Goal: Task Accomplishment & Management: Use online tool/utility

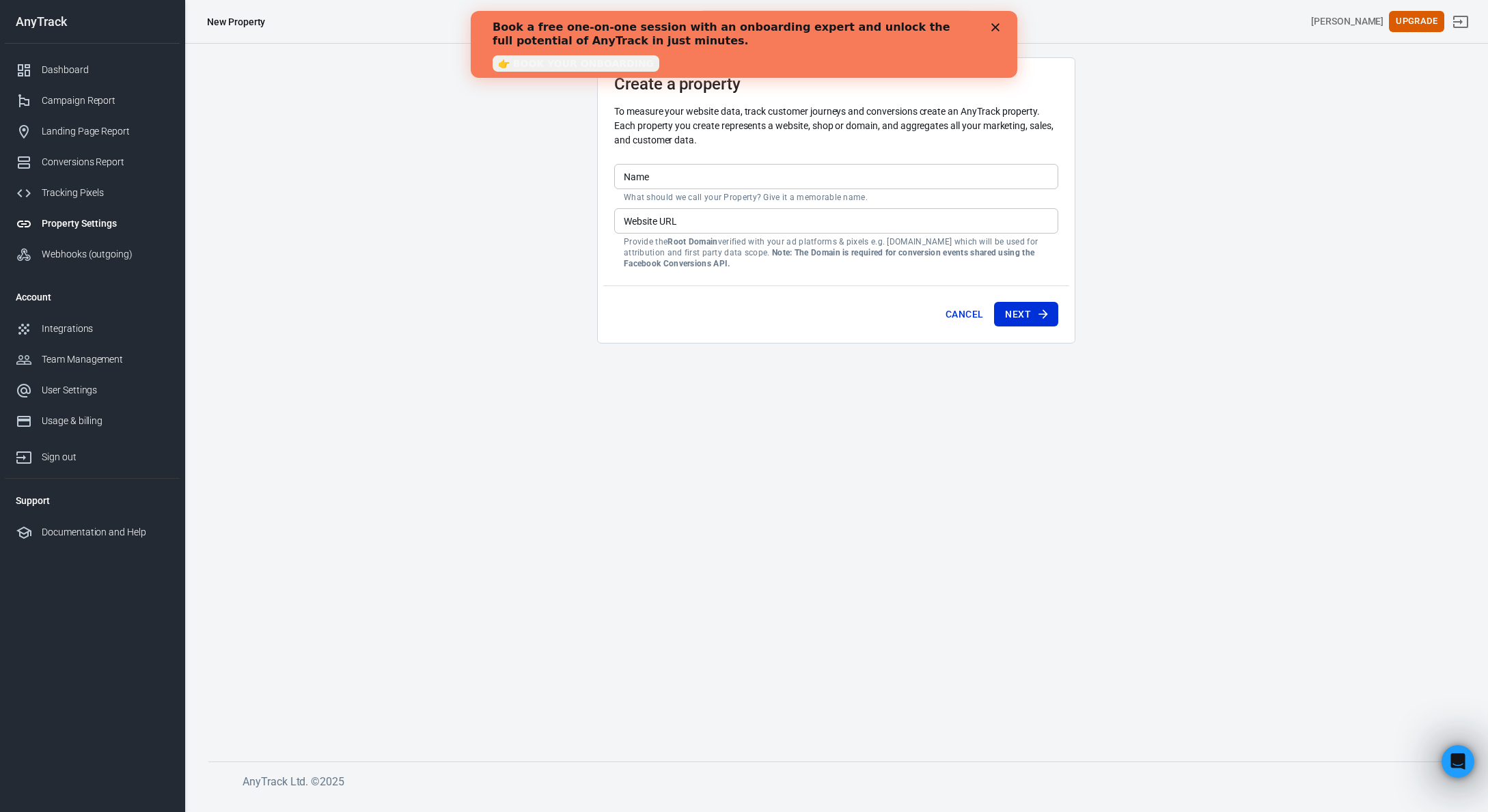
click at [1001, 28] on div "Close" at bounding box center [997, 27] width 14 height 8
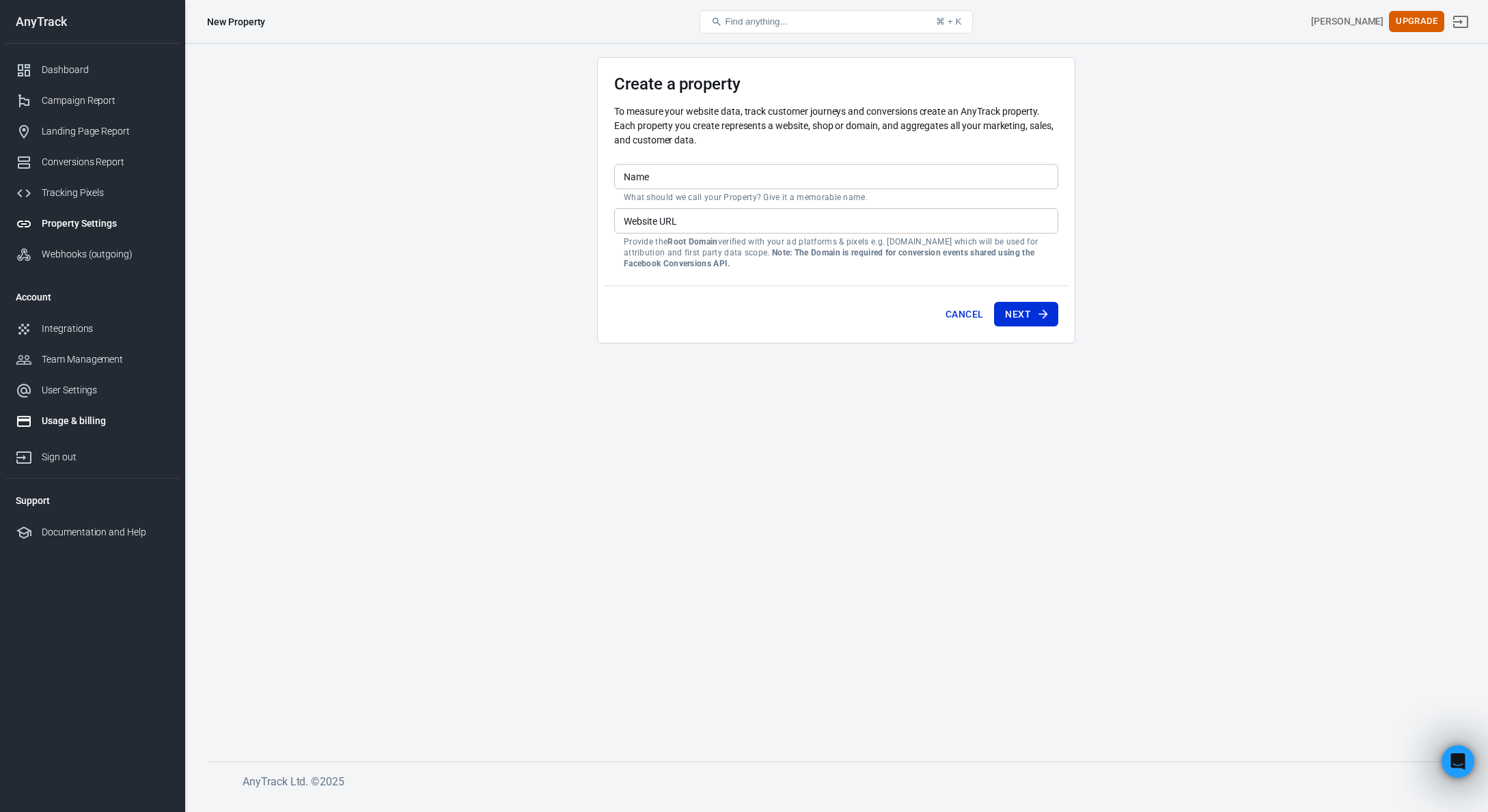
click at [73, 416] on div "Usage & billing" at bounding box center [105, 421] width 127 height 14
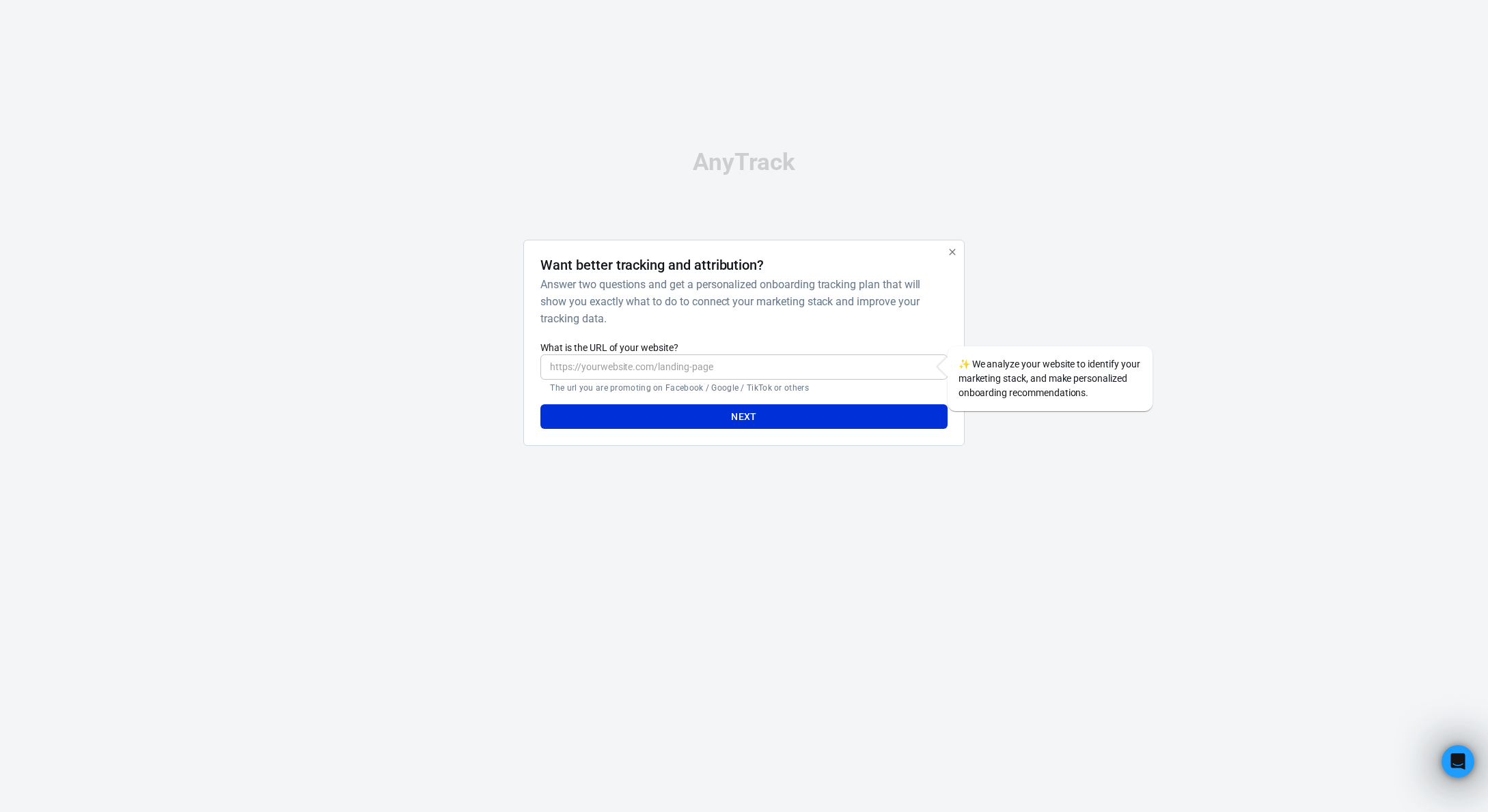
click at [342, 260] on div "AnyTrack Want better tracking and attribution? Answer two questions and get a p…" at bounding box center [744, 303] width 1488 height 607
click at [952, 251] on icon "button" at bounding box center [952, 252] width 11 height 11
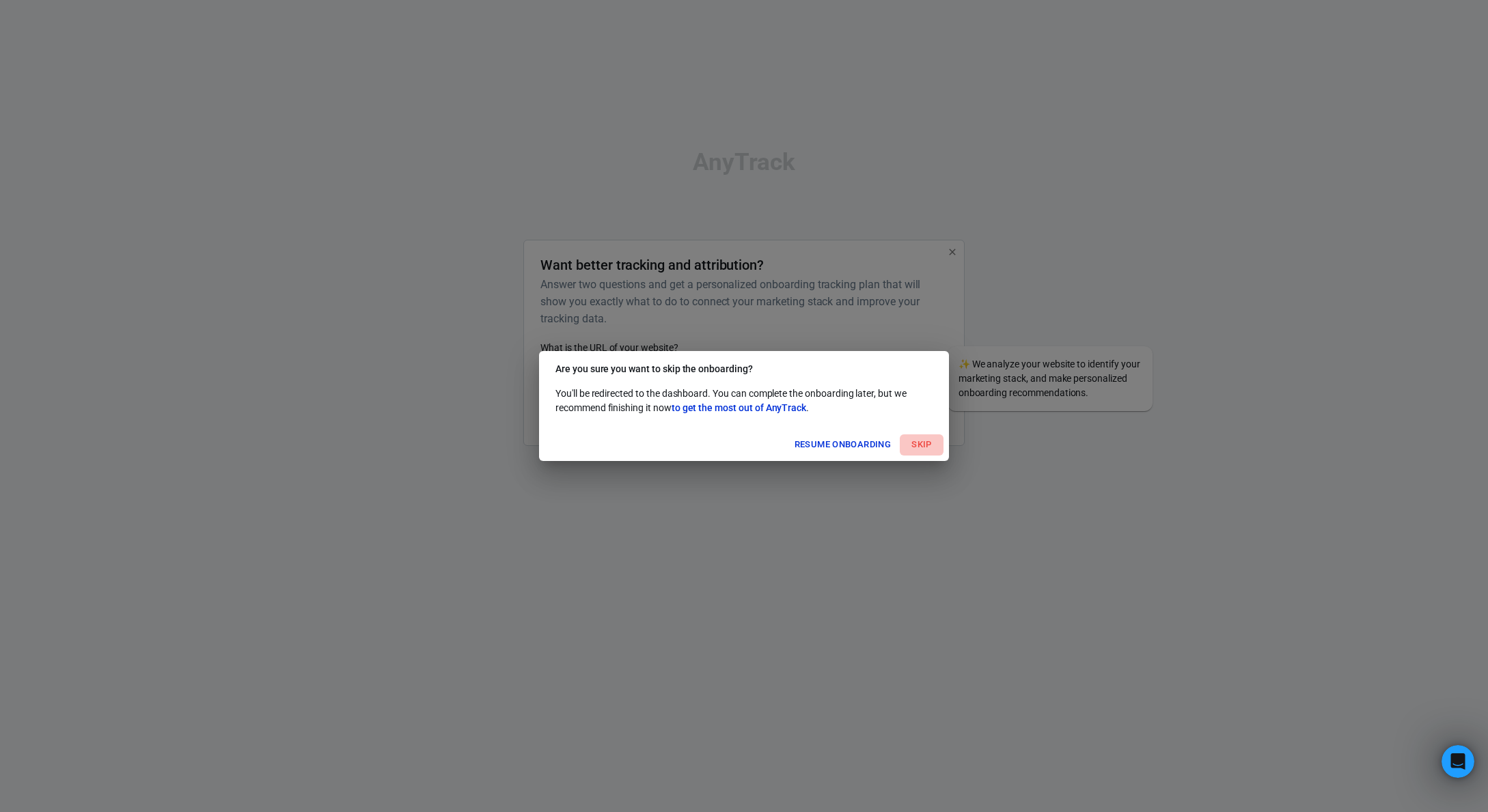
click at [915, 446] on button "Skip" at bounding box center [921, 445] width 43 height 21
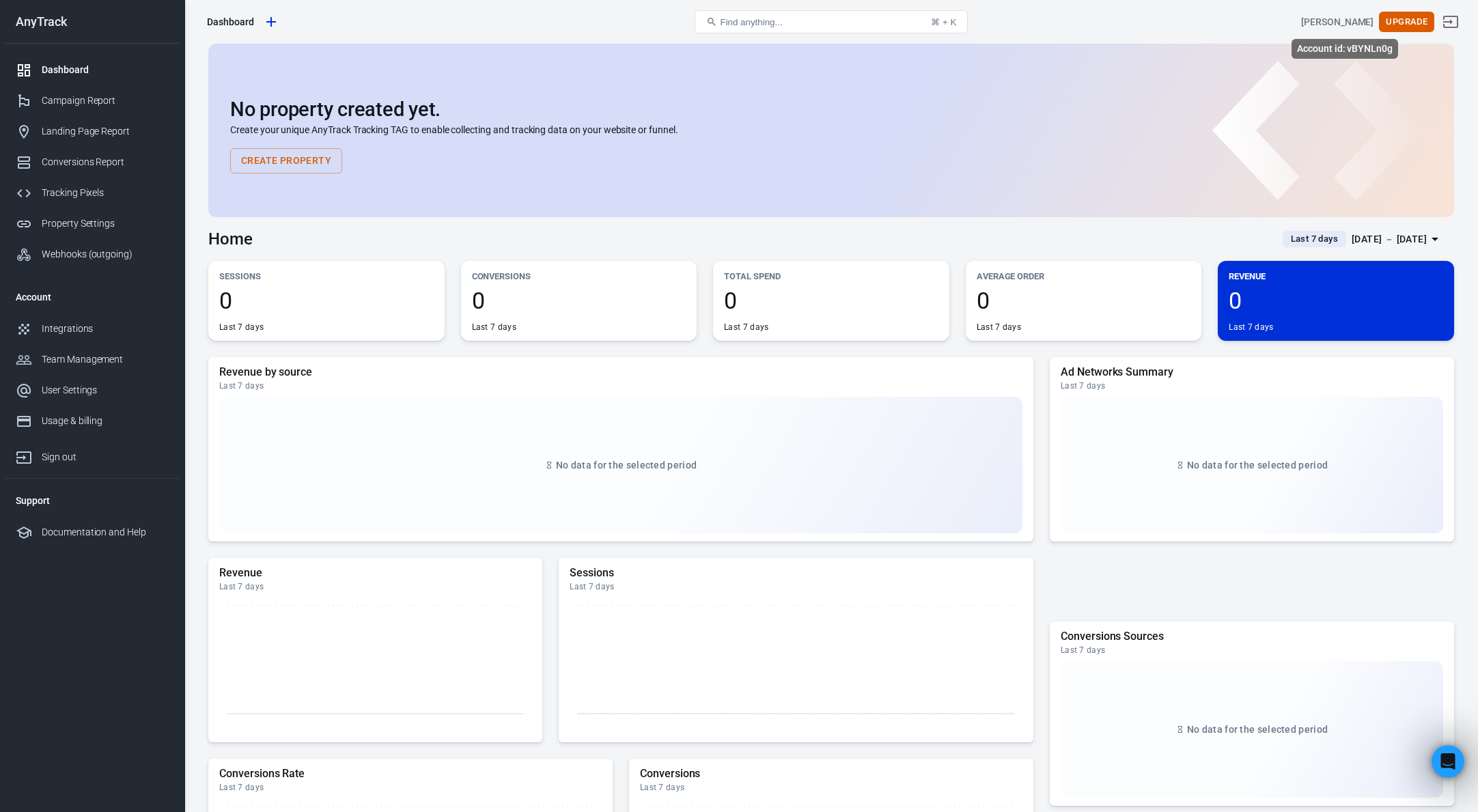
click at [1340, 20] on div "[PERSON_NAME]" at bounding box center [1337, 21] width 72 height 14
click at [81, 418] on div "Usage & billing" at bounding box center [105, 421] width 127 height 14
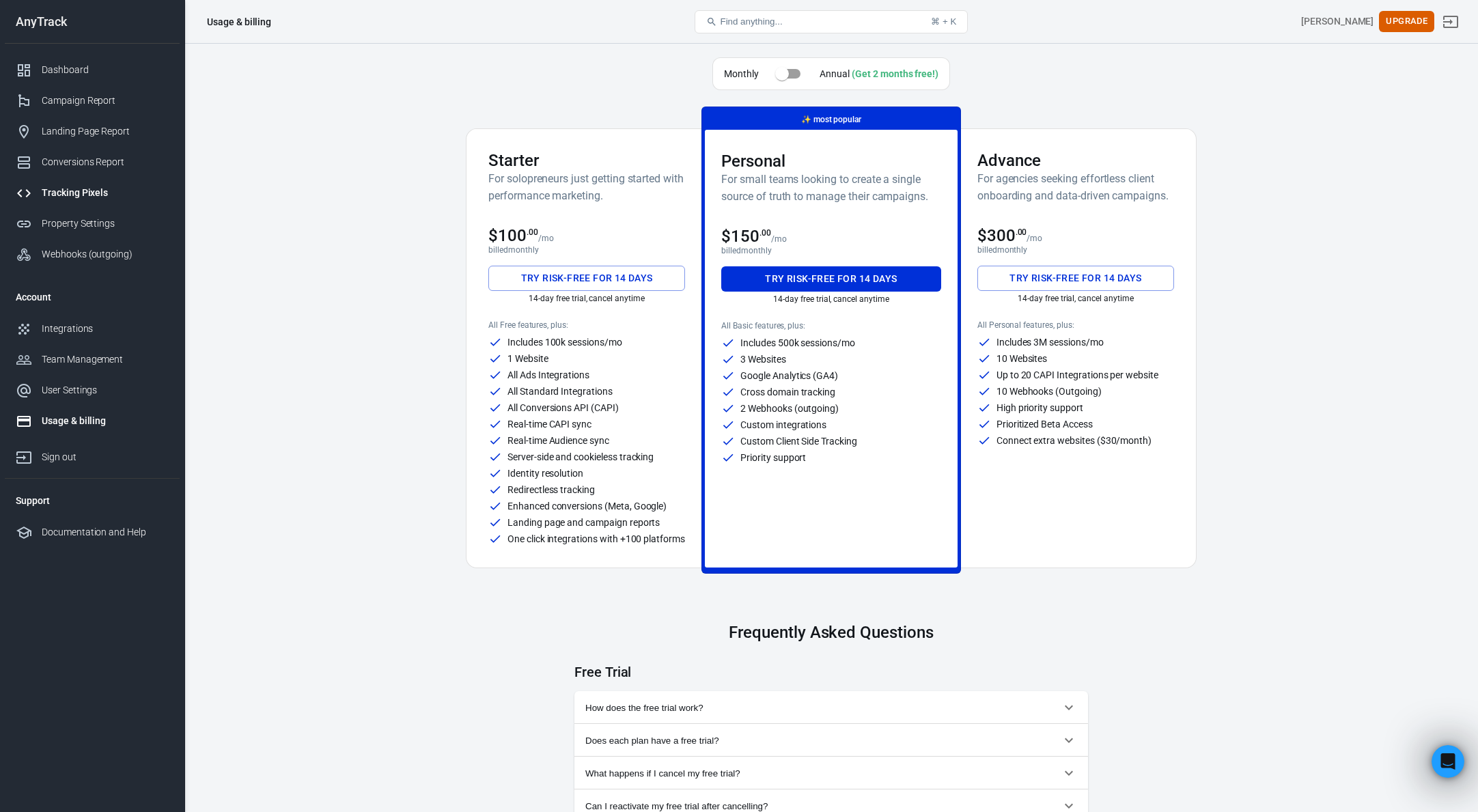
click at [108, 203] on link "Tracking Pixels" at bounding box center [92, 193] width 175 height 30
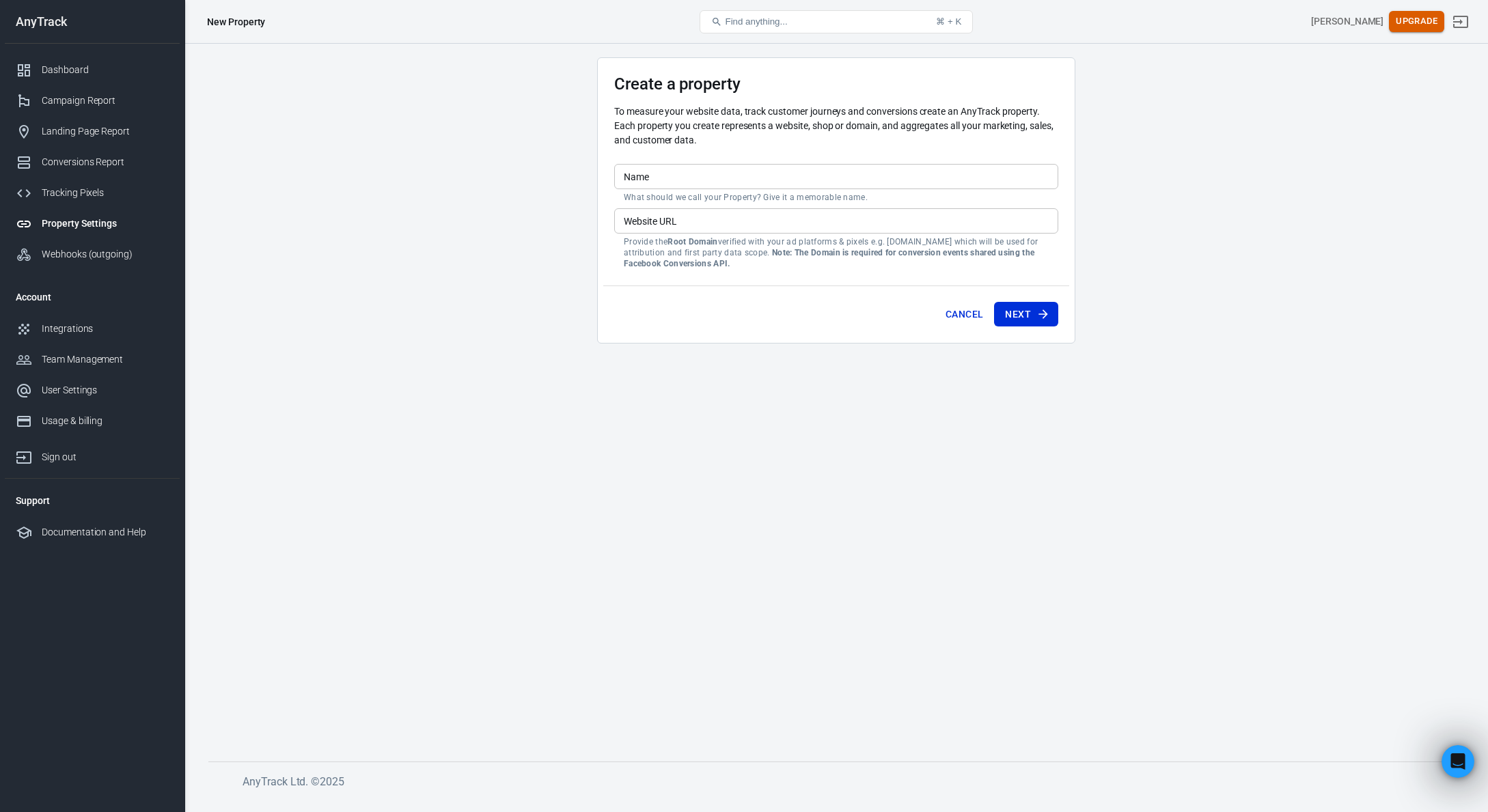
click at [1412, 22] on button "Upgrade" at bounding box center [1416, 21] width 55 height 21
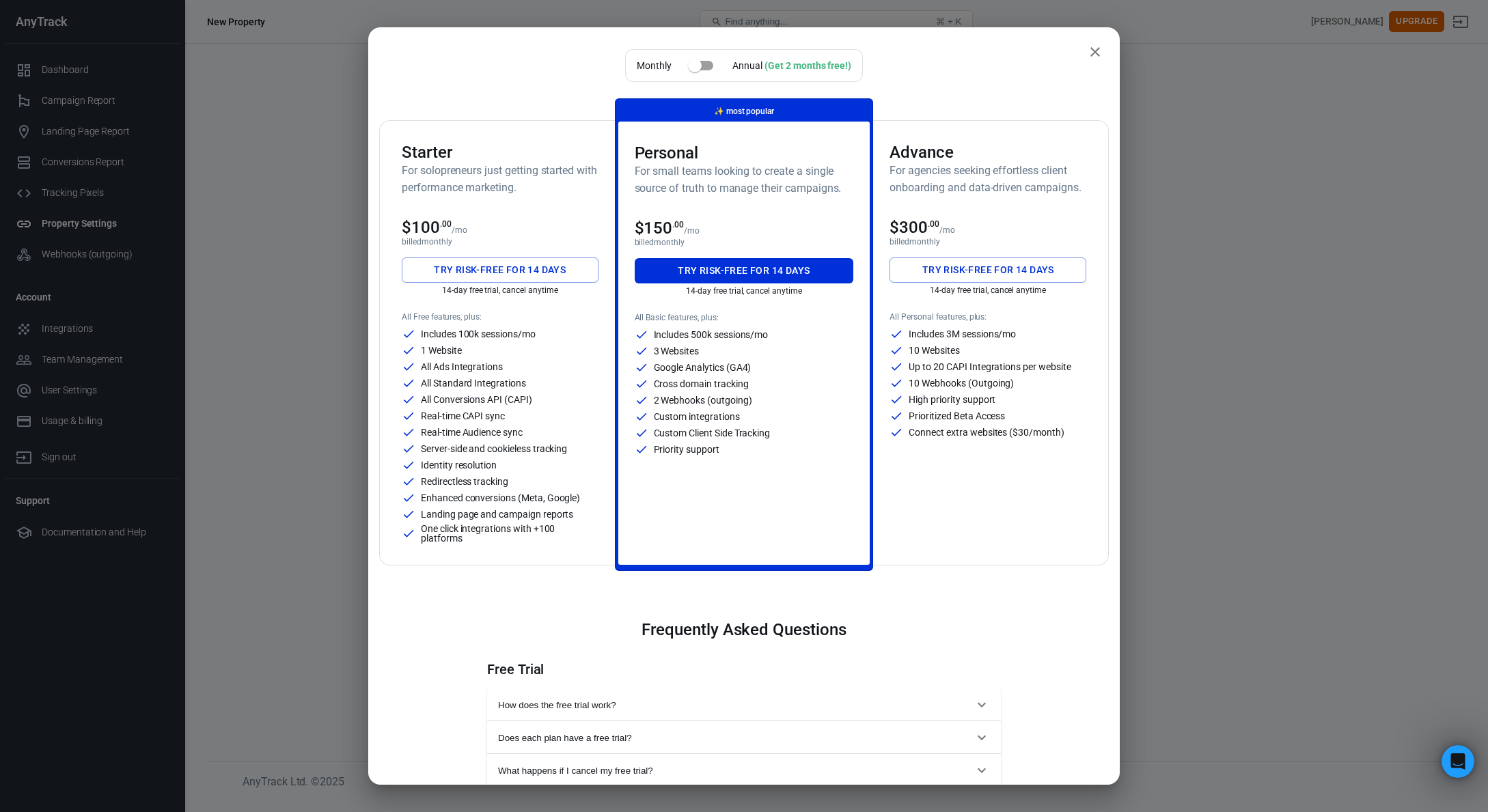
click at [325, 281] on div "Monthly Annual (Get 2 months free!) Starter For solopreneurs just getting start…" at bounding box center [744, 406] width 1488 height 812
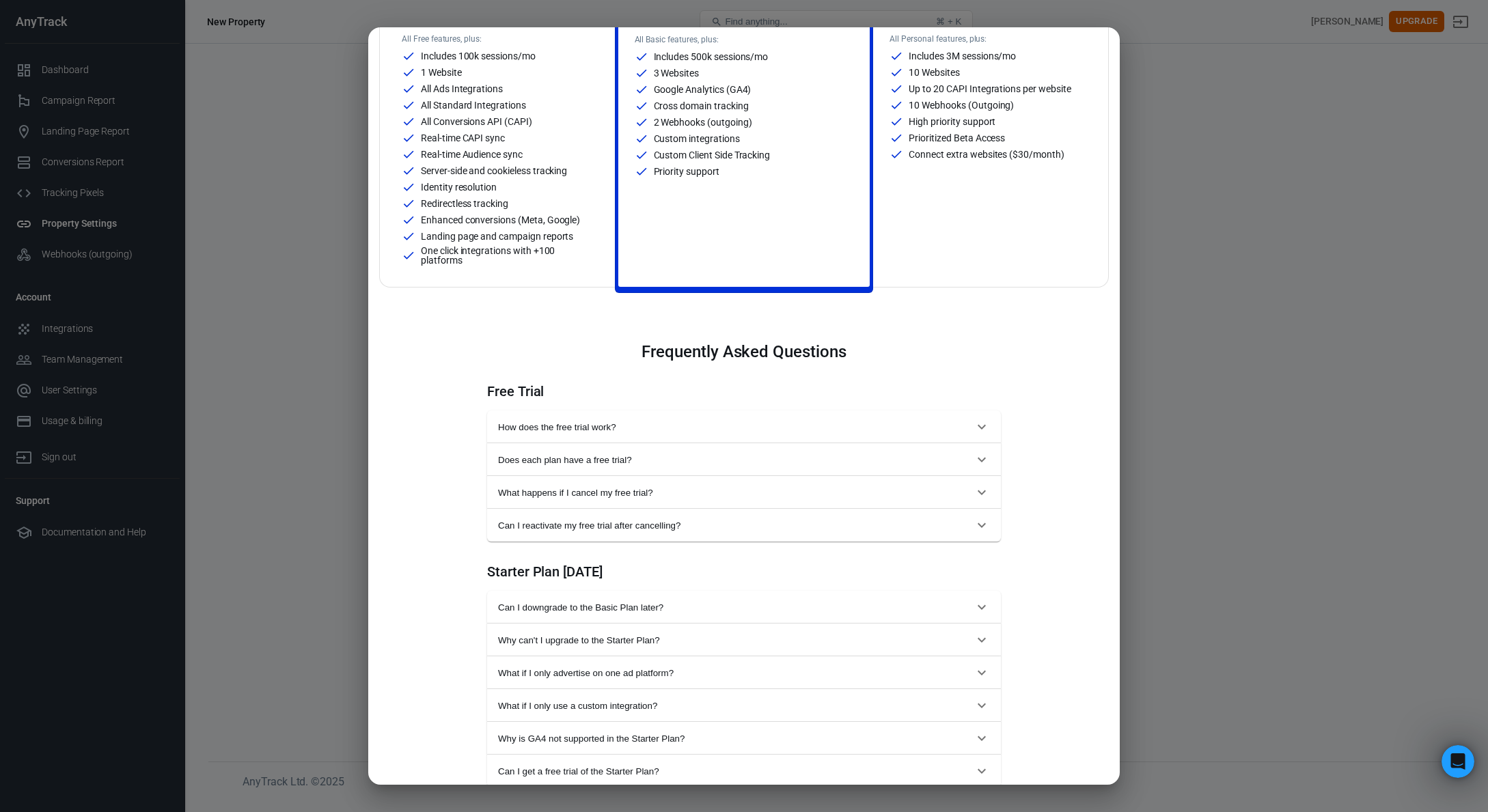
click at [609, 443] on div "Does each plan have a free trial? Yes, every plan includes a 14-day trial with …" at bounding box center [744, 459] width 513 height 33
click at [614, 431] on span "How does the free trial work?" at bounding box center [736, 427] width 476 height 10
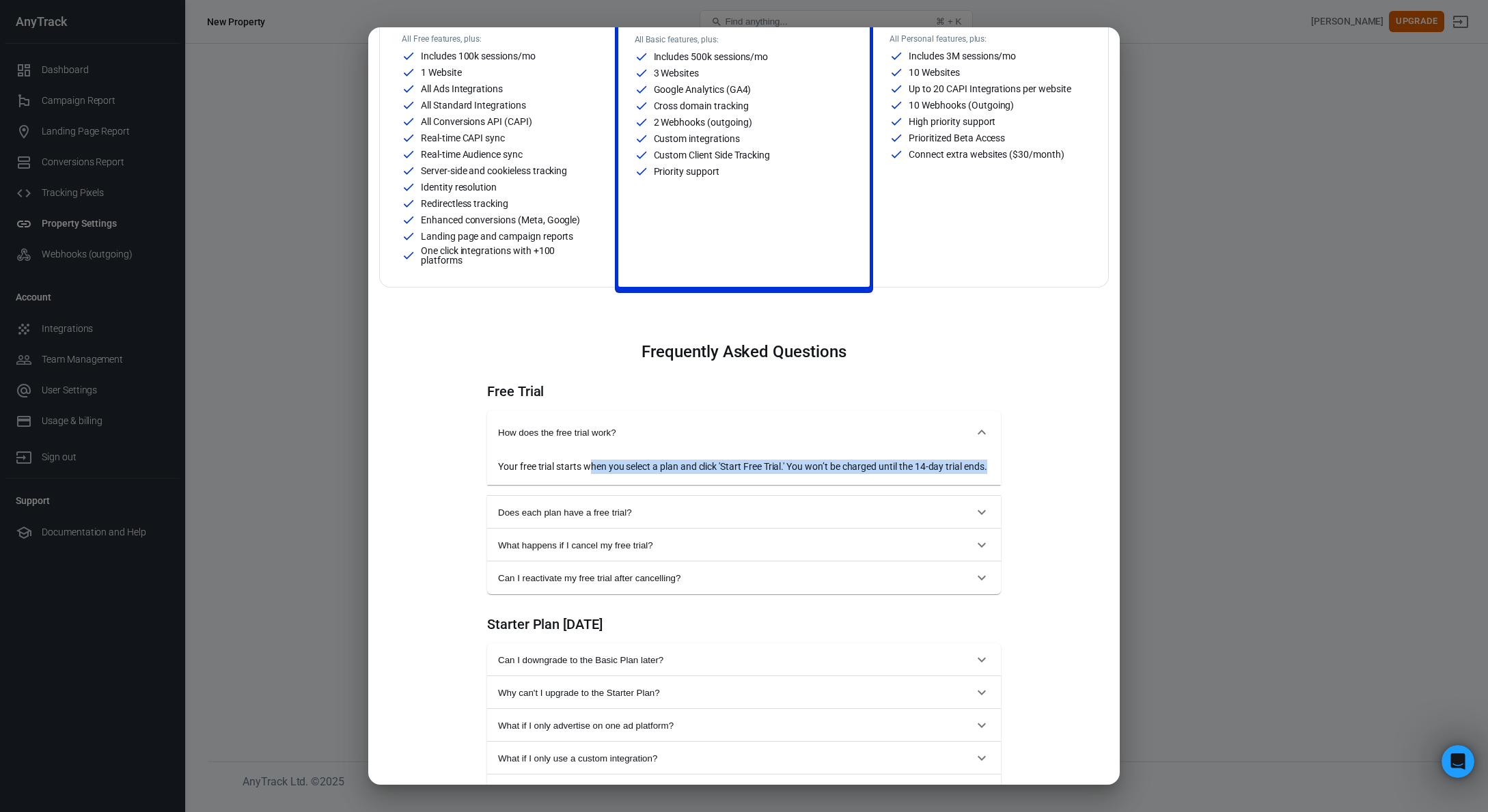
drag, startPoint x: 587, startPoint y: 470, endPoint x: 591, endPoint y: 481, distance: 11.7
click at [591, 474] on div "Your free trial starts when you select a plan and click 'Start Free Trial.' You…" at bounding box center [744, 466] width 492 height 14
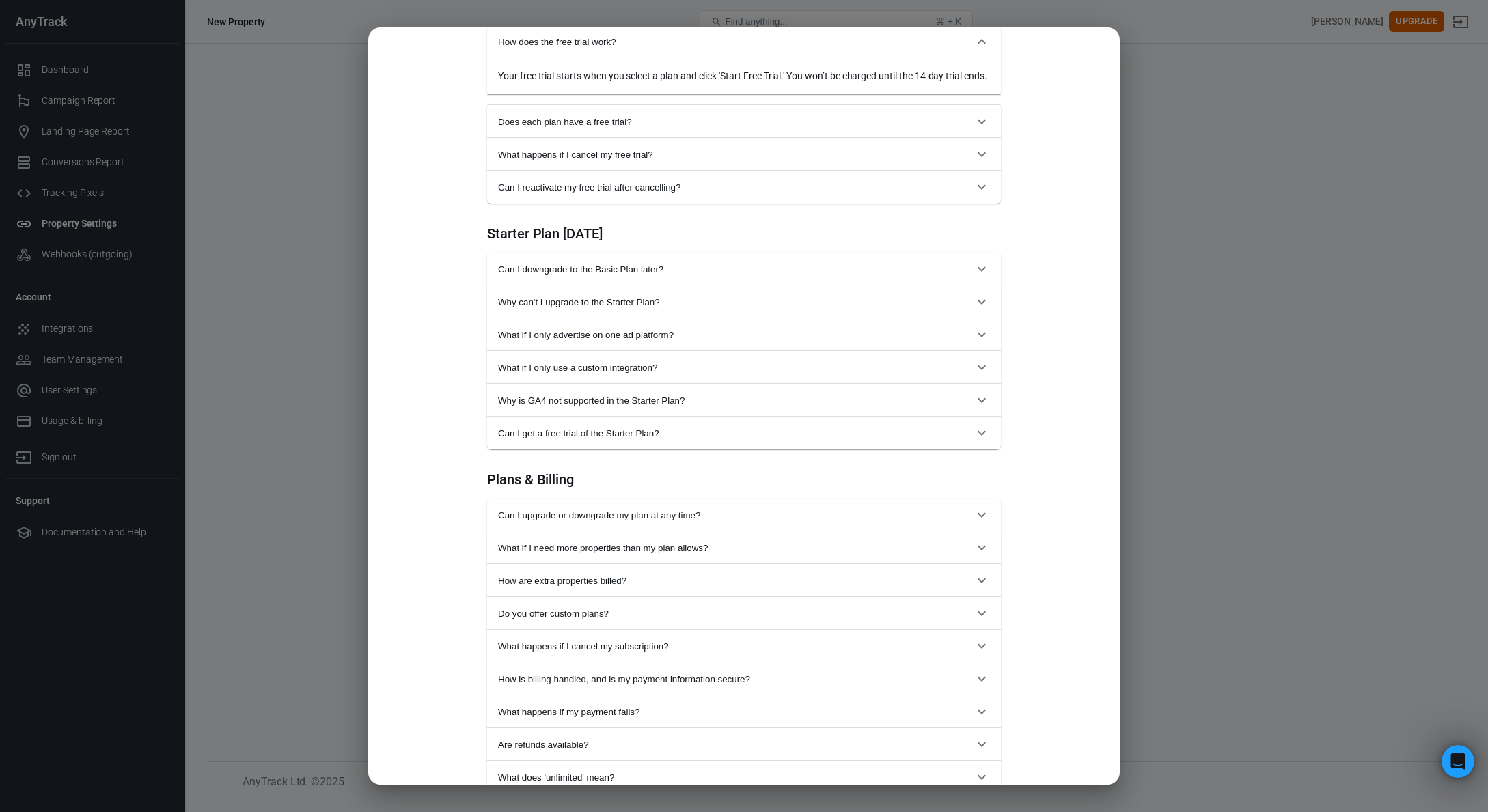
scroll to position [374, 0]
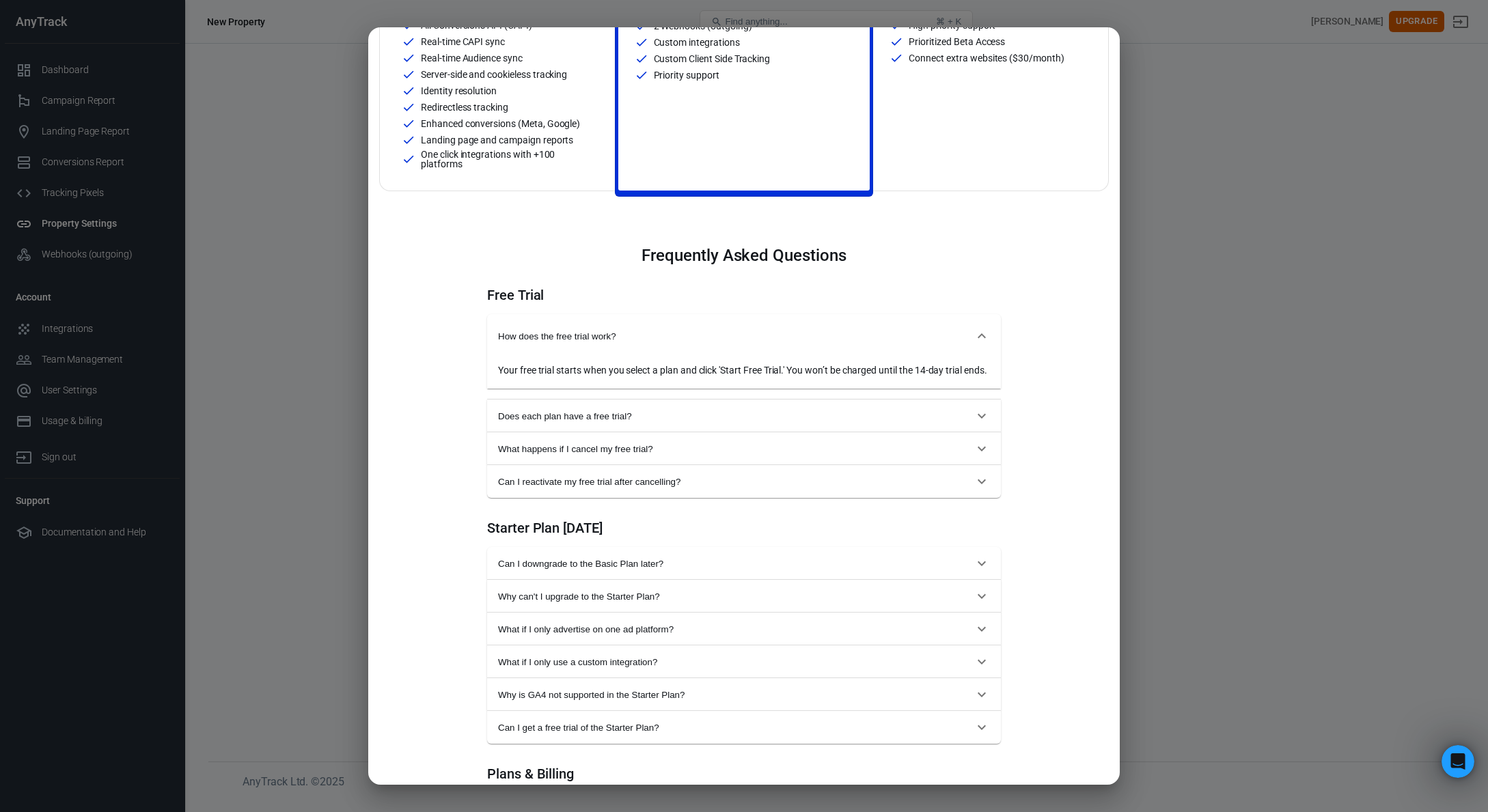
click at [619, 422] on span "Does each plan have a free trial?" at bounding box center [736, 416] width 476 height 10
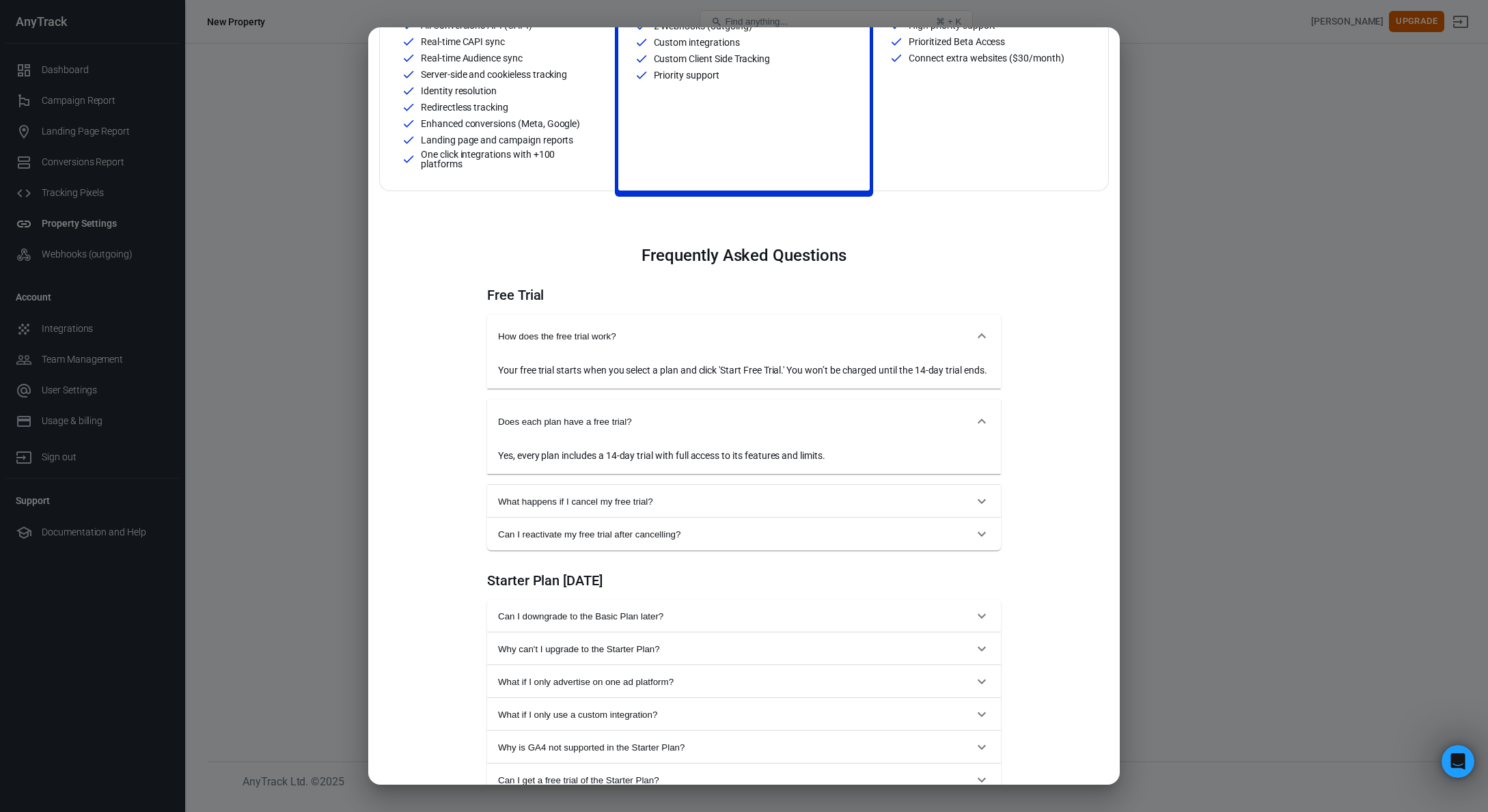
click at [672, 507] on button "What happens if I cancel my free trial?" at bounding box center [744, 501] width 513 height 33
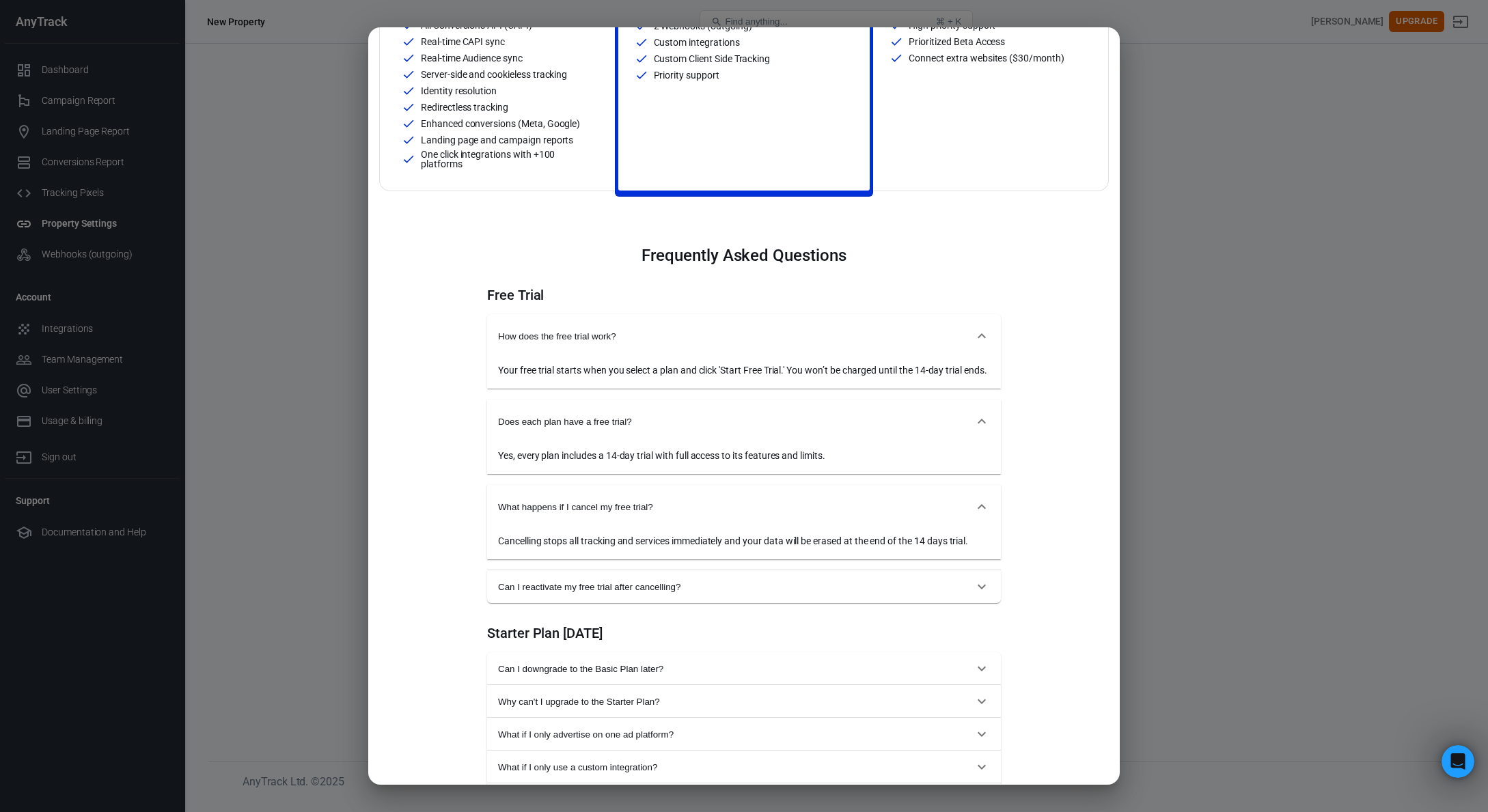
click at [709, 592] on span "Can I reactivate my free trial after cancelling?" at bounding box center [736, 587] width 476 height 10
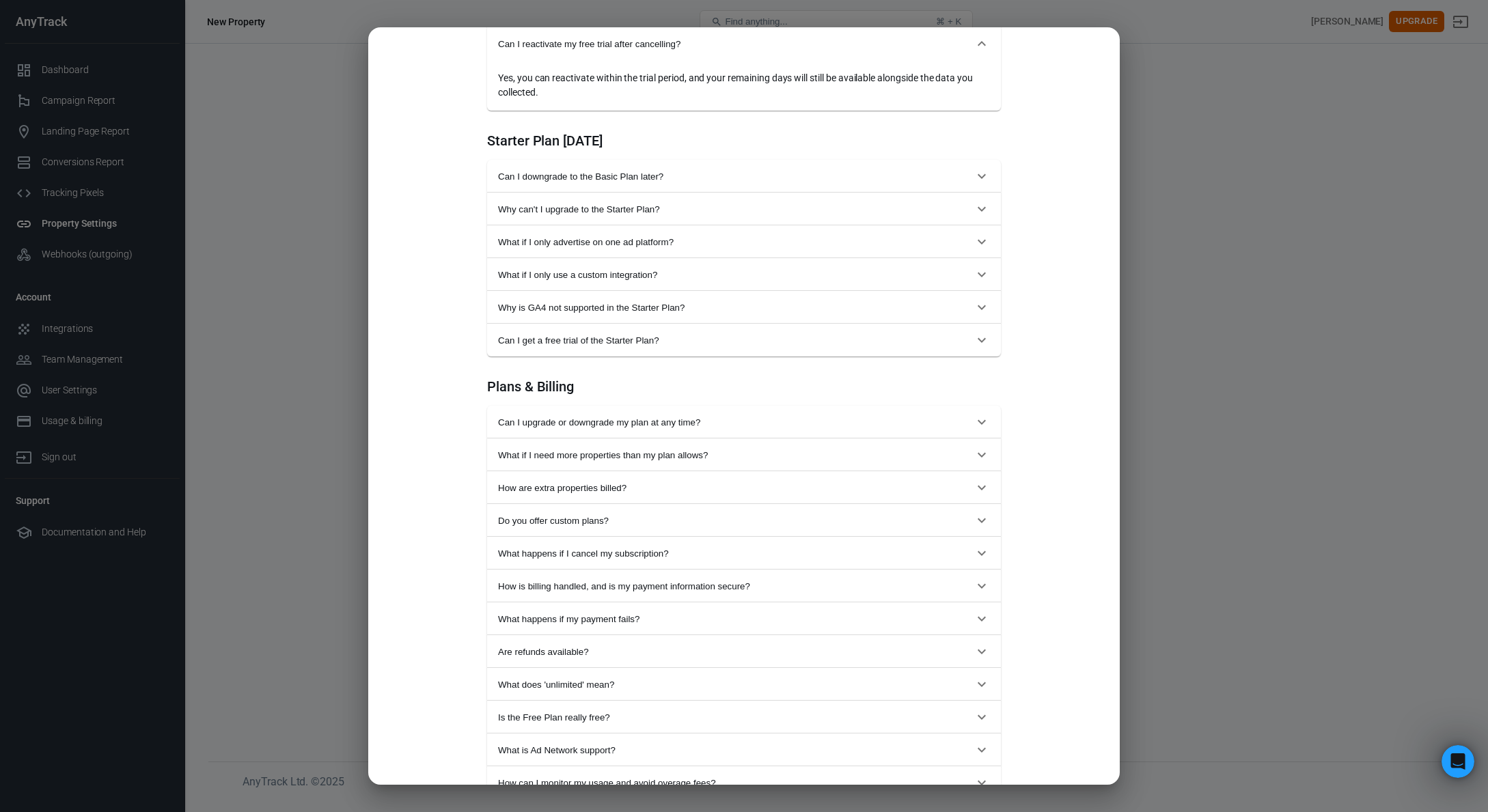
scroll to position [1080, 0]
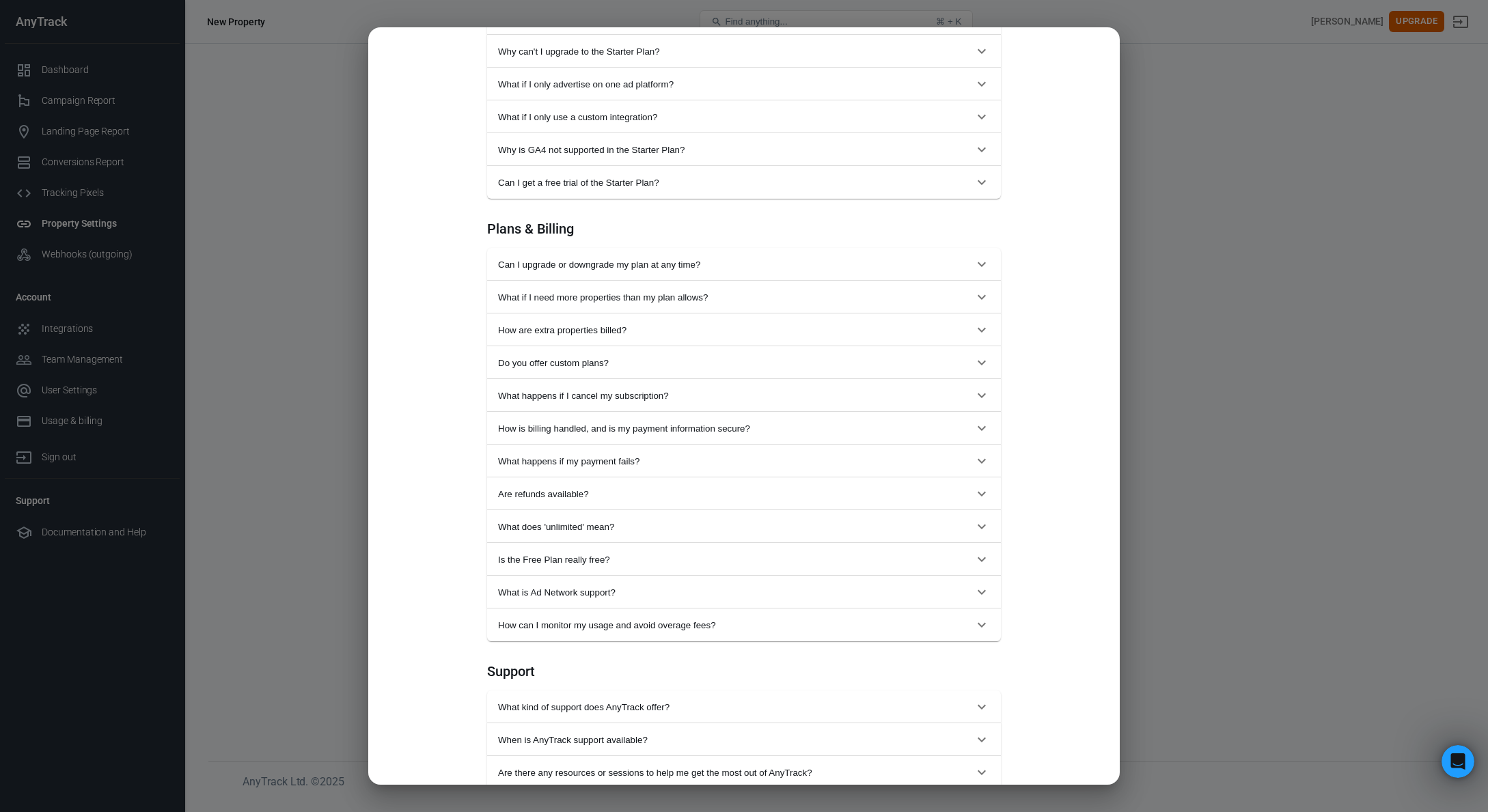
click at [1231, 383] on div "Monthly Annual (Get 2 months free!) Starter For solopreneurs just getting start…" at bounding box center [744, 406] width 1488 height 812
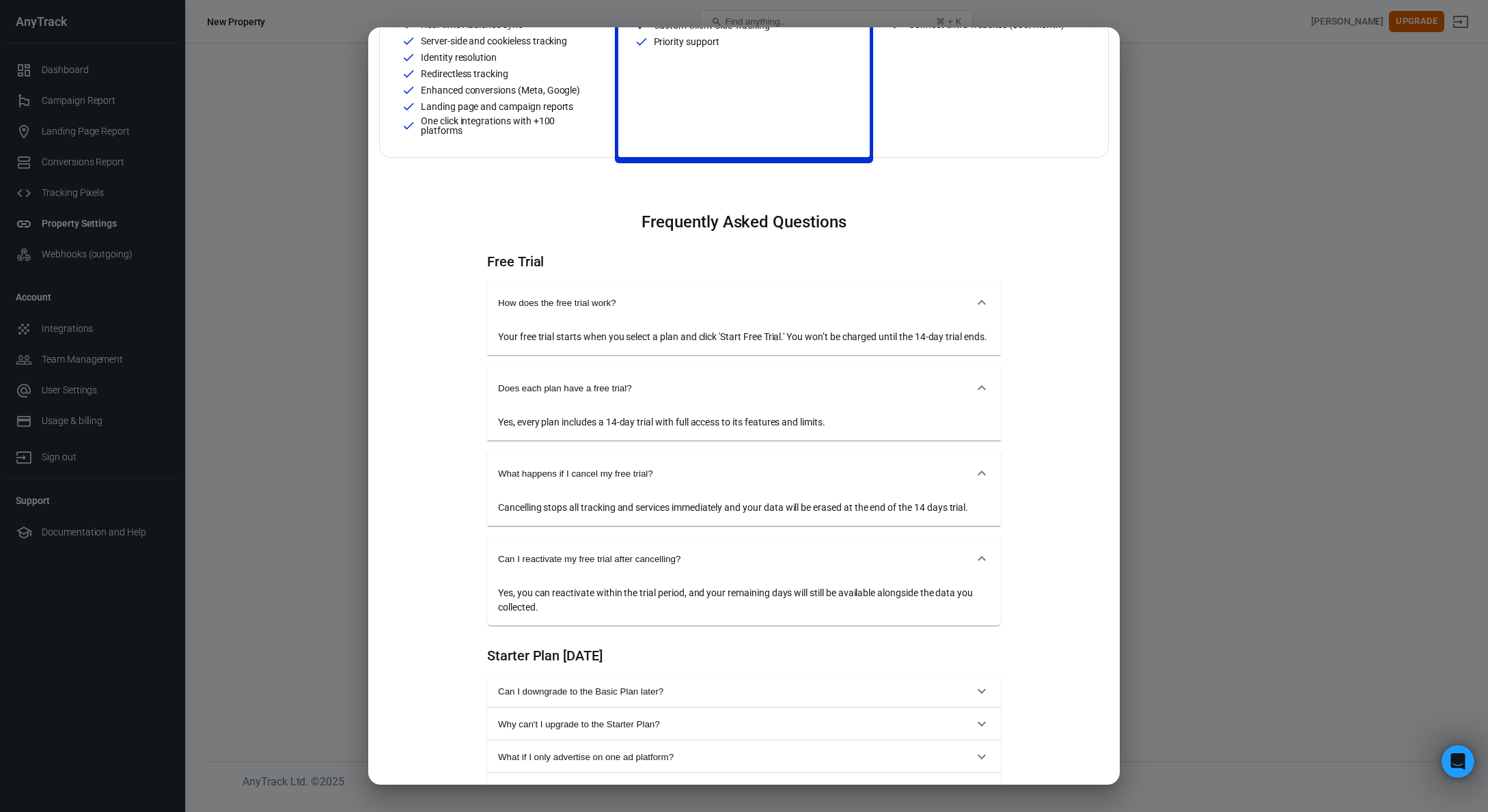
click at [171, 337] on div "Monthly Annual (Get 2 months free!) Starter For solopreneurs just getting start…" at bounding box center [744, 406] width 1488 height 812
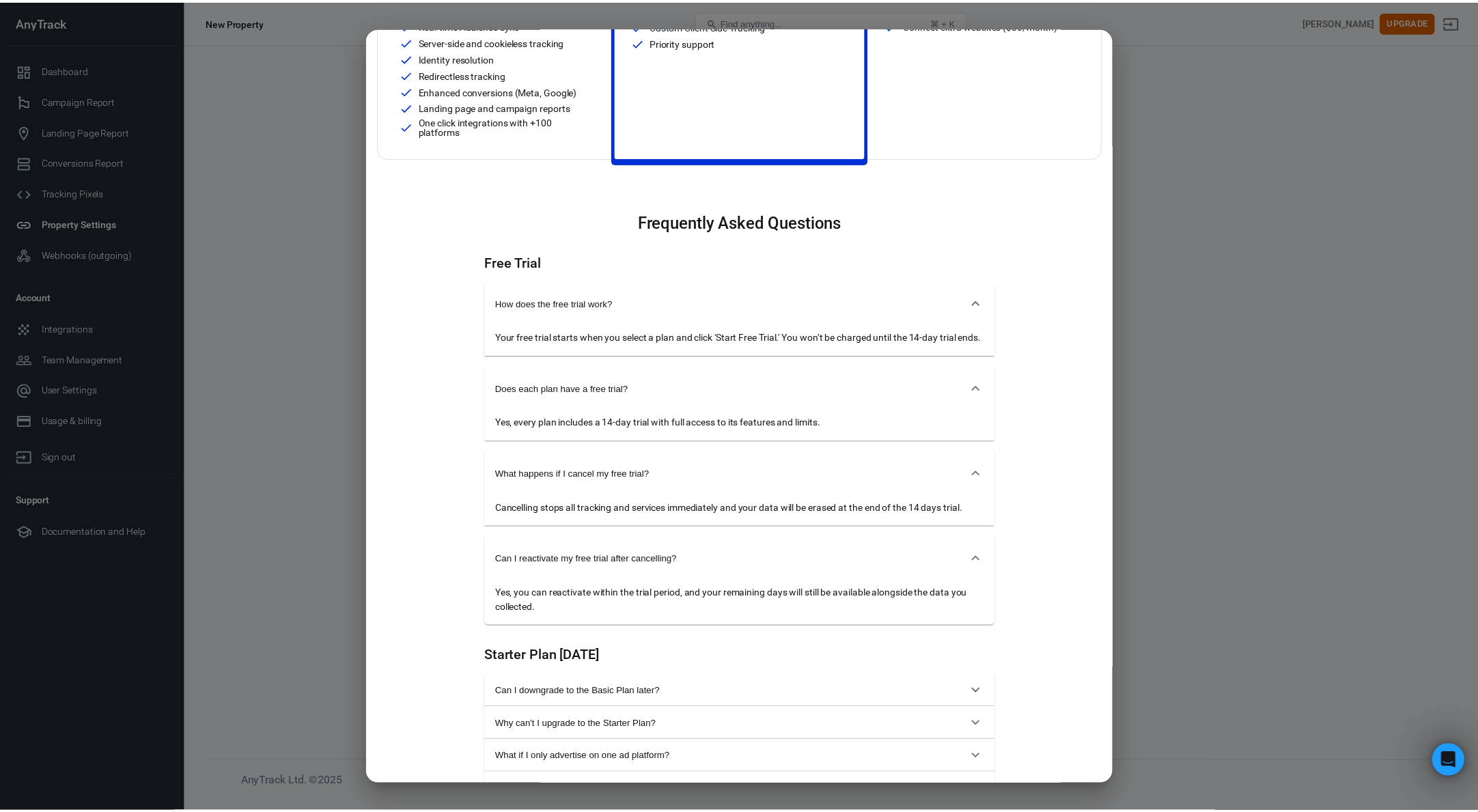
scroll to position [0, 0]
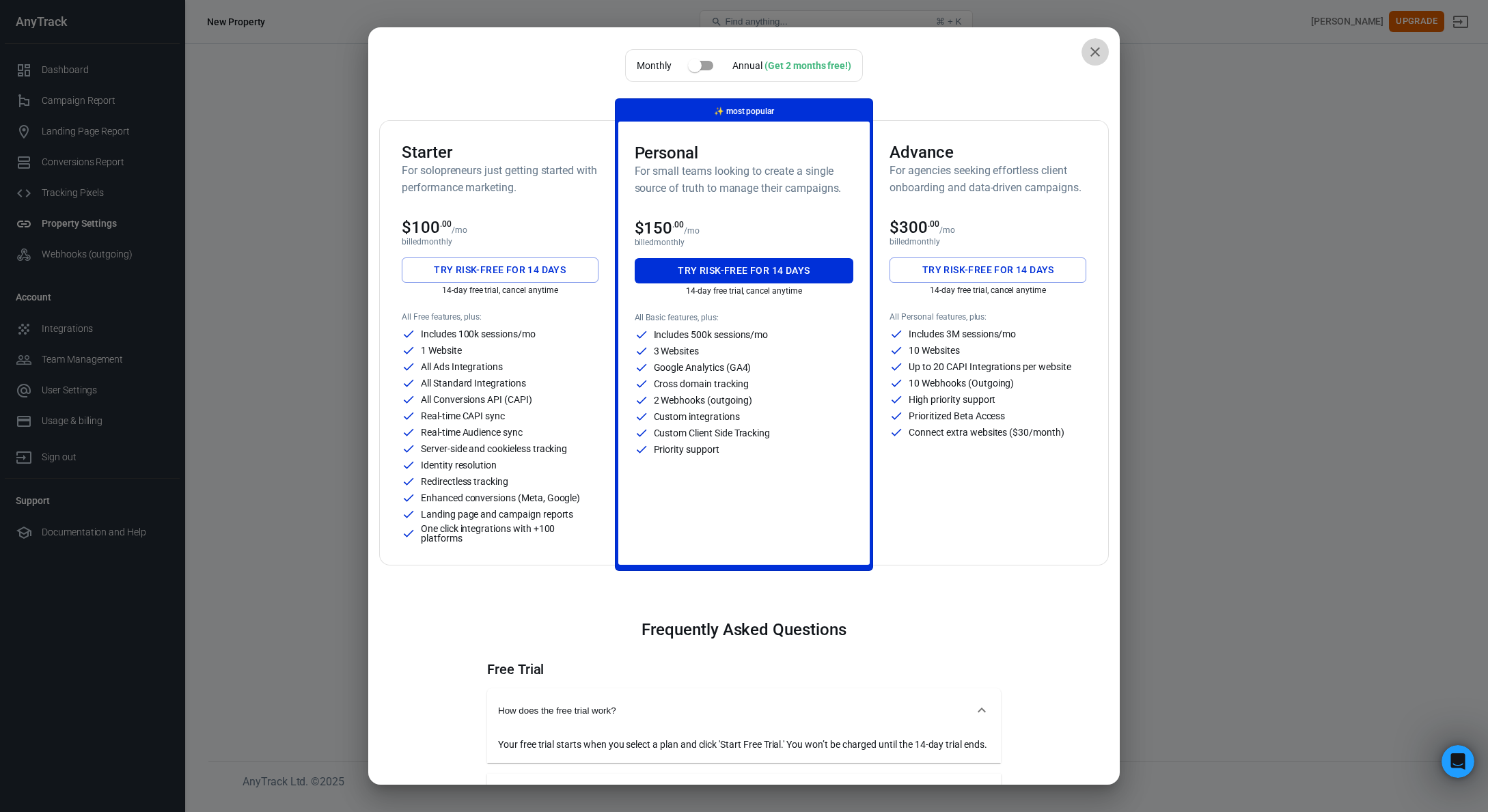
click at [1090, 51] on icon "close" at bounding box center [1095, 52] width 10 height 10
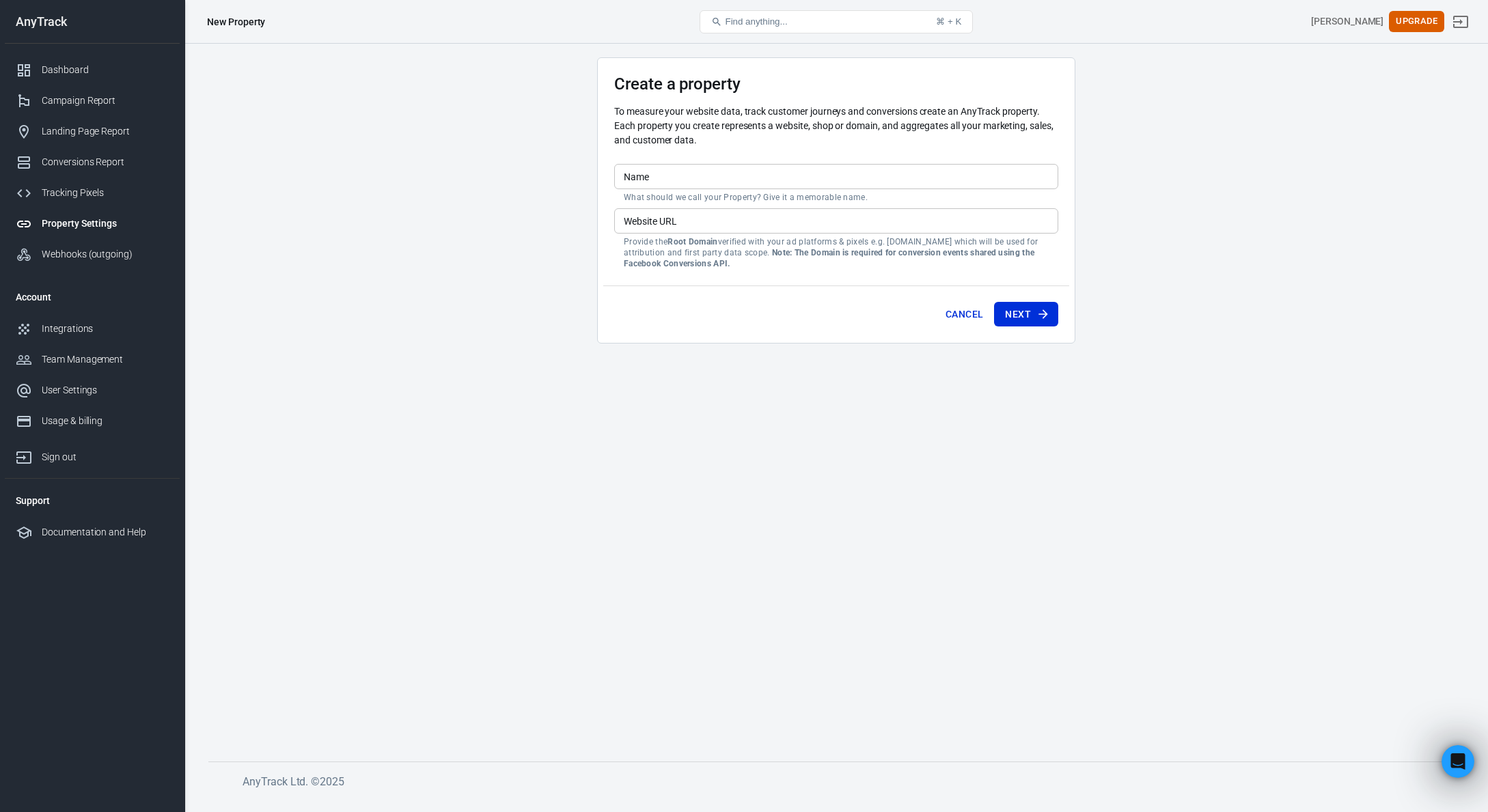
click at [531, 243] on main "Create a property To measure your website data, track customer journeys and con…" at bounding box center [836, 399] width 1256 height 682
click at [64, 417] on div "Usage & billing" at bounding box center [105, 421] width 127 height 14
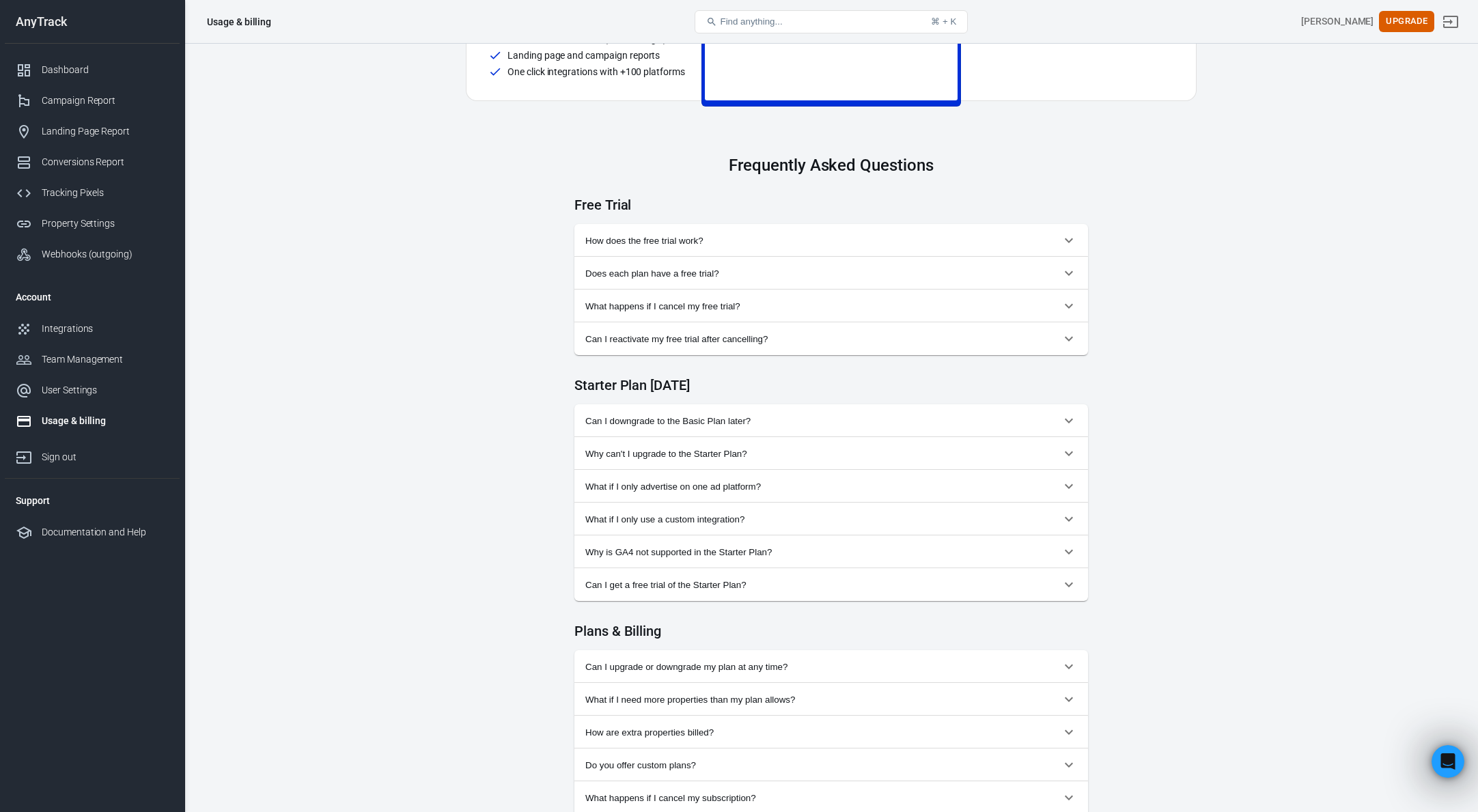
scroll to position [1047, 0]
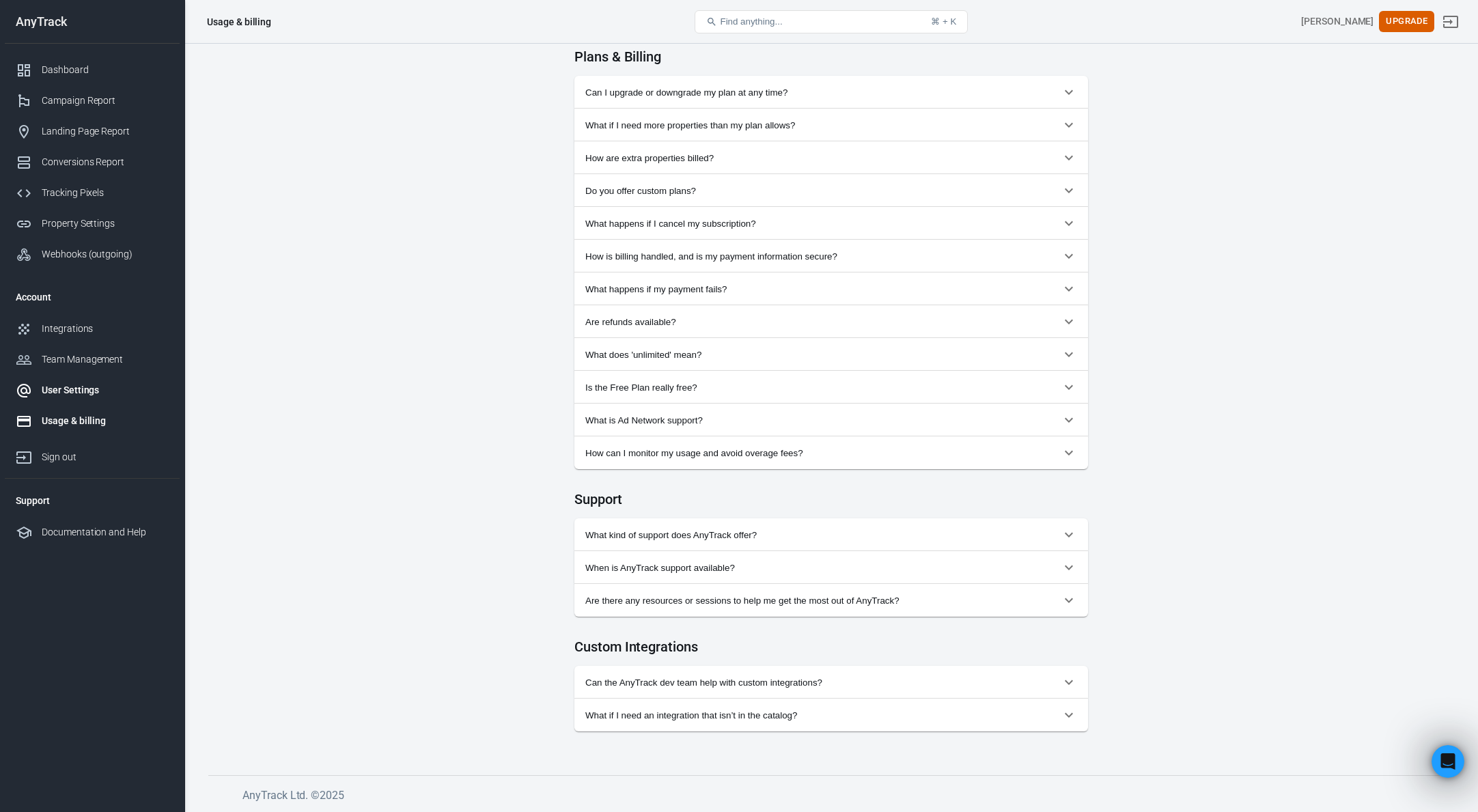
click at [90, 387] on div "User Settings" at bounding box center [105, 390] width 127 height 14
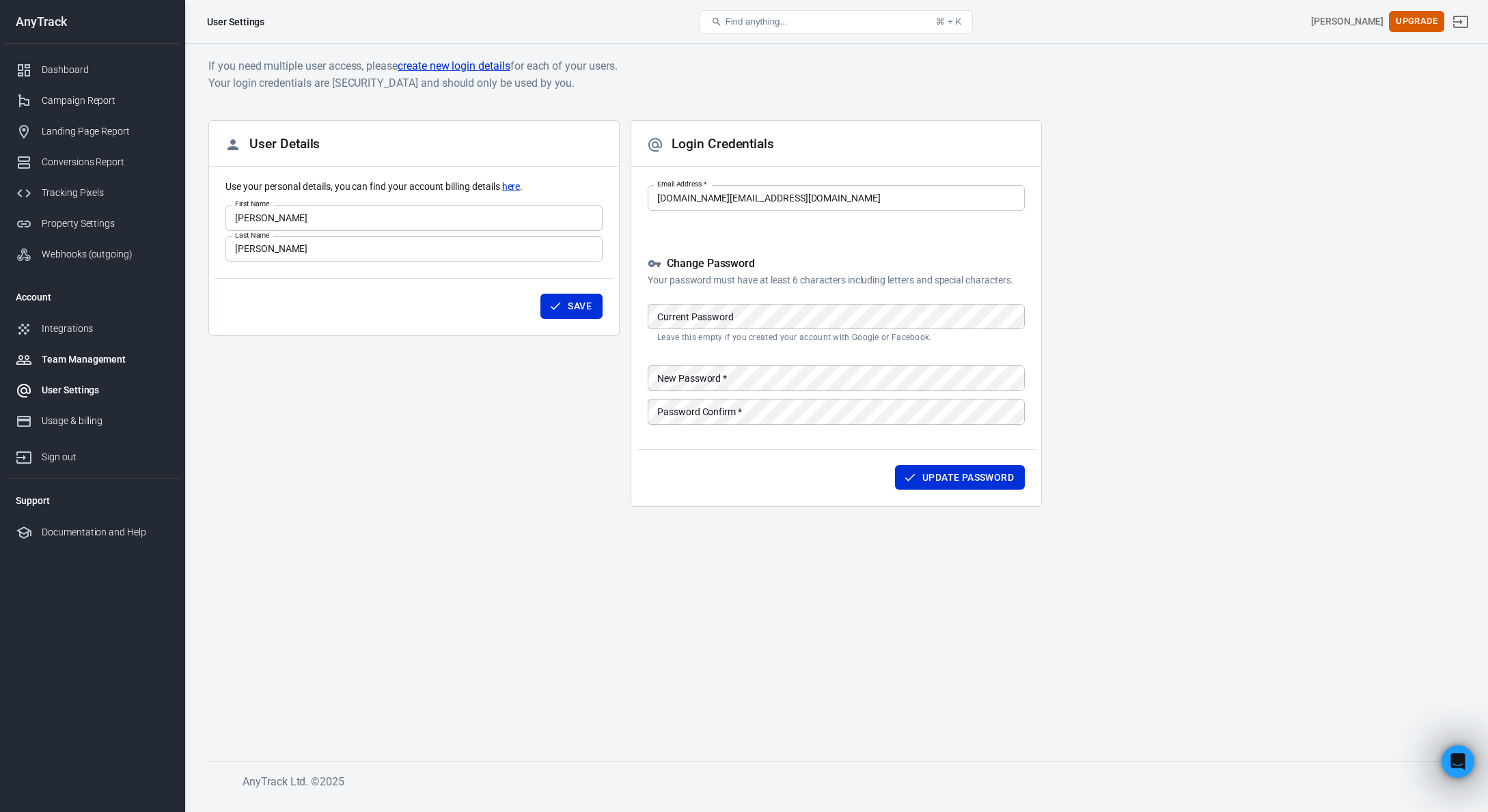
click at [52, 358] on div "Team Management" at bounding box center [105, 359] width 127 height 14
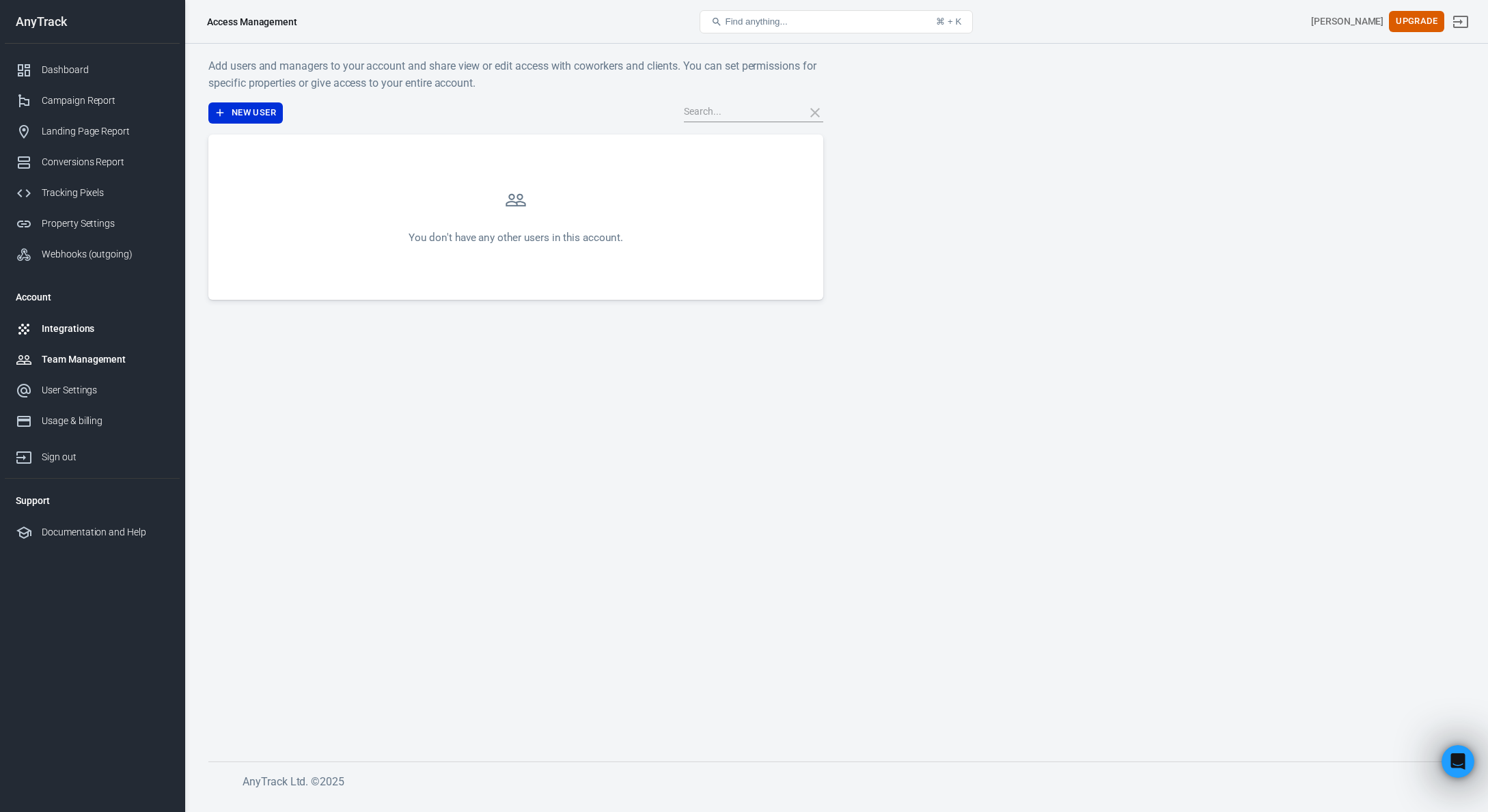
click at [59, 332] on div "Integrations" at bounding box center [105, 328] width 127 height 14
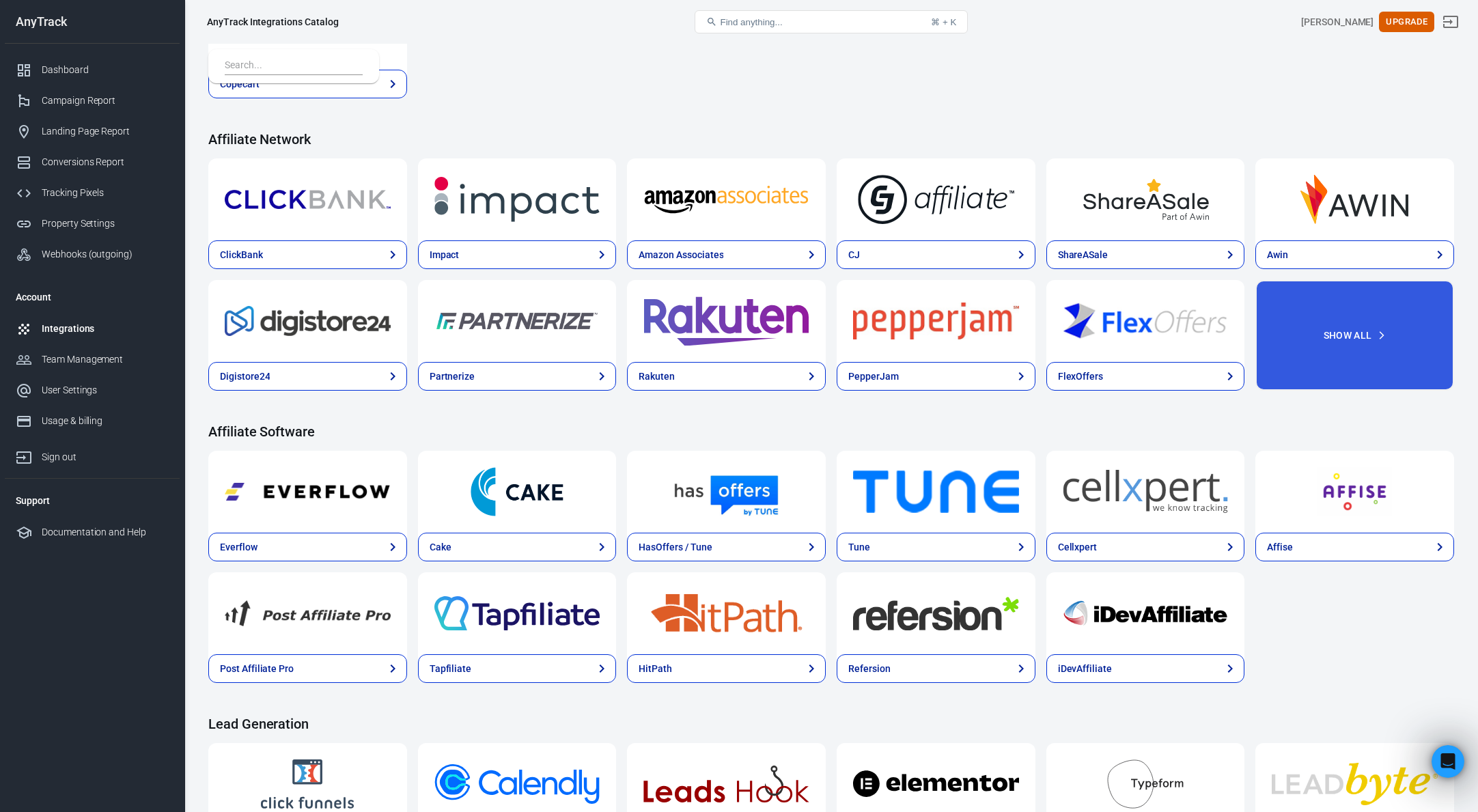
scroll to position [296, 0]
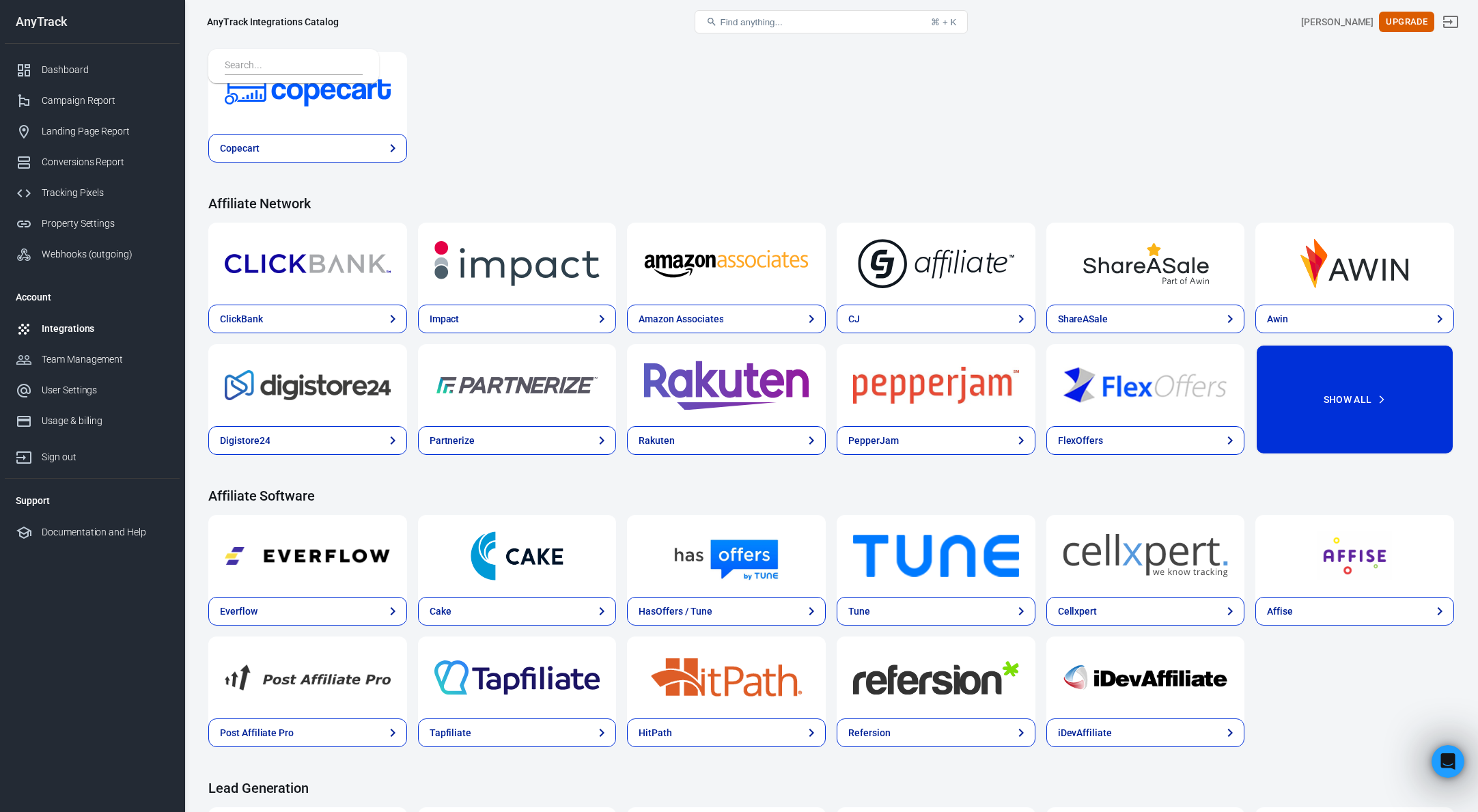
click at [1393, 417] on button "Show All" at bounding box center [1355, 399] width 198 height 111
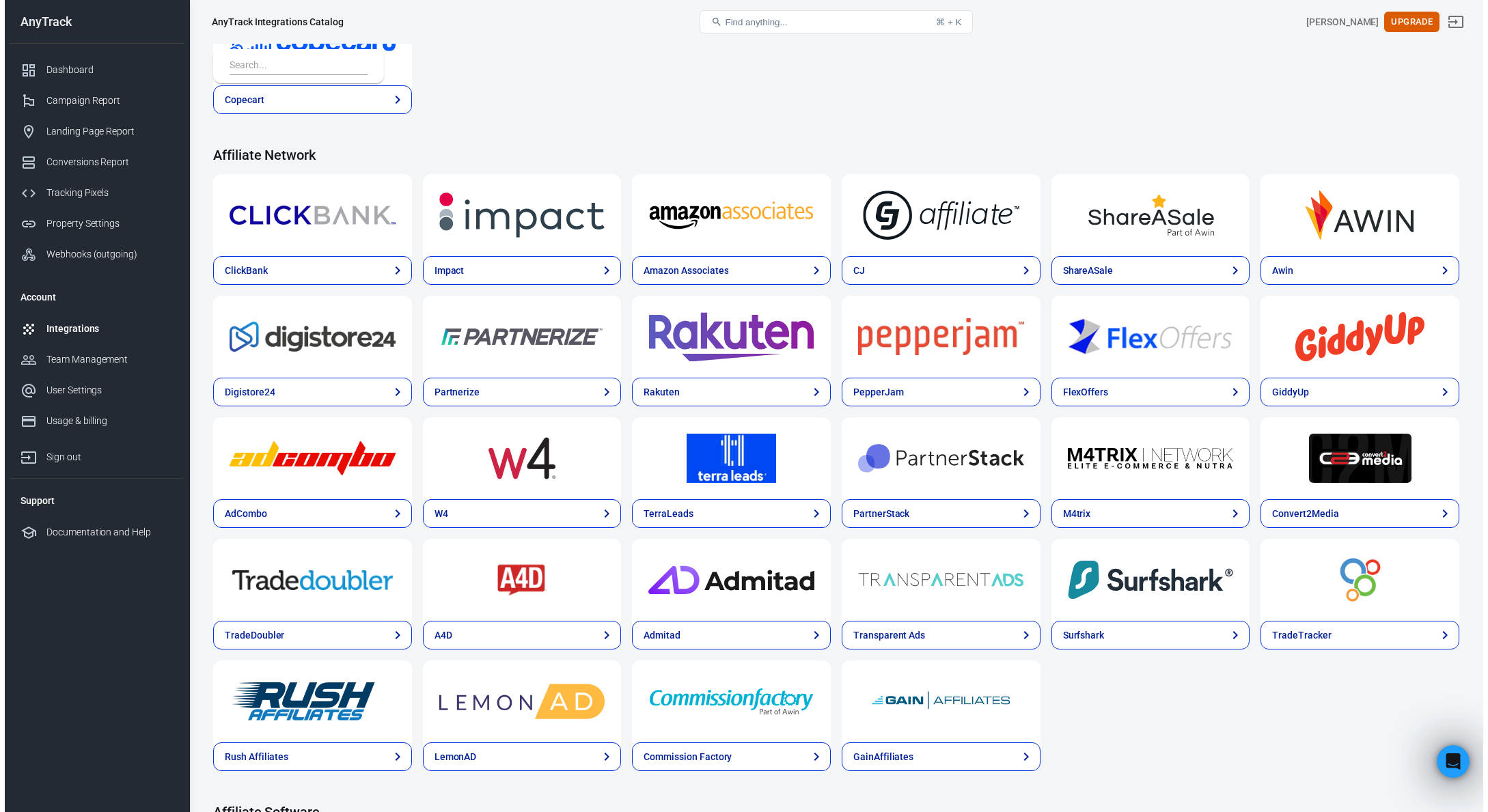
scroll to position [325, 0]
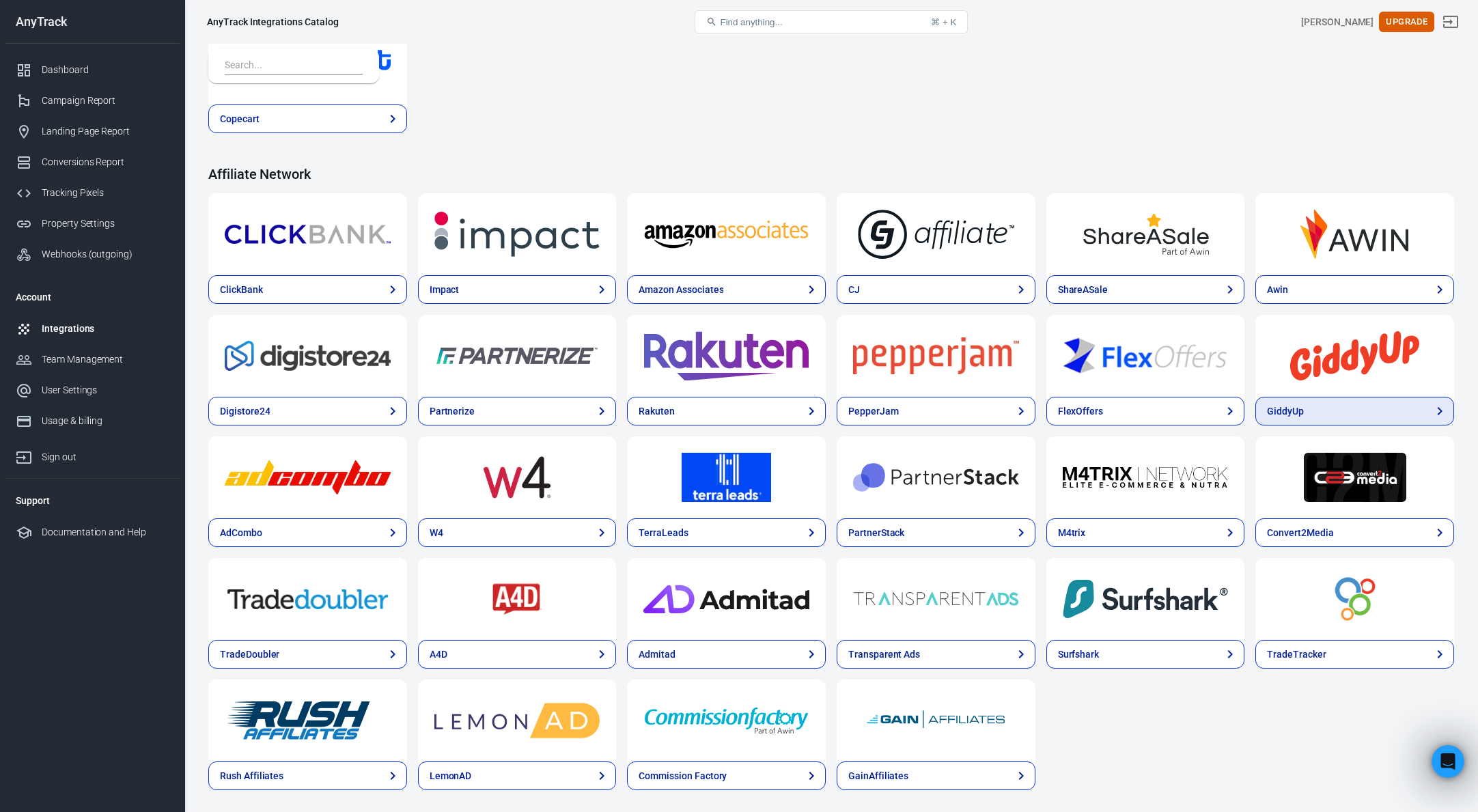
click at [1314, 410] on link "GiddyUp" at bounding box center [1355, 411] width 198 height 29
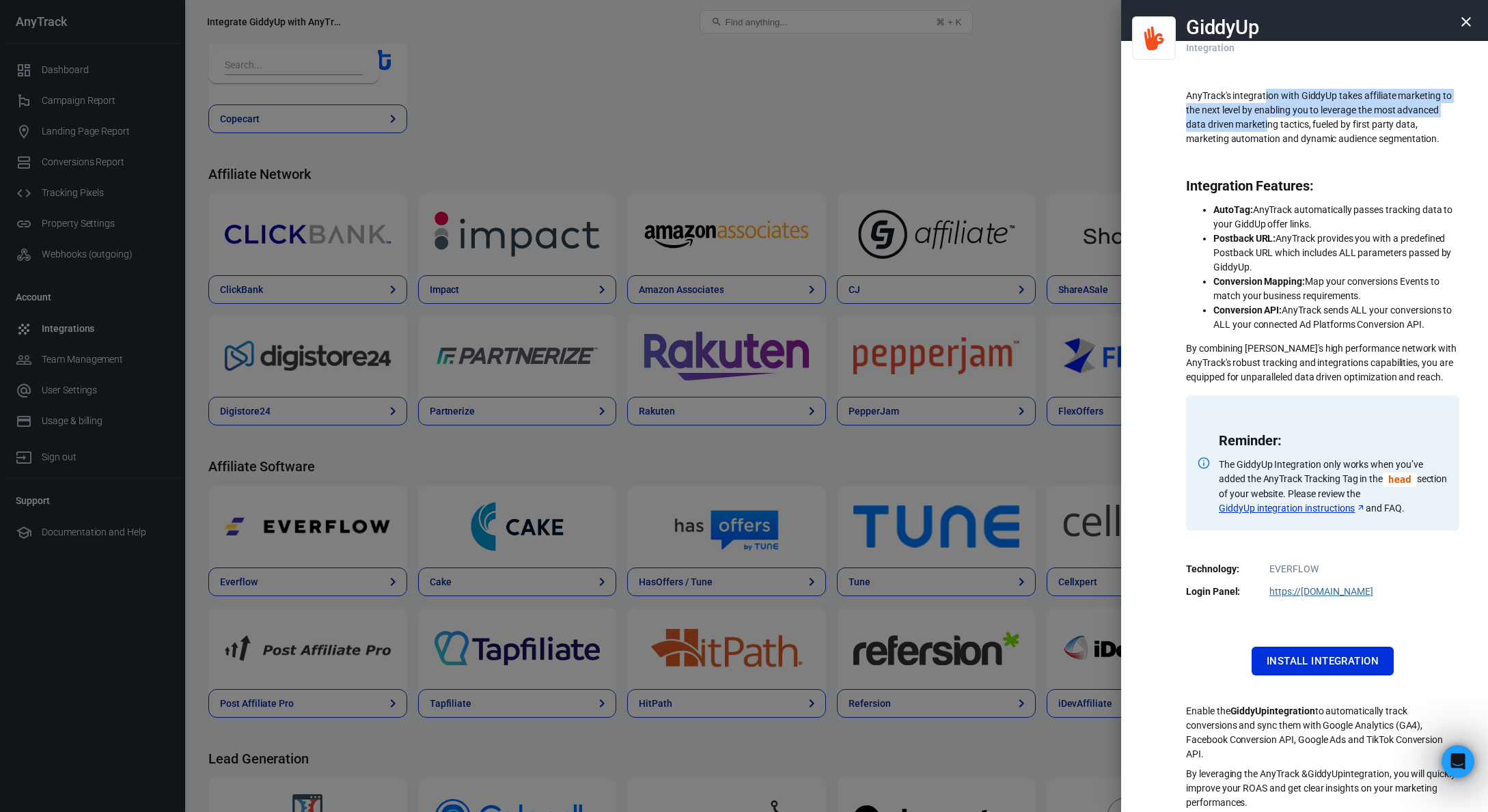
drag, startPoint x: 1256, startPoint y: 102, endPoint x: 1259, endPoint y: 118, distance: 16.3
click at [1259, 116] on p "AnyTrack's integration with GiddyUp takes affiliate marketing to the next level…" at bounding box center [1322, 117] width 273 height 57
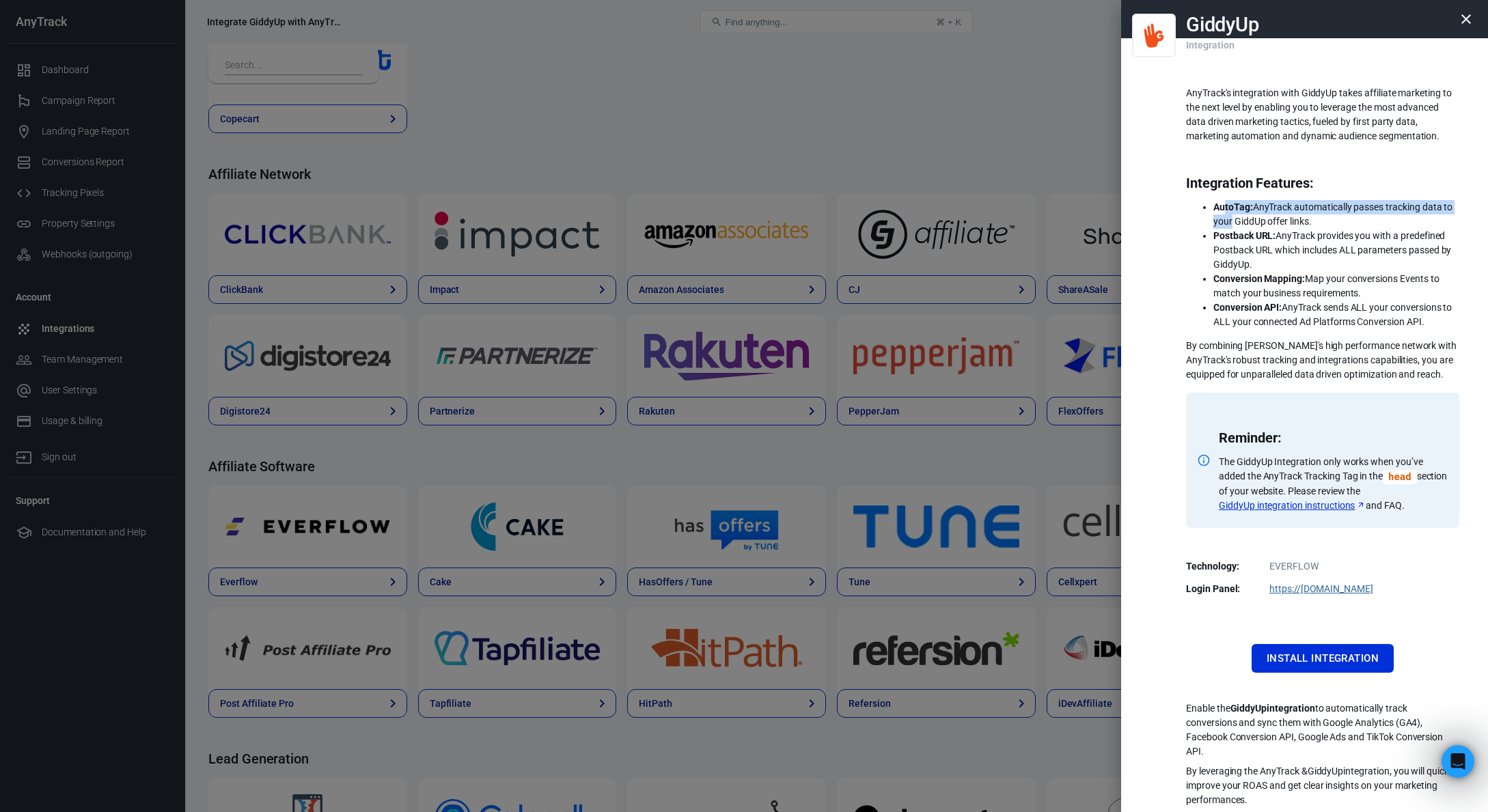
drag, startPoint x: 1221, startPoint y: 217, endPoint x: 1220, endPoint y: 231, distance: 14.0
click at [1221, 219] on li "AutoTag: AnyTrack automatically passes tracking data to your GiddUp offer links." at bounding box center [1336, 214] width 246 height 29
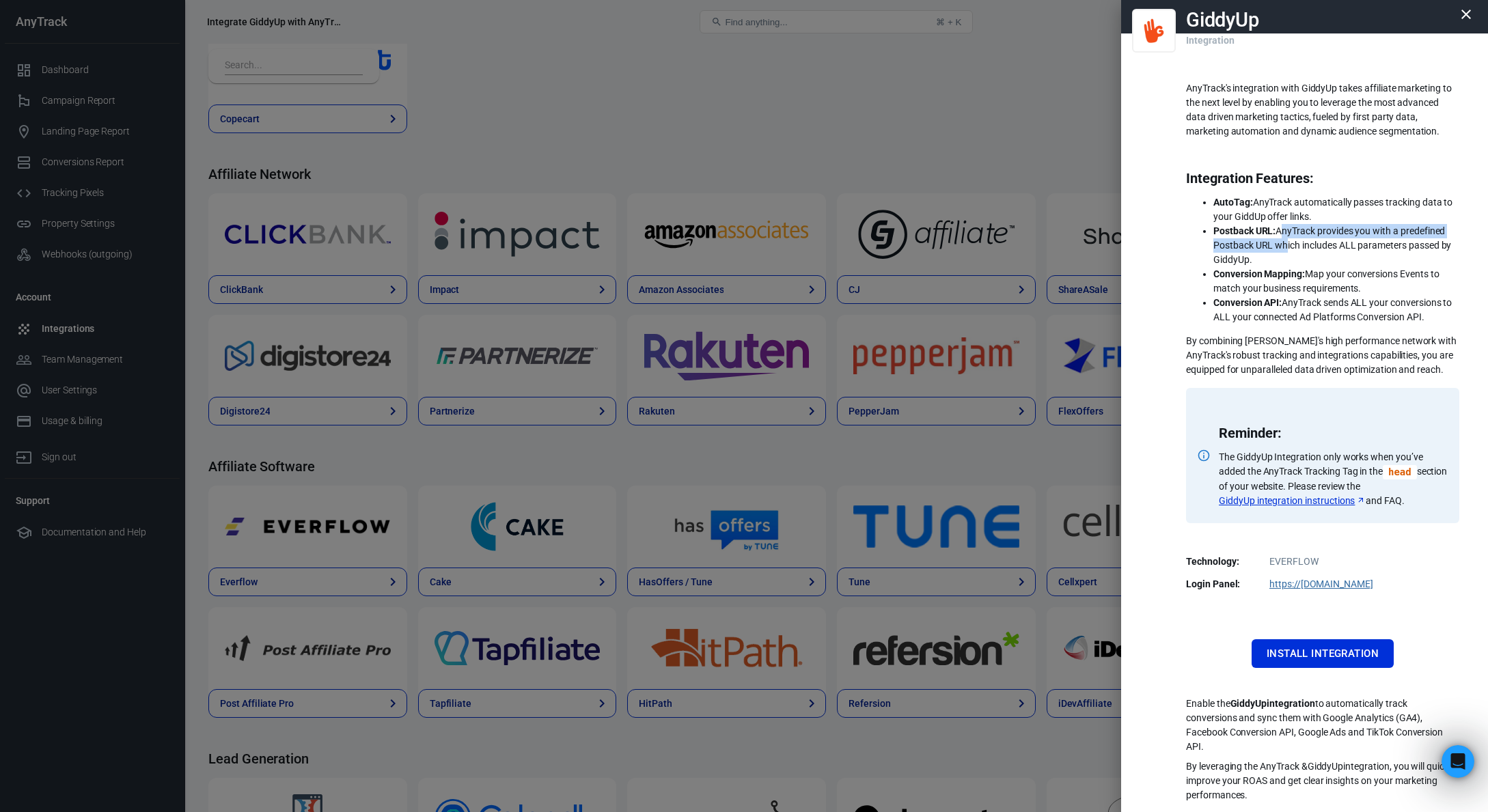
click at [1273, 244] on li "Postback URL: AnyTrack provides you with a predefined Postback URL which includ…" at bounding box center [1336, 245] width 246 height 43
click at [1267, 262] on li "Postback URL: AnyTrack provides you with a predefined Postback URL which includ…" at bounding box center [1336, 245] width 246 height 43
click at [1302, 658] on button "Install Integration" at bounding box center [1322, 653] width 142 height 29
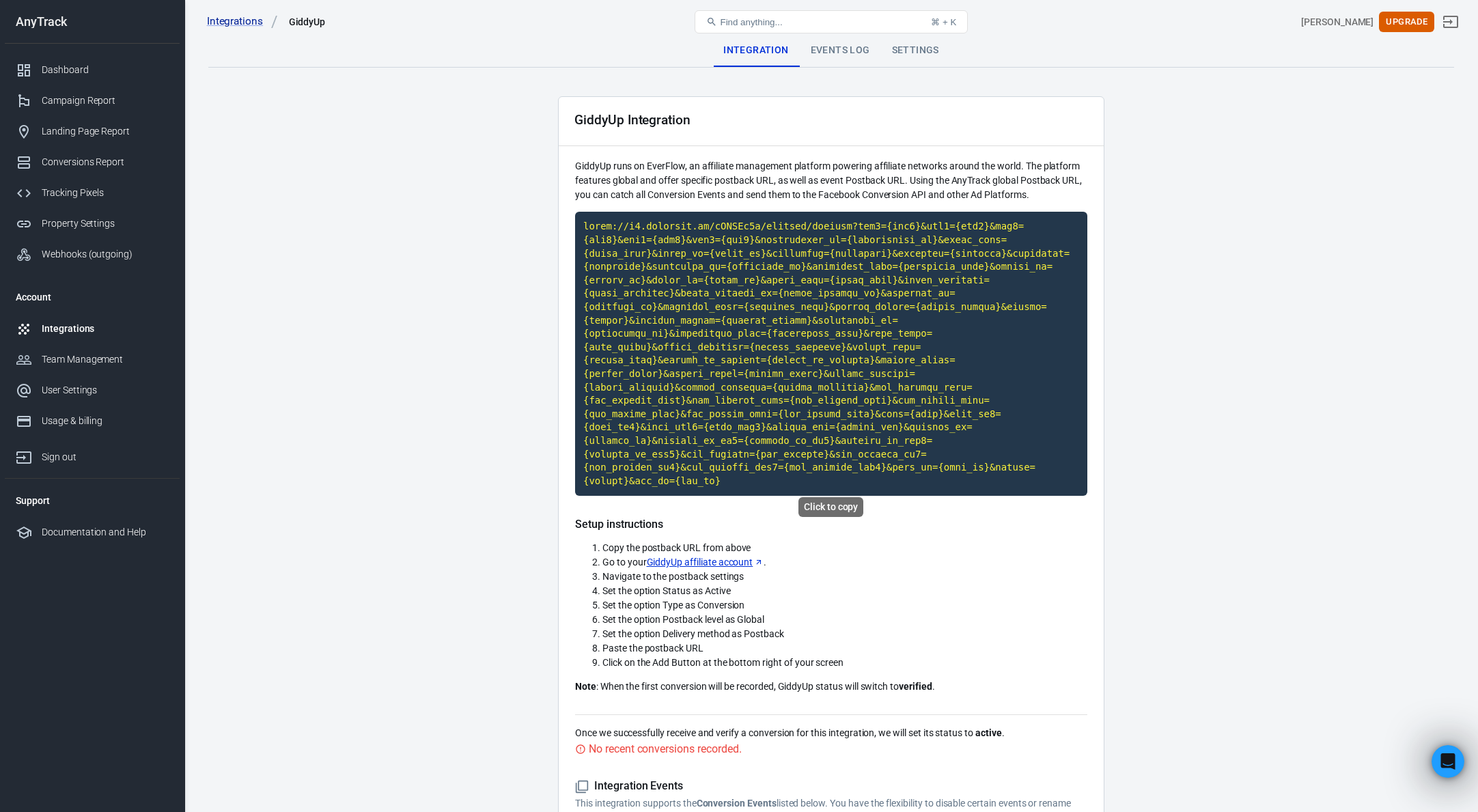
click at [730, 334] on code "Click to copy" at bounding box center [831, 354] width 513 height 284
drag, startPoint x: 680, startPoint y: 570, endPoint x: 756, endPoint y: 570, distance: 76.0
click at [755, 570] on li "Navigate to the postback settings" at bounding box center [845, 577] width 485 height 14
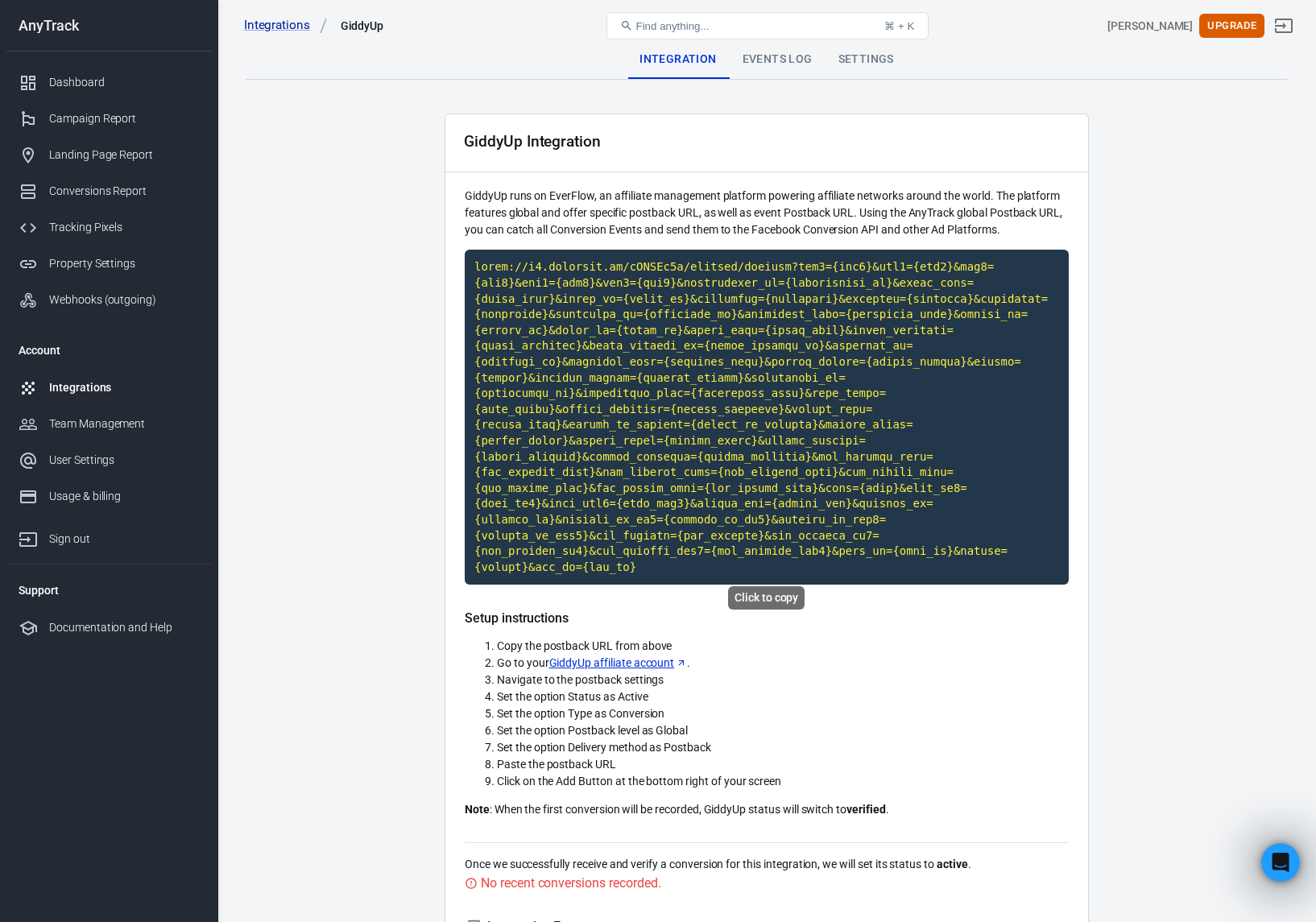
click at [618, 350] on code "Click to copy" at bounding box center [767, 417] width 604 height 334
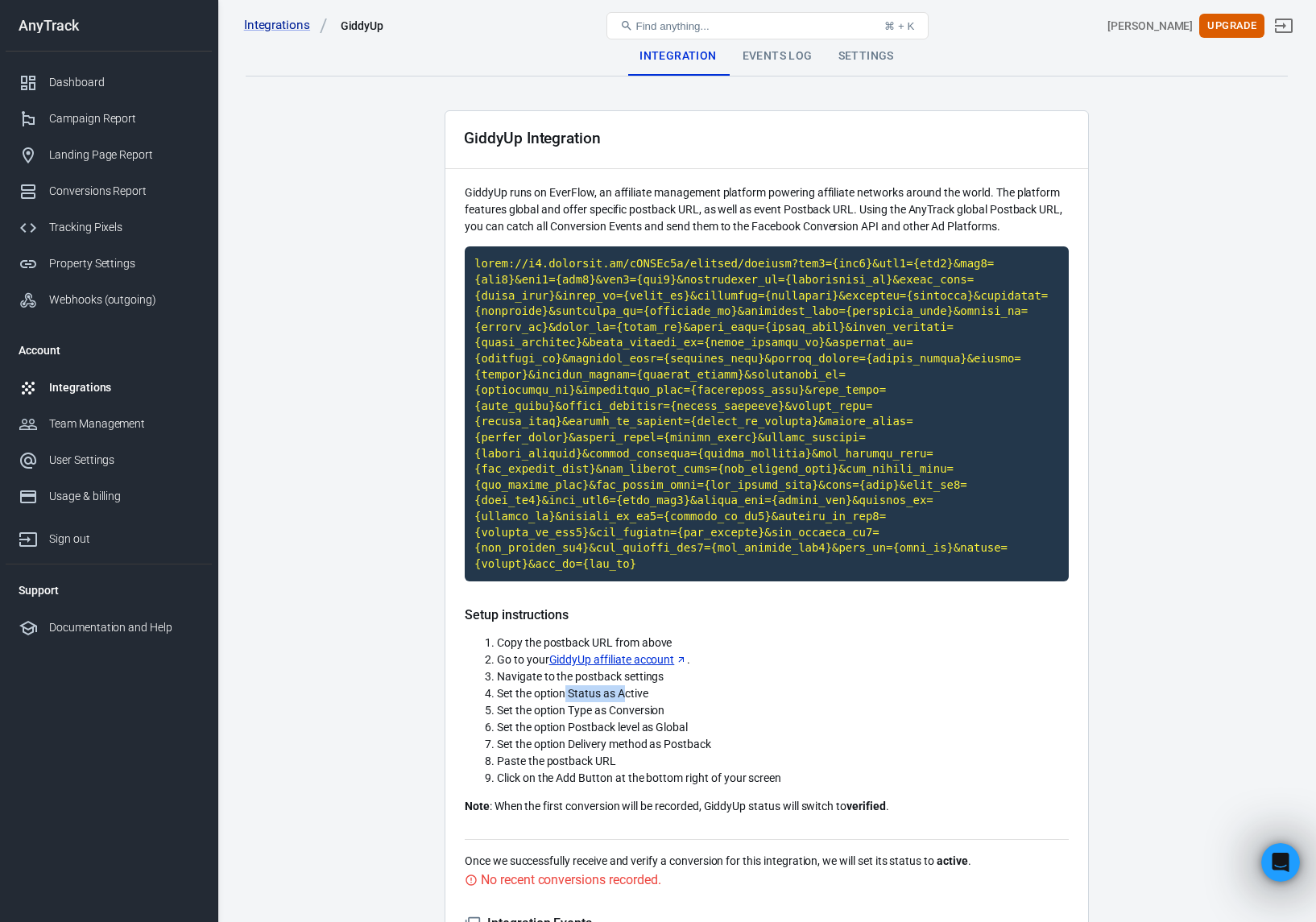
drag, startPoint x: 597, startPoint y: 686, endPoint x: 628, endPoint y: 686, distance: 31.0
click at [625, 686] on span "Set the option Status as Active" at bounding box center [572, 692] width 151 height 13
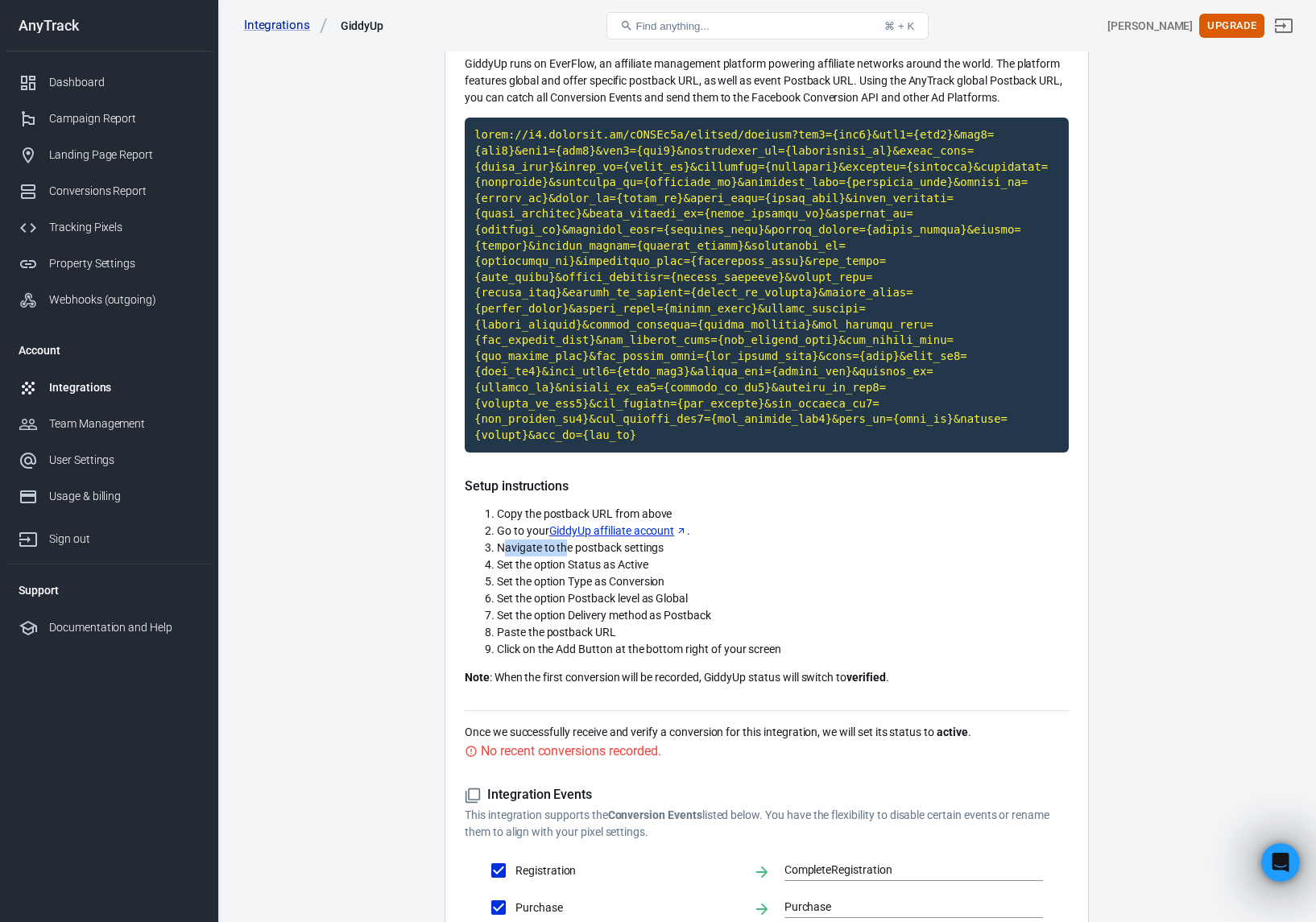
drag, startPoint x: 507, startPoint y: 539, endPoint x: 600, endPoint y: 544, distance: 93.1
click at [593, 542] on span "Navigate to the postback settings" at bounding box center [580, 547] width 166 height 13
click at [582, 573] on ol "Copy the postback URL from above Go to your GiddyUp affiliate account . Navigat…" at bounding box center [767, 581] width 604 height 152
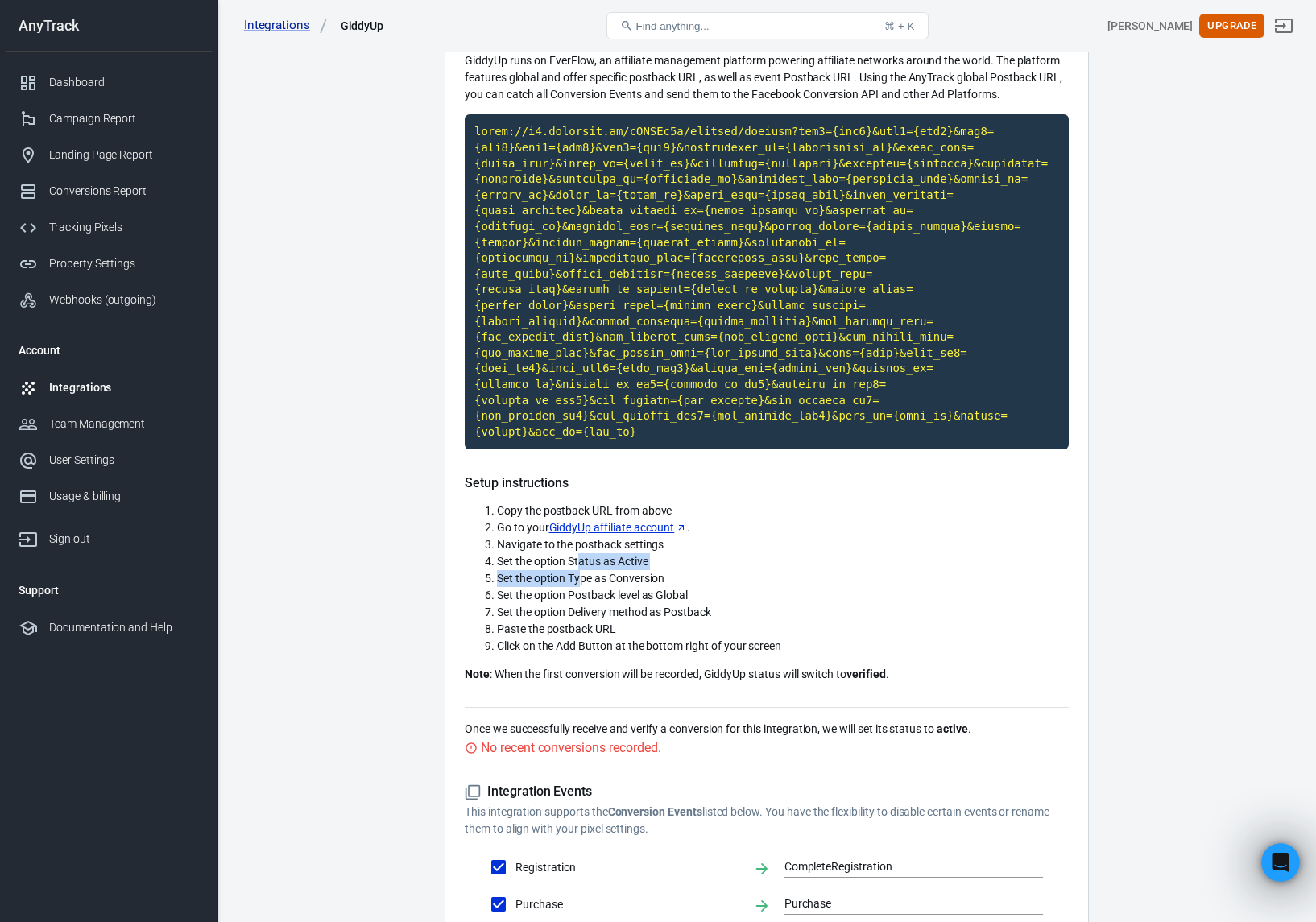
scroll to position [171, 0]
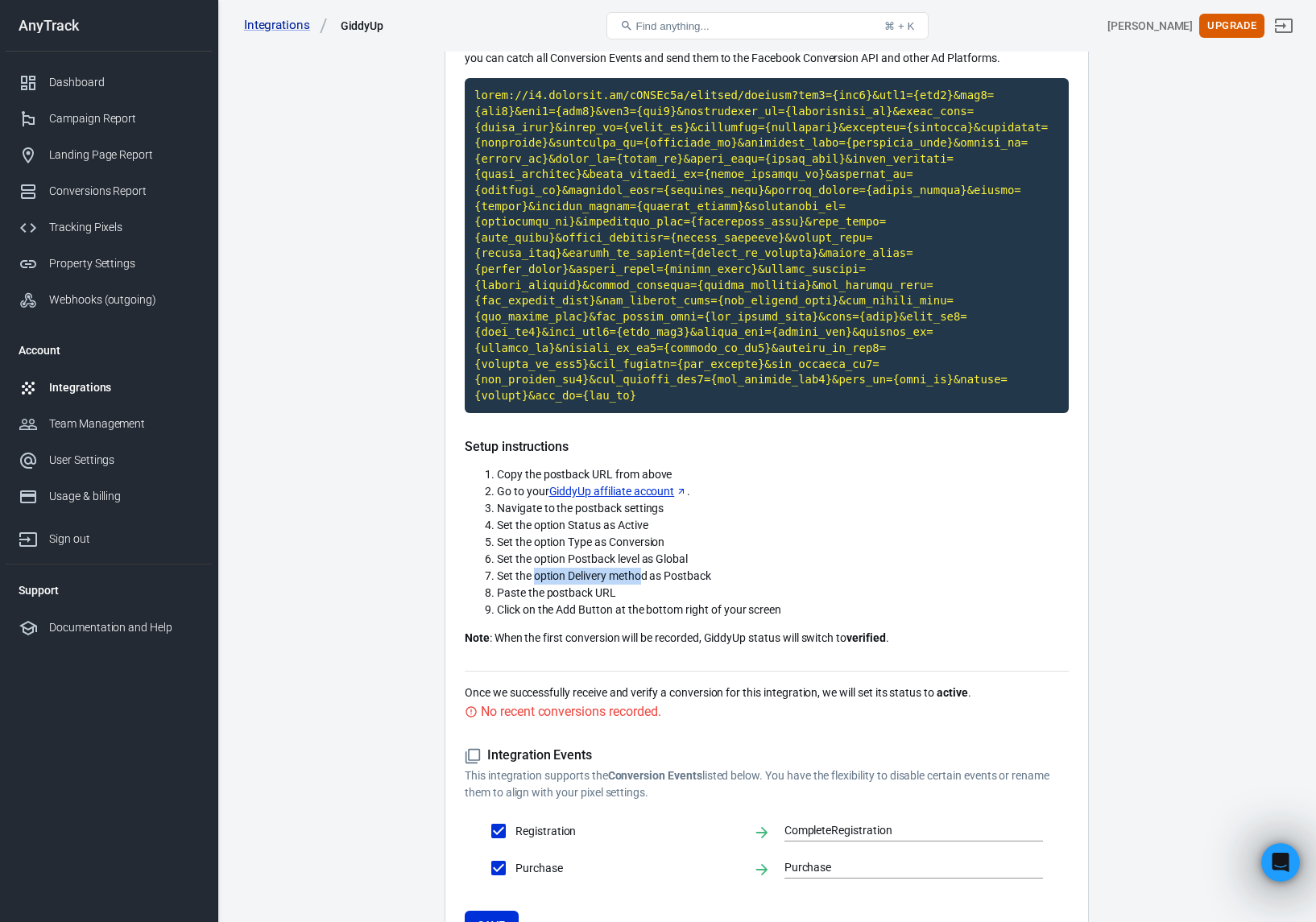
drag, startPoint x: 576, startPoint y: 567, endPoint x: 662, endPoint y: 565, distance: 86.0
click at [655, 569] on span "Set the option Delivery method as Postback" at bounding box center [604, 575] width 215 height 13
drag, startPoint x: 545, startPoint y: 599, endPoint x: 609, endPoint y: 600, distance: 64.0
click at [606, 603] on span "Click on the Add Button at the bottom right of your screen" at bounding box center [639, 609] width 284 height 13
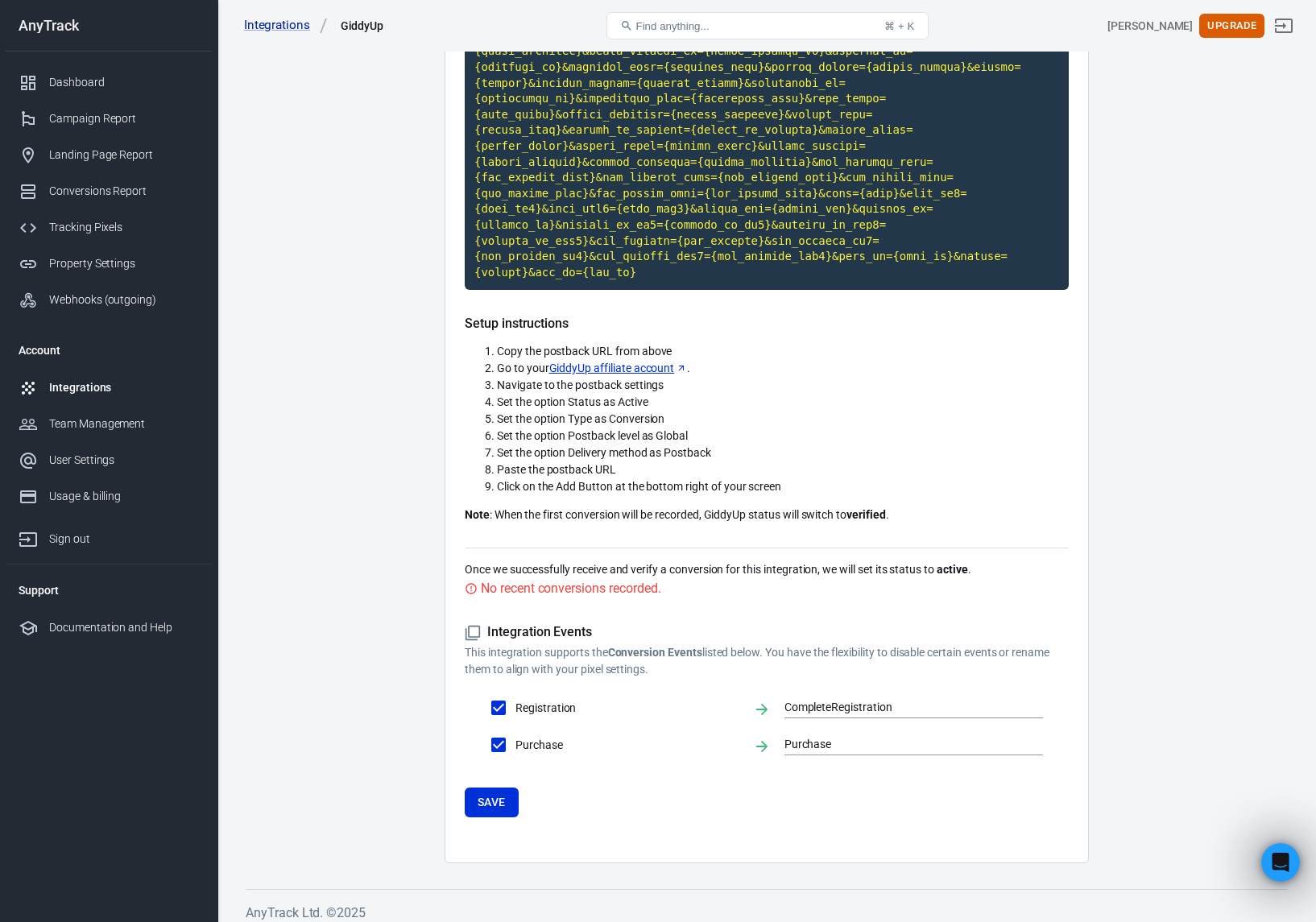
click at [603, 561] on p "Once we successfully receive and verify a conversion for this integration, we w…" at bounding box center [767, 568] width 604 height 16
click at [503, 696] on input "Registration" at bounding box center [498, 707] width 34 height 34
checkbox input "false"
click at [494, 706] on input "Registration" at bounding box center [498, 707] width 34 height 34
checkbox input "true"
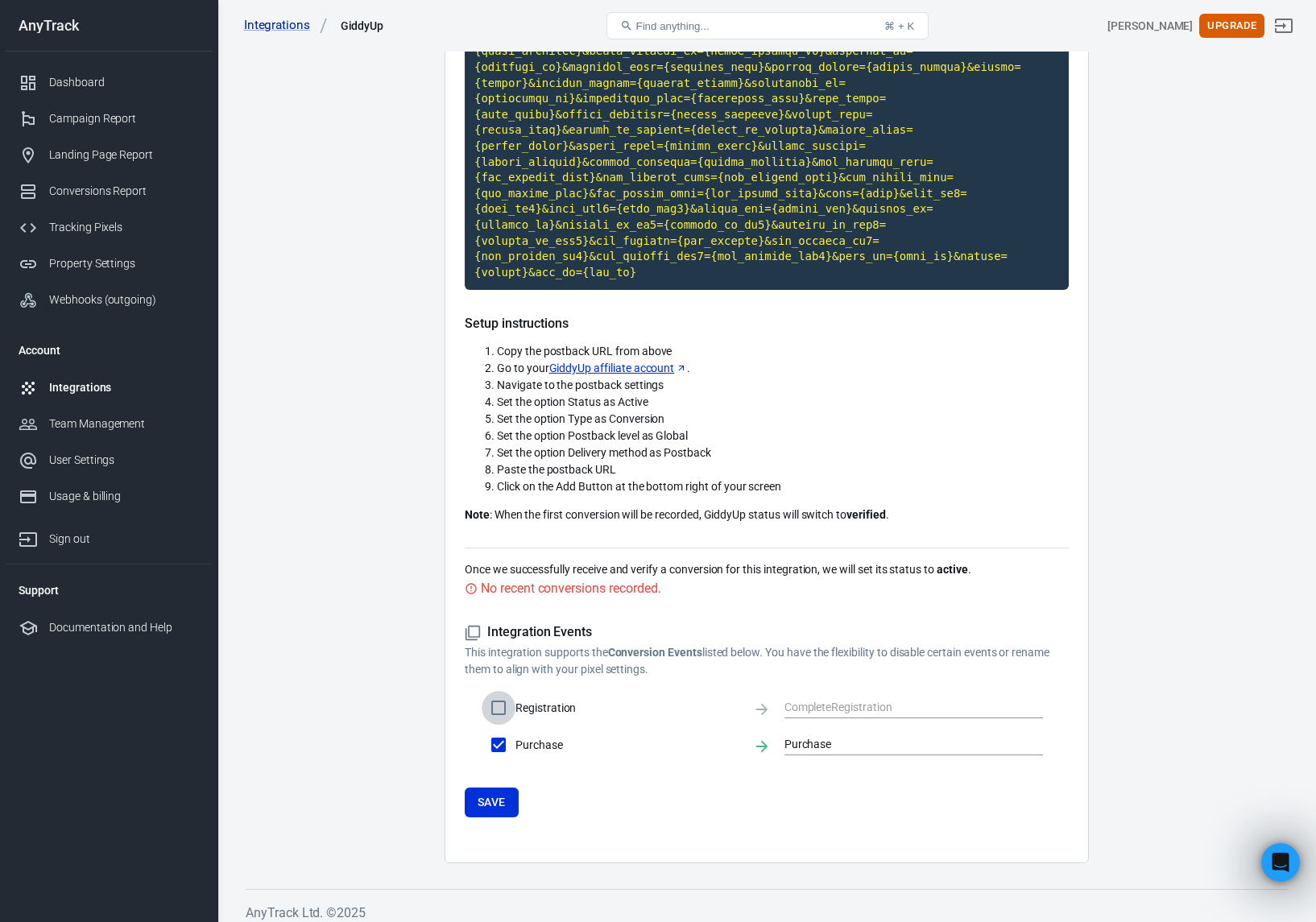
type input "CompleteRegistration"
click at [497, 696] on input "Registration" at bounding box center [498, 707] width 34 height 34
checkbox input "false"
click at [496, 794] on button "Save" at bounding box center [492, 801] width 54 height 30
click at [152, 391] on div "Integrations" at bounding box center [111, 387] width 124 height 16
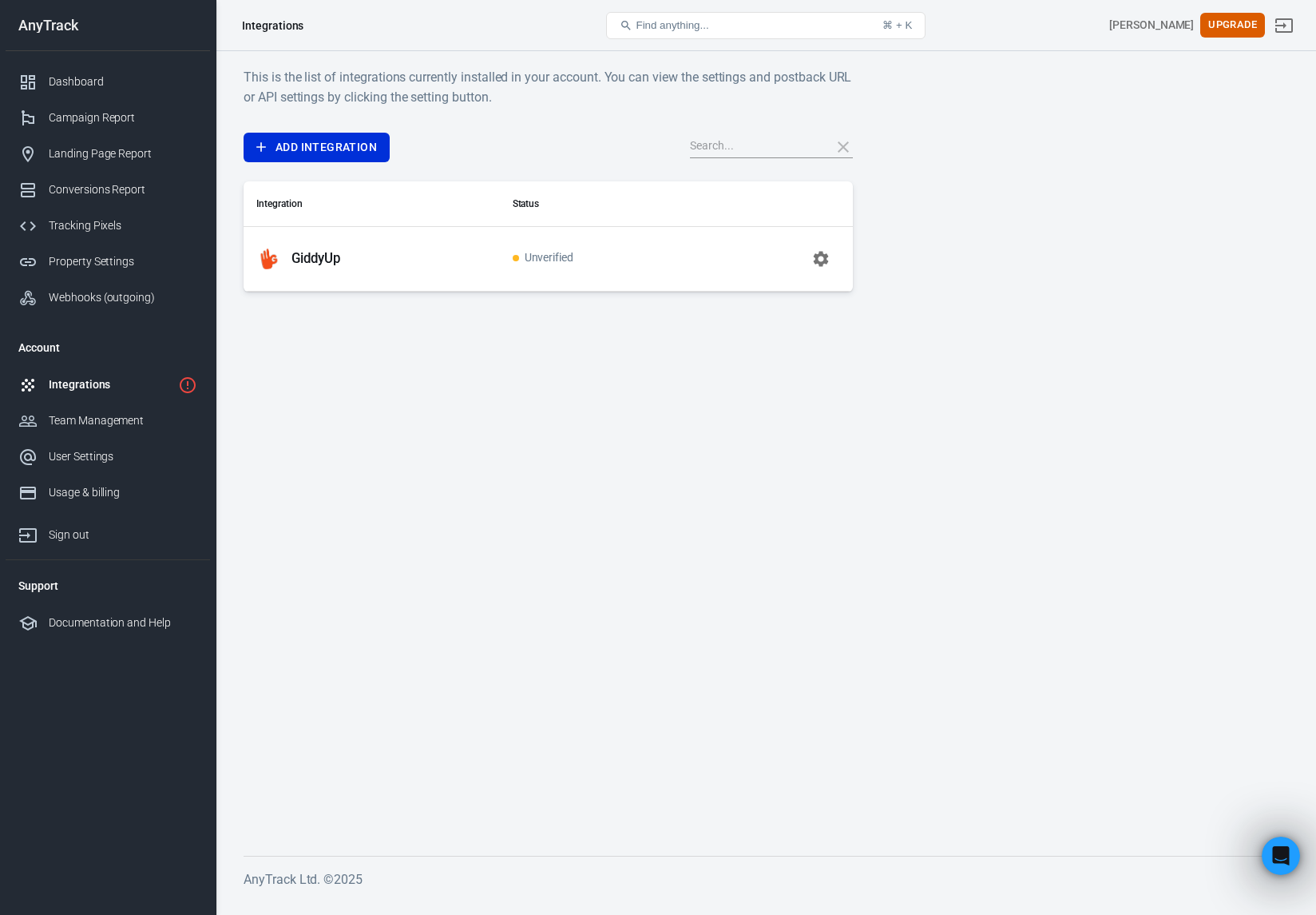
click at [819, 257] on icon "button" at bounding box center [821, 259] width 19 height 19
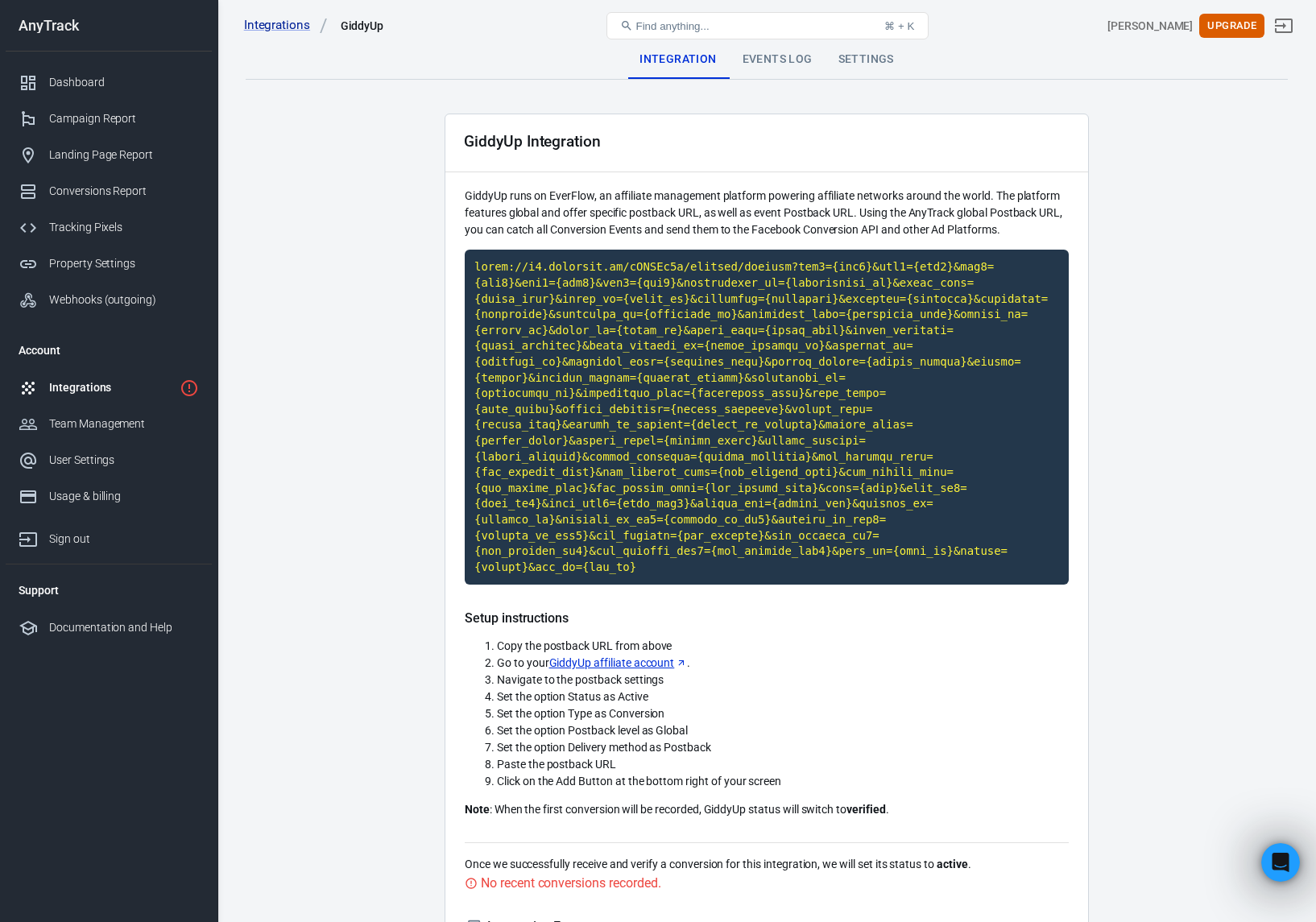
click at [96, 387] on div "Integrations" at bounding box center [111, 387] width 124 height 16
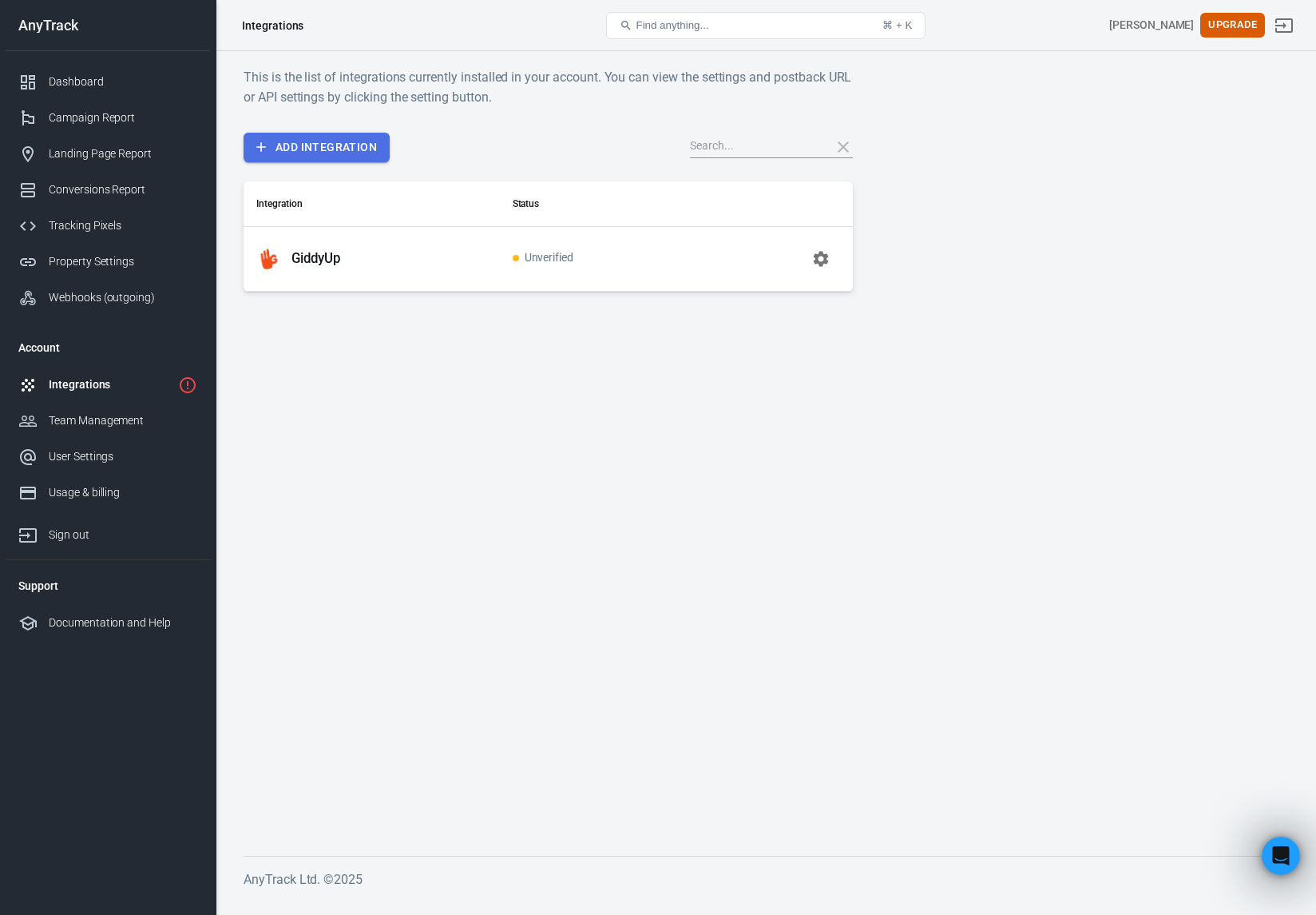
click at [338, 145] on link "Add Integration" at bounding box center [317, 147] width 146 height 30
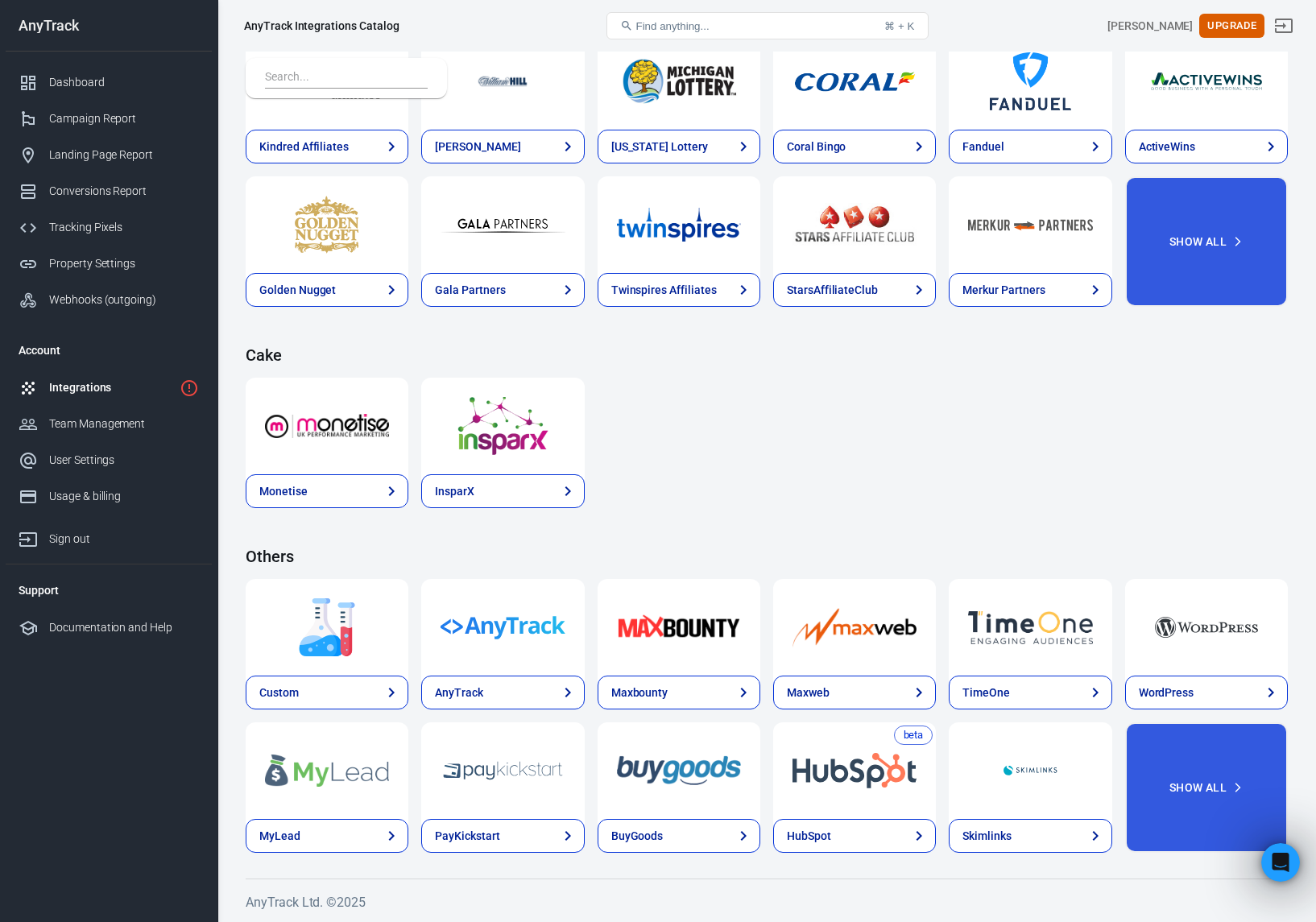
scroll to position [1113, 0]
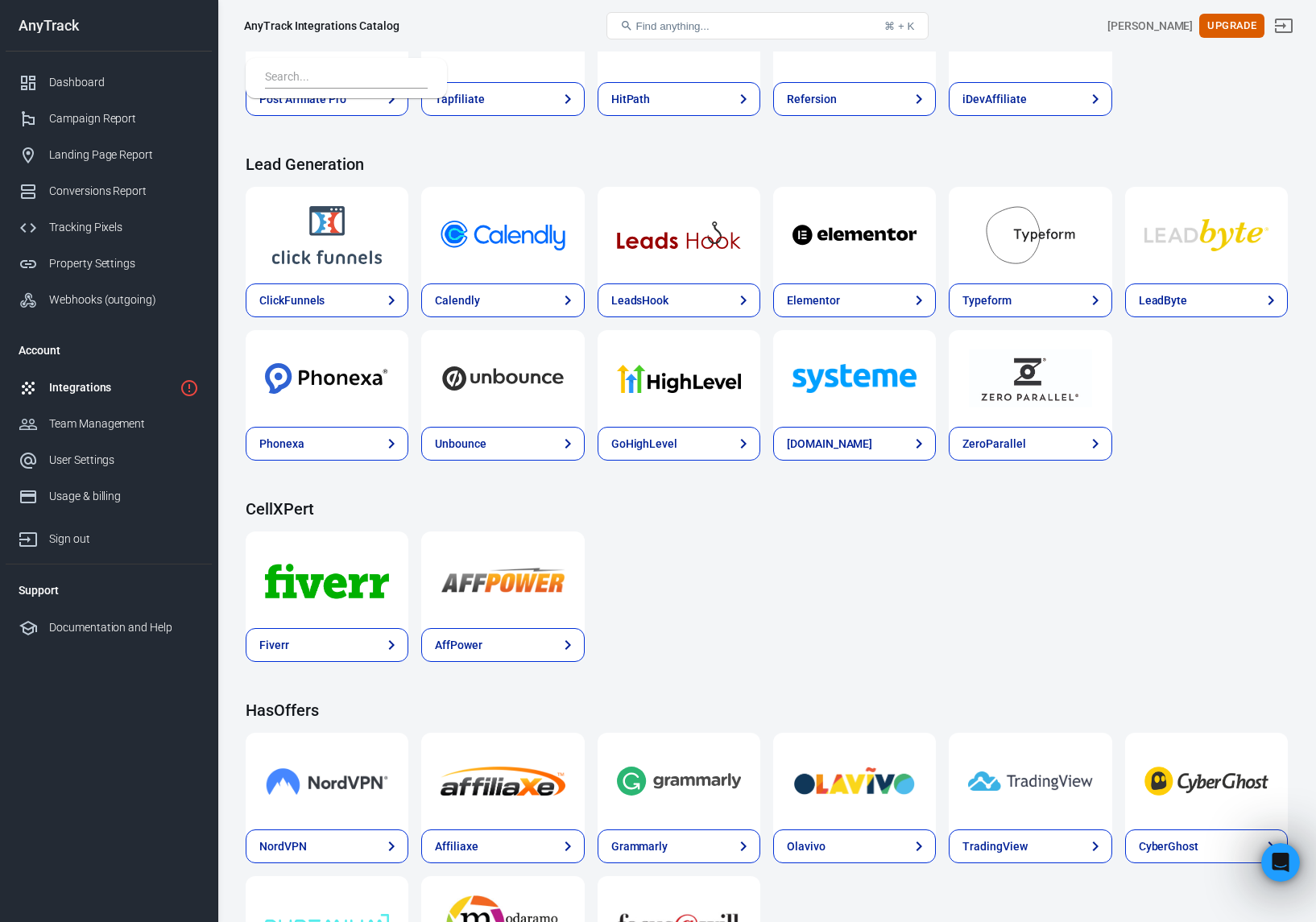
click at [95, 386] on div "Integrations" at bounding box center [111, 387] width 124 height 16
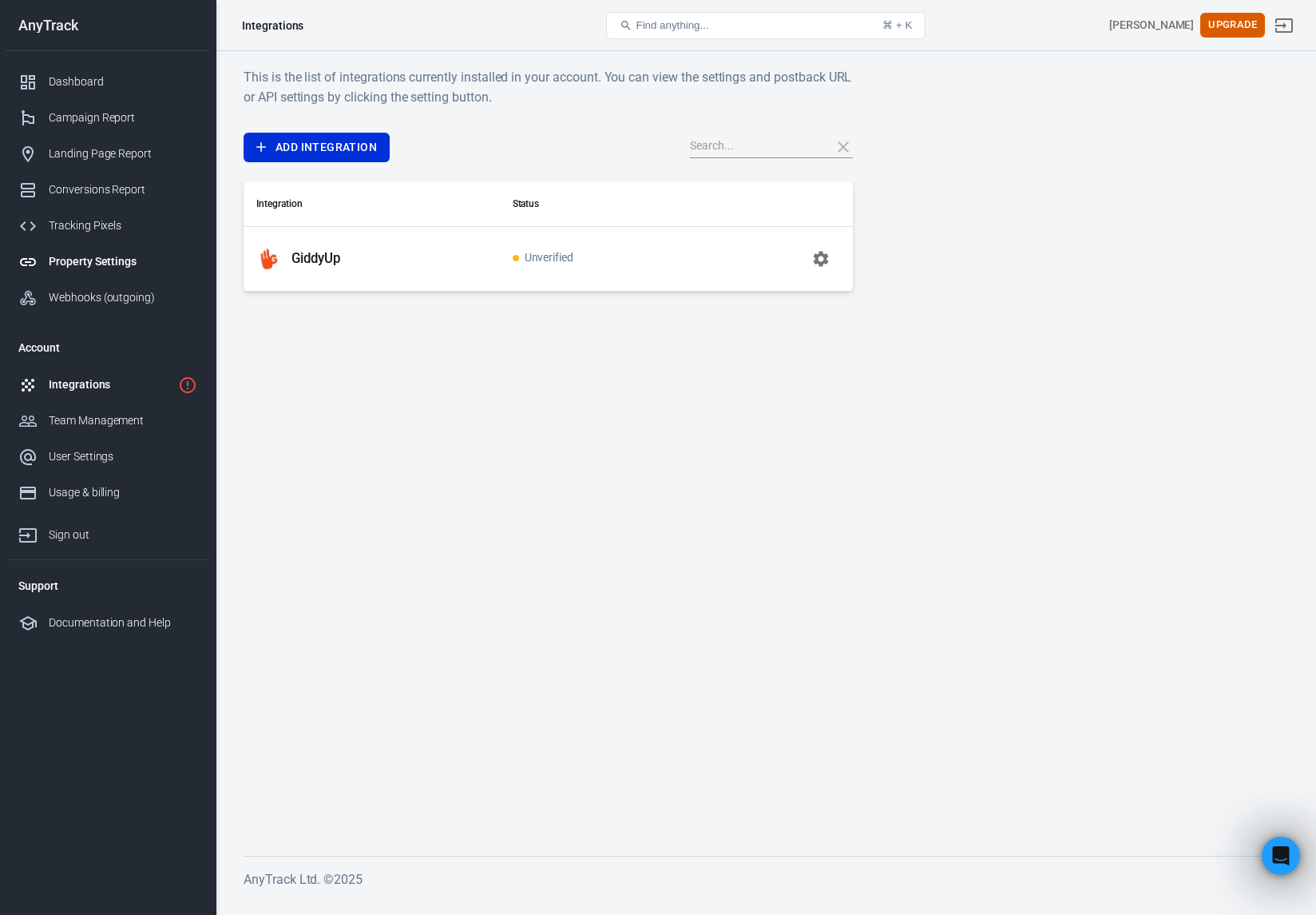
click at [107, 270] on link "Property Settings" at bounding box center [107, 261] width 204 height 35
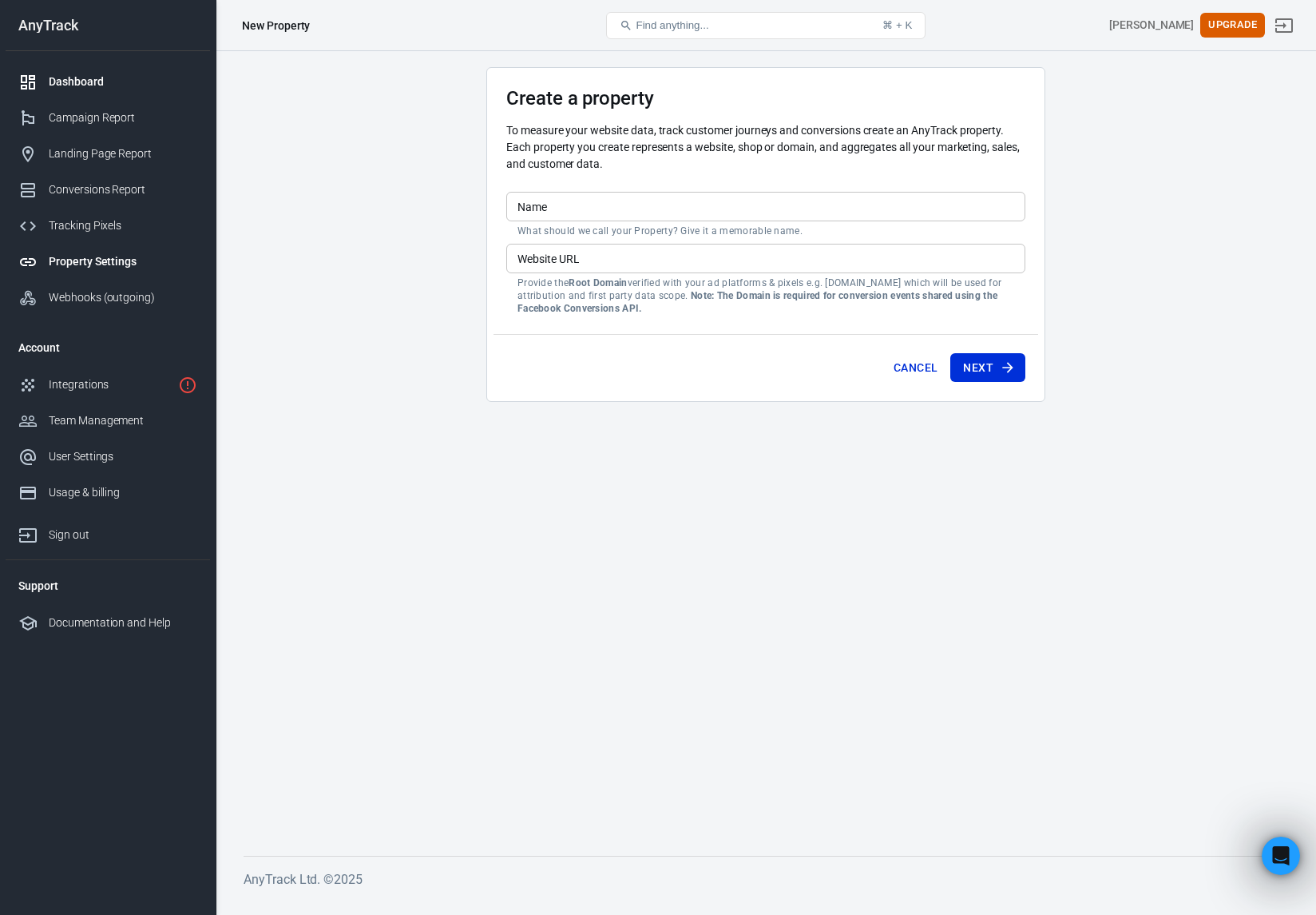
click at [79, 79] on div "Dashboard" at bounding box center [123, 82] width 149 height 16
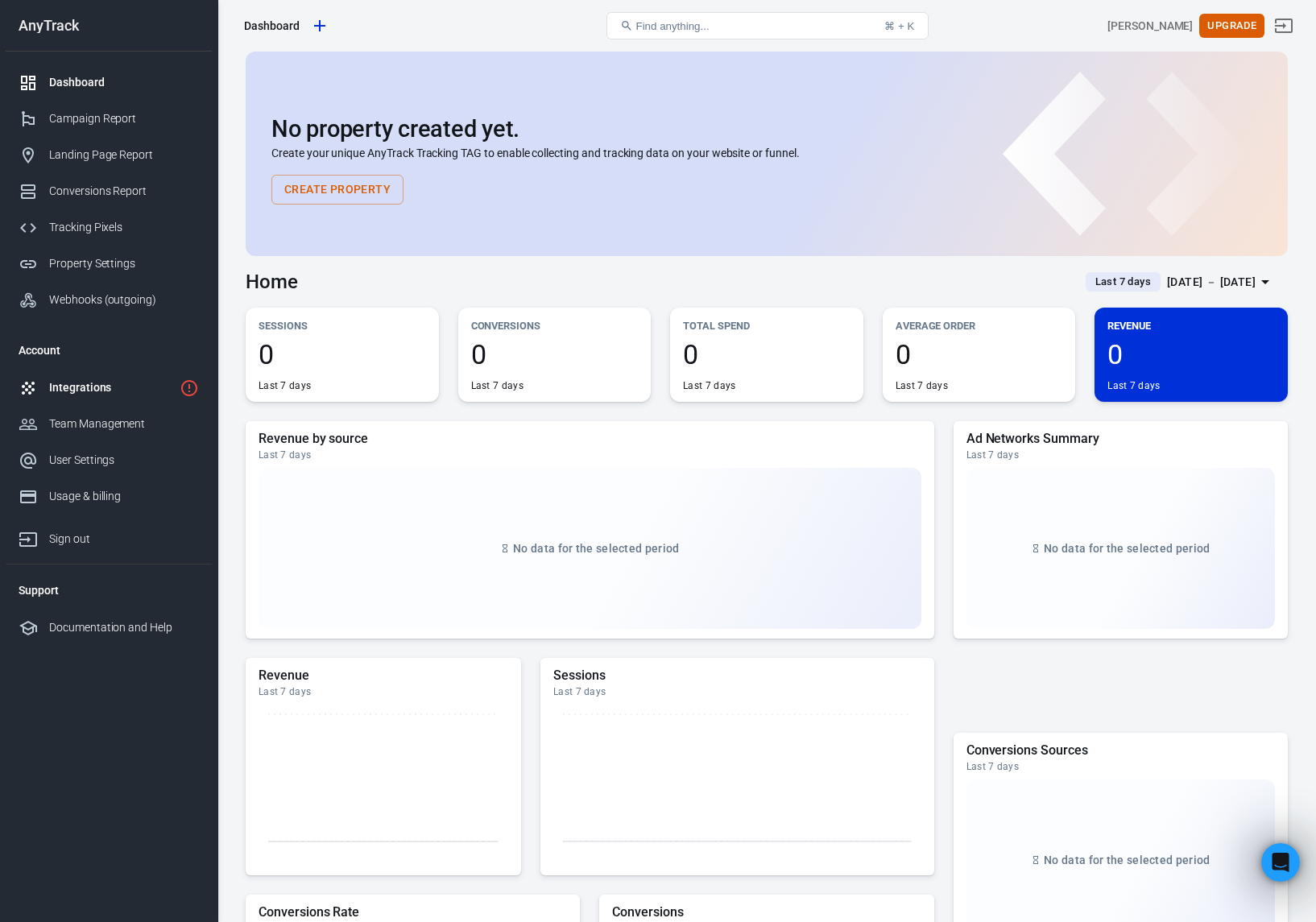
click at [79, 388] on div "Integrations" at bounding box center [111, 387] width 124 height 16
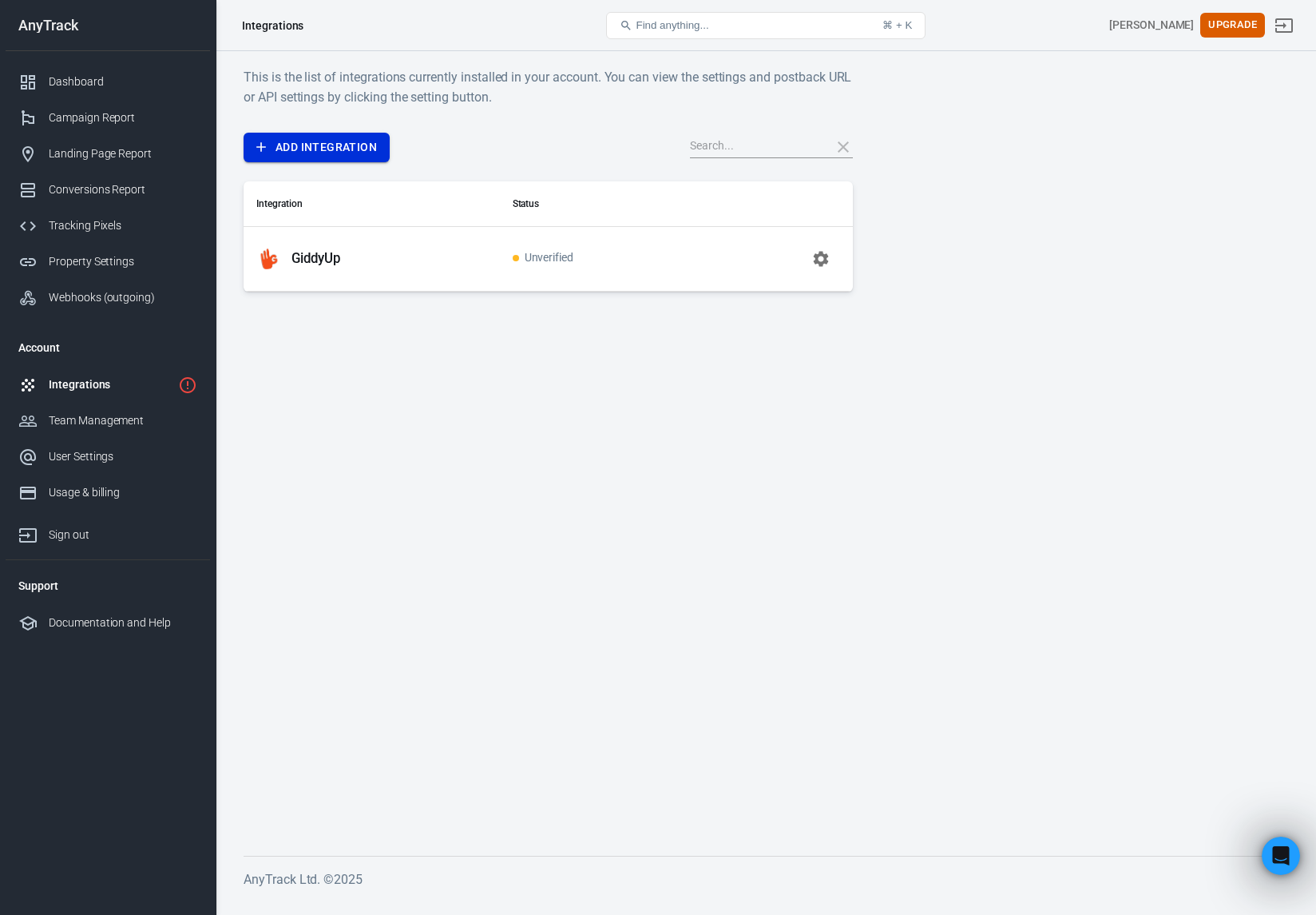
click at [312, 149] on link "Add Integration" at bounding box center [317, 147] width 146 height 30
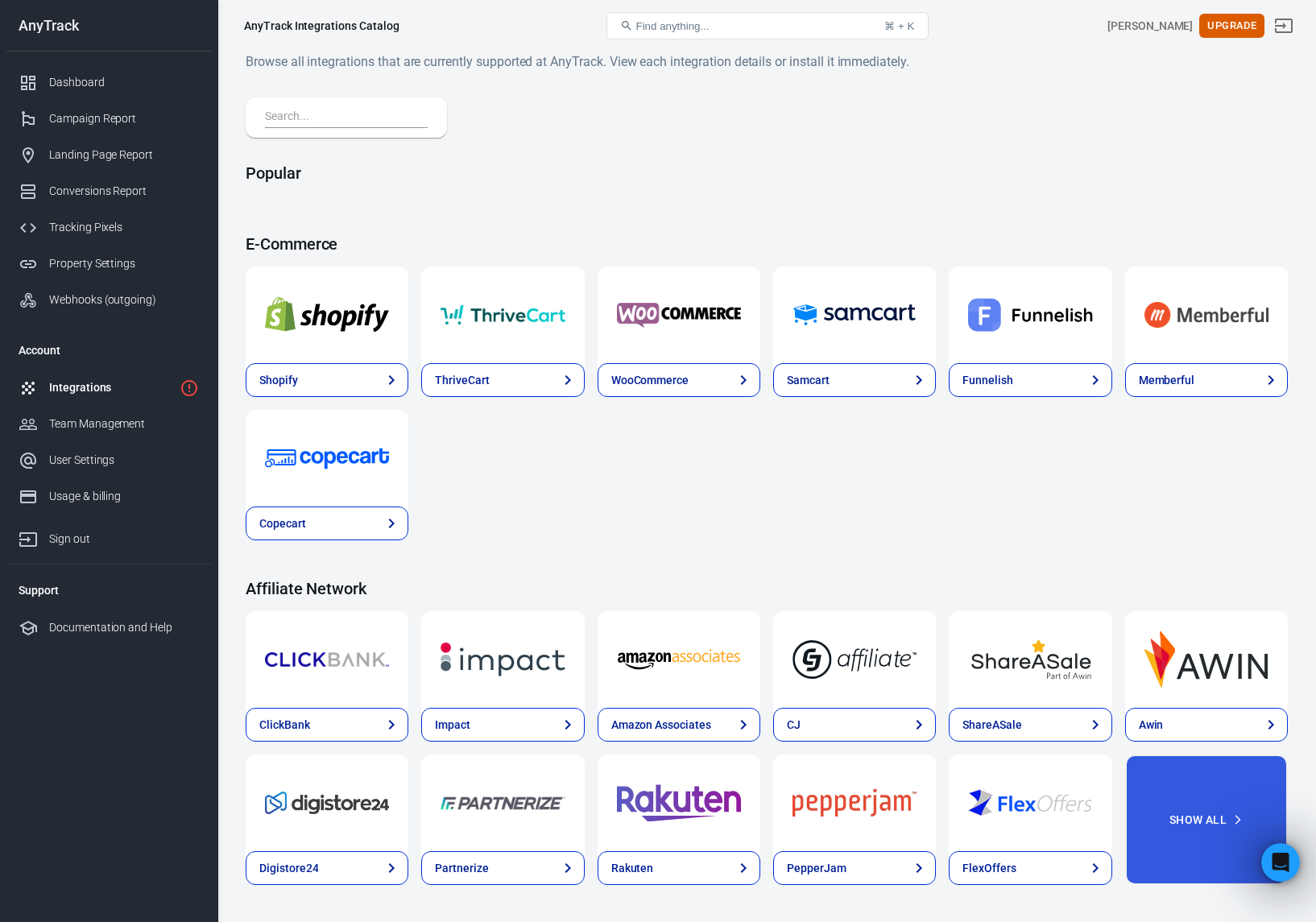
click at [367, 108] on input "text" at bounding box center [343, 118] width 157 height 21
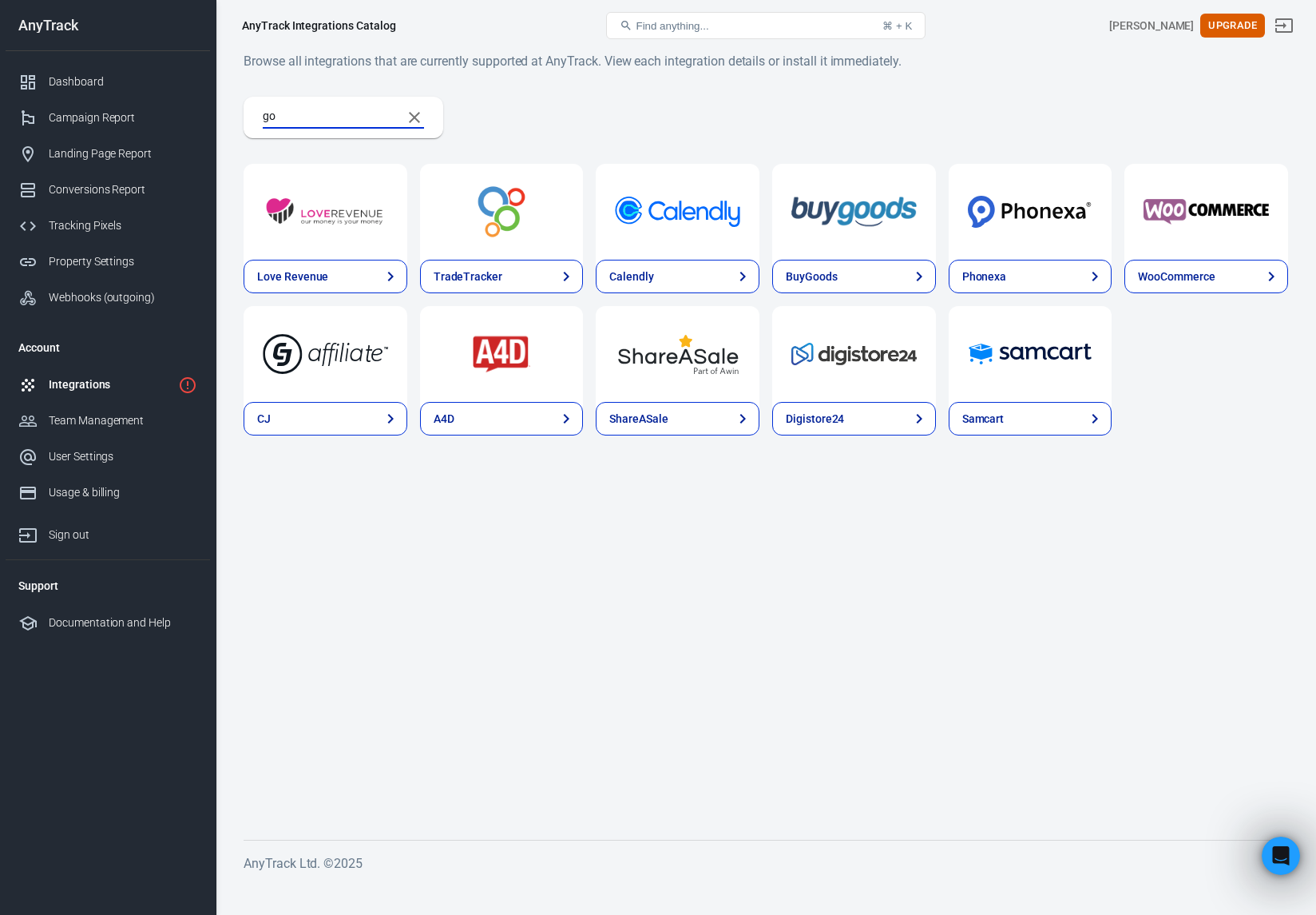
type input "g"
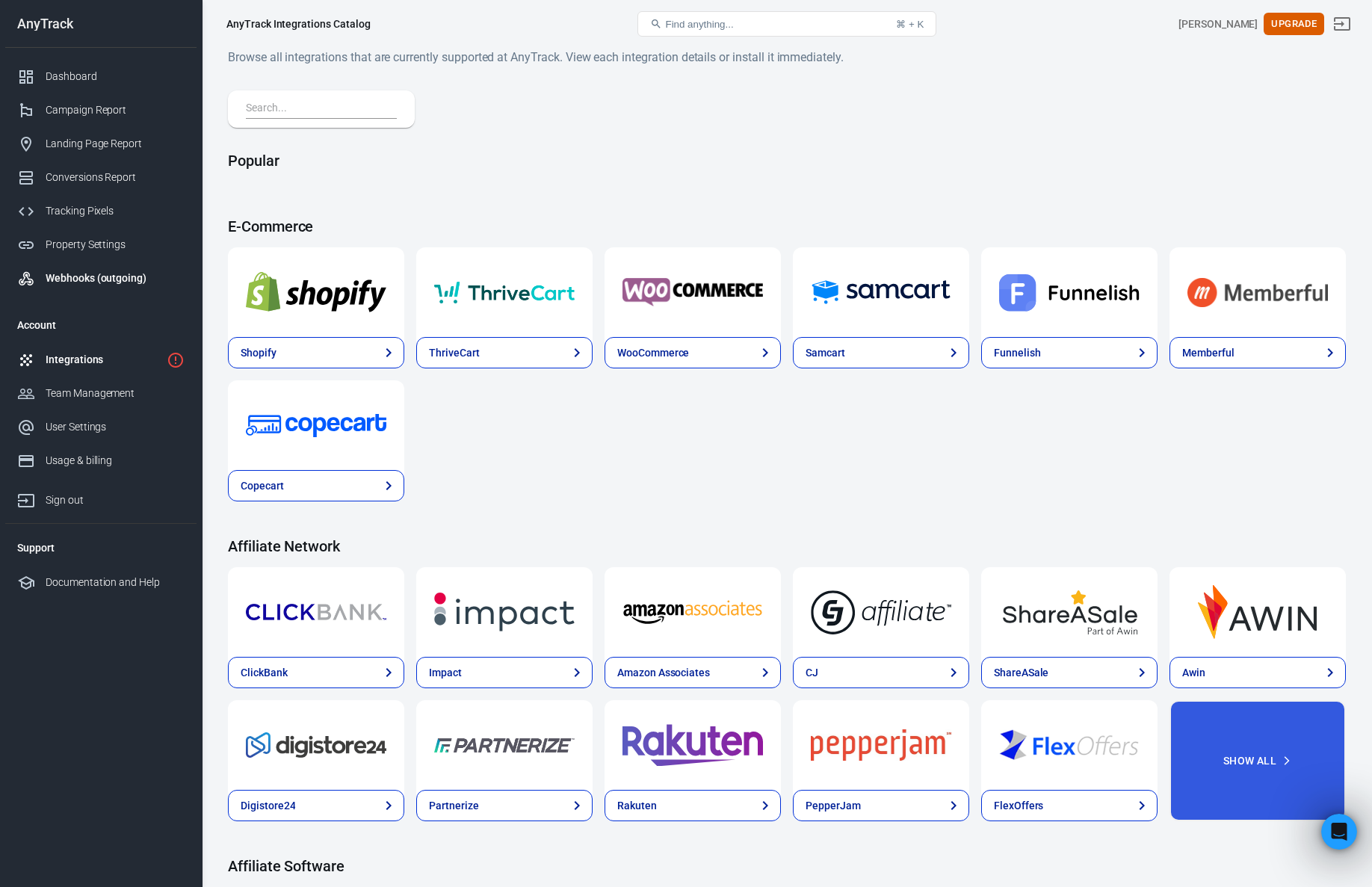
click at [85, 273] on div "Webhooks (outgoing)" at bounding box center [115, 277] width 139 height 15
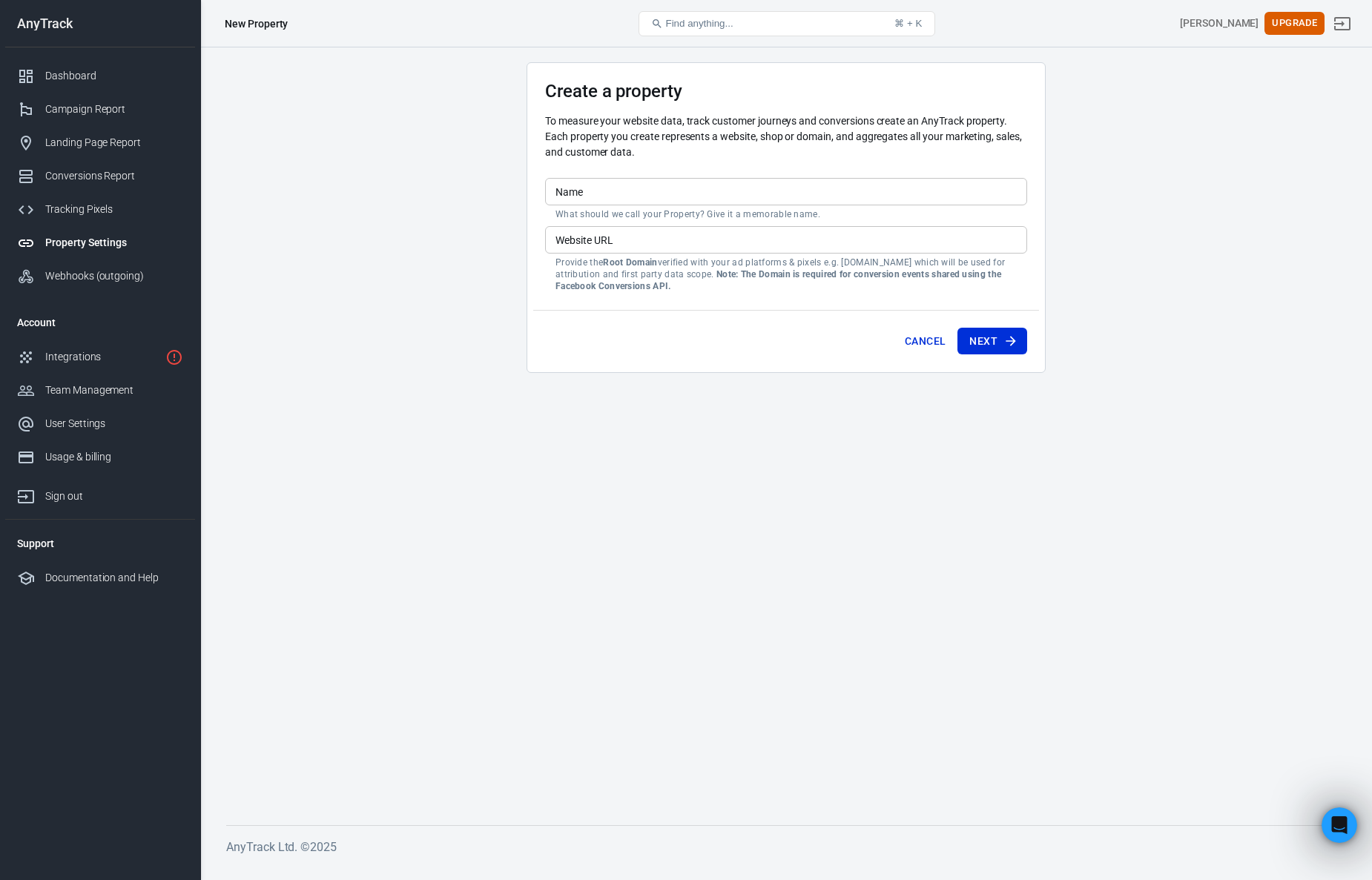
click at [83, 244] on div "Property Settings" at bounding box center [114, 242] width 138 height 15
click at [404, 460] on main "Create a property To measure your website data, track customer journeys and con…" at bounding box center [785, 432] width 1119 height 739
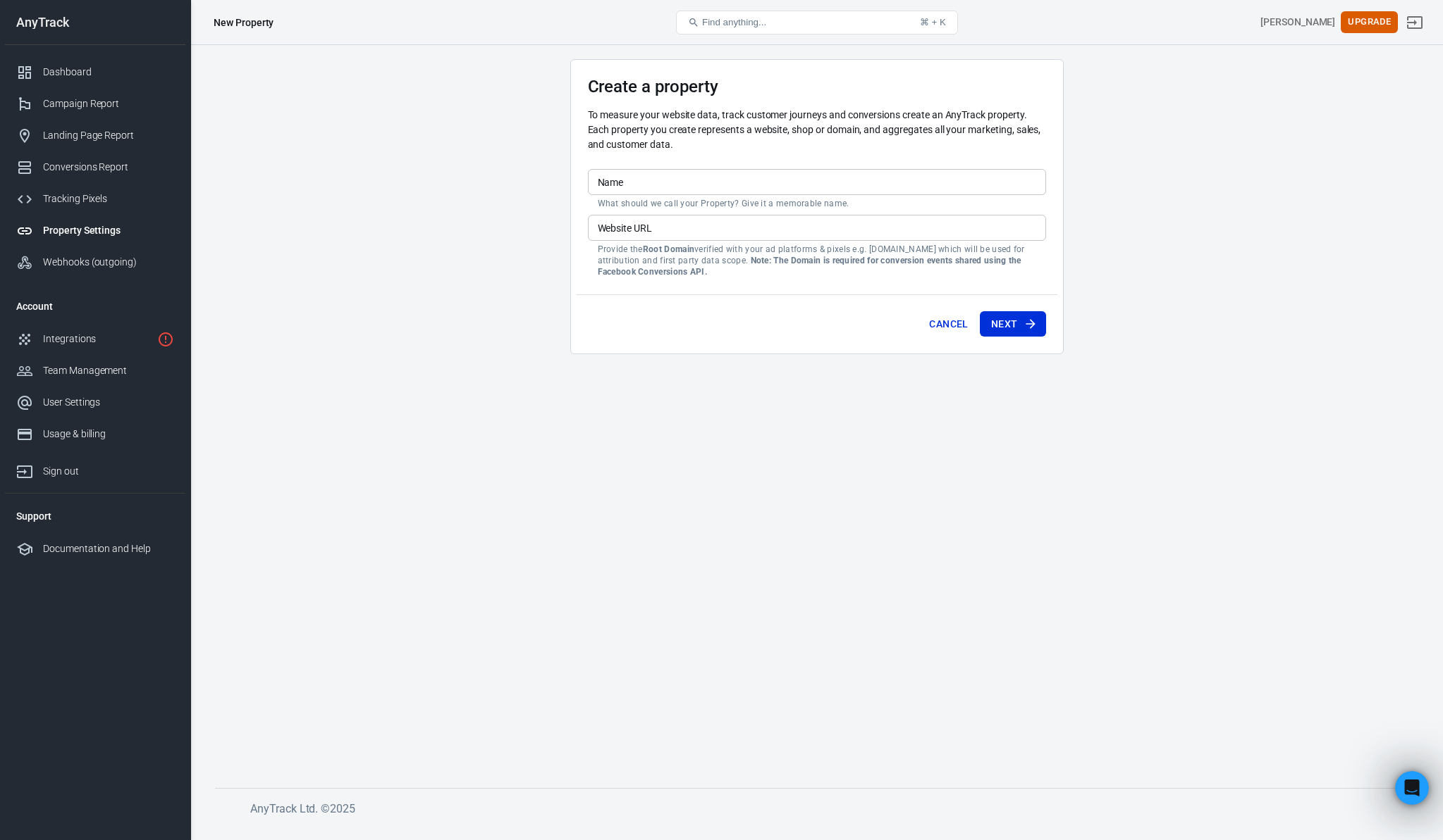
click at [478, 205] on main "Create a property To measure your website data, track customer journeys and con…" at bounding box center [817, 412] width 1203 height 706
click at [78, 352] on link "Integrations" at bounding box center [95, 338] width 180 height 31
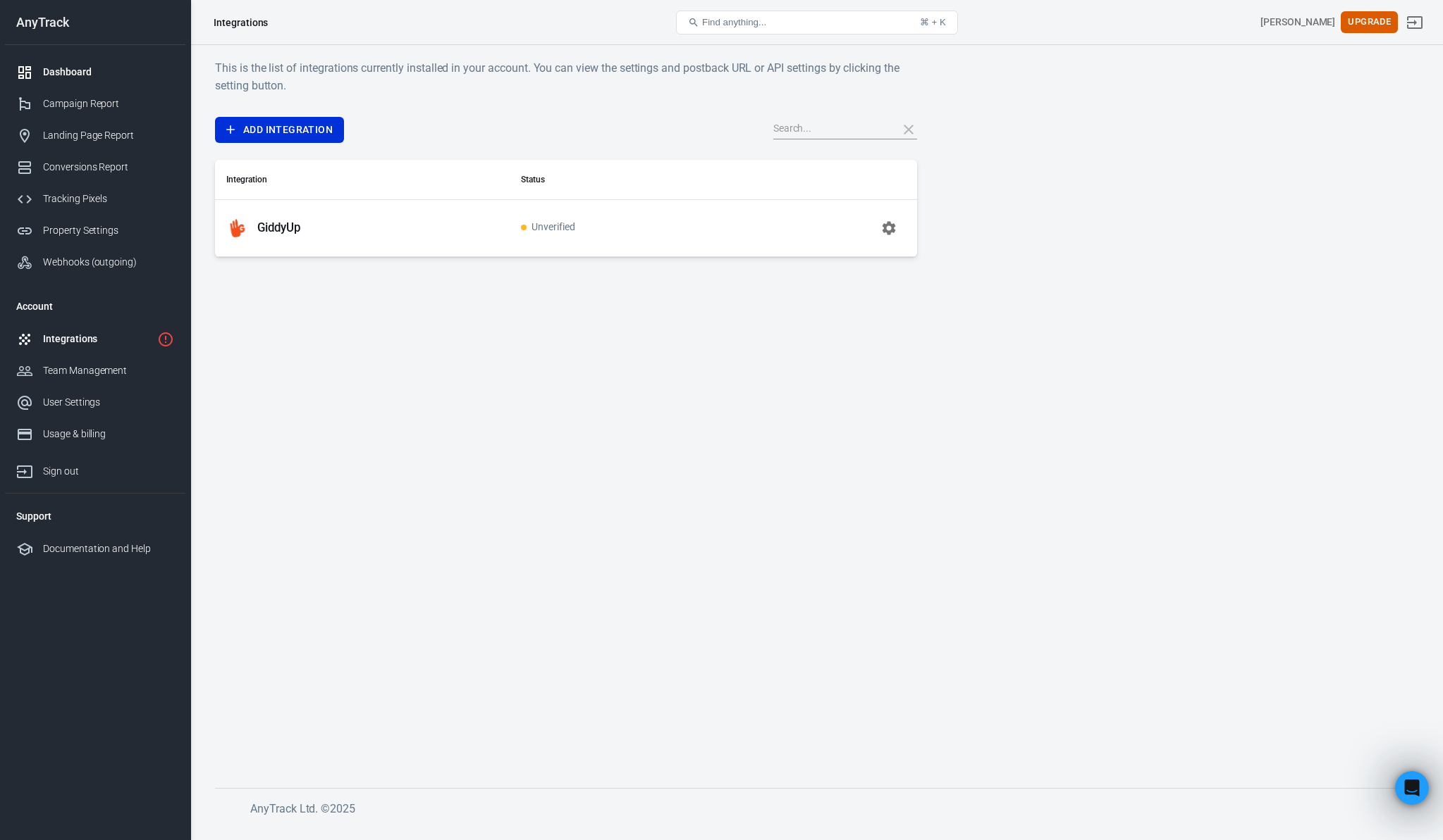
click at [90, 75] on div "Dashboard" at bounding box center [108, 72] width 131 height 14
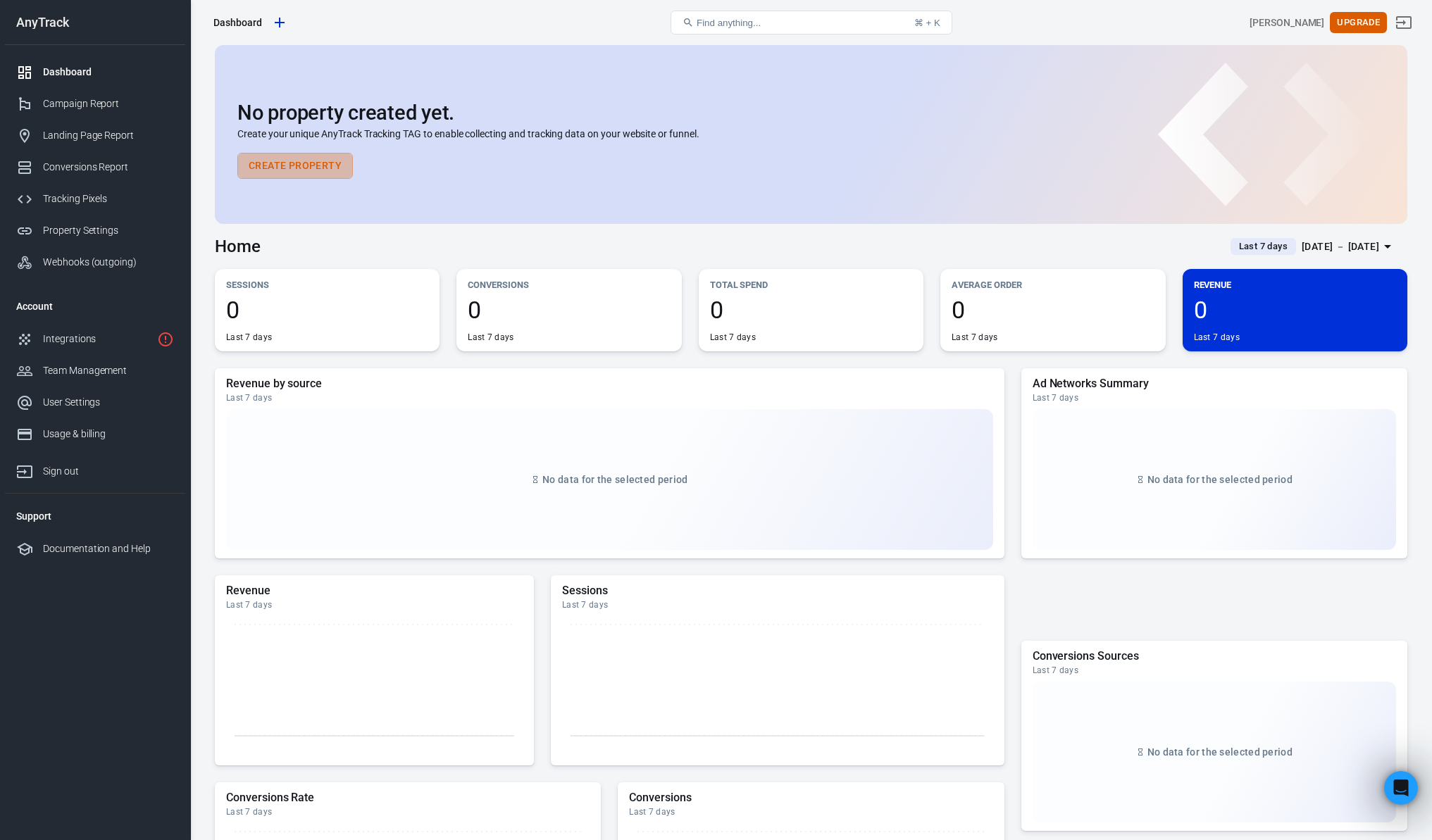
click at [310, 170] on button "Create Property" at bounding box center [295, 166] width 116 height 26
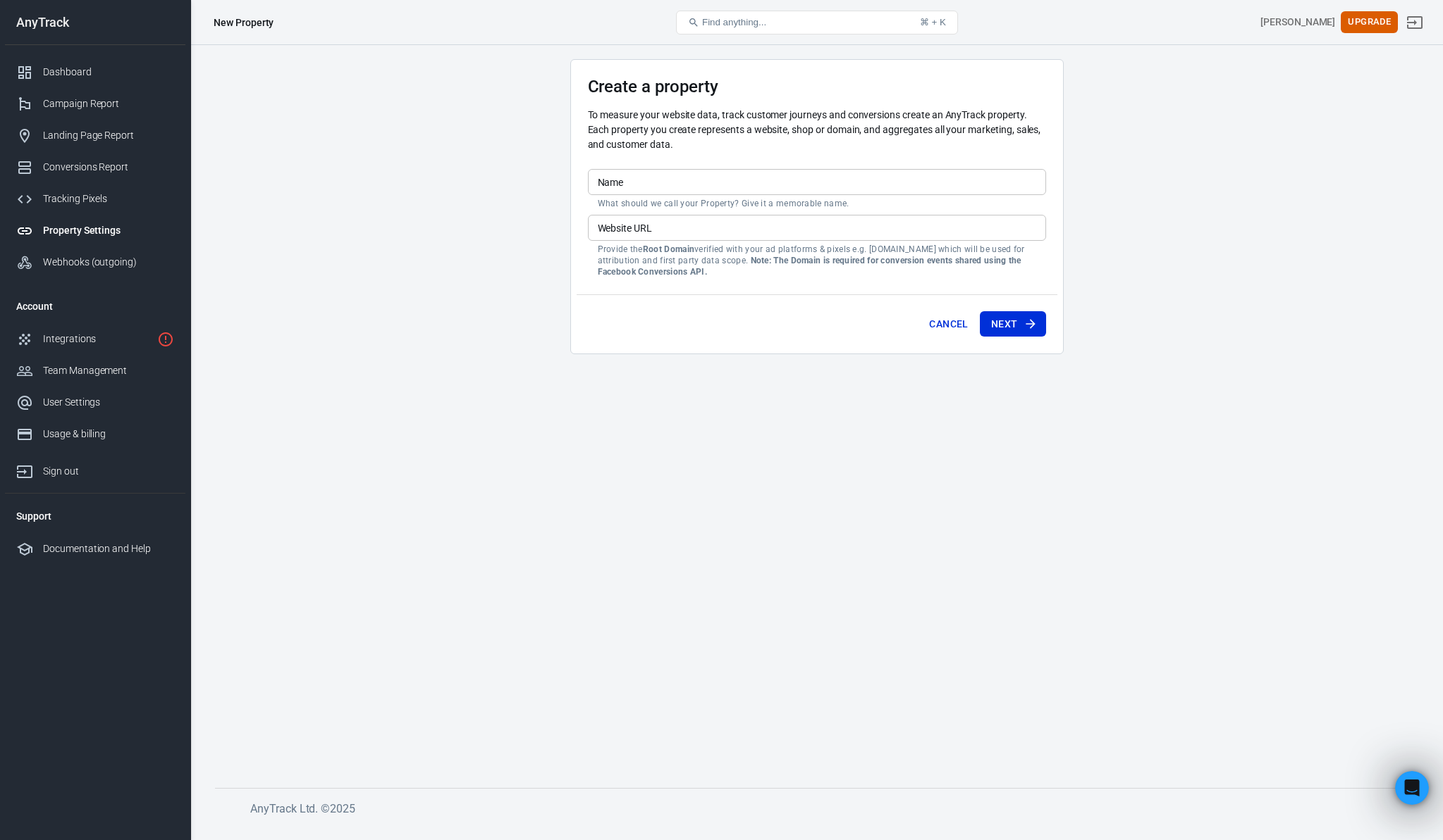
click at [631, 181] on input "Name" at bounding box center [817, 182] width 458 height 26
type input "R"
type input "Top Reviewed"
click at [1226, 266] on main "Create a property To measure your website data, track customer journeys and con…" at bounding box center [817, 412] width 1203 height 706
click at [672, 228] on input "Website URL" at bounding box center [817, 228] width 458 height 26
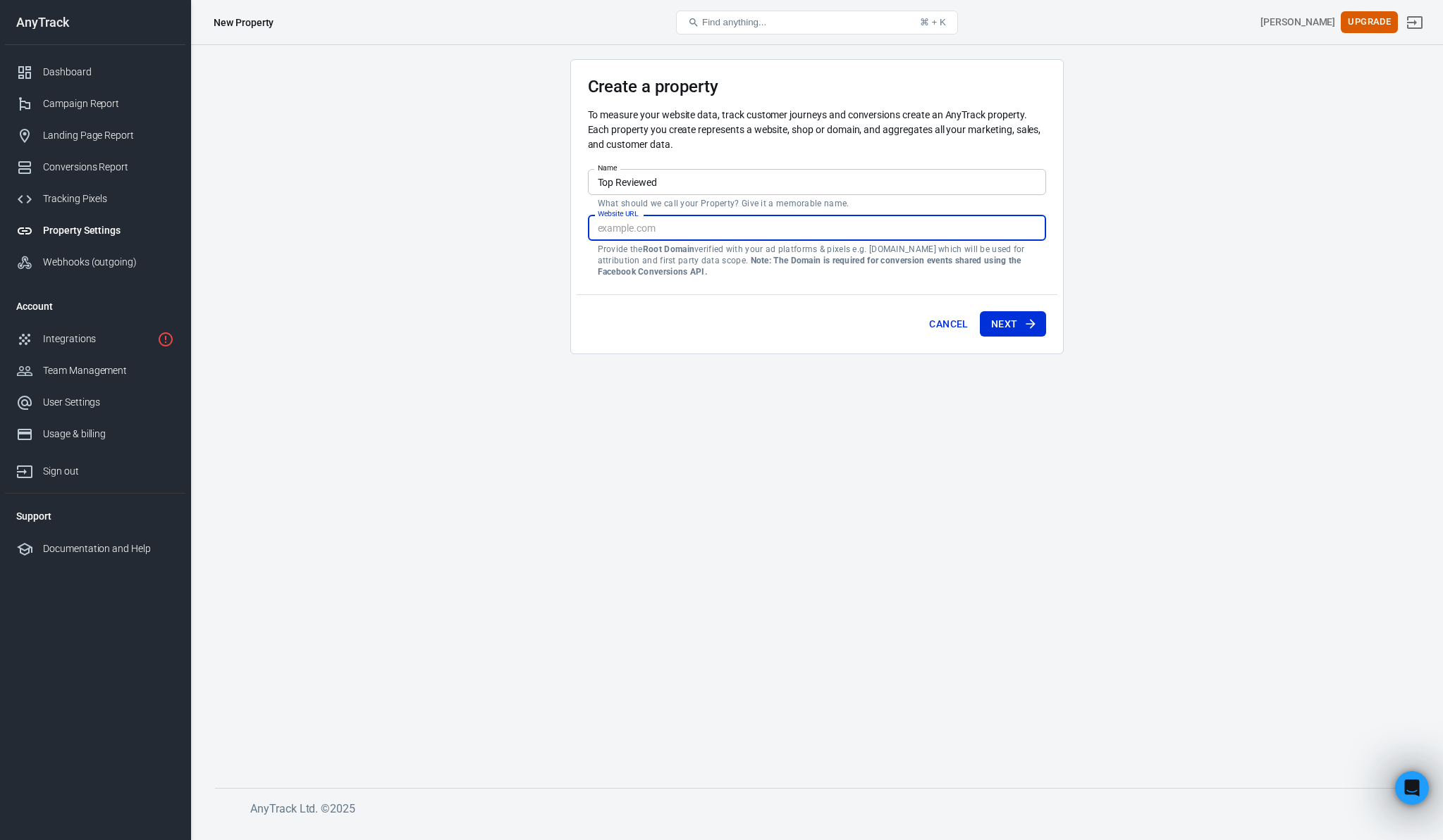
click at [672, 228] on input "Website URL" at bounding box center [817, 228] width 458 height 26
paste input "[URL][DOMAIN_NAME]"
type input "[URL][DOMAIN_NAME]"
click at [538, 226] on main "Create a property To measure your website data, track customer journeys and con…" at bounding box center [817, 412] width 1203 height 706
click at [1012, 325] on button "Next" at bounding box center [1013, 324] width 66 height 26
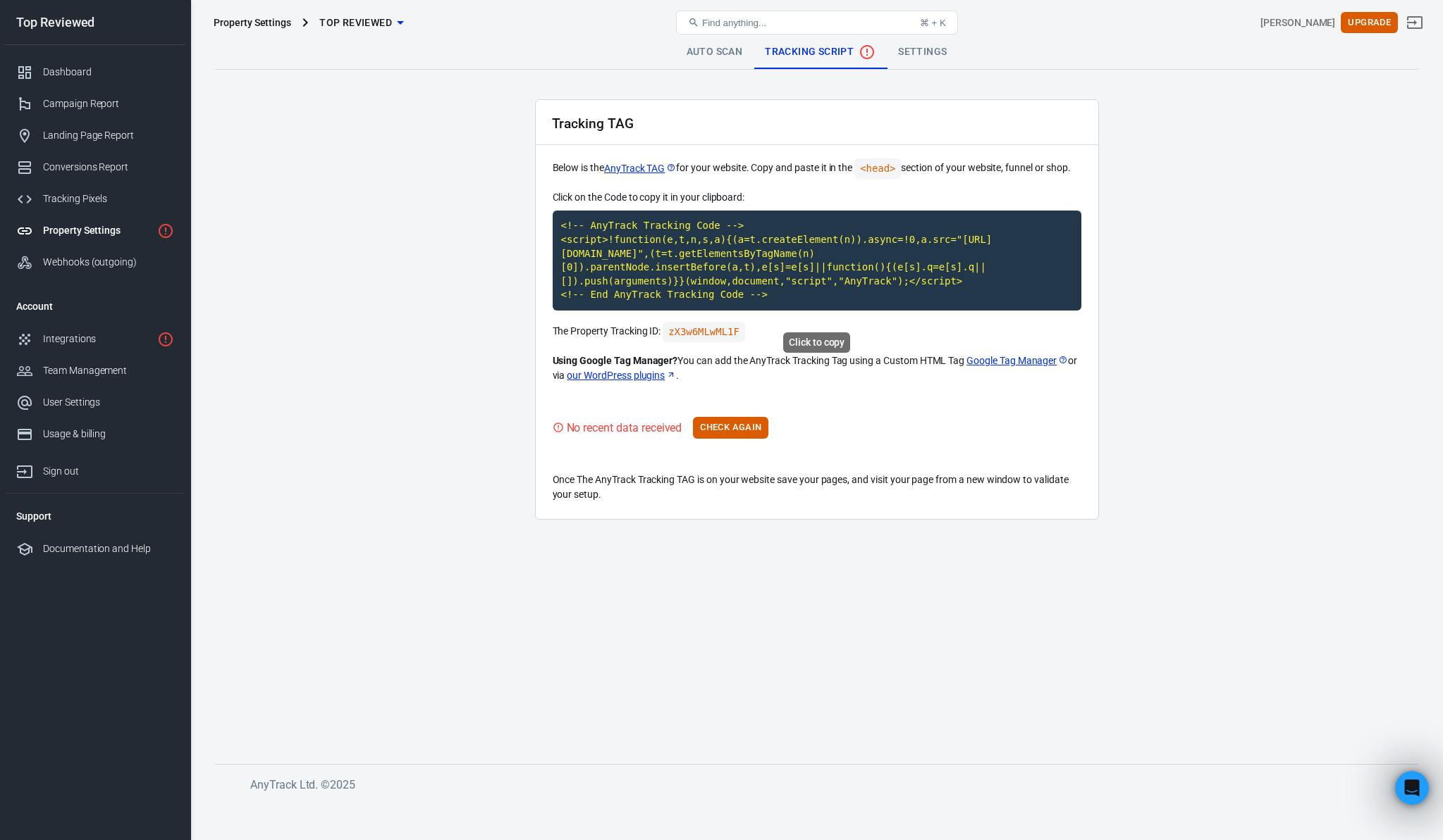
click at [671, 277] on code "<!-- AnyTrack Tracking Code --> <script>!function(e,t,n,s,a){(a=t.createElement…" at bounding box center [817, 261] width 529 height 100
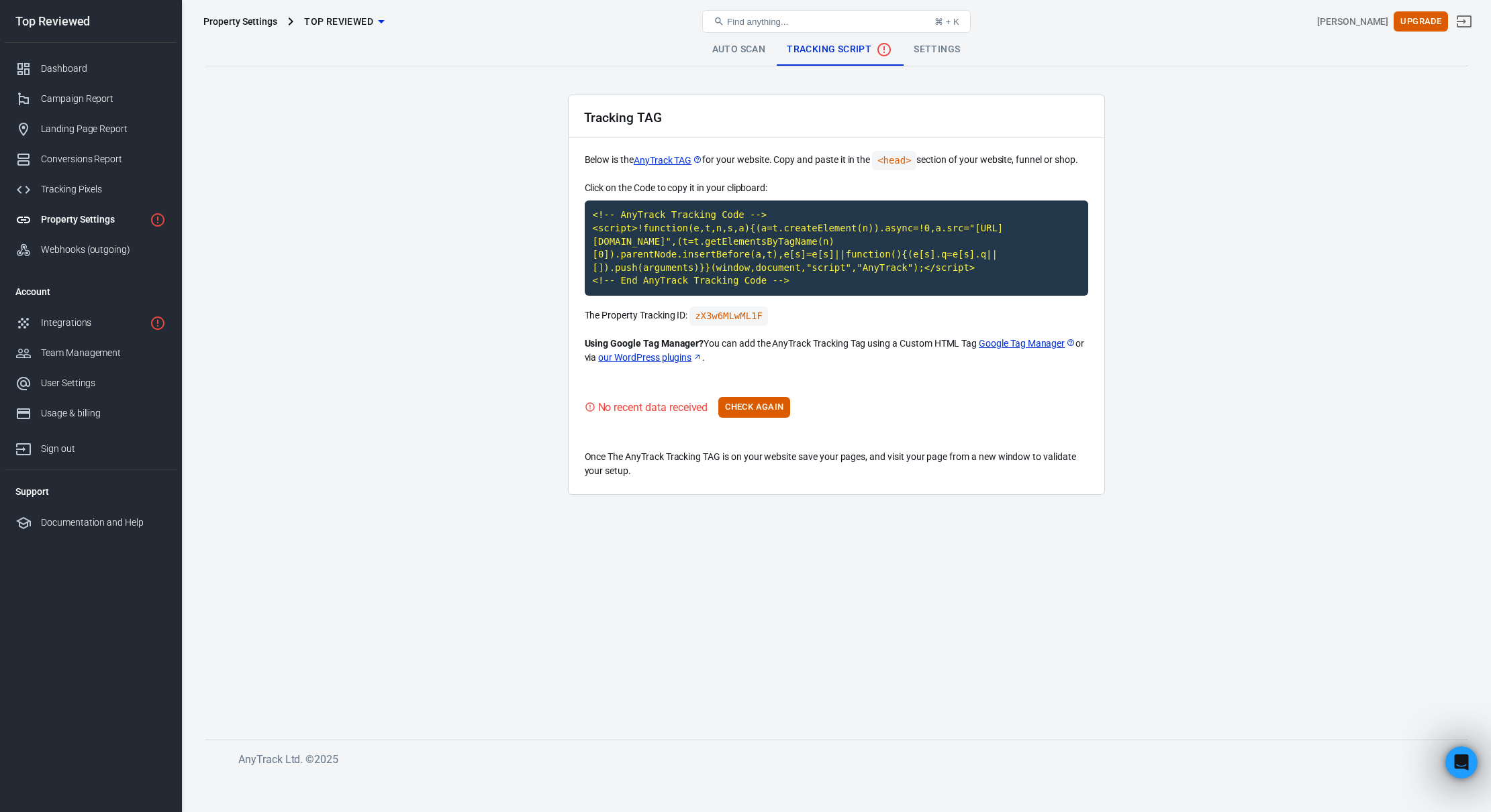
click at [512, 252] on main "Auto Scan Tracking Script Settings Tracking TAG Below is the AnyTrack TAG for y…" at bounding box center [836, 376] width 1262 height 685
click at [692, 259] on code "<!-- AnyTrack Tracking Code --> <script>!function(e,t,n,s,a){(a=t.createElement…" at bounding box center [836, 248] width 504 height 95
click at [757, 269] on code "<!-- AnyTrack Tracking Code --> <script>!function(e,t,n,s,a){(a=t.createElement…" at bounding box center [836, 248] width 504 height 95
drag, startPoint x: 787, startPoint y: 167, endPoint x: 792, endPoint y: 172, distance: 7.1
click at [792, 171] on p "Below is the AnyTrack TAG for your website. Copy and paste it in the <head> sec…" at bounding box center [836, 160] width 504 height 19
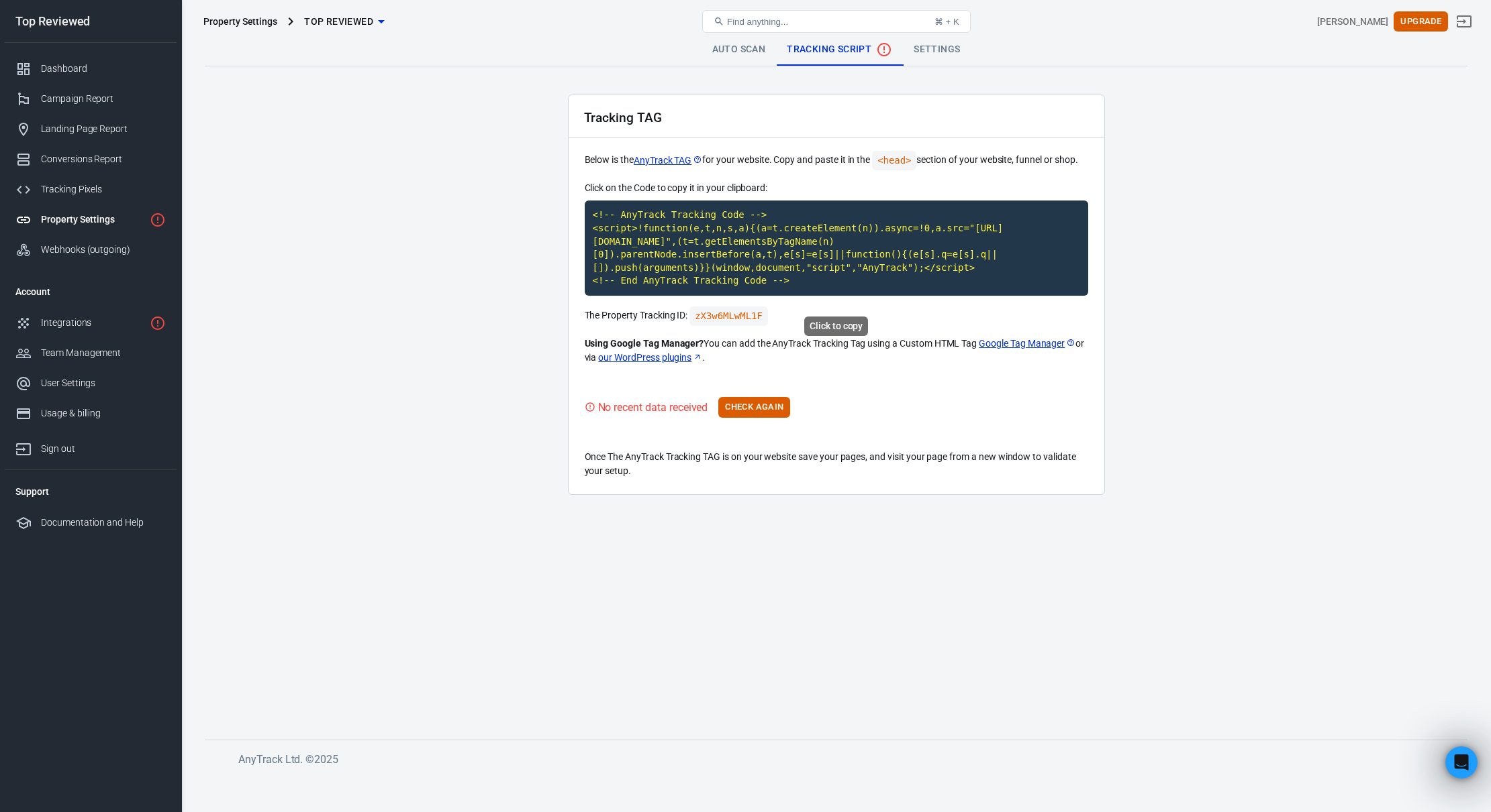
click at [702, 255] on code "<!-- AnyTrack Tracking Code --> <script>!function(e,t,n,s,a){(a=t.createElement…" at bounding box center [836, 248] width 504 height 95
click at [388, 144] on main "Auto Scan Tracking Script Settings Tracking TAG Below is the AnyTrack TAG for y…" at bounding box center [836, 376] width 1262 height 685
click at [524, 282] on main "Auto Scan Tracking Script Settings Tracking TAG Below is the AnyTrack TAG for y…" at bounding box center [836, 376] width 1262 height 685
click at [753, 418] on button "Check Again" at bounding box center [754, 408] width 72 height 21
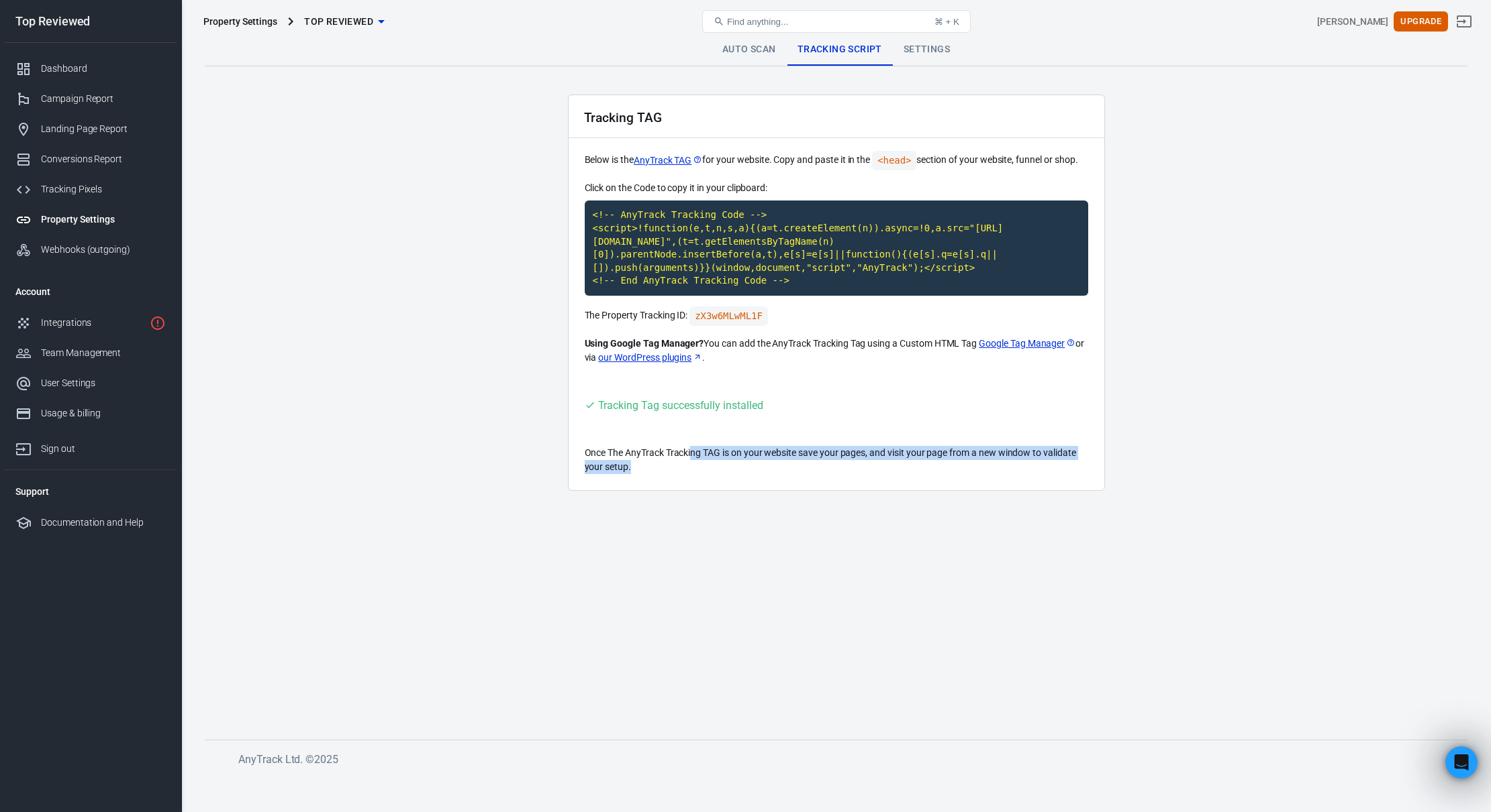
click at [704, 474] on p "Once The AnyTrack Tracking TAG is on your website save your pages, and visit yo…" at bounding box center [836, 460] width 504 height 28
click at [705, 474] on p "Once The AnyTrack Tracking TAG is on your website save your pages, and visit yo…" at bounding box center [836, 460] width 504 height 28
click at [676, 474] on p "Once The AnyTrack Tracking TAG is on your website save your pages, and visit yo…" at bounding box center [836, 460] width 504 height 28
click at [692, 474] on p "Once The AnyTrack Tracking TAG is on your website save your pages, and visit yo…" at bounding box center [836, 460] width 504 height 28
click at [913, 54] on link "Settings" at bounding box center [927, 50] width 68 height 32
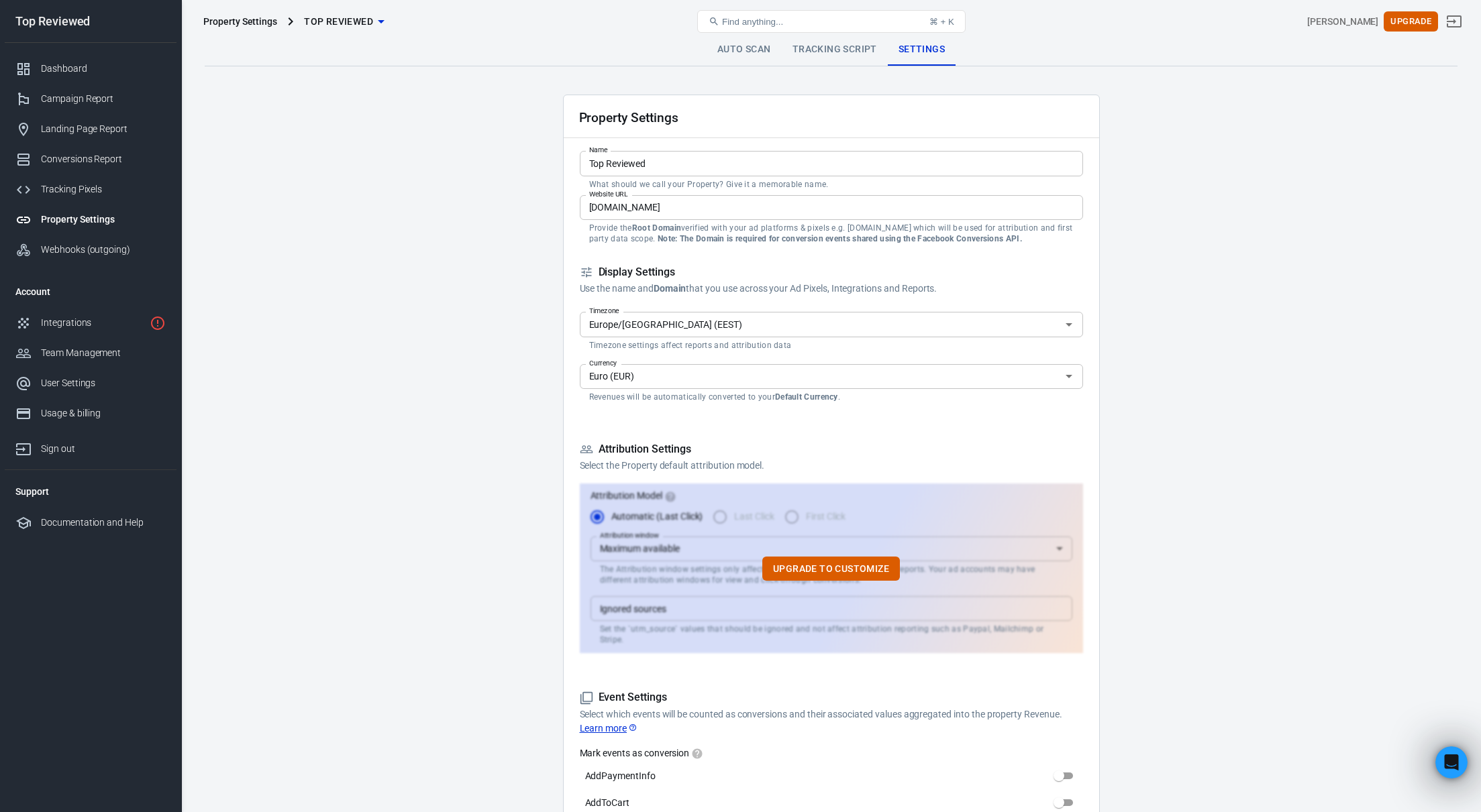
click at [648, 376] on input "Euro (EUR)" at bounding box center [820, 376] width 473 height 17
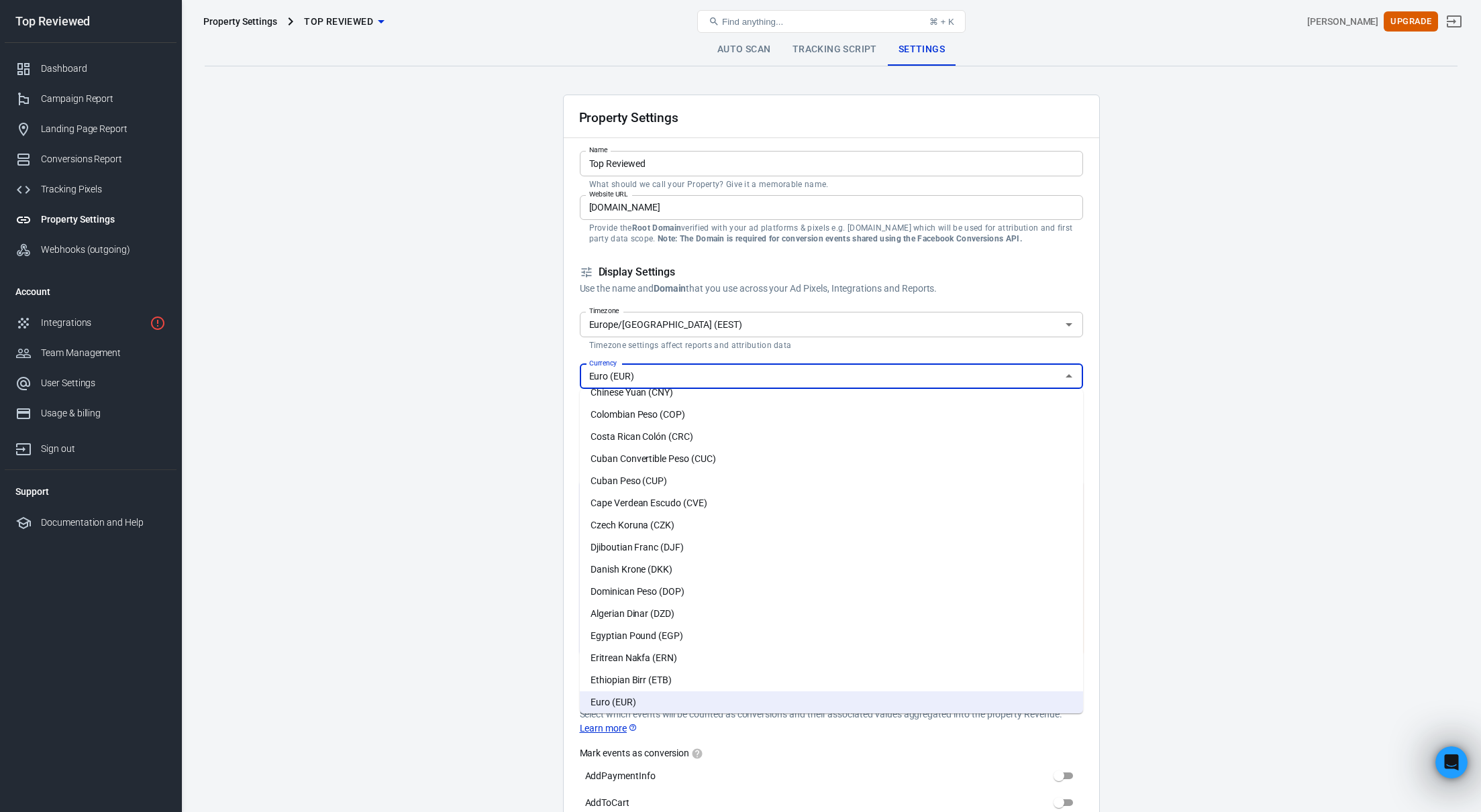
scroll to position [288, 0]
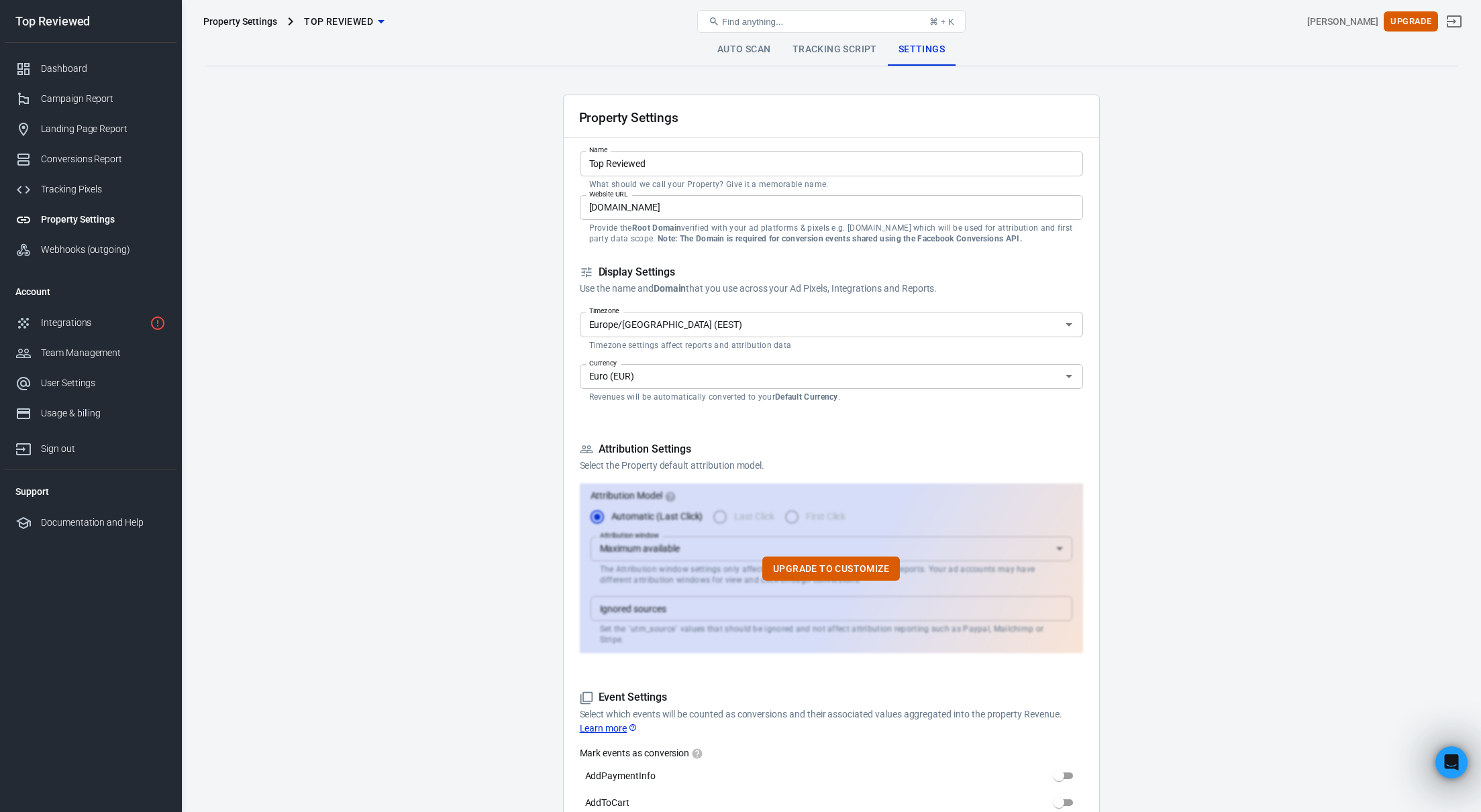
click at [700, 370] on input "Euro (EUR)" at bounding box center [820, 376] width 473 height 17
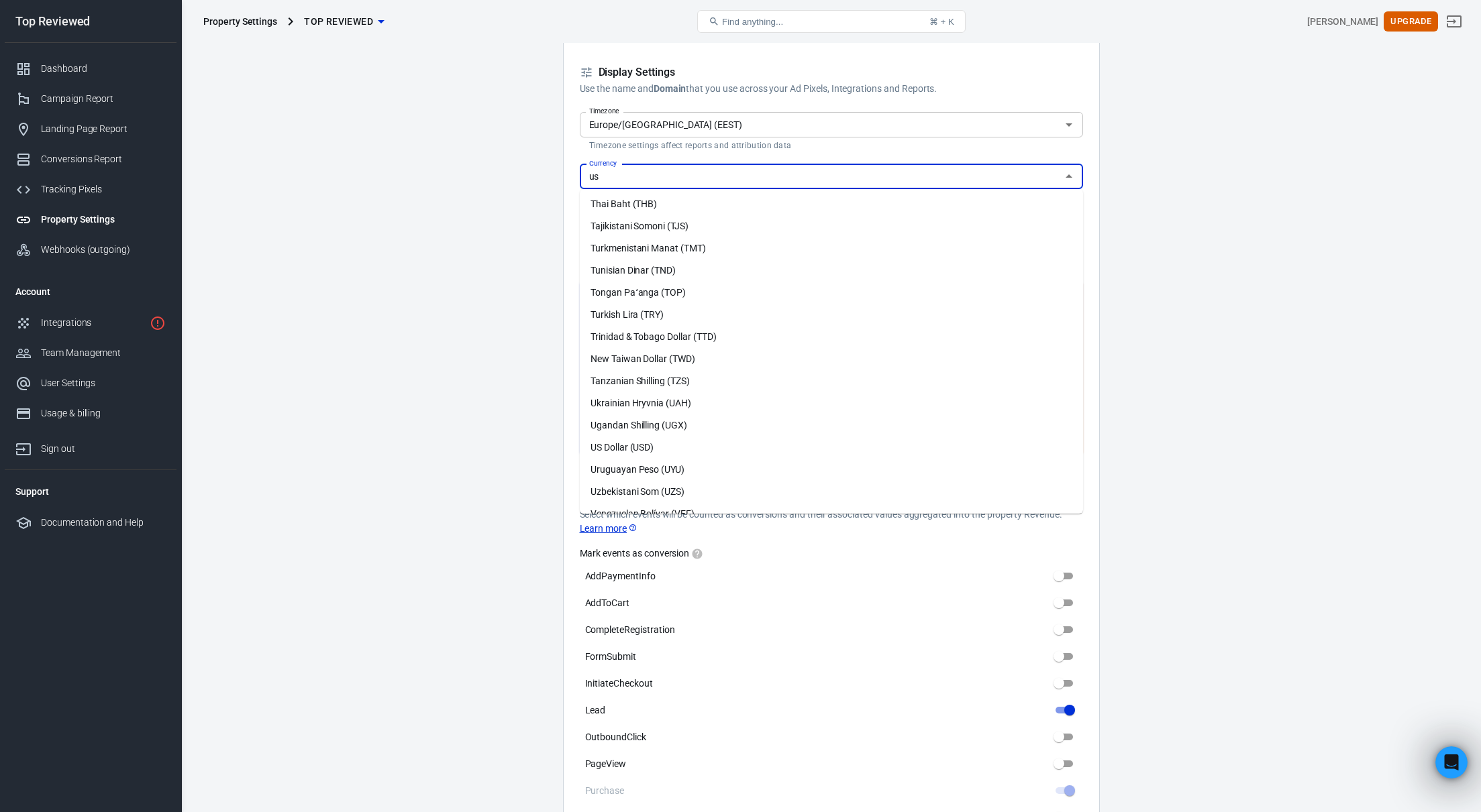
scroll to position [0, 0]
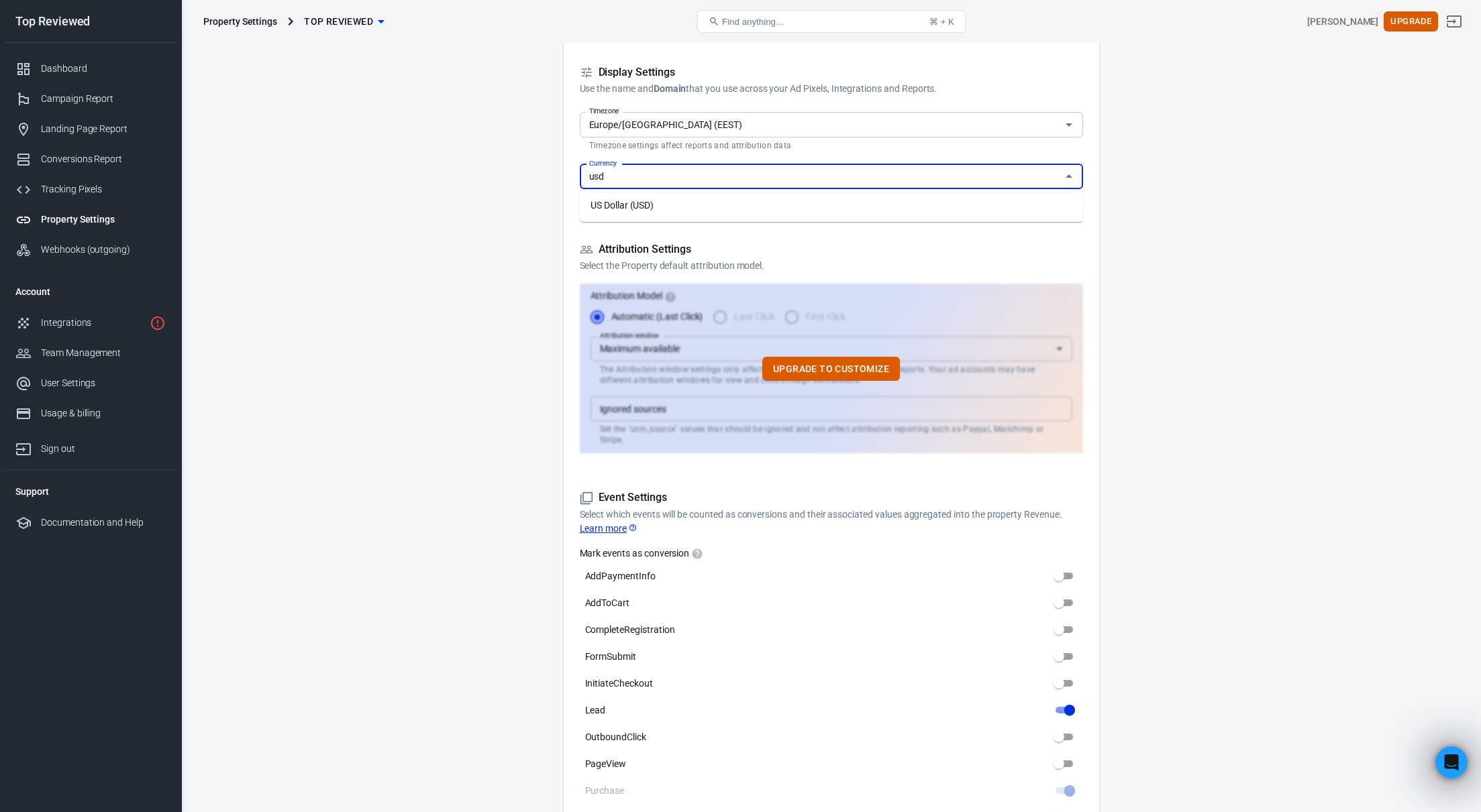
click at [689, 210] on li "US Dollar (USD)" at bounding box center [832, 205] width 504 height 22
type input "US Dollar (USD)"
click at [519, 251] on main "Auto Scan Tracking Script Settings Property Settings Name Top Reviewed Name Wha…" at bounding box center [831, 703] width 1253 height 1741
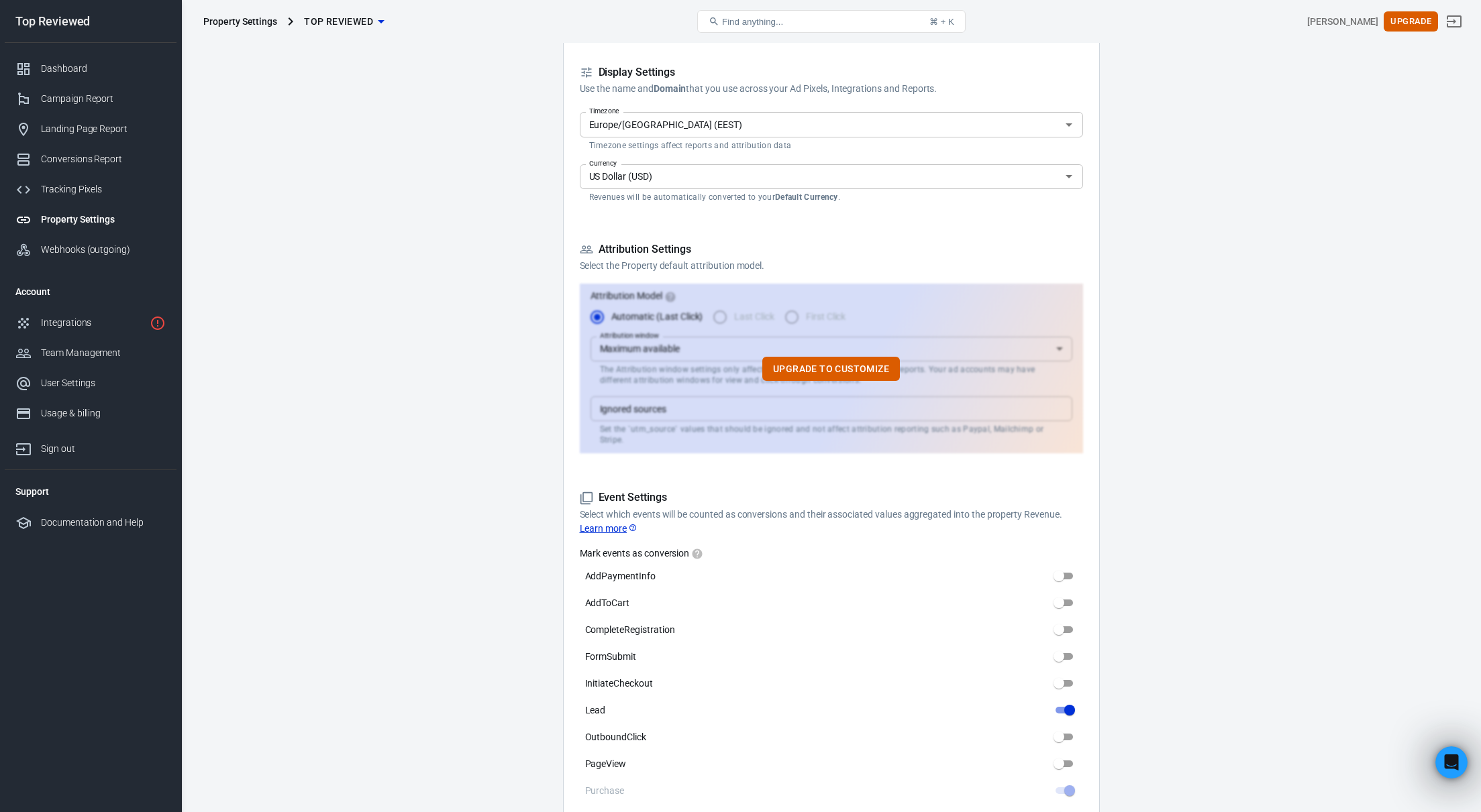
click at [524, 413] on main "Auto Scan Tracking Script Settings Property Settings Name Top Reviewed Name Wha…" at bounding box center [831, 703] width 1253 height 1741
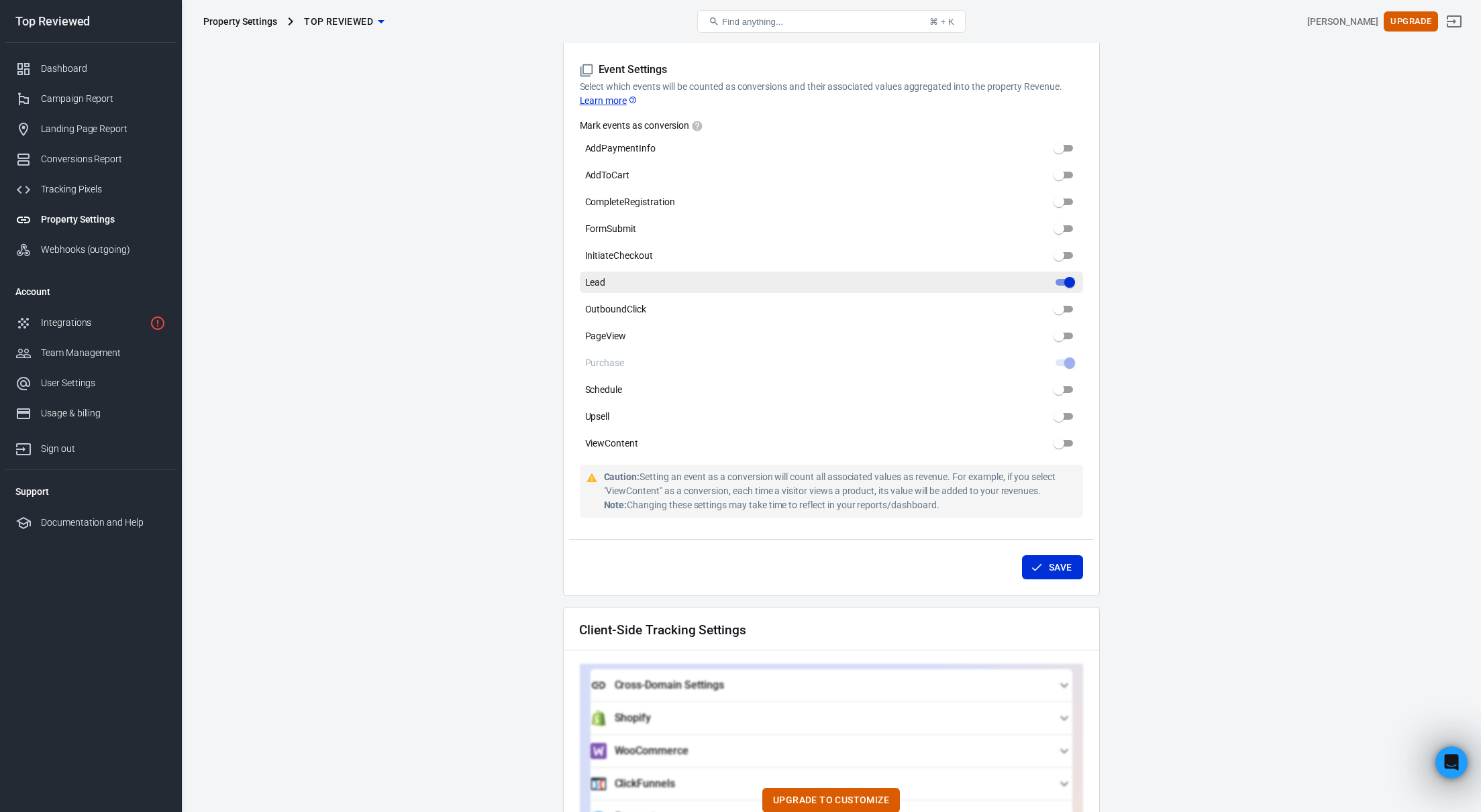
click at [1066, 275] on input "Lead" at bounding box center [1069, 283] width 48 height 16
checkbox input "false"
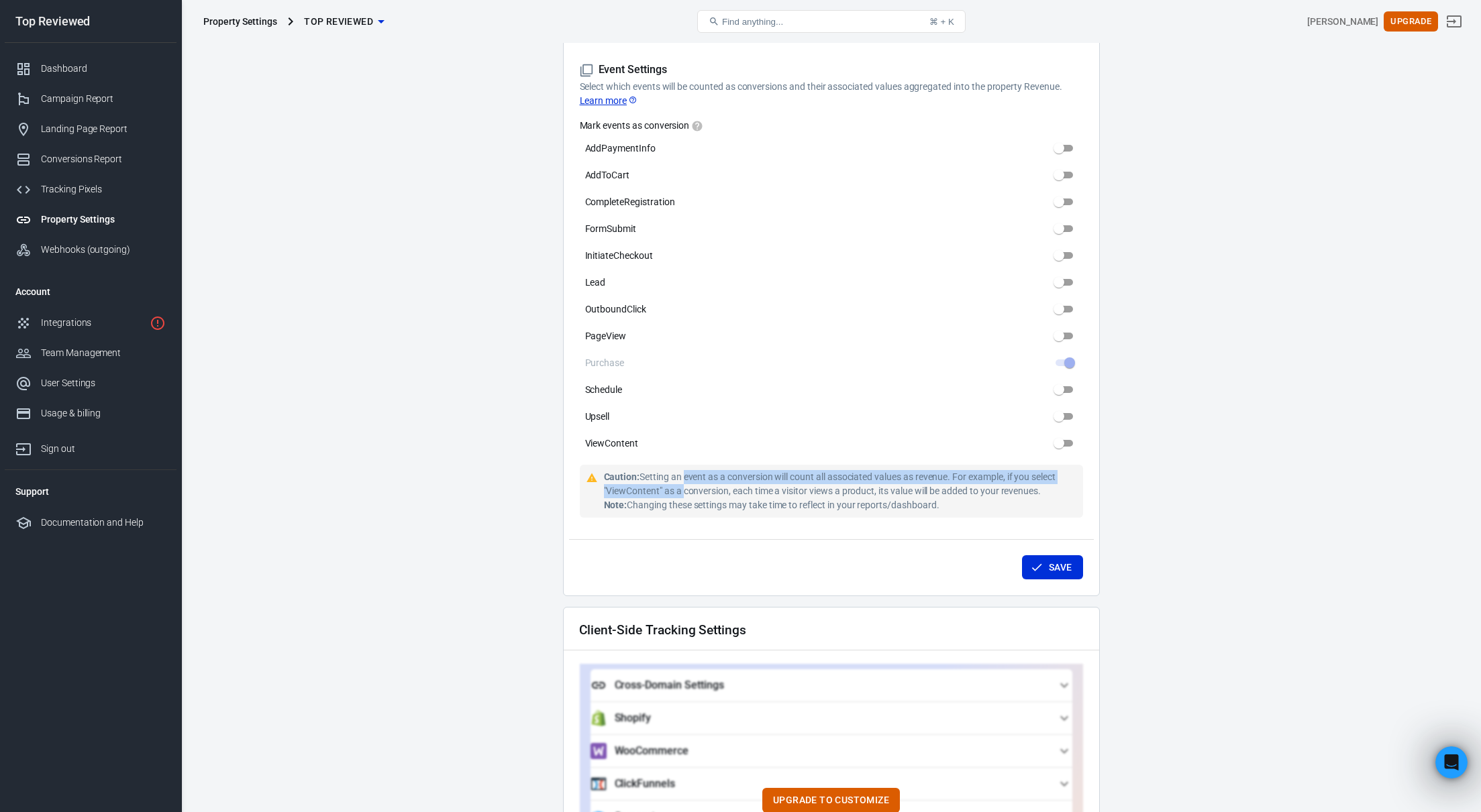
drag, startPoint x: 682, startPoint y: 470, endPoint x: 680, endPoint y: 481, distance: 11.2
click at [680, 481] on div "Caution: Setting an event as a conversion will count all associated values as r…" at bounding box center [840, 491] width 474 height 42
click at [1064, 560] on button "Save" at bounding box center [1052, 568] width 61 height 25
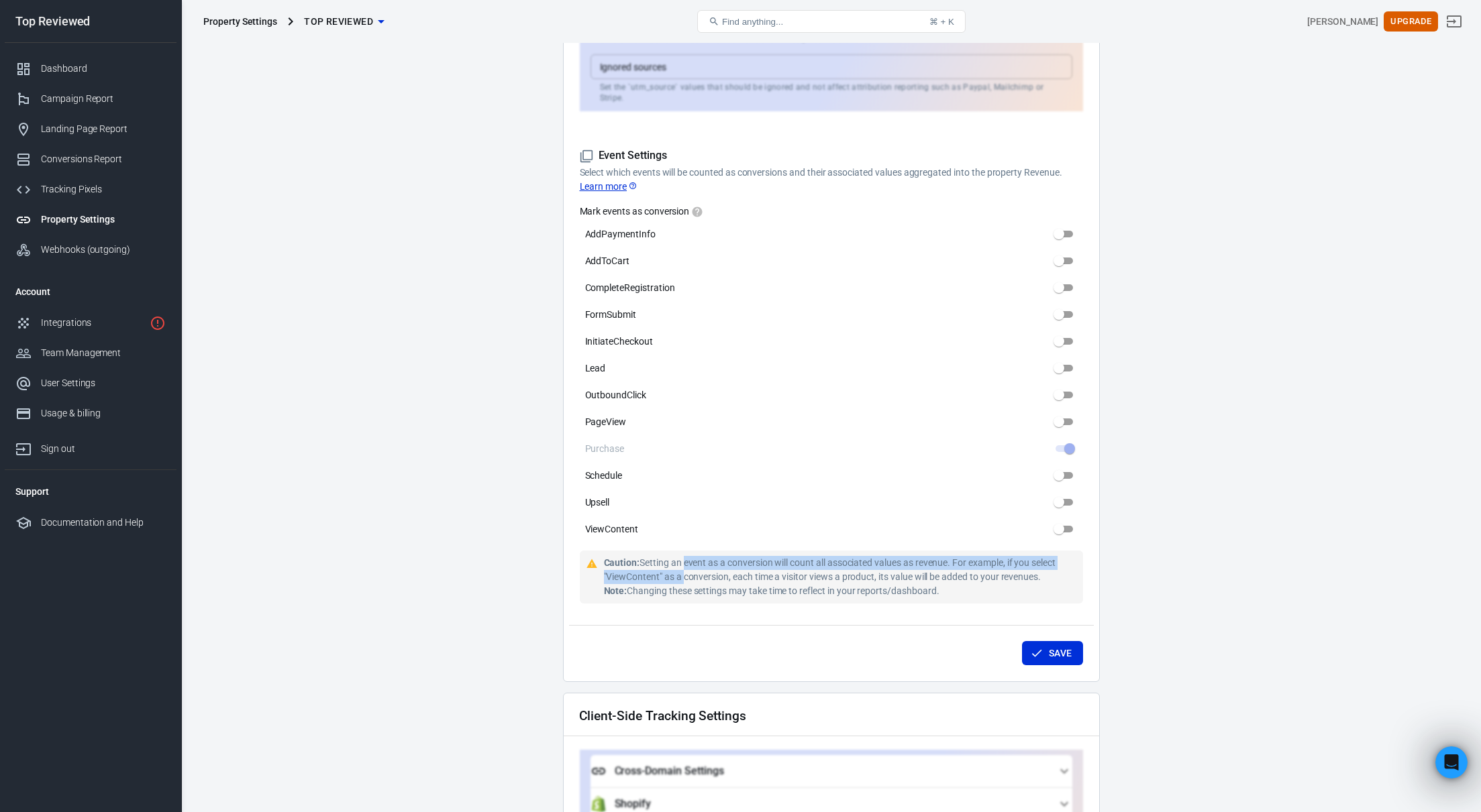
scroll to position [76, 0]
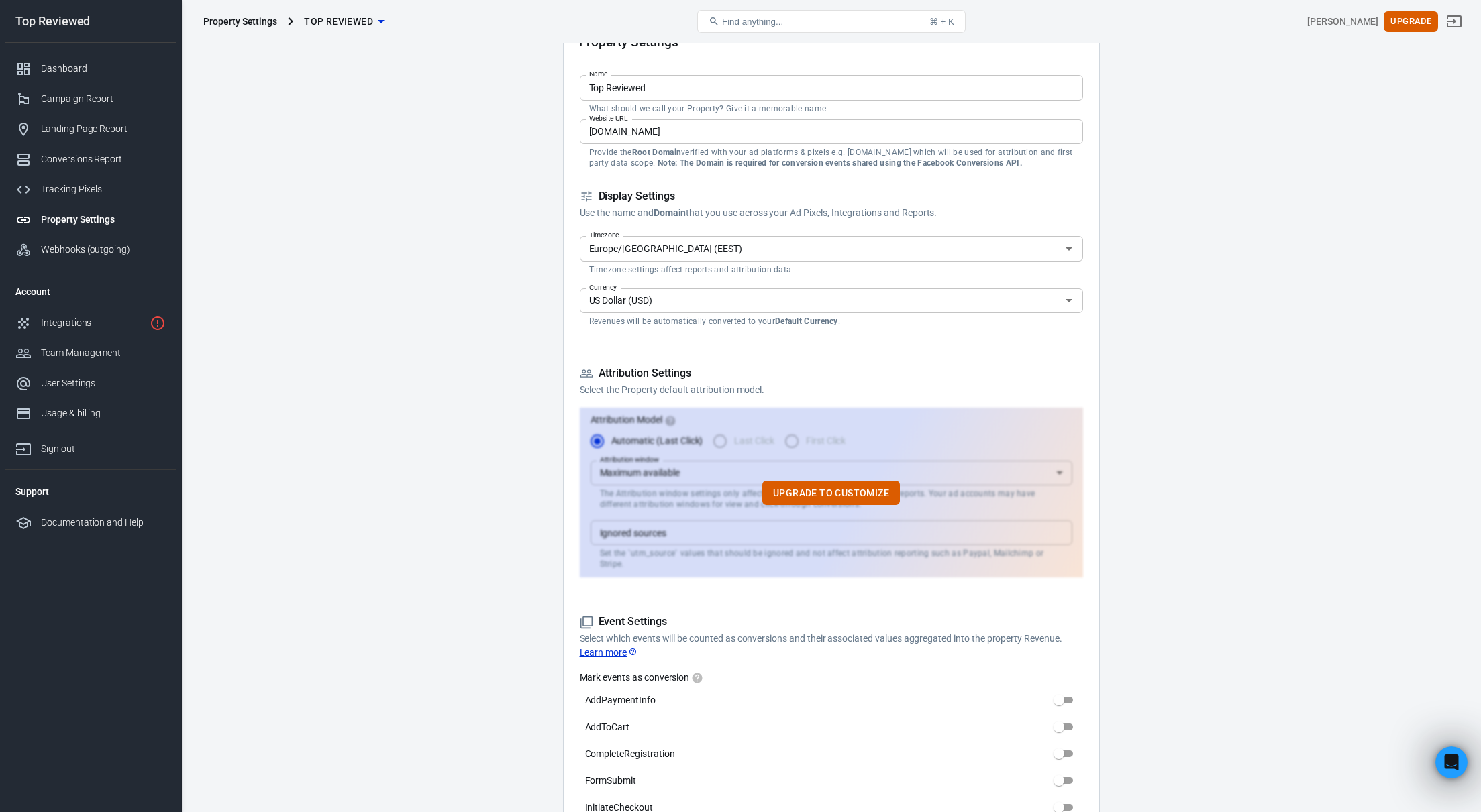
click at [502, 379] on main "Auto Scan Tracking Script Settings Property Settings Name Top Reviewed Name Wha…" at bounding box center [831, 828] width 1253 height 1741
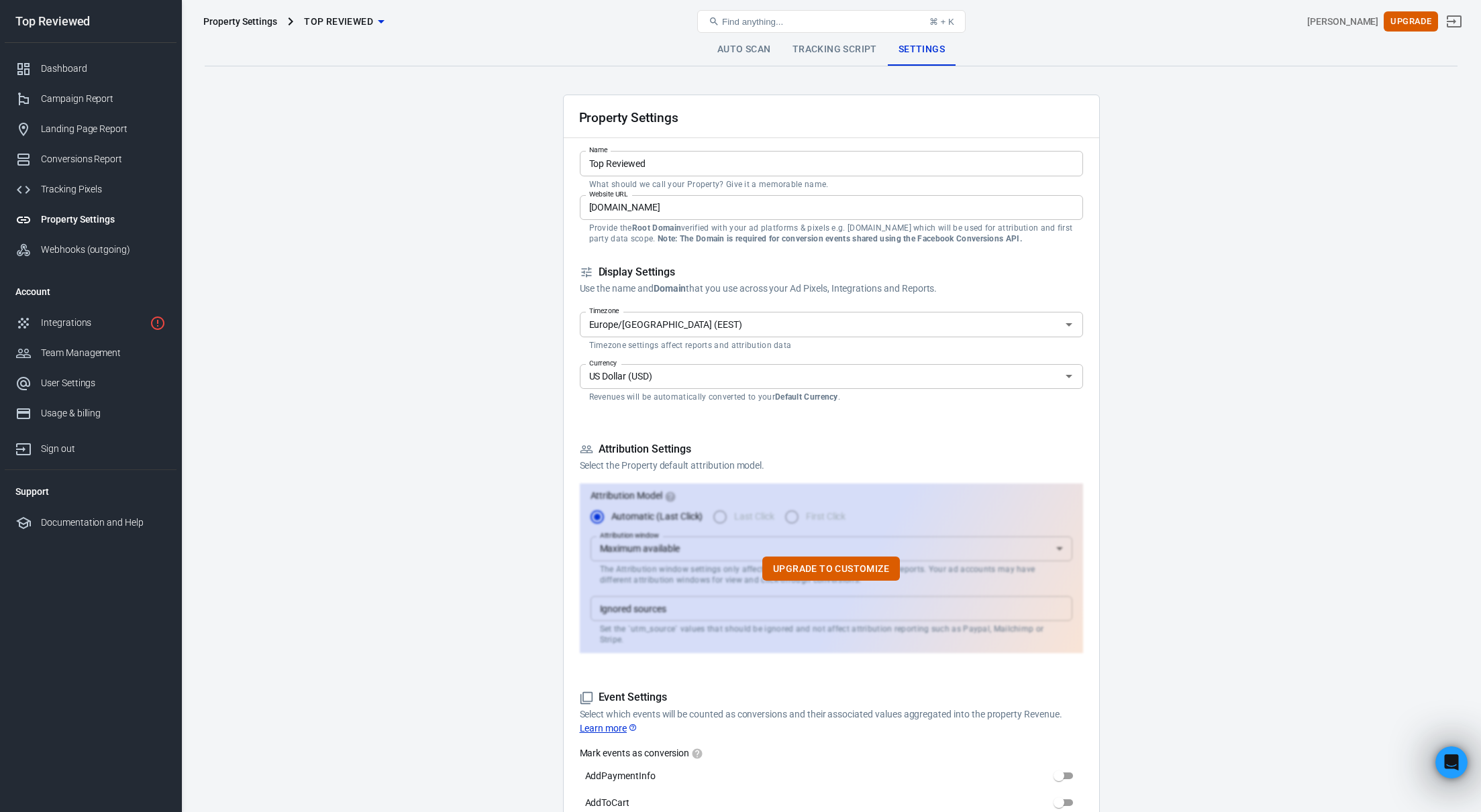
click at [753, 49] on link "Auto Scan" at bounding box center [744, 50] width 75 height 32
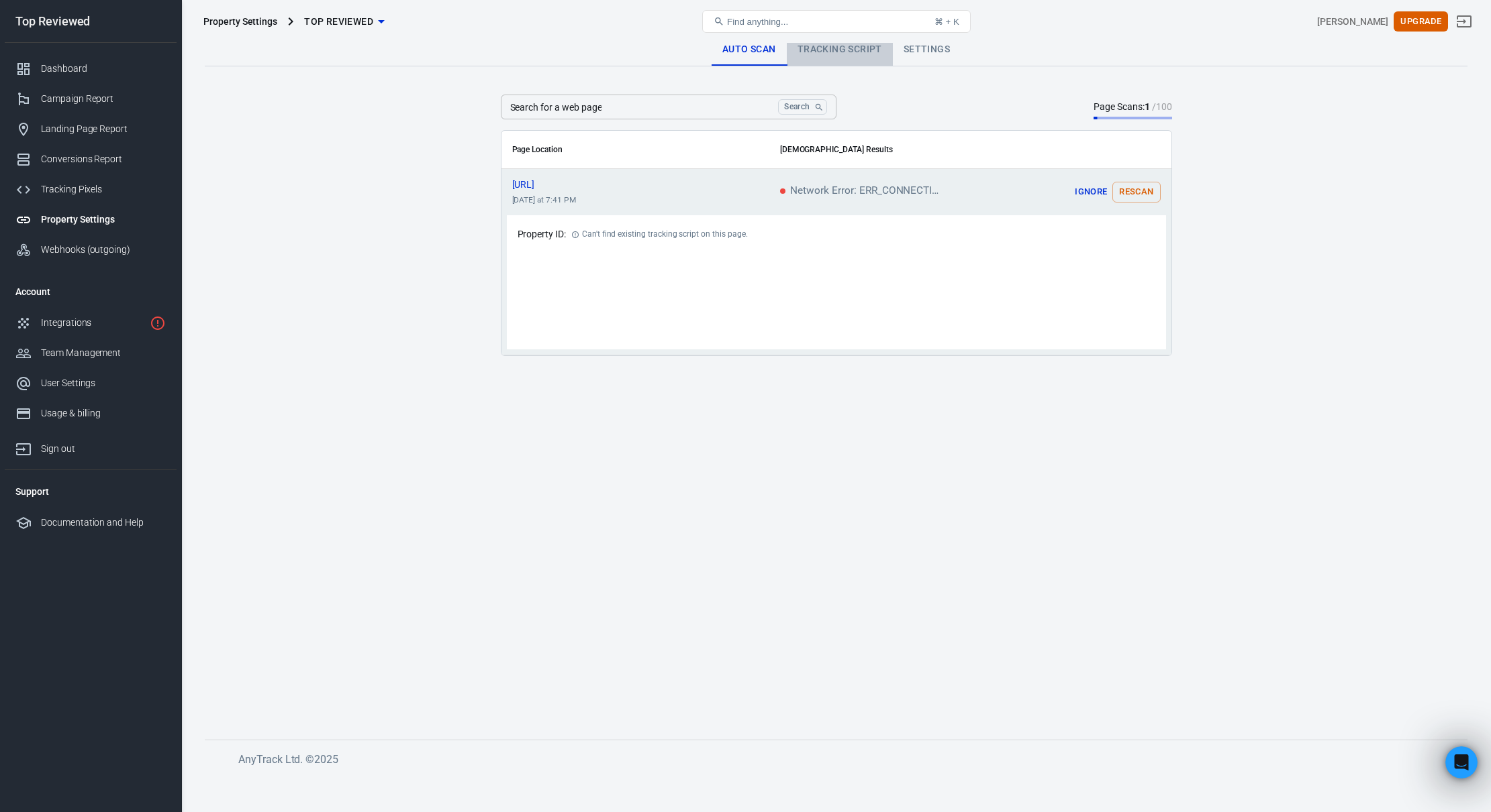
click at [842, 48] on link "Tracking Script" at bounding box center [840, 50] width 106 height 32
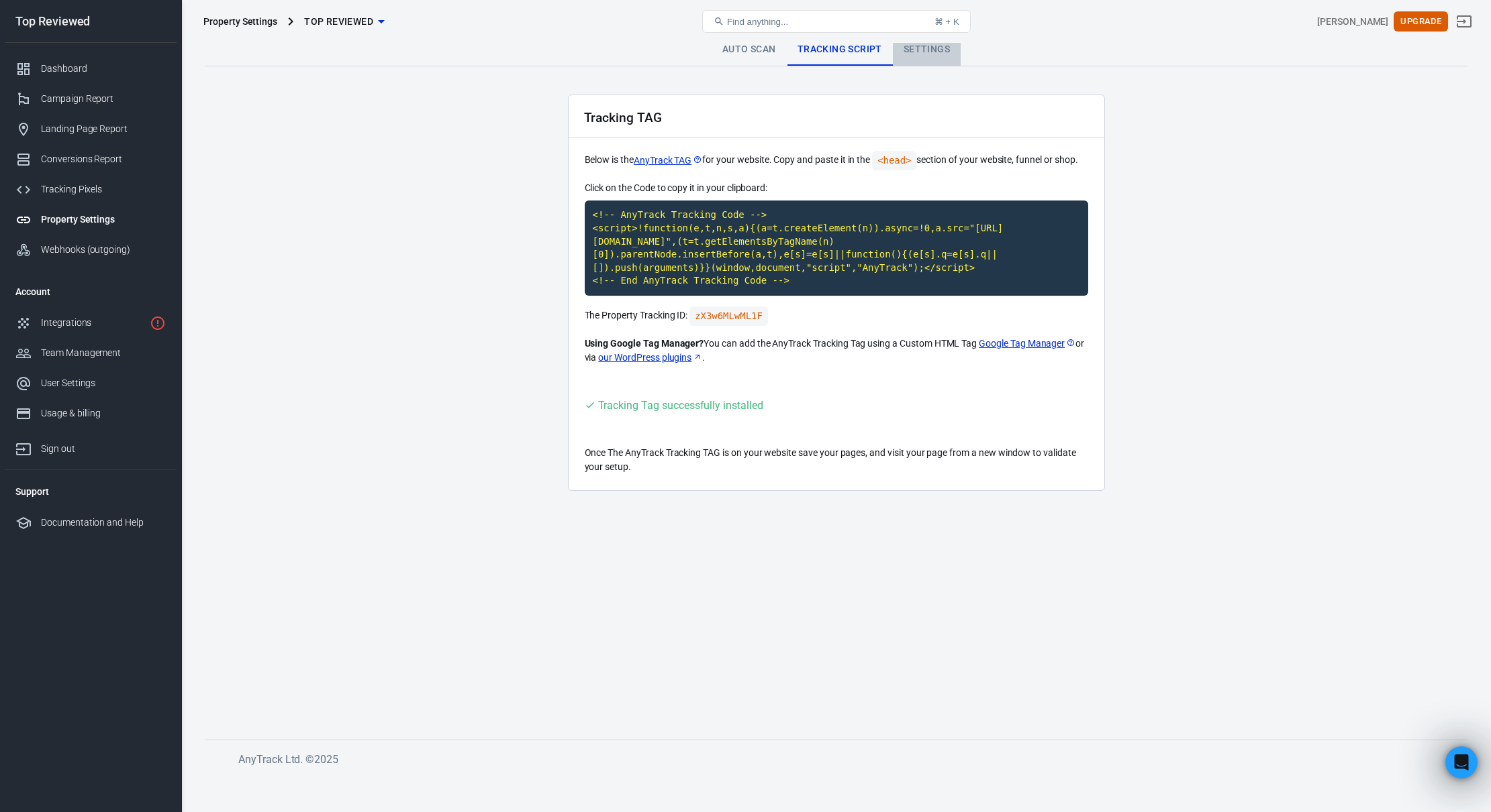
click at [926, 50] on link "Settings" at bounding box center [927, 50] width 68 height 32
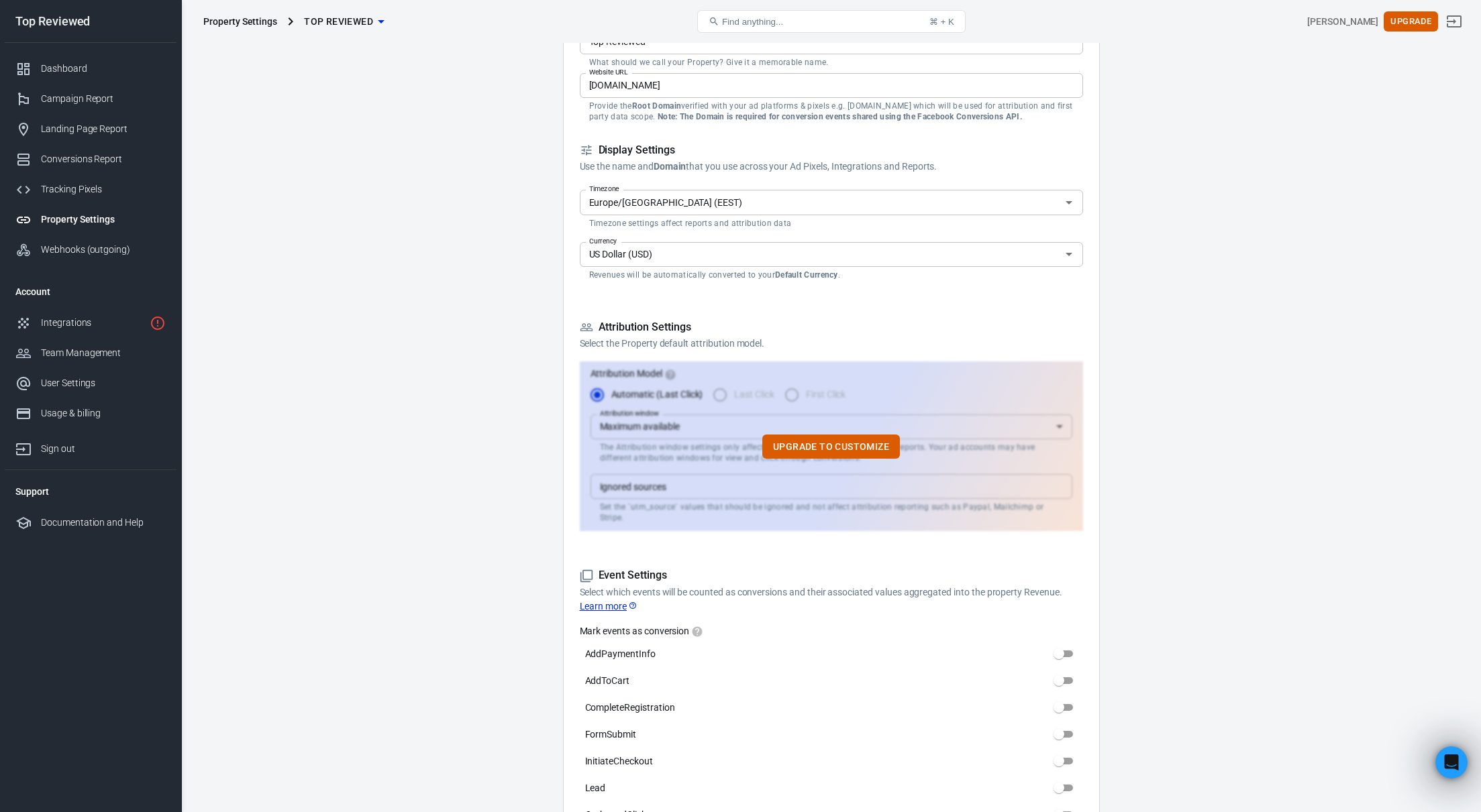
click at [726, 433] on div "Upgrade to customize" at bounding box center [832, 446] width 504 height 170
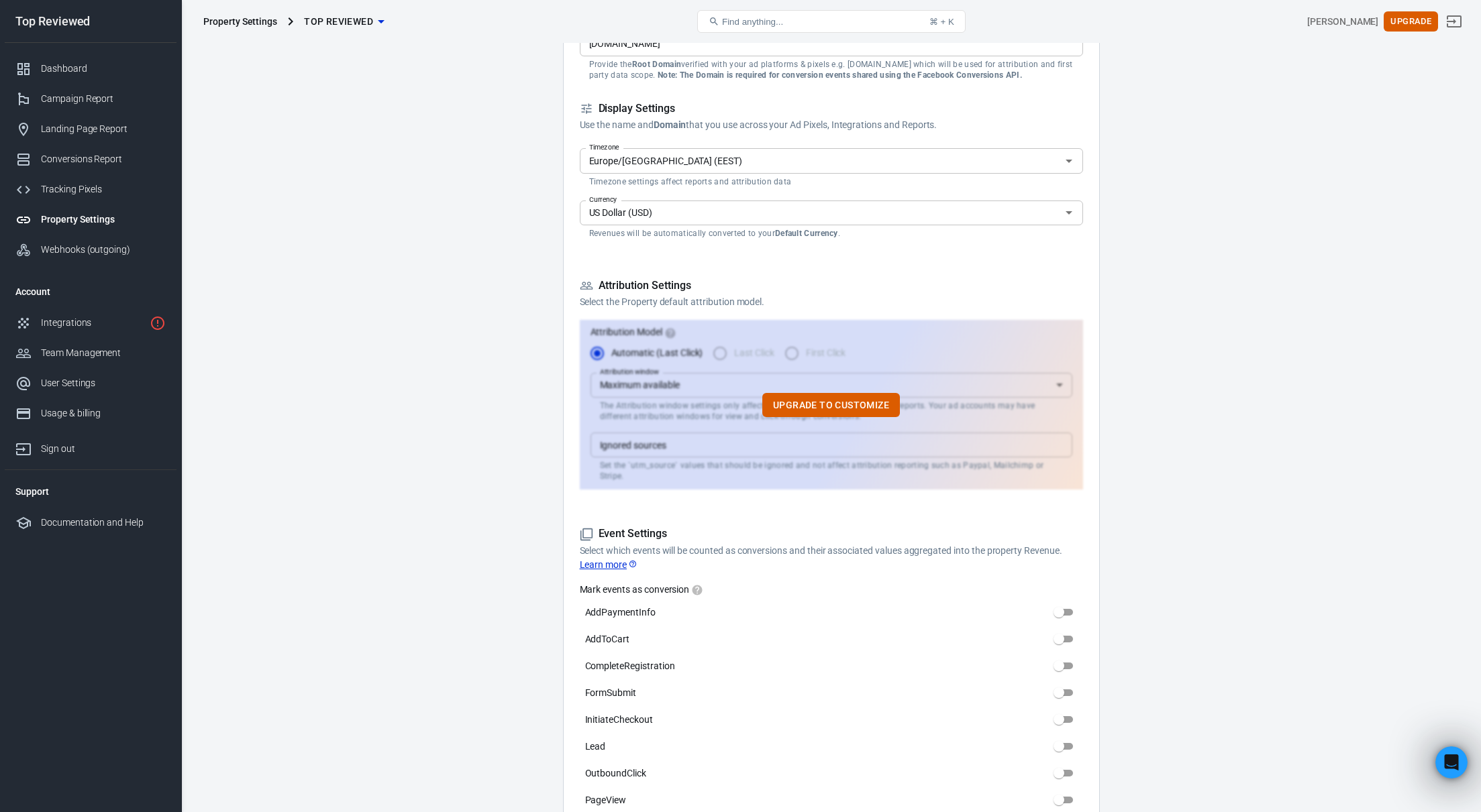
scroll to position [0, 0]
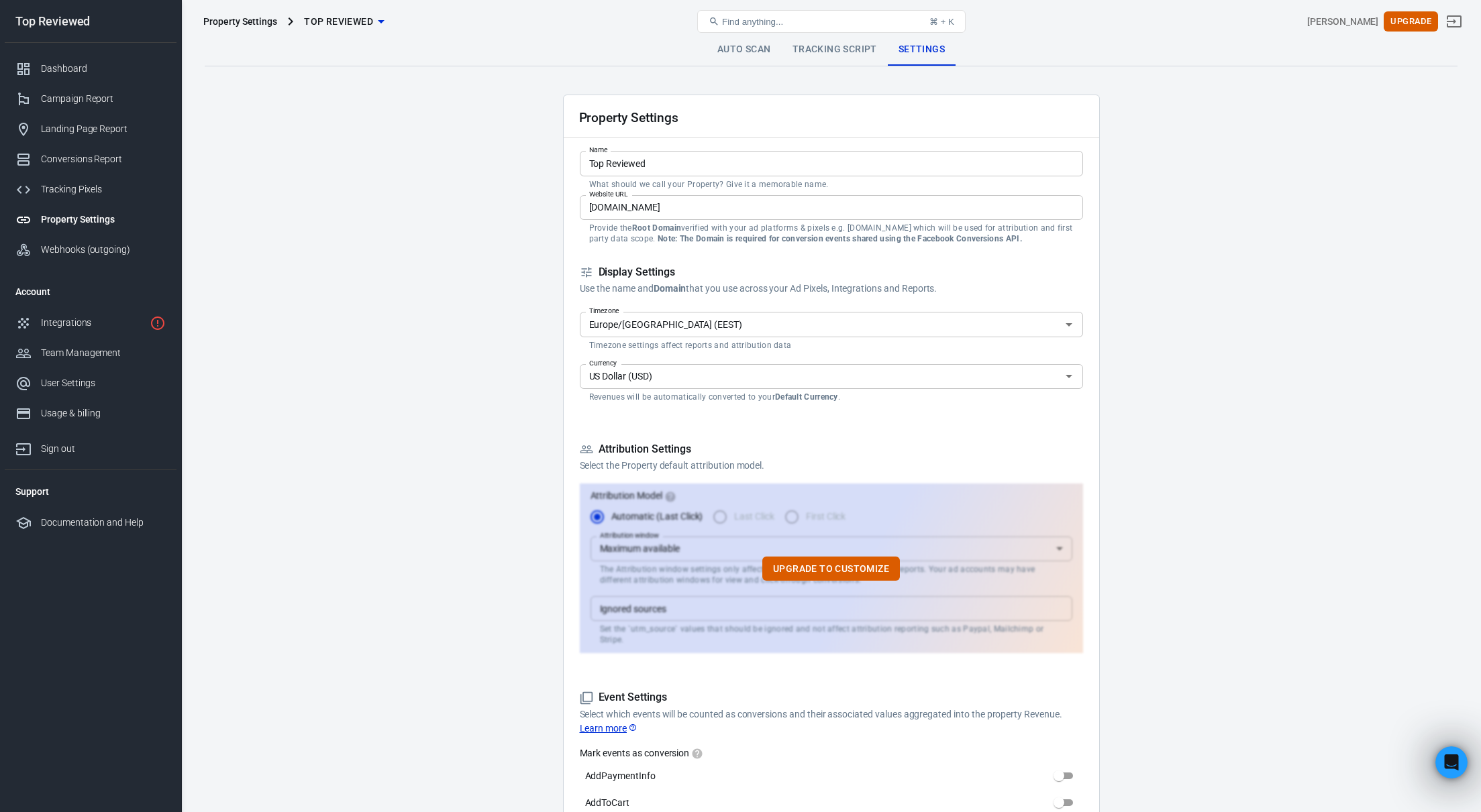
click at [704, 411] on form "Property Settings Name Top Reviewed Name What should we call your Property? Giv…" at bounding box center [832, 657] width 504 height 1123
click at [841, 58] on link "Tracking Script" at bounding box center [835, 50] width 106 height 32
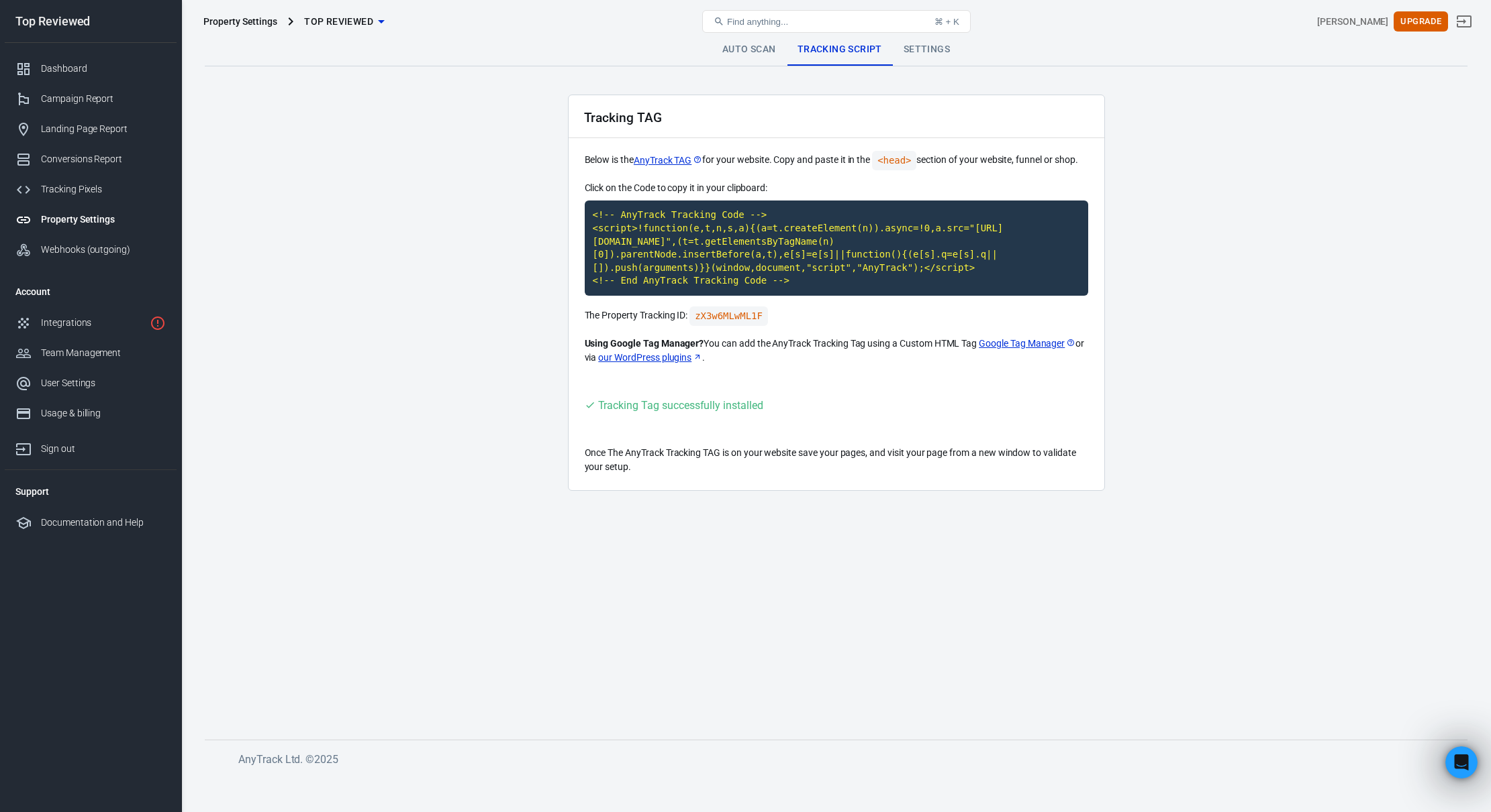
click at [729, 51] on link "Auto Scan" at bounding box center [749, 50] width 75 height 32
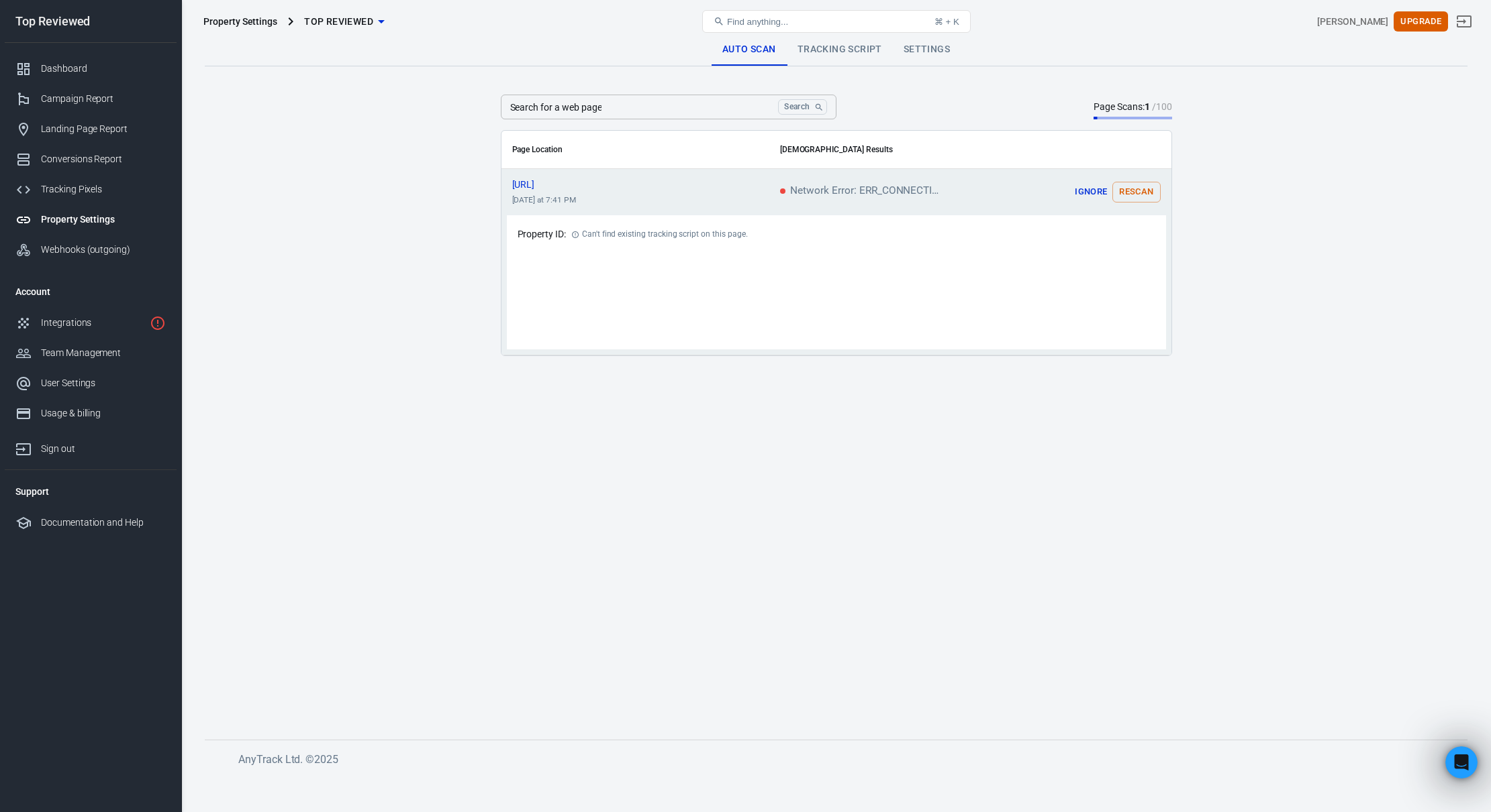
click at [1082, 195] on button "Ignore" at bounding box center [1090, 193] width 43 height 21
click at [820, 243] on div "Property ID: Can't find existing tracking script on this page." at bounding box center [837, 282] width 659 height 135
drag, startPoint x: 262, startPoint y: 20, endPoint x: 272, endPoint y: 58, distance: 39.3
click at [262, 20] on div "Property Settings" at bounding box center [240, 21] width 74 height 14
click at [341, 12] on button "Top Reviewed" at bounding box center [344, 22] width 90 height 25
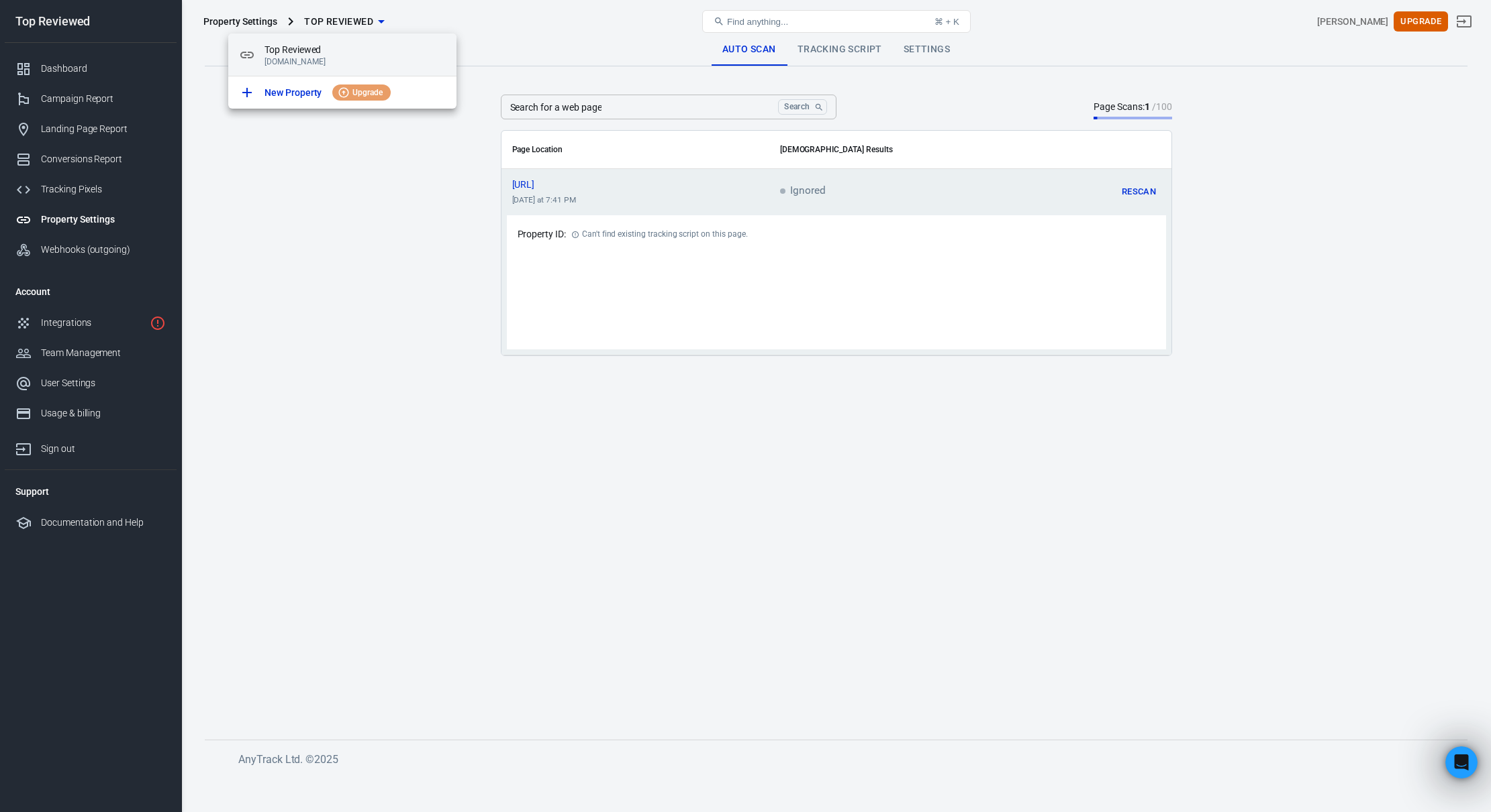
click at [308, 58] on p "[DOMAIN_NAME]" at bounding box center [355, 62] width 181 height 10
click at [87, 214] on div at bounding box center [746, 406] width 1491 height 812
click at [86, 219] on div "Property Settings" at bounding box center [103, 219] width 125 height 14
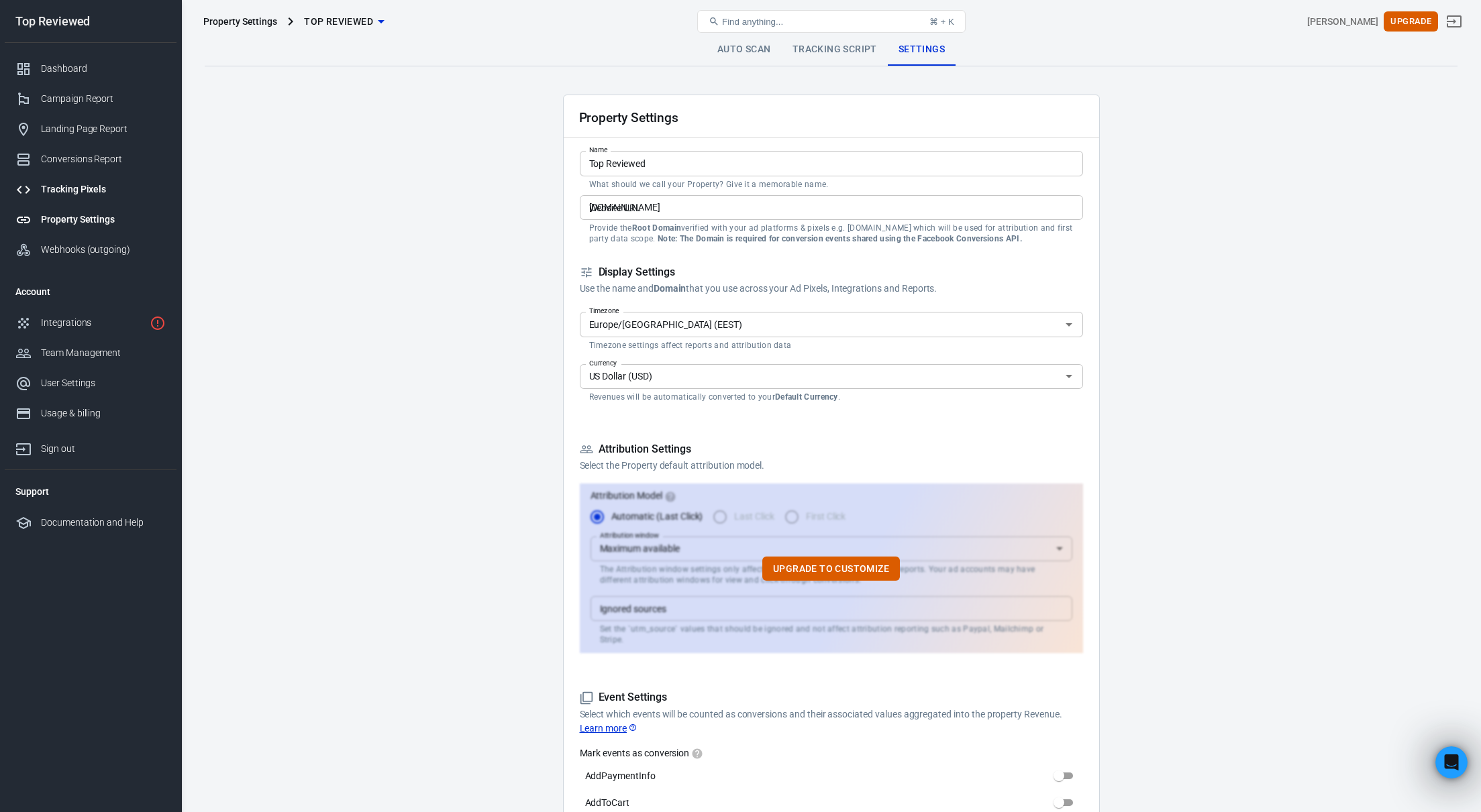
click at [85, 184] on div "Tracking Pixels" at bounding box center [103, 189] width 125 height 14
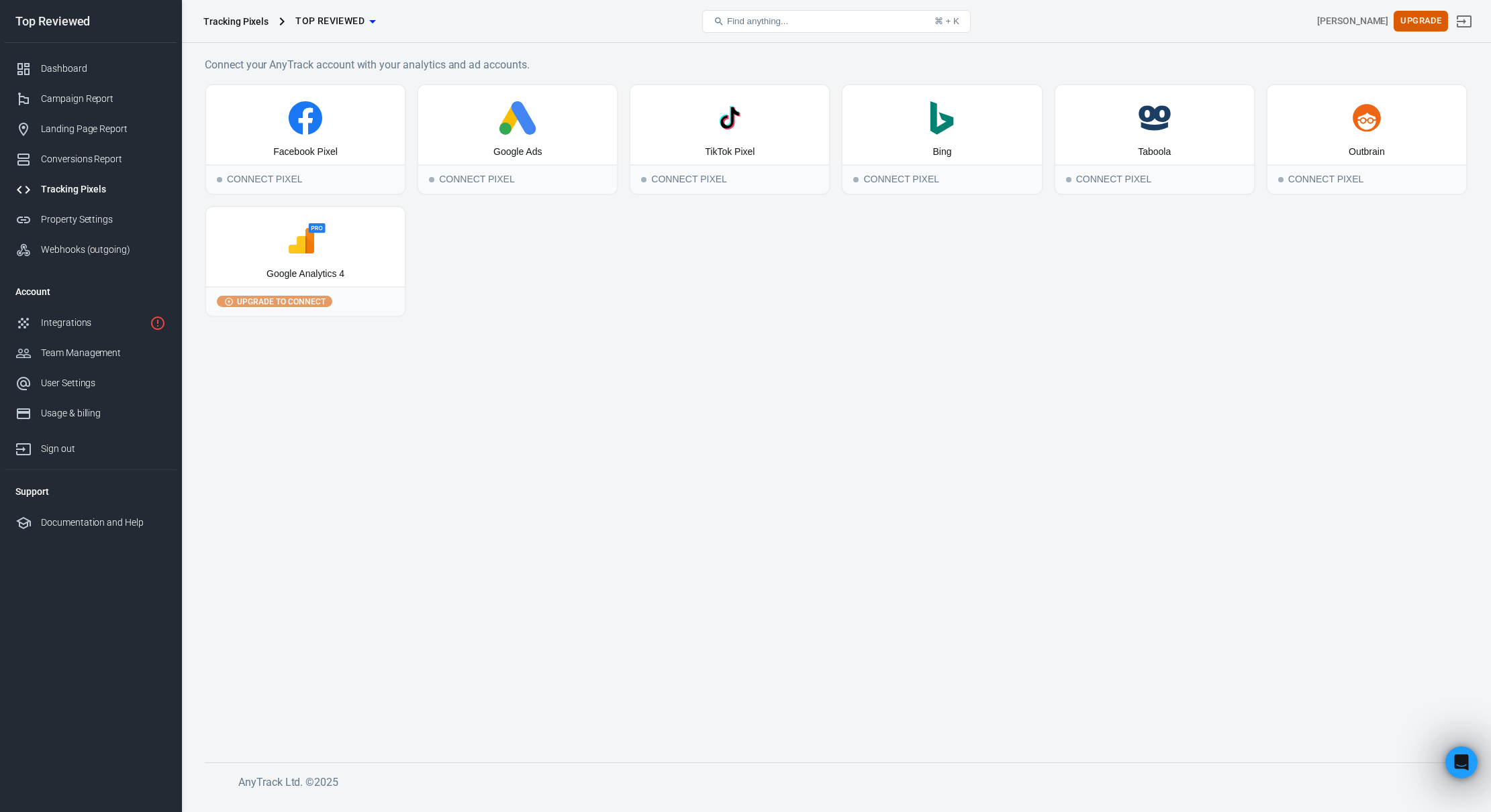
click at [82, 188] on div "Tracking Pixels" at bounding box center [103, 189] width 125 height 14
click at [512, 143] on div "Google Ads" at bounding box center [517, 125] width 198 height 79
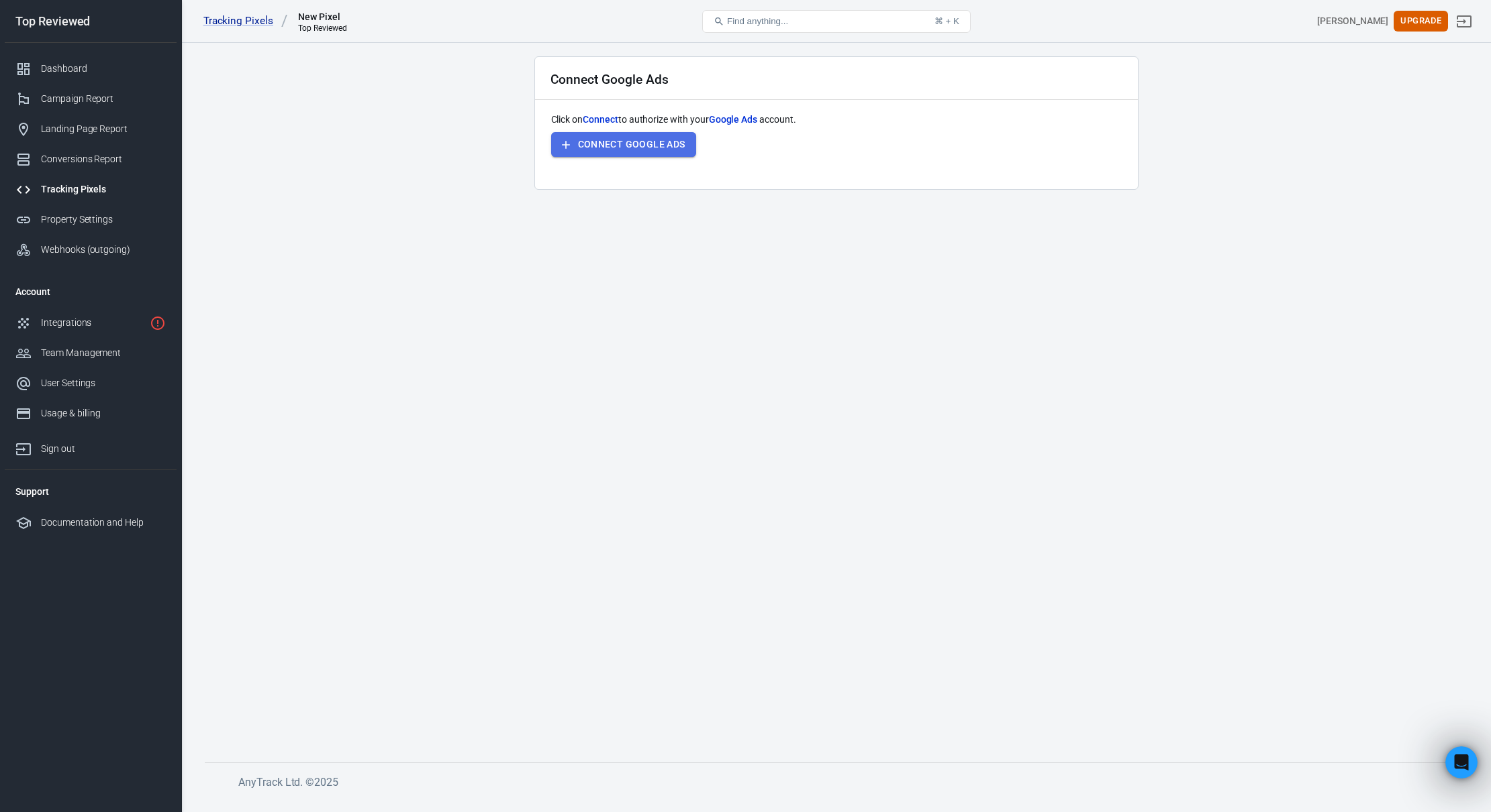
click at [625, 147] on button "Connect Google Ads" at bounding box center [624, 144] width 145 height 25
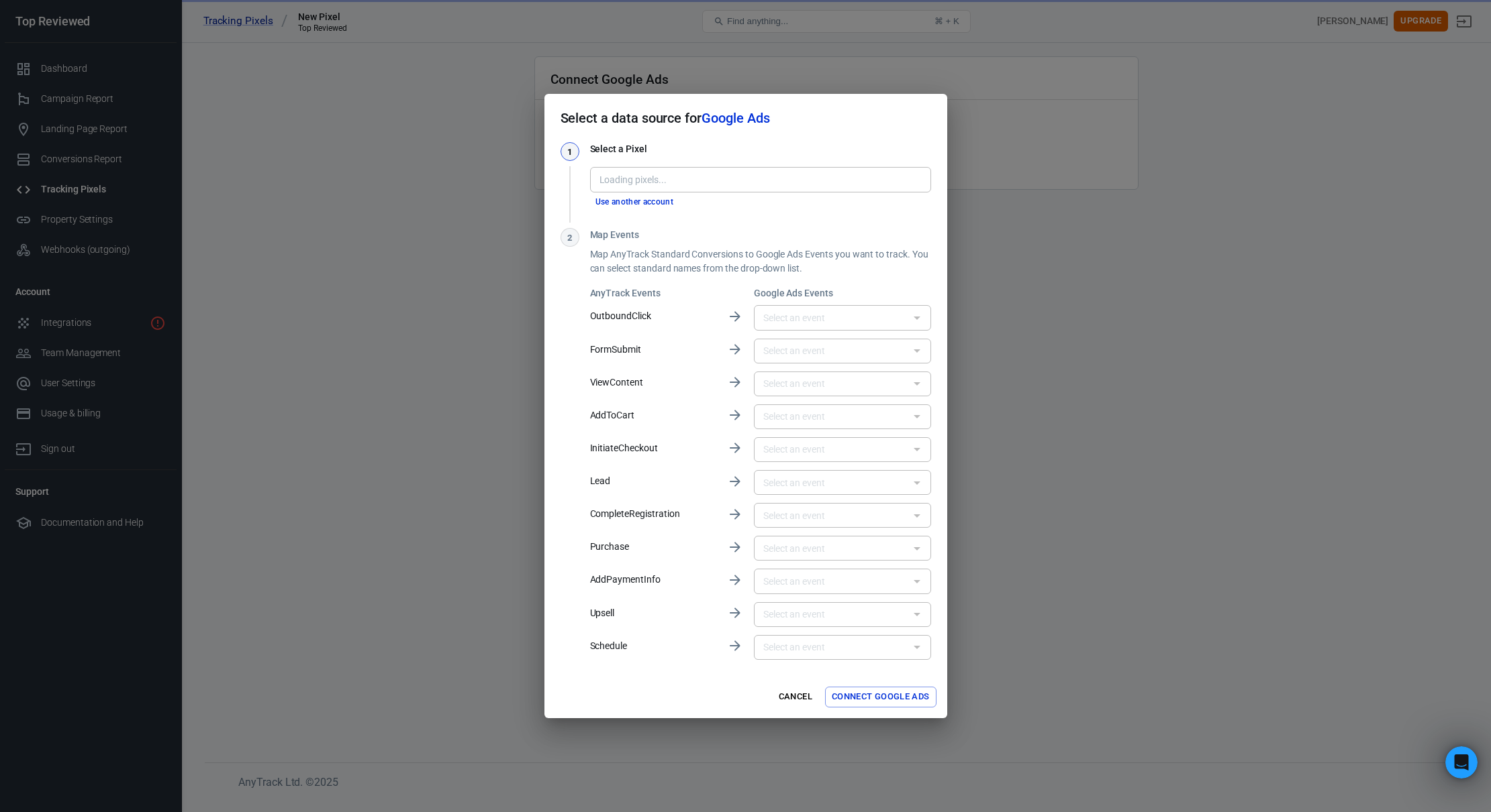
click at [687, 190] on div "Loading pixels..." at bounding box center [760, 179] width 341 height 25
click at [695, 187] on input "Pixel" at bounding box center [759, 179] width 331 height 17
click at [695, 230] on li "Top Reviewed [AW-17512441267]" at bounding box center [760, 230] width 341 height 22
type input "Top Reviewed [AW-17512441267]"
type input "Purchase [uXs4CMeKw6kbELPLyp5B]"
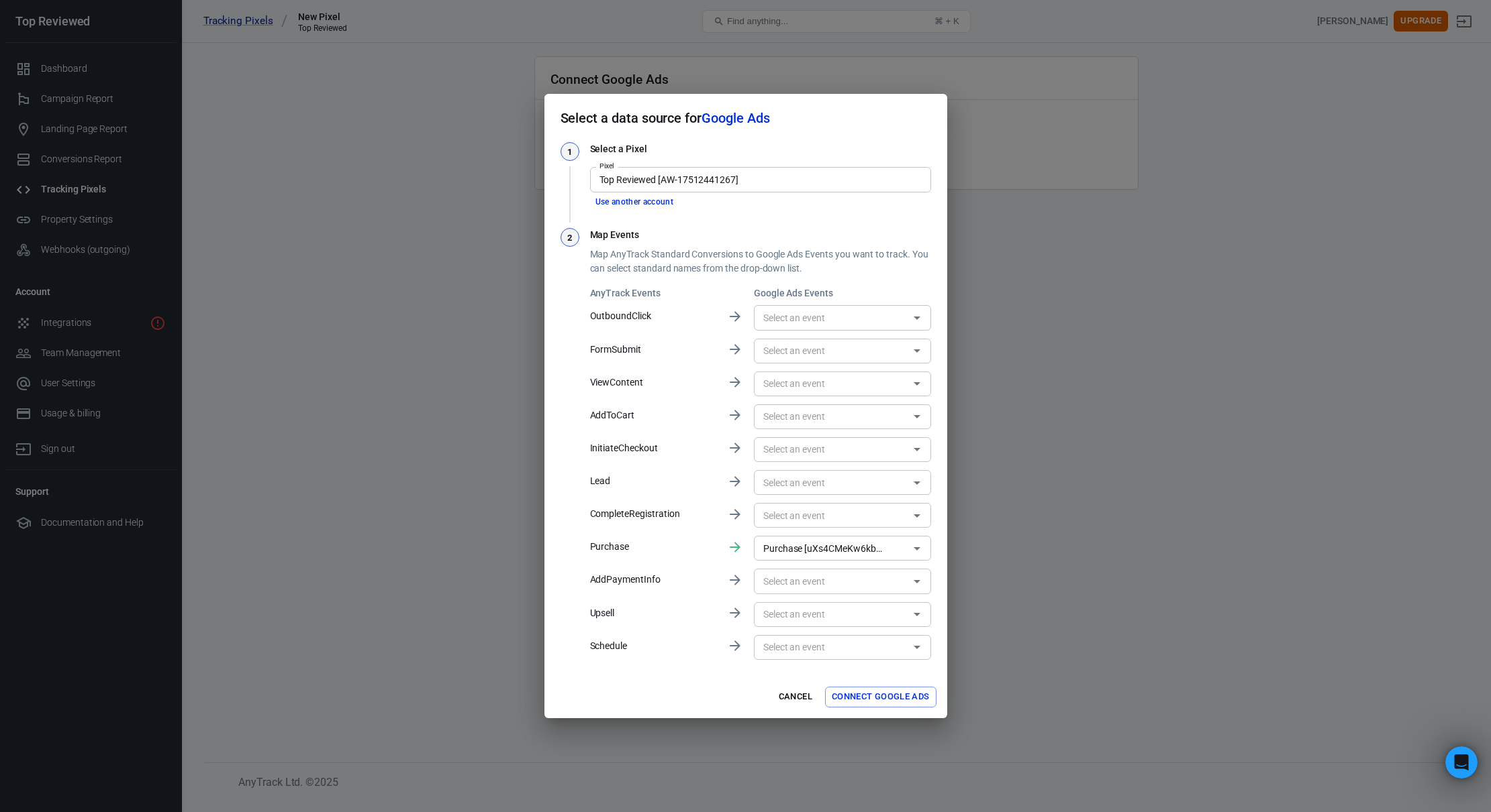
click at [574, 201] on div "1" at bounding box center [569, 176] width 19 height 67
click at [787, 322] on input "text" at bounding box center [831, 317] width 147 height 17
click at [573, 337] on div "2" at bounding box center [569, 445] width 19 height 434
click at [877, 698] on button "Connect Google Ads" at bounding box center [880, 698] width 111 height 21
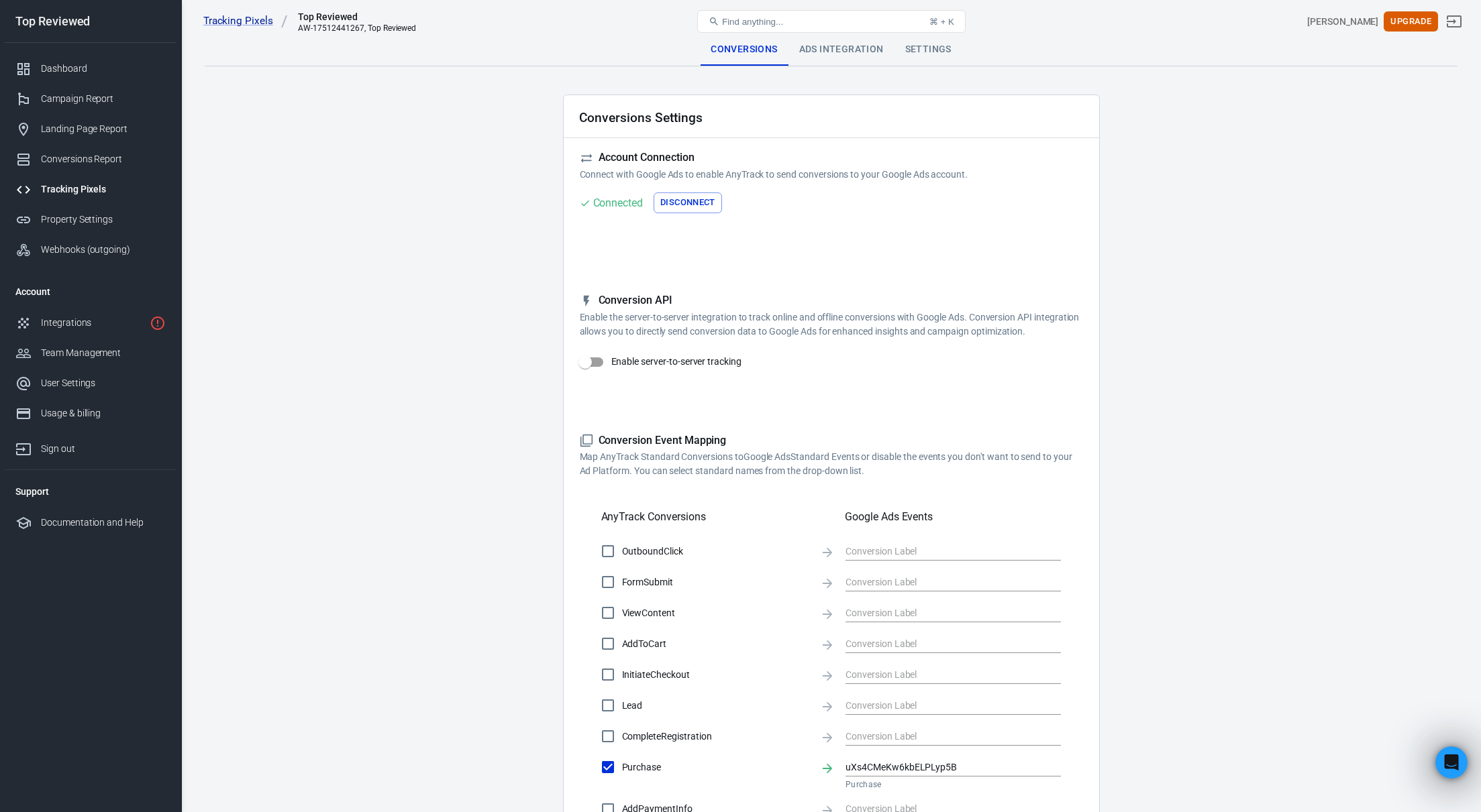
scroll to position [274, 0]
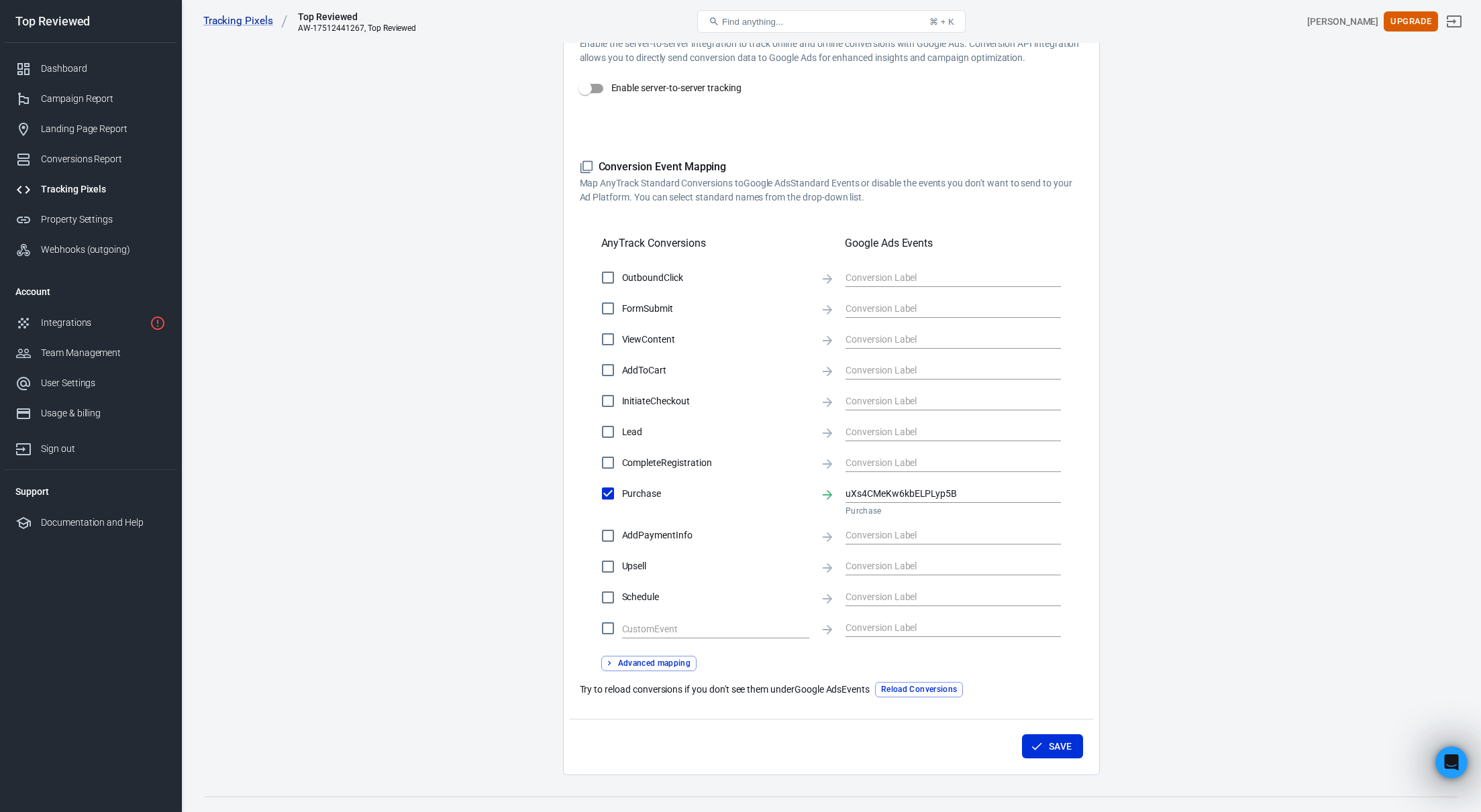
click at [1218, 408] on main "Conversions Ads Integration Settings Conversions Settings Account Connection Co…" at bounding box center [831, 267] width 1253 height 1016
click at [610, 666] on icon "button" at bounding box center [609, 664] width 10 height 10
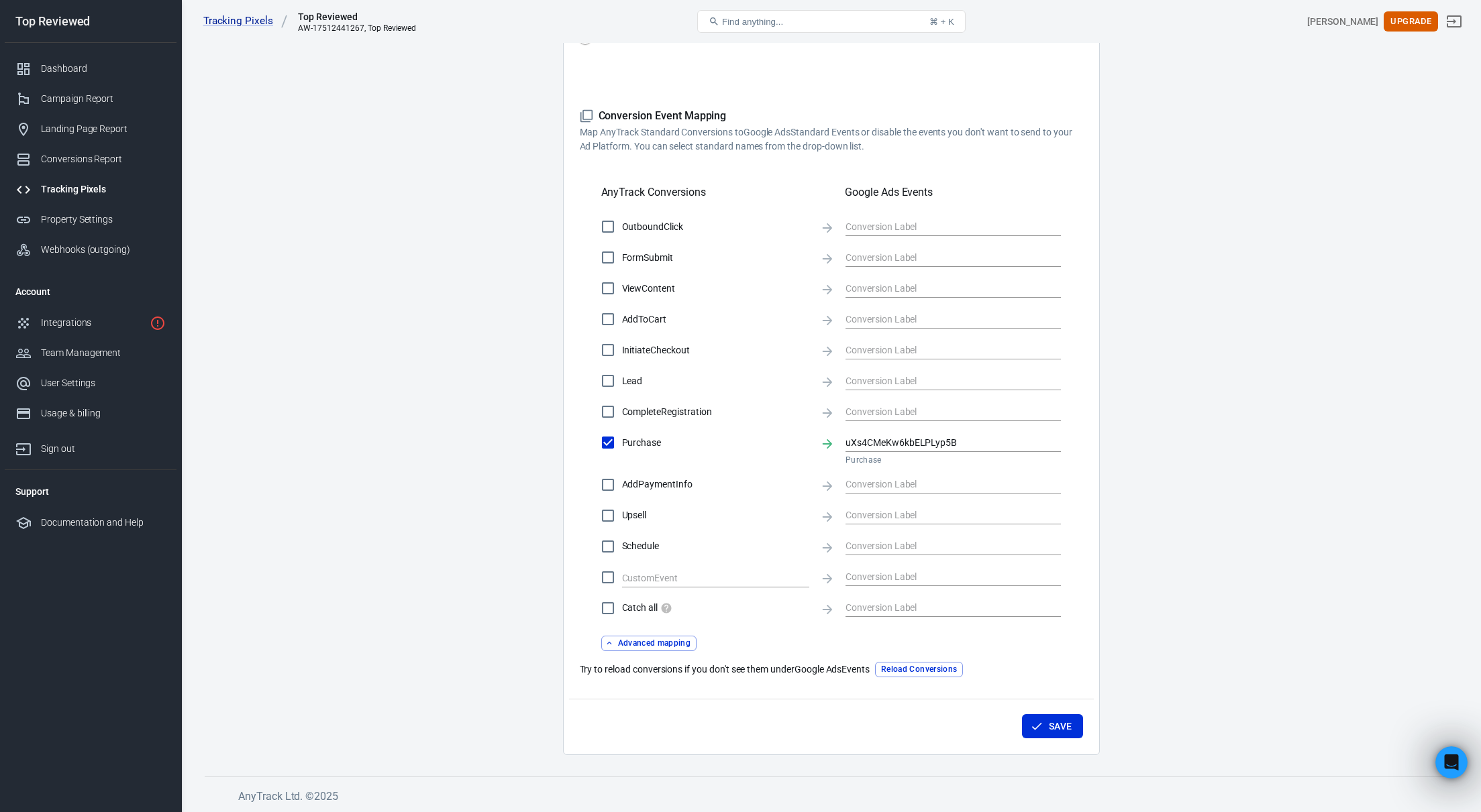
scroll to position [0, 0]
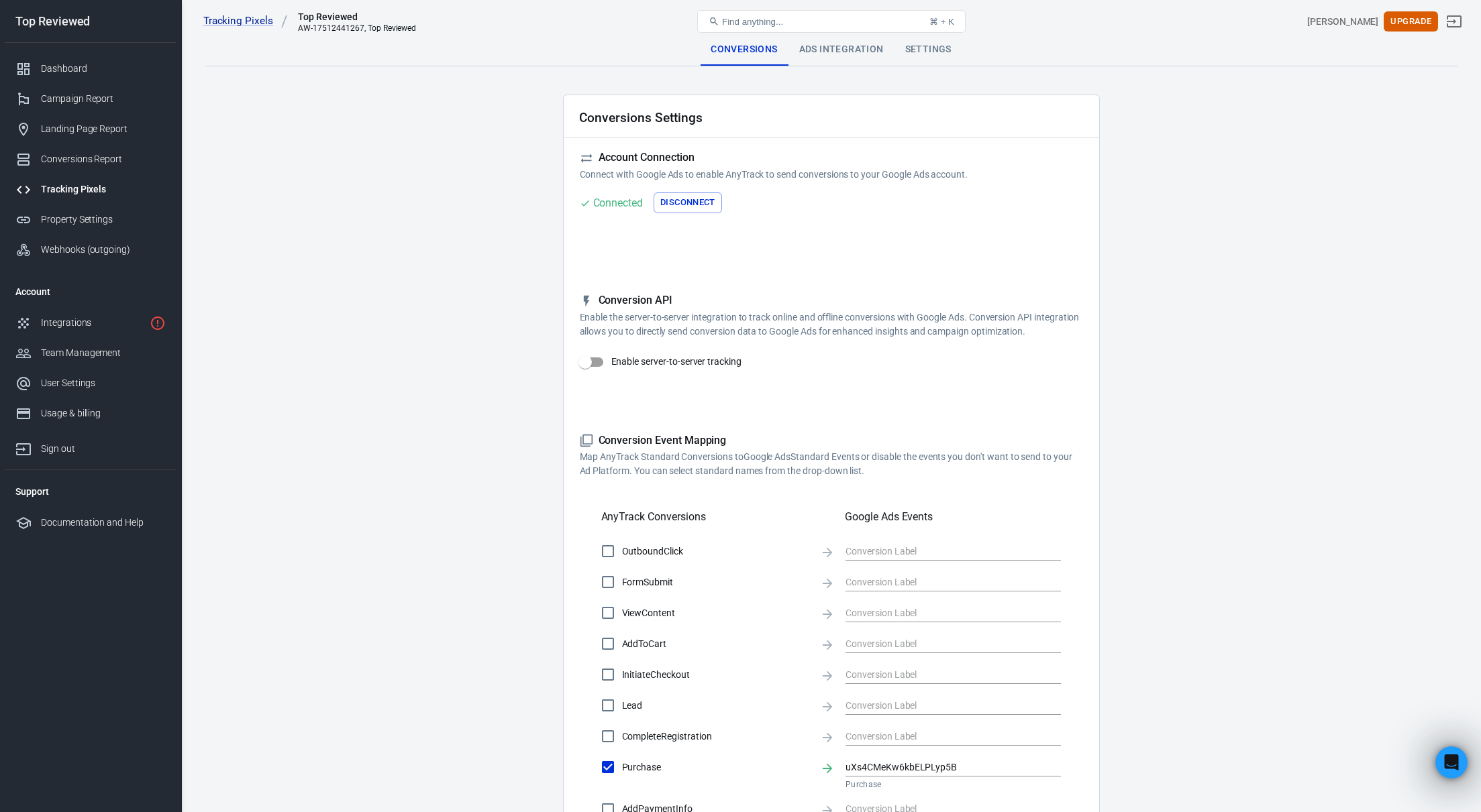
click at [1131, 244] on main "Conversions Ads Integration Settings Conversions Settings Account Connection Co…" at bounding box center [831, 557] width 1253 height 1046
click at [588, 360] on input "Enable server-to-server tracking" at bounding box center [585, 362] width 77 height 26
checkbox input "false"
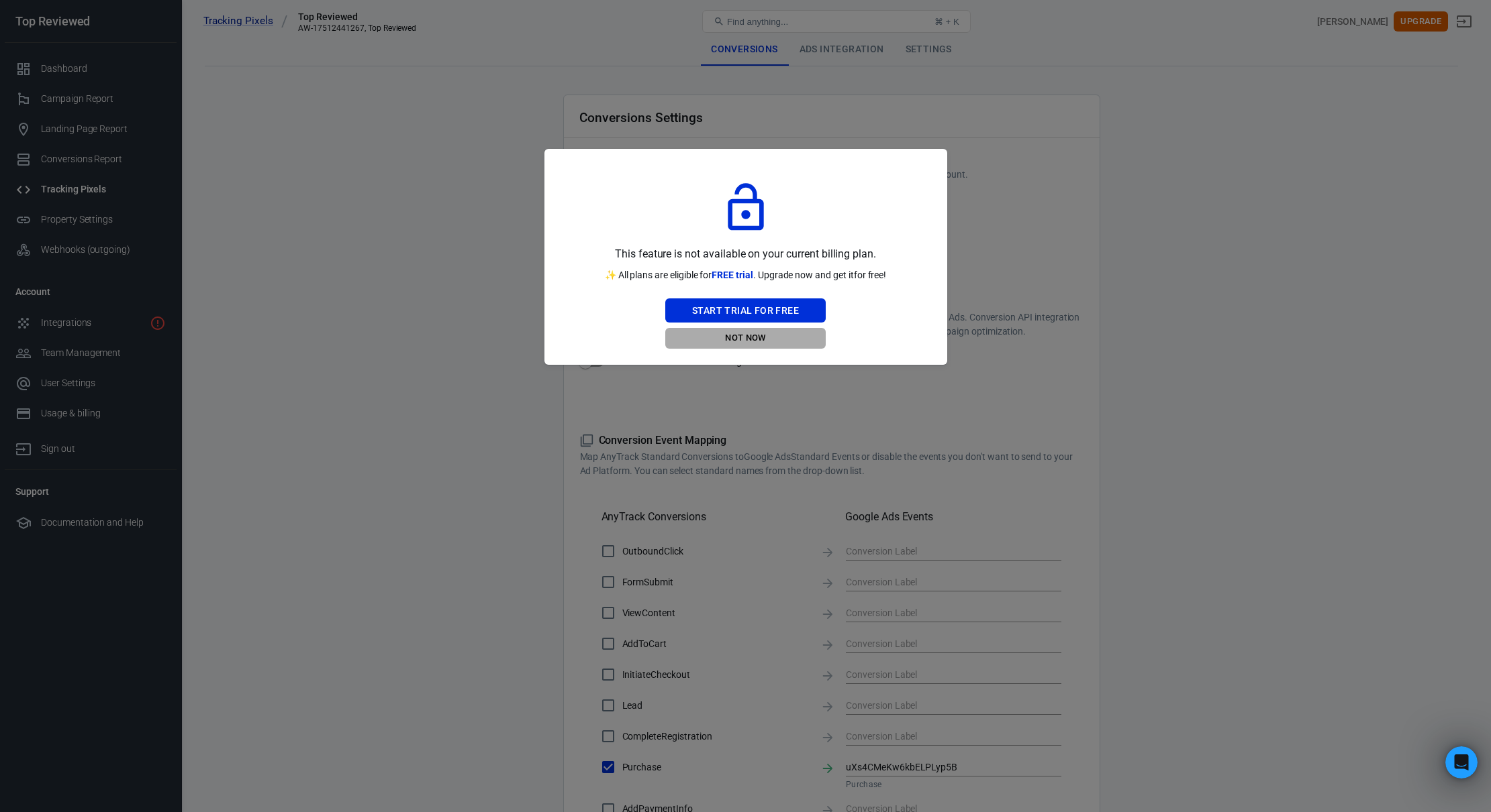
click at [749, 343] on button "Not Now" at bounding box center [745, 338] width 160 height 21
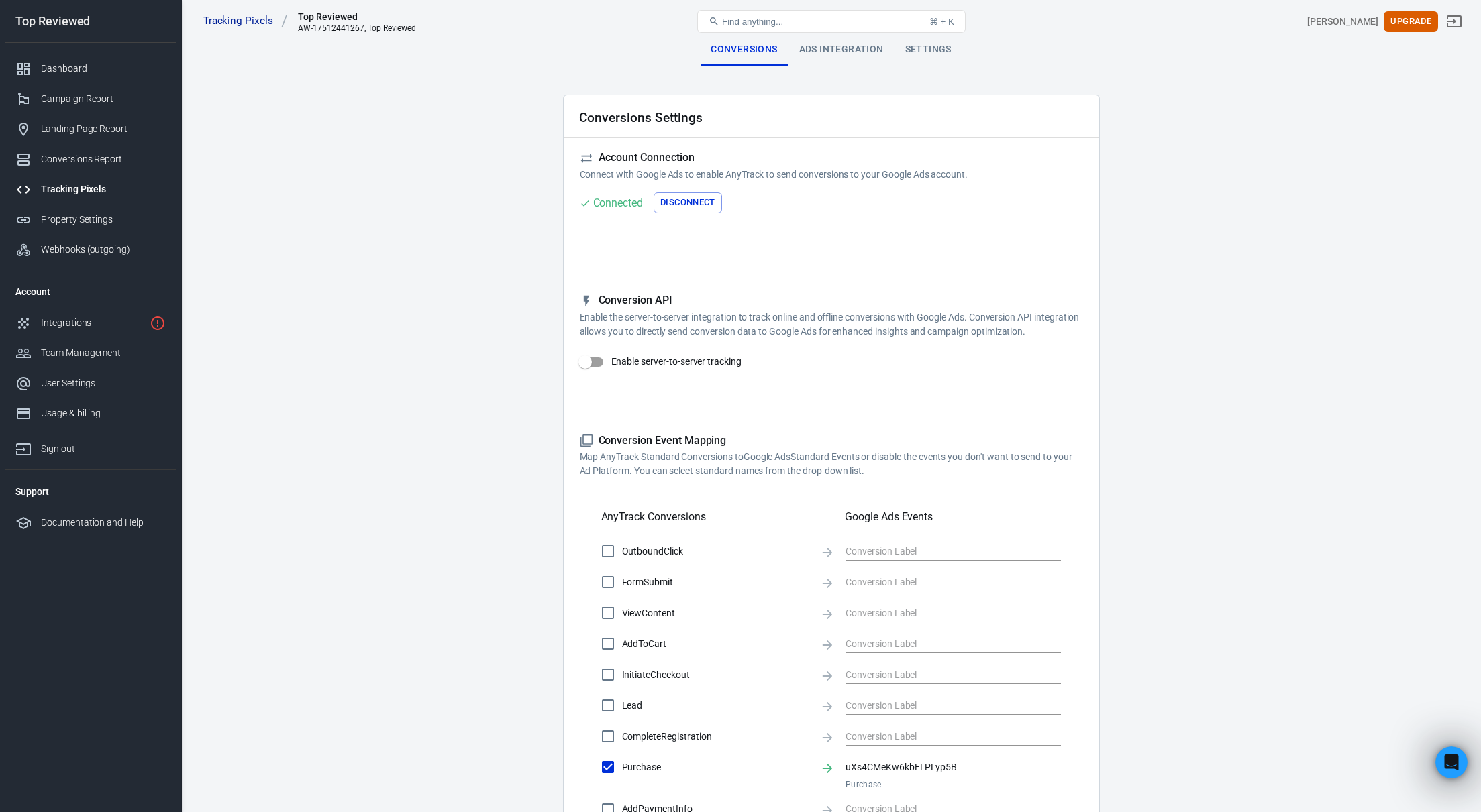
click at [573, 377] on div "Conversions Settings Account Connection Connect with Google Ads to enable AnyTr…" at bounding box center [832, 586] width 537 height 985
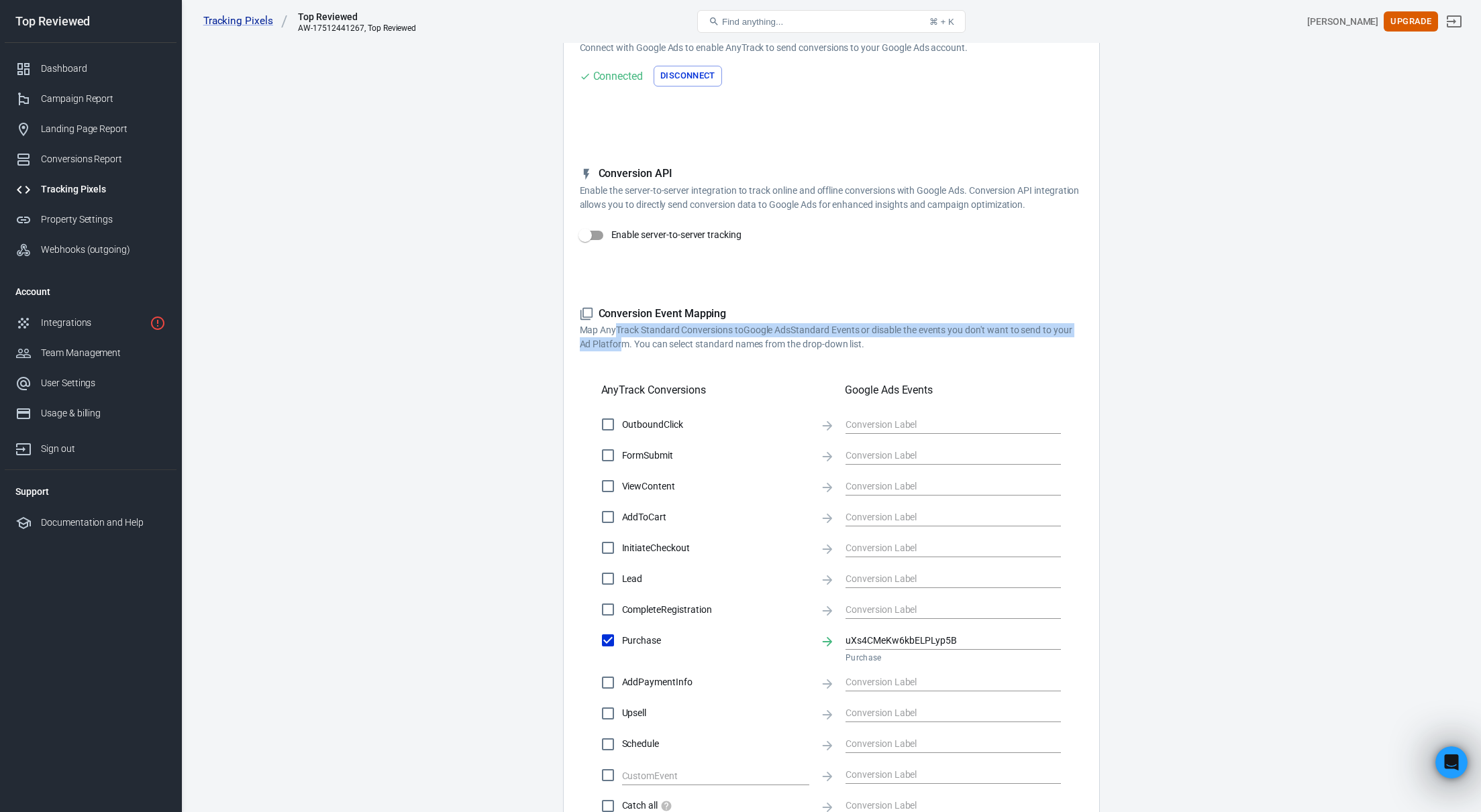
drag, startPoint x: 616, startPoint y: 331, endPoint x: 619, endPoint y: 339, distance: 8.5
click at [619, 339] on p "Map AnyTrack Standard Conversions to Google Ads Standard Events or disable the …" at bounding box center [832, 337] width 504 height 28
click at [603, 345] on p "Map AnyTrack Standard Conversions to Google Ads Standard Events or disable the …" at bounding box center [832, 337] width 504 height 28
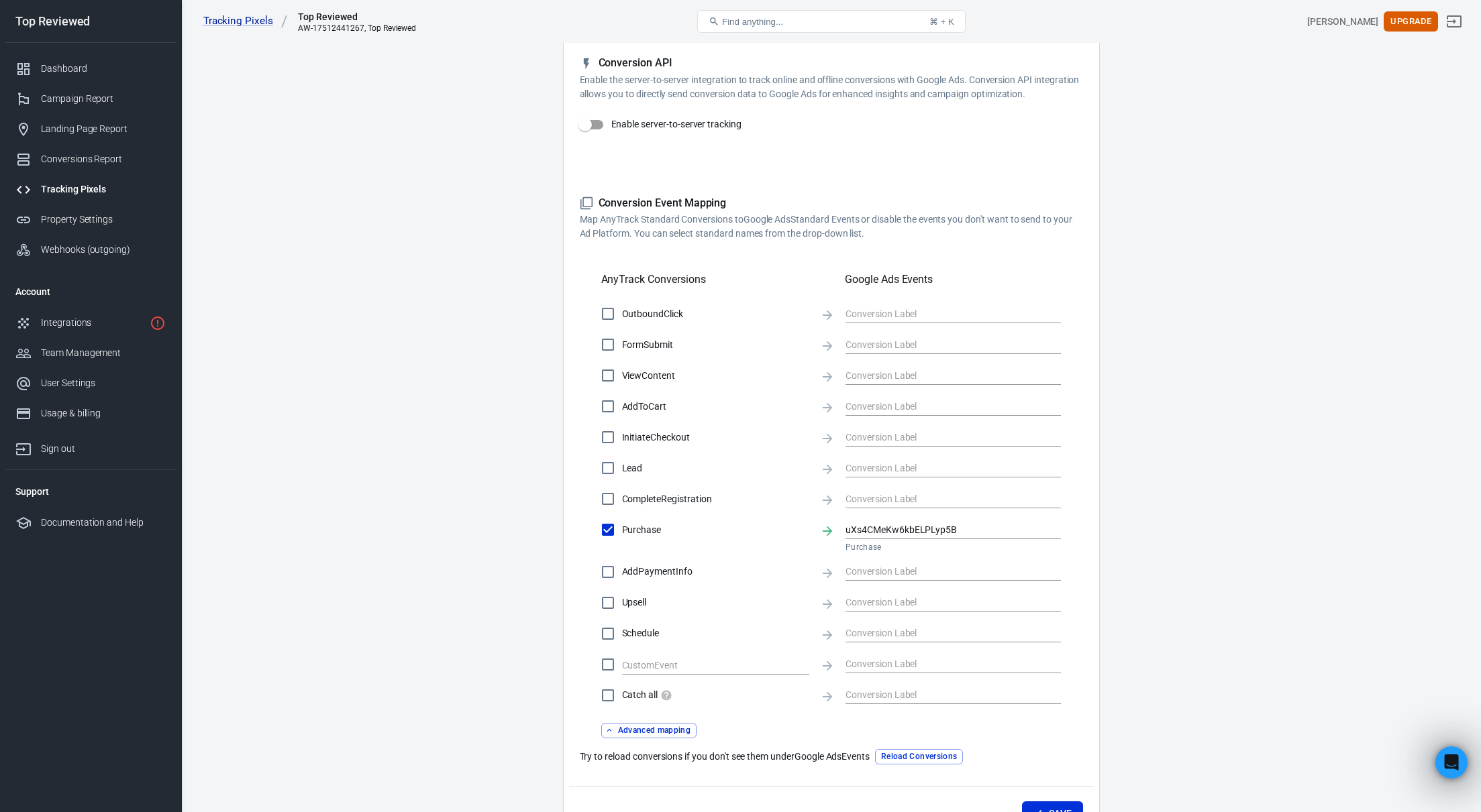
scroll to position [325, 0]
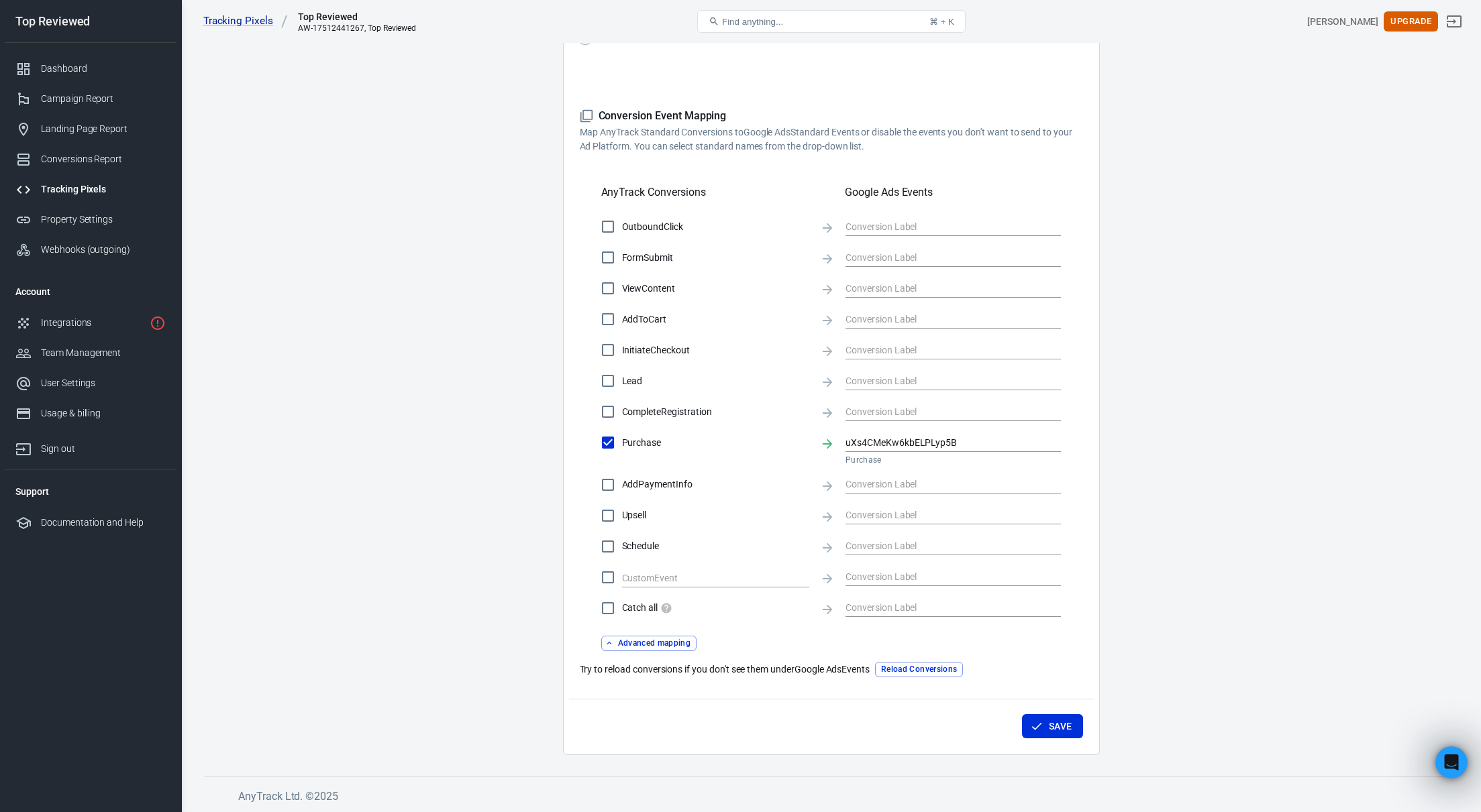
click at [832, 669] on p "Try to reload conversions if you don't see them under Google Ads Events" at bounding box center [725, 669] width 291 height 14
click at [1193, 347] on main "Conversions Ads Integration Settings Conversions Settings Account Connection Co…" at bounding box center [831, 232] width 1253 height 1046
click at [481, 247] on main "Conversions Ads Integration Settings Conversions Settings Account Connection Co…" at bounding box center [831, 232] width 1253 height 1046
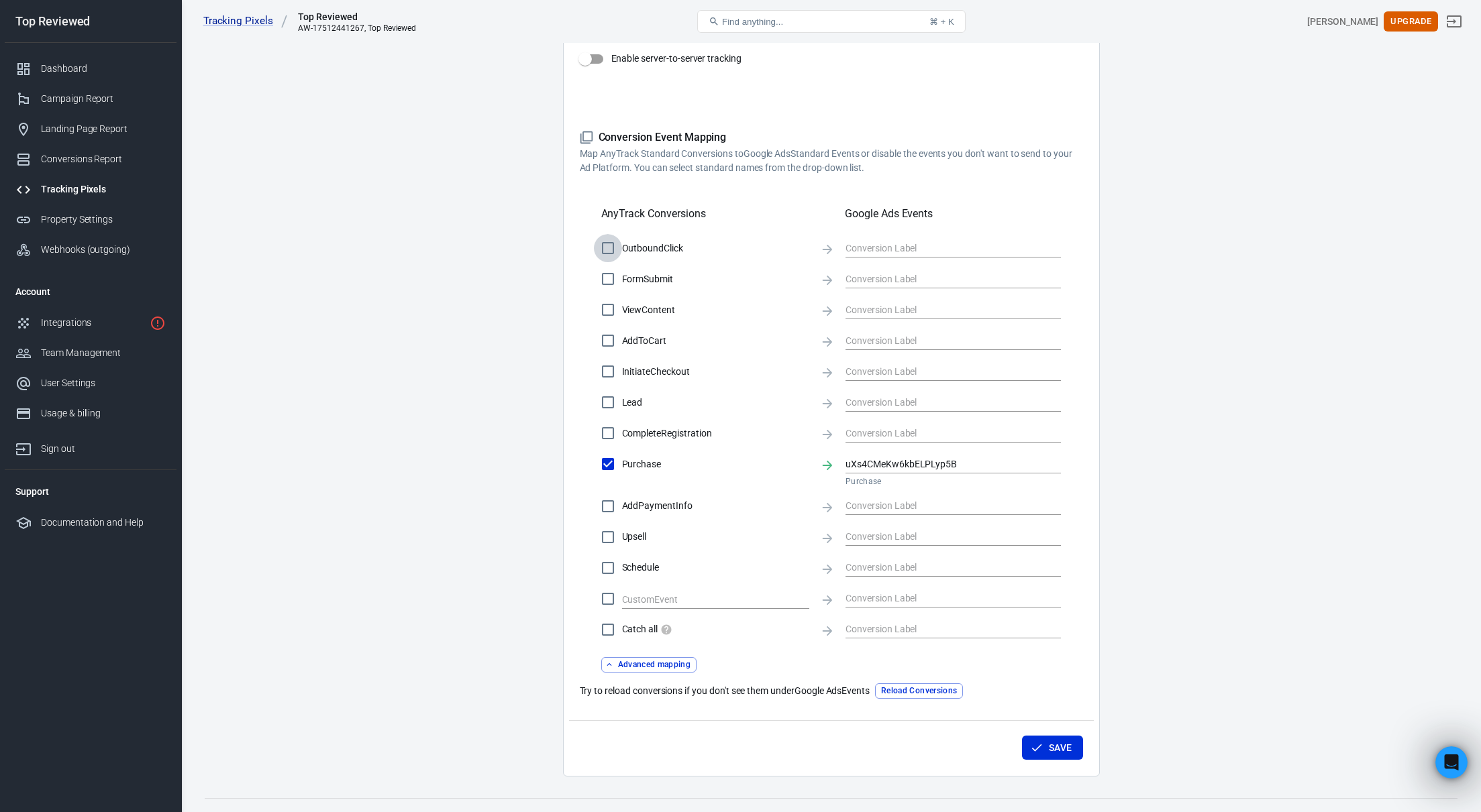
click at [610, 249] on input "OutboundClick" at bounding box center [608, 248] width 28 height 28
click at [861, 253] on input "text" at bounding box center [943, 247] width 195 height 17
click at [612, 246] on input "OutboundClick" at bounding box center [608, 248] width 28 height 28
checkbox input "false"
click at [552, 254] on main "Conversions Ads Integration Settings Conversions Settings Account Connection Co…" at bounding box center [831, 253] width 1253 height 1046
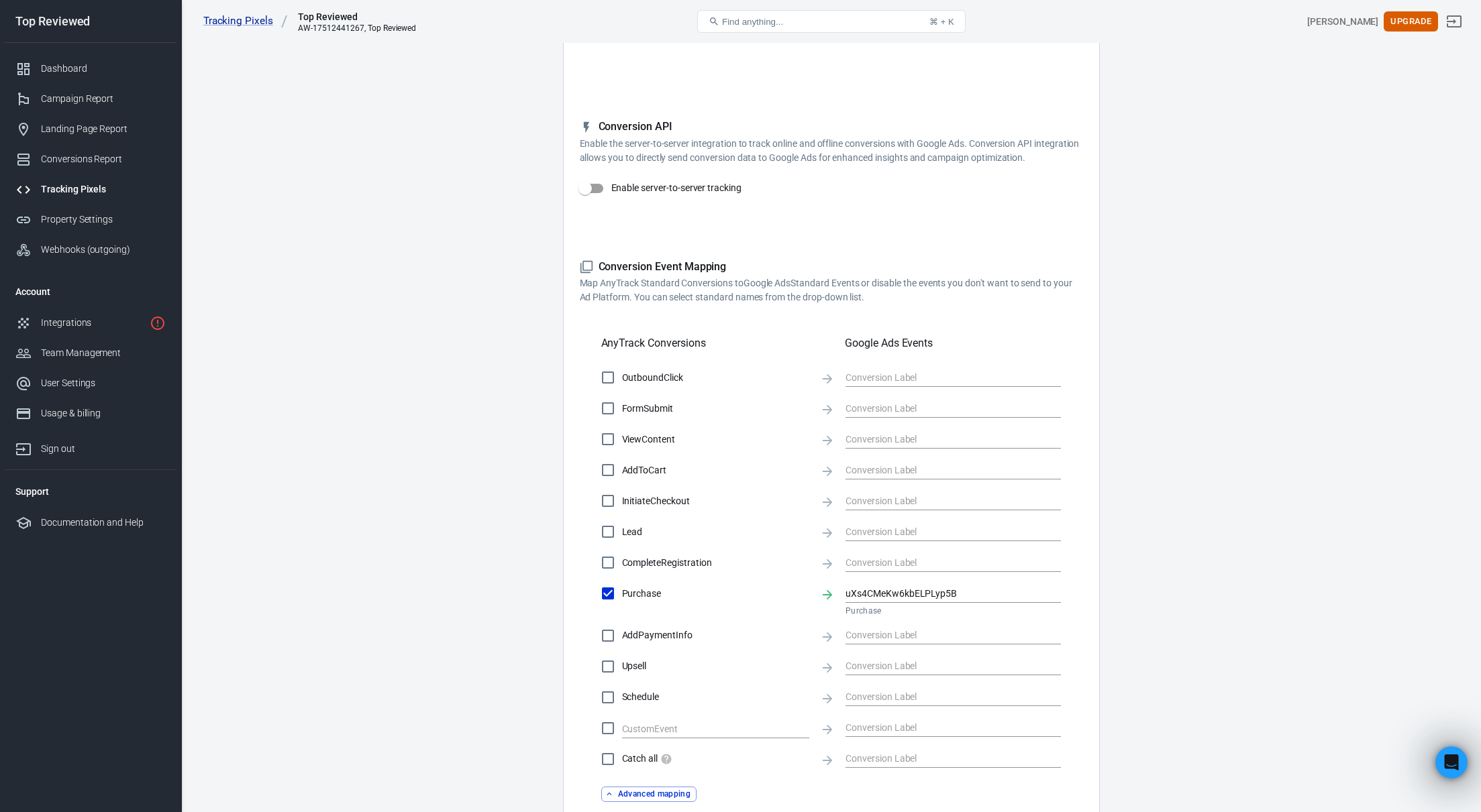
scroll to position [171, 0]
drag, startPoint x: 978, startPoint y: 143, endPoint x: 981, endPoint y: 154, distance: 11.4
click at [981, 154] on p "Enable the server-to-server integration to track online and offline conversions…" at bounding box center [832, 153] width 504 height 28
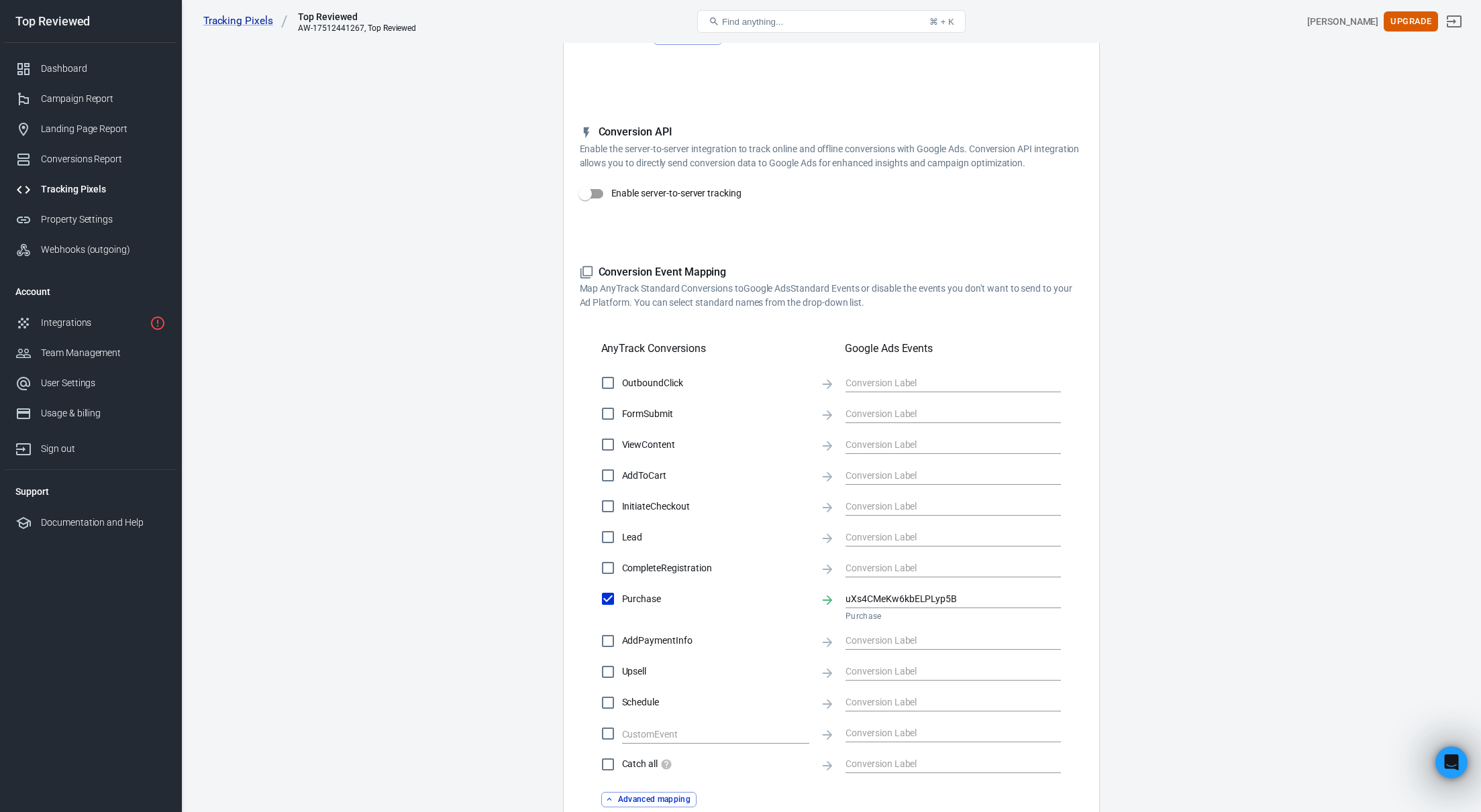
click at [812, 179] on div "Conversion API Enable the server-to-server integration to track online and offl…" at bounding box center [832, 176] width 504 height 102
click at [596, 191] on input "Enable server-to-server tracking" at bounding box center [585, 194] width 77 height 26
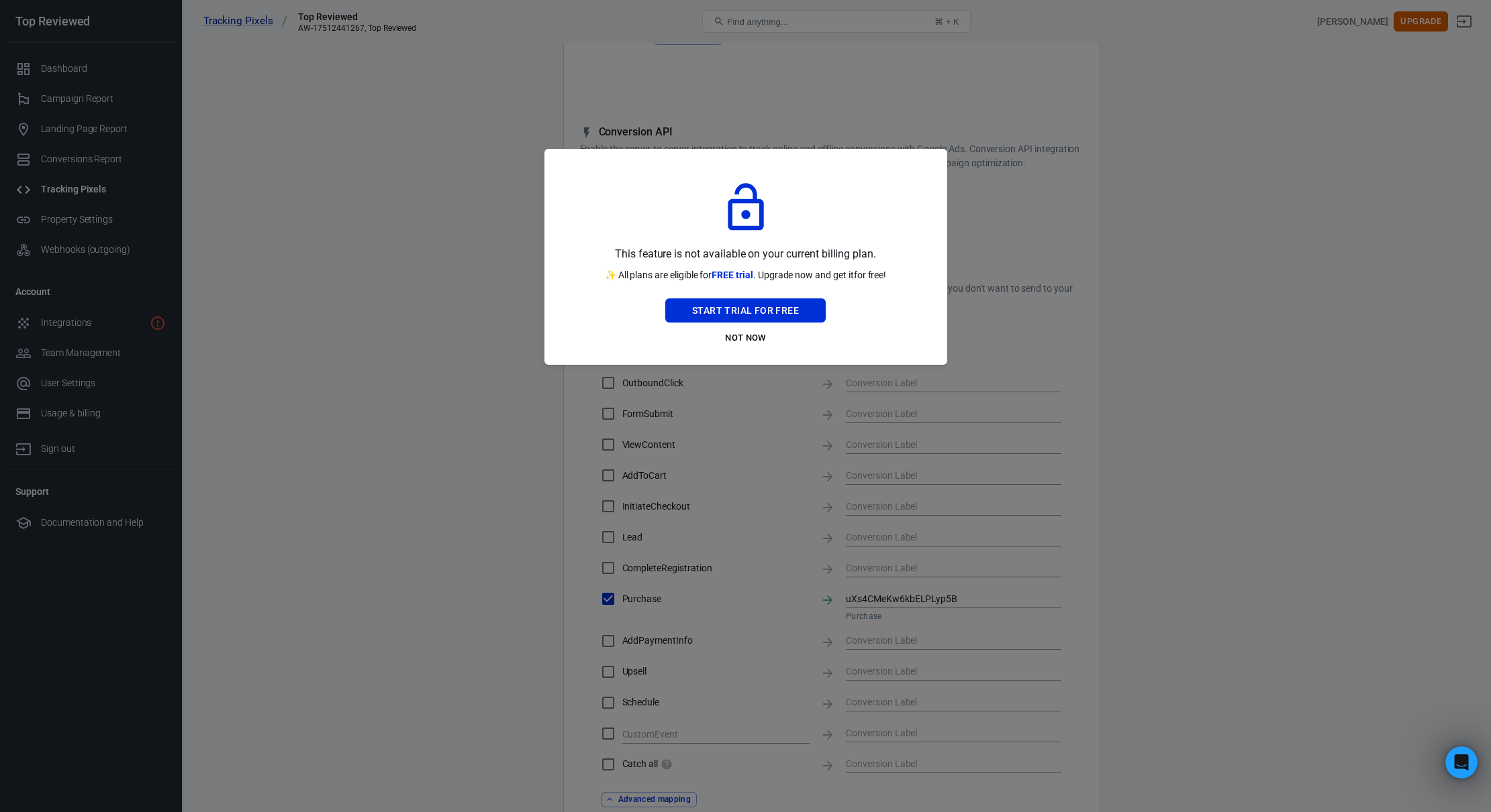
click at [467, 300] on div at bounding box center [746, 406] width 1491 height 812
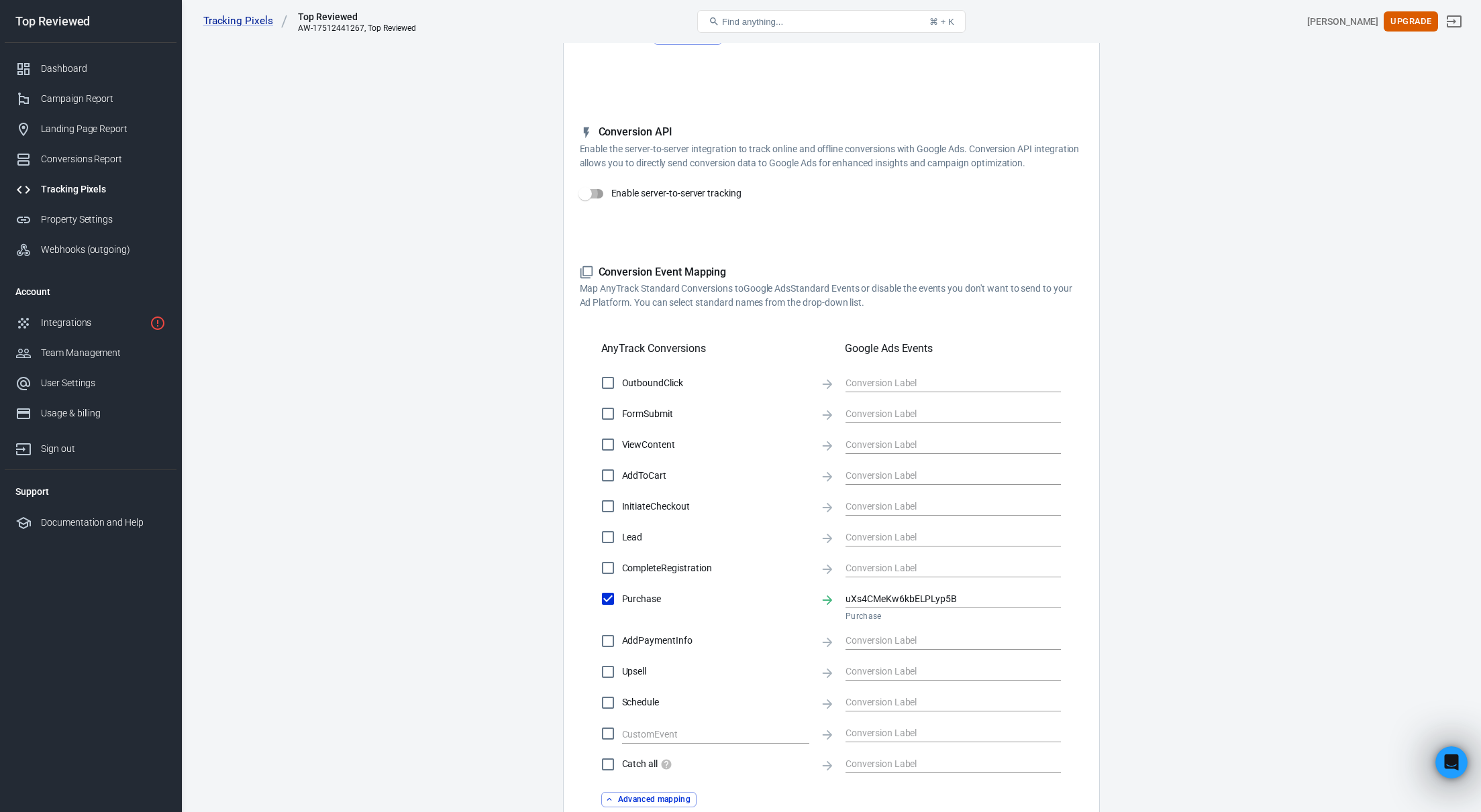
click at [599, 191] on input "Enable server-to-server tracking" at bounding box center [585, 194] width 77 height 26
checkbox input "false"
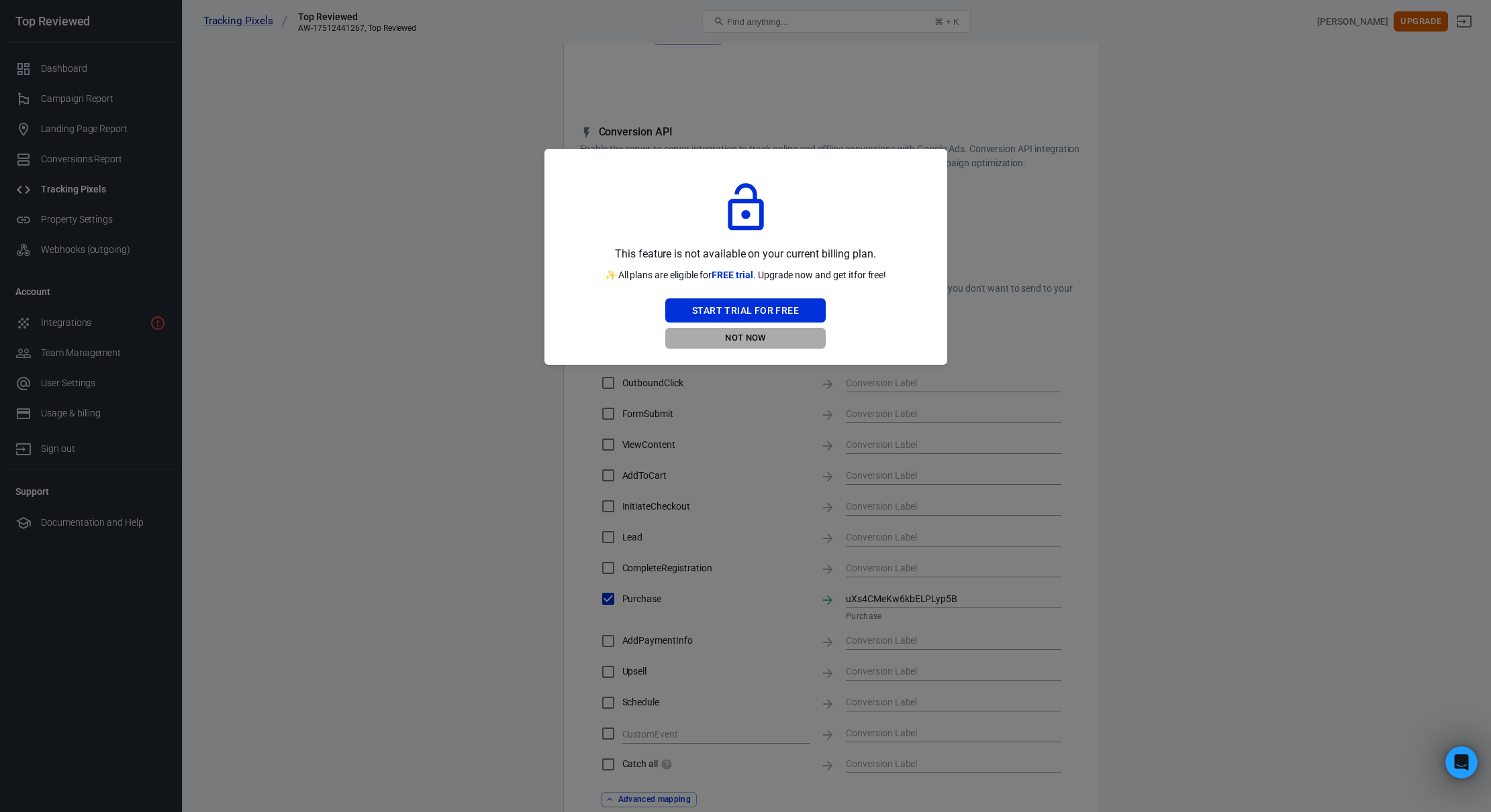
click at [745, 335] on button "Not Now" at bounding box center [745, 338] width 160 height 21
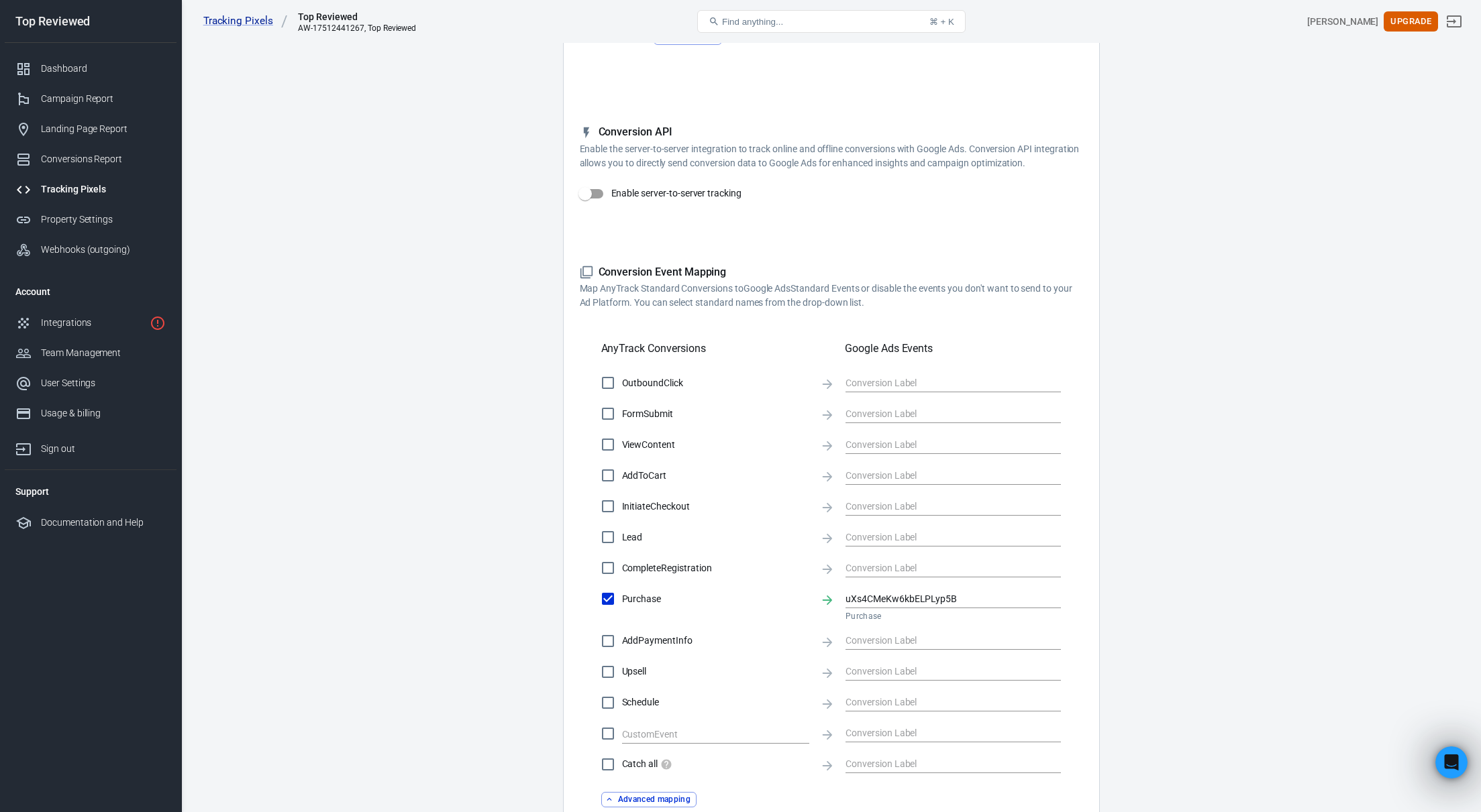
click at [477, 242] on main "Conversions Ads Integration Settings Conversions Settings Account Connection Co…" at bounding box center [831, 388] width 1253 height 1046
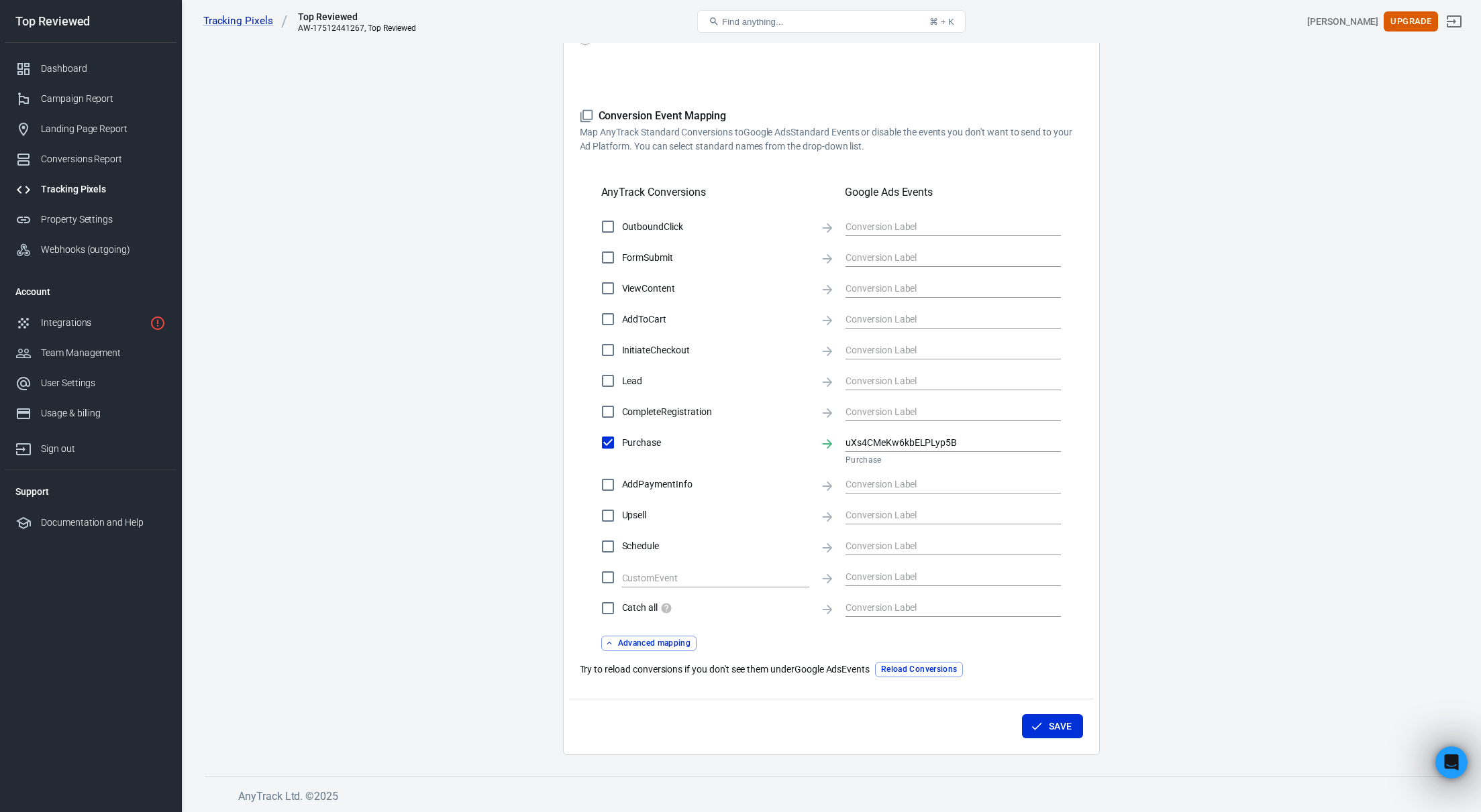
scroll to position [0, 0]
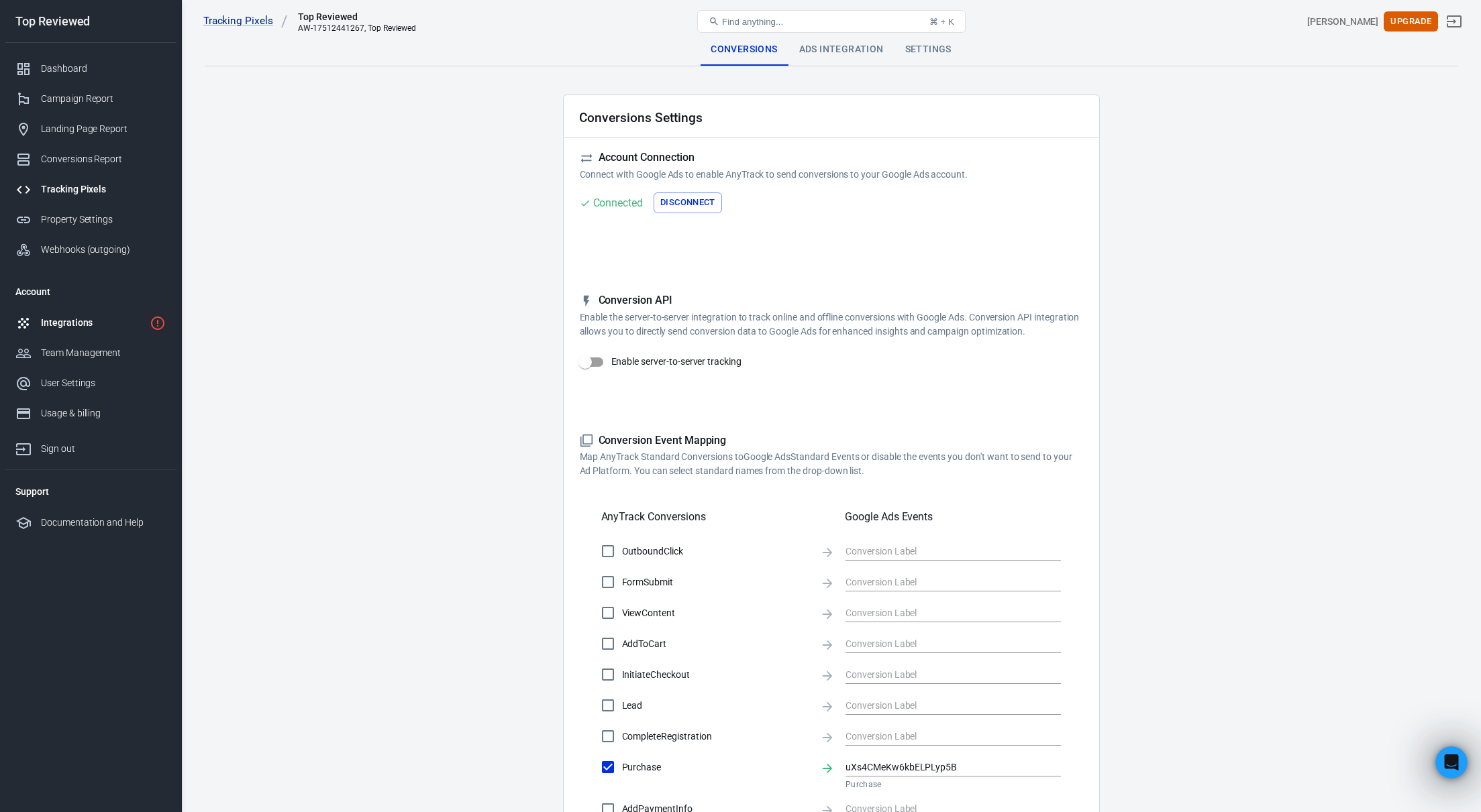
click at [80, 324] on div "Integrations" at bounding box center [93, 322] width 103 height 14
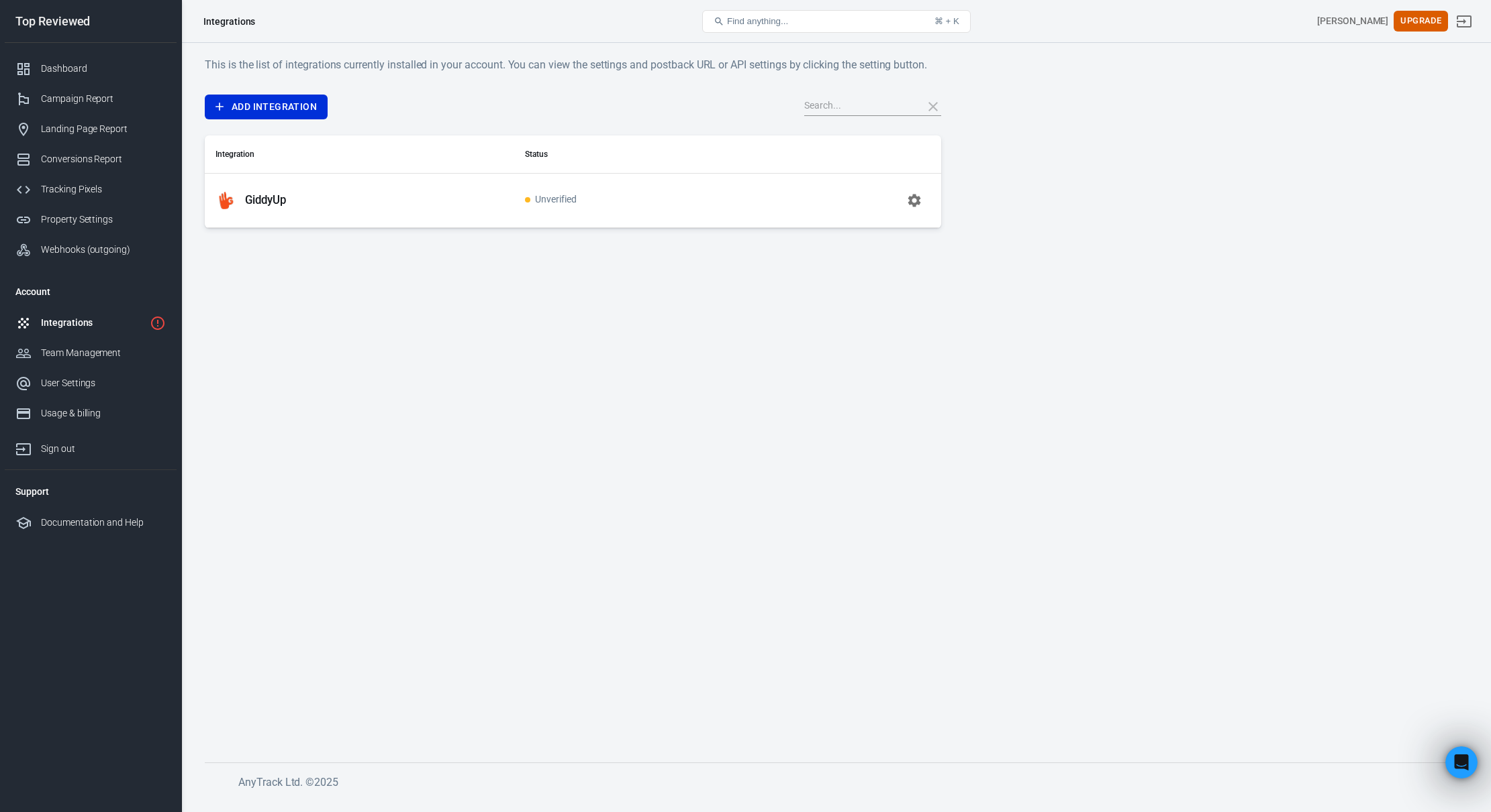
click at [544, 196] on span "Unverified" at bounding box center [550, 201] width 52 height 11
click at [918, 200] on icon "button" at bounding box center [915, 201] width 13 height 13
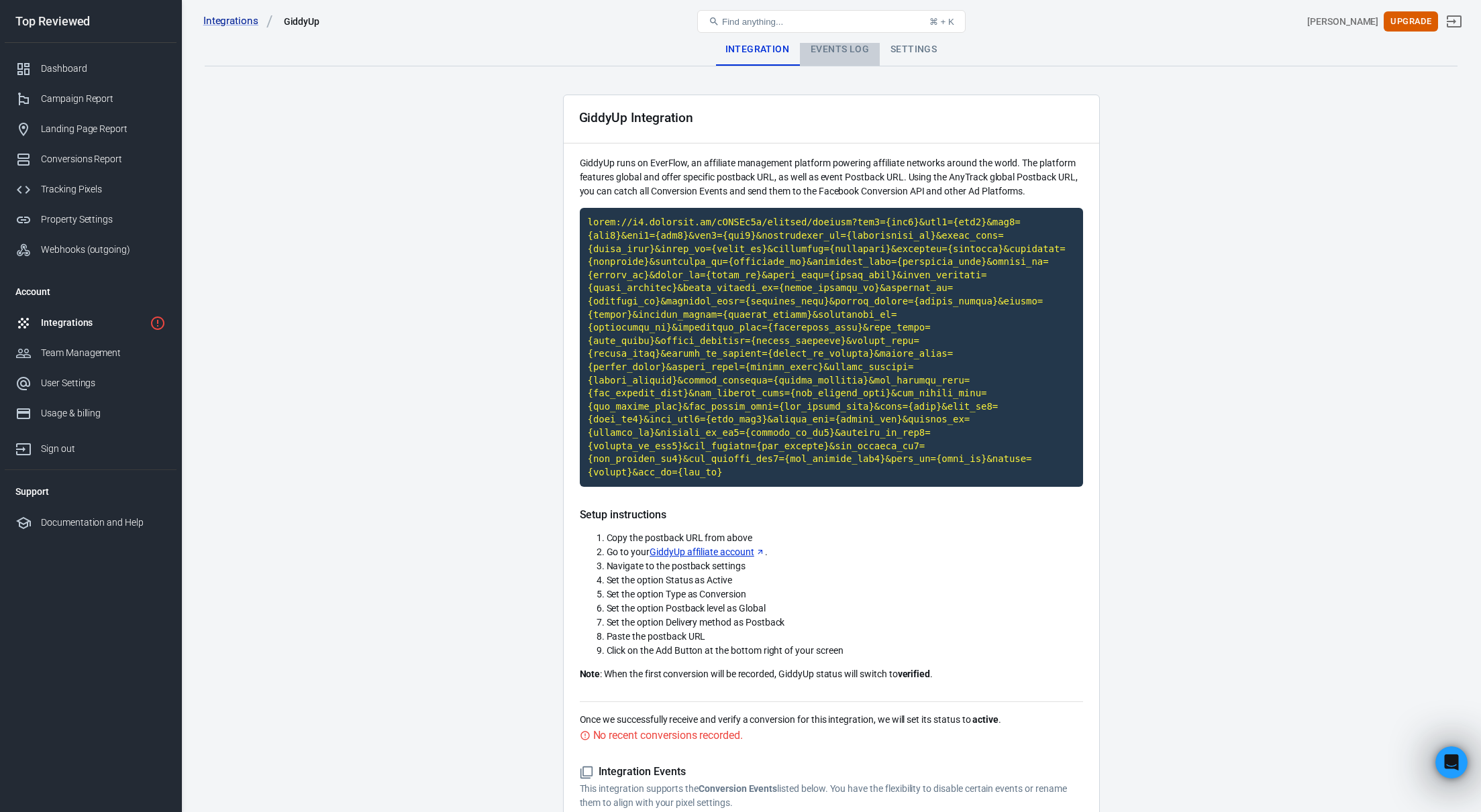
click at [831, 54] on div "Events Log" at bounding box center [840, 50] width 80 height 32
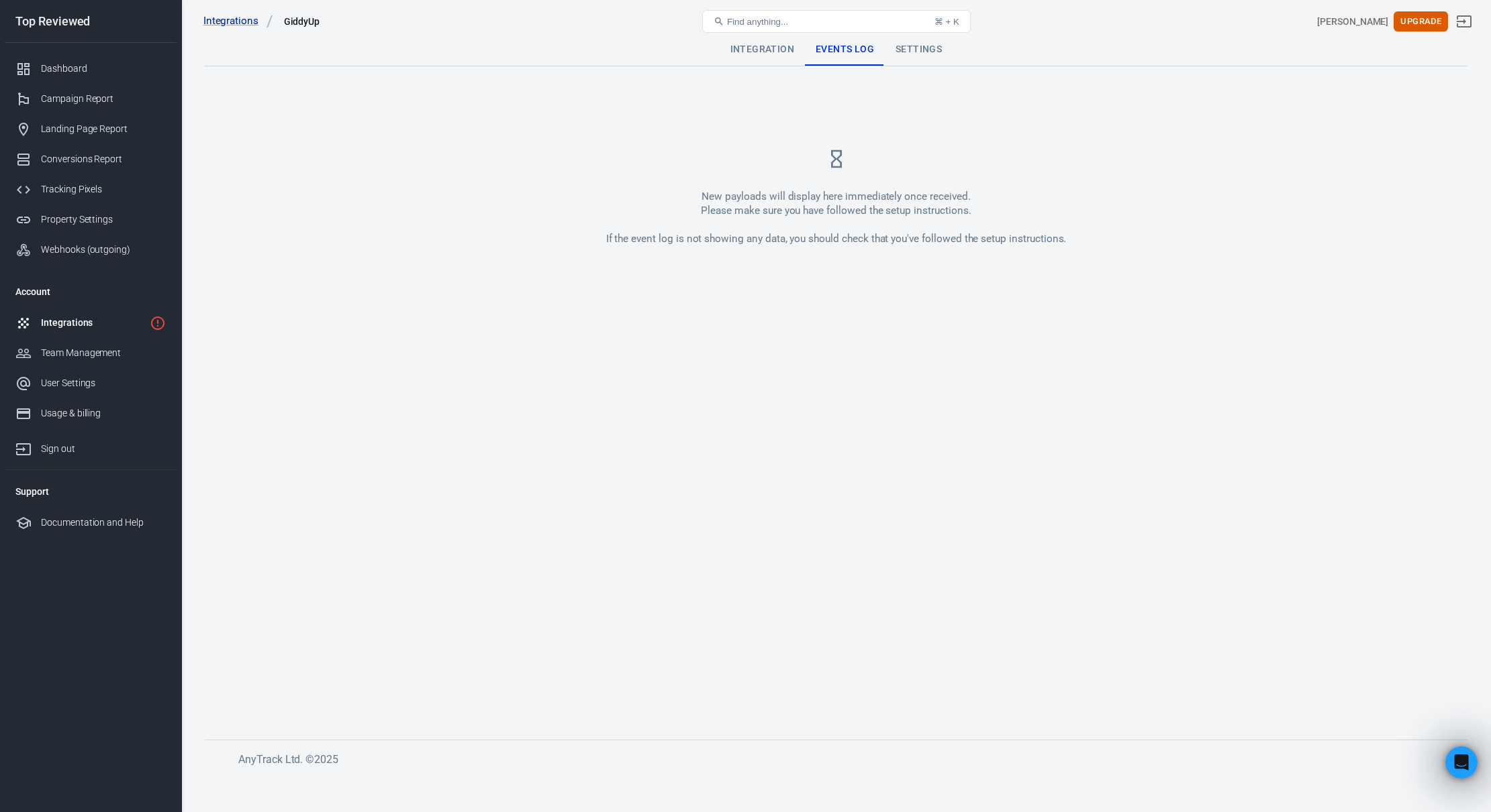
click at [903, 53] on div "Settings" at bounding box center [919, 50] width 68 height 32
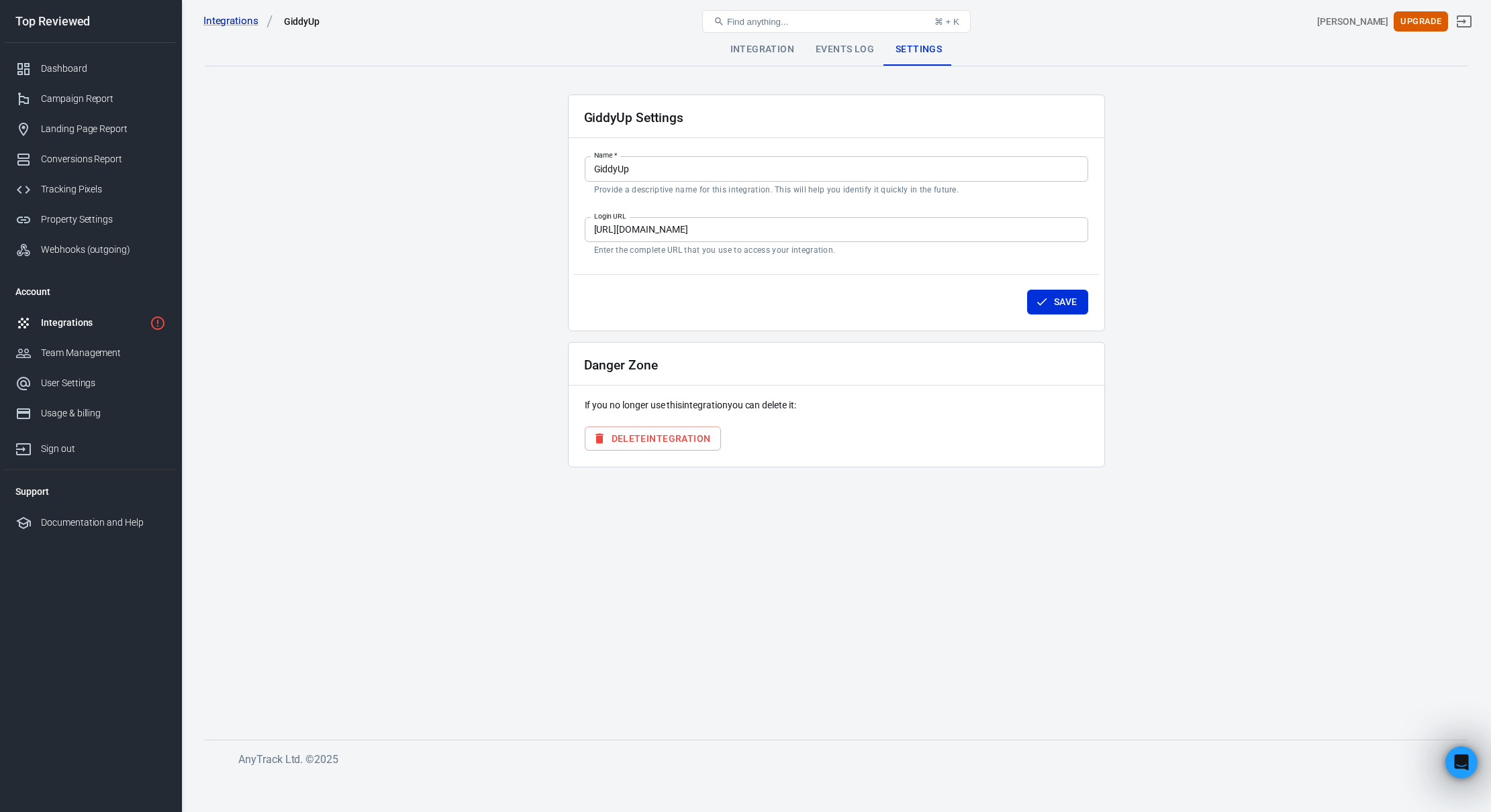
click at [832, 57] on div "Events Log" at bounding box center [844, 50] width 80 height 32
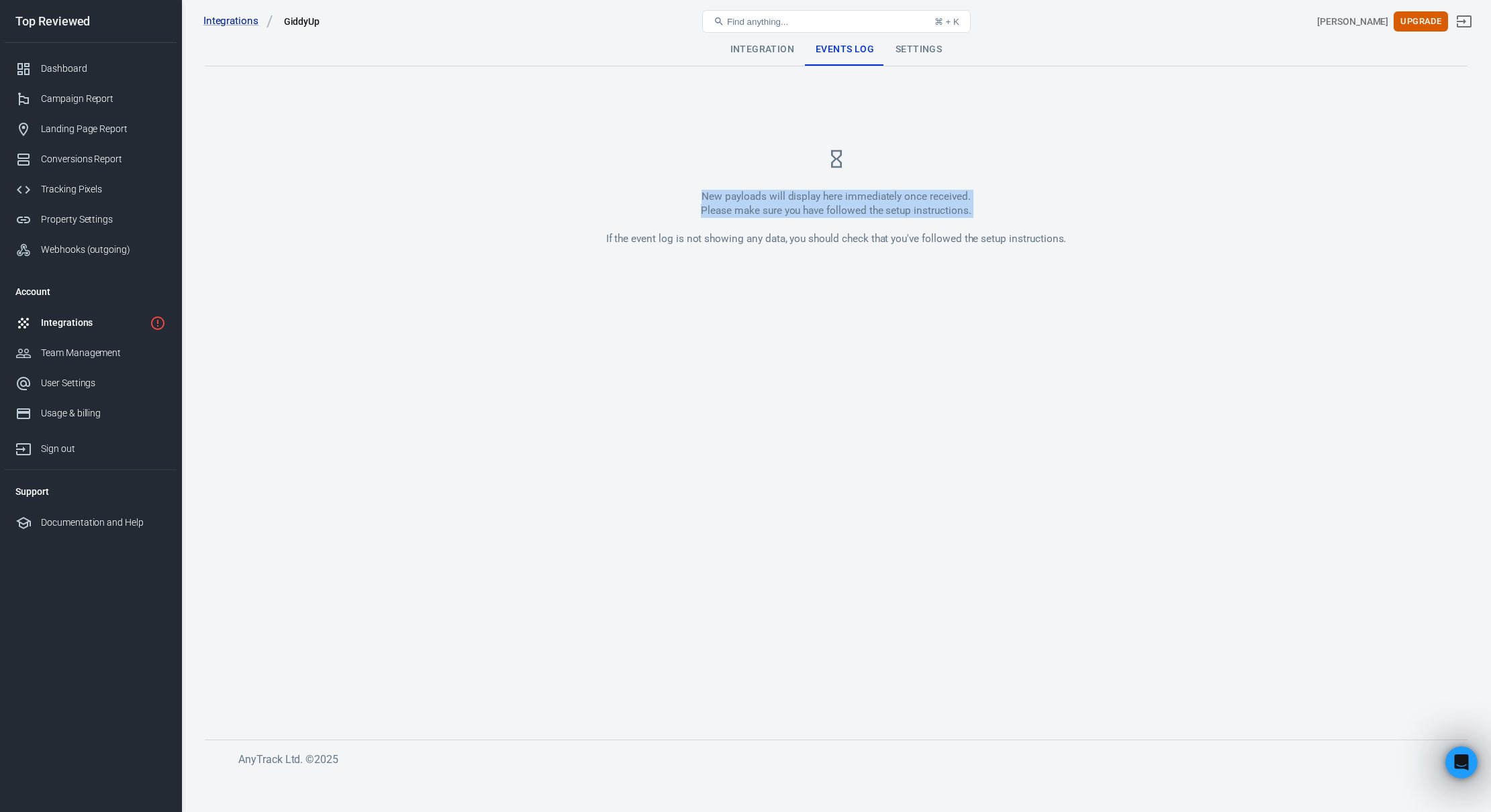
drag, startPoint x: 726, startPoint y: 205, endPoint x: 744, endPoint y: 218, distance: 22.2
click at [744, 218] on div "New payloads will display here immediately once received. Please make sure you …" at bounding box center [836, 197] width 1262 height 205
drag, startPoint x: 662, startPoint y: 239, endPoint x: 773, endPoint y: 242, distance: 111.0
click at [766, 242] on div "New payloads will display here immediately once received. Please make sure you …" at bounding box center [836, 218] width 460 height 56
click at [773, 64] on div "Integration" at bounding box center [762, 50] width 85 height 32
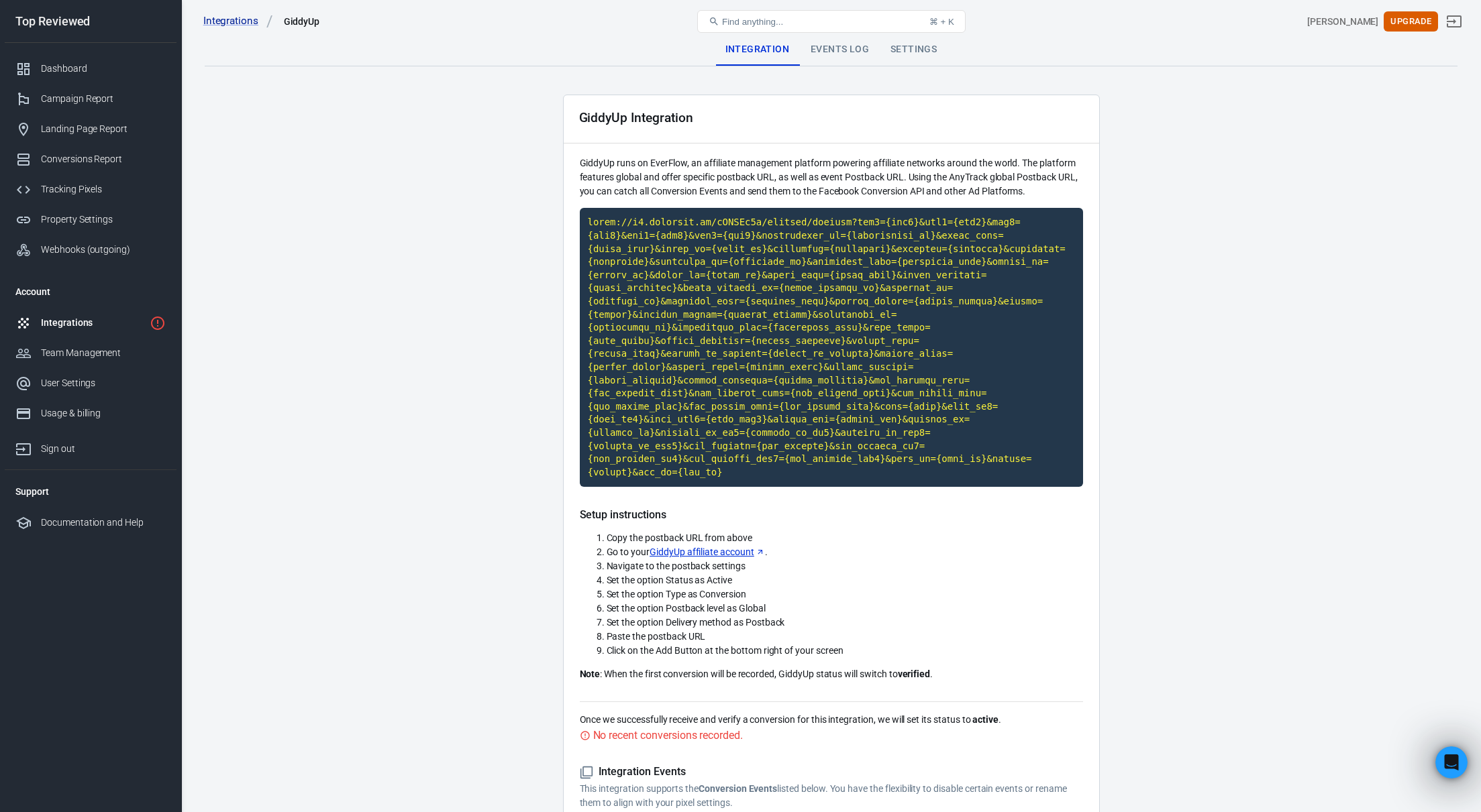
scroll to position [201, 0]
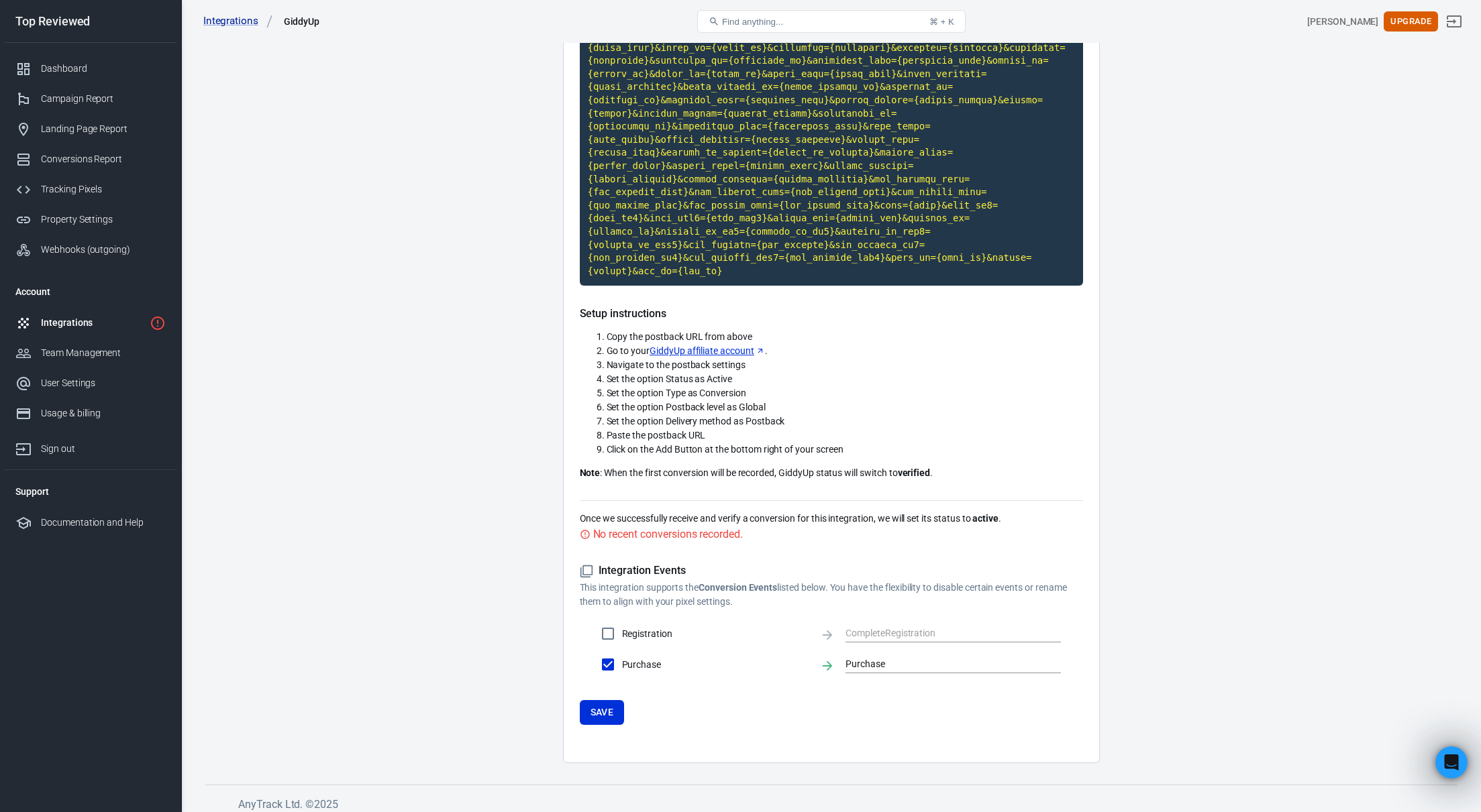
click at [633, 309] on h5 "Setup instructions" at bounding box center [832, 313] width 504 height 14
click at [618, 372] on ol "Copy the postback URL from above Go to your GiddyUp affiliate account . Navigat…" at bounding box center [832, 393] width 504 height 126
click at [620, 378] on li "Set the option Status as Active" at bounding box center [844, 379] width 476 height 14
click at [99, 324] on div "Integrations" at bounding box center [93, 322] width 103 height 14
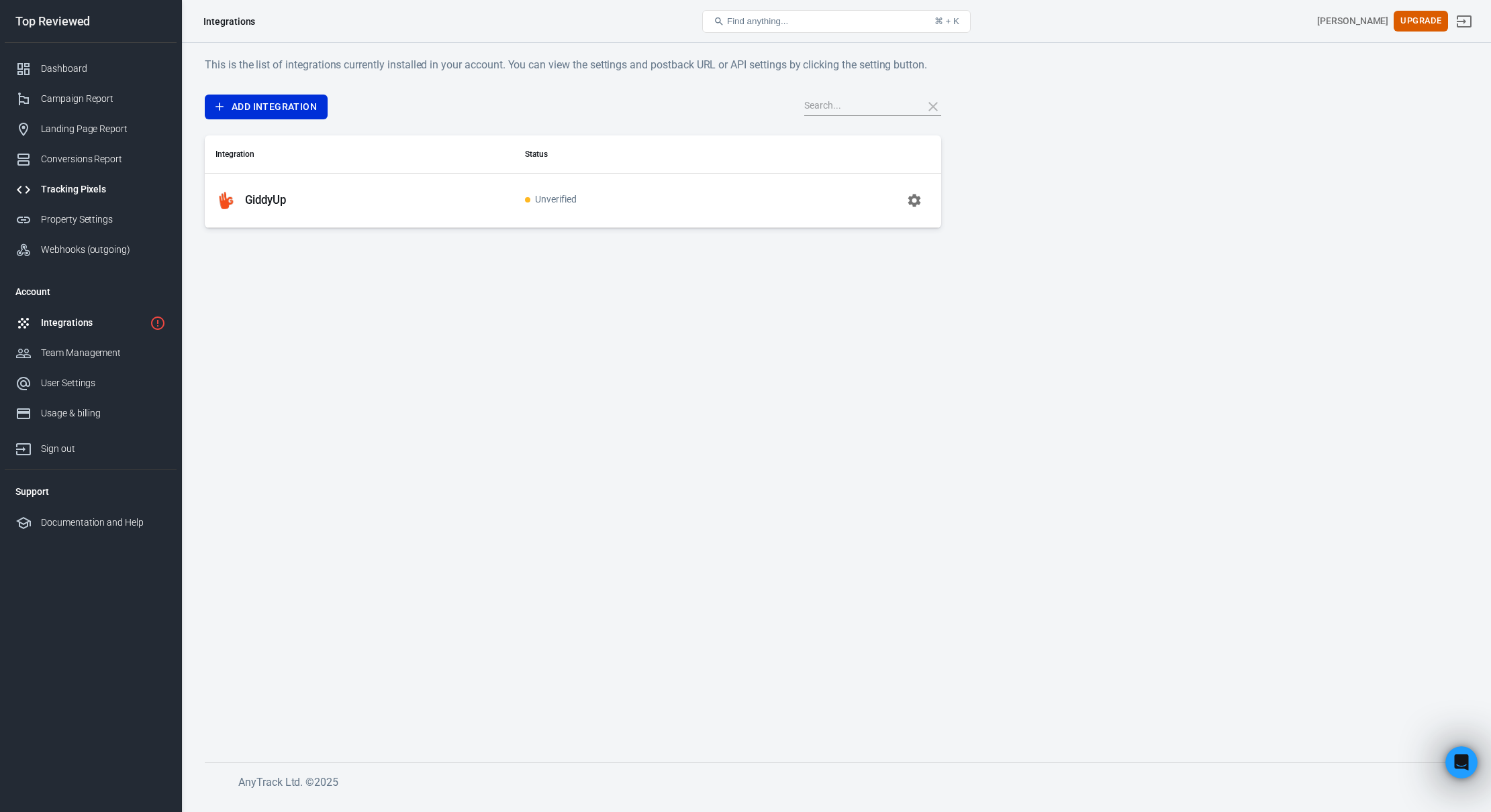
click at [72, 190] on div "Tracking Pixels" at bounding box center [103, 189] width 125 height 14
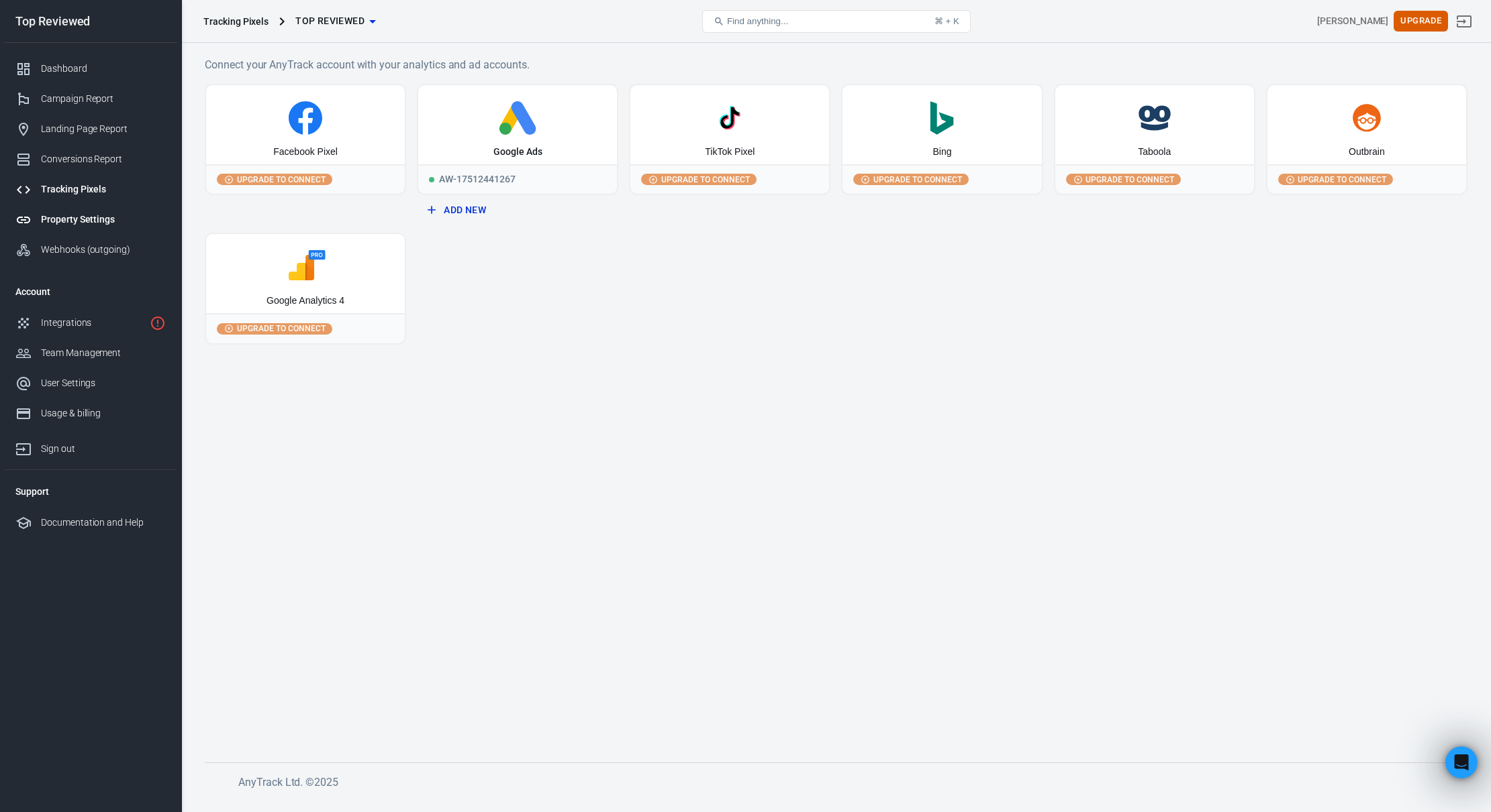
click at [69, 215] on div "Property Settings" at bounding box center [103, 219] width 125 height 14
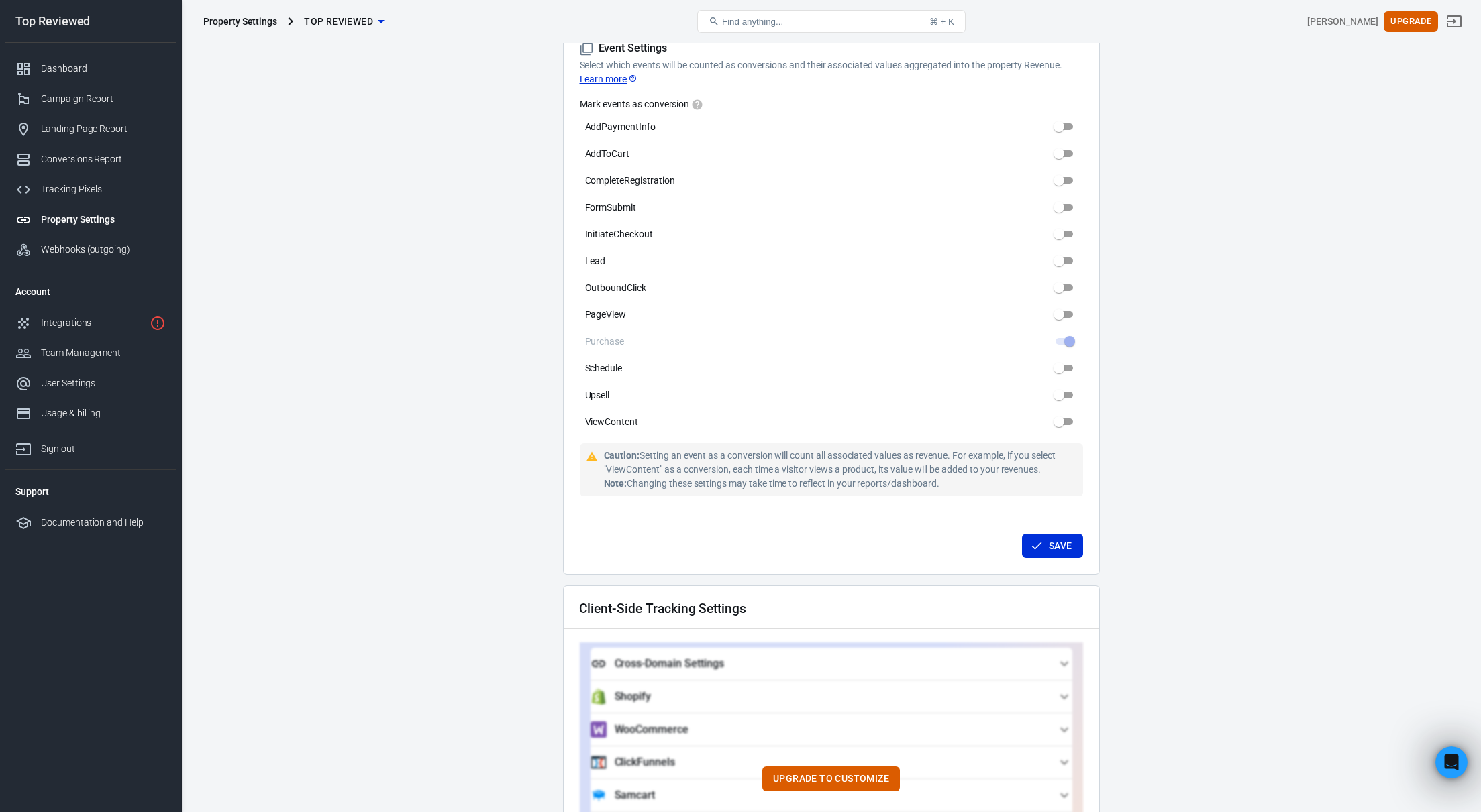
scroll to position [549, 0]
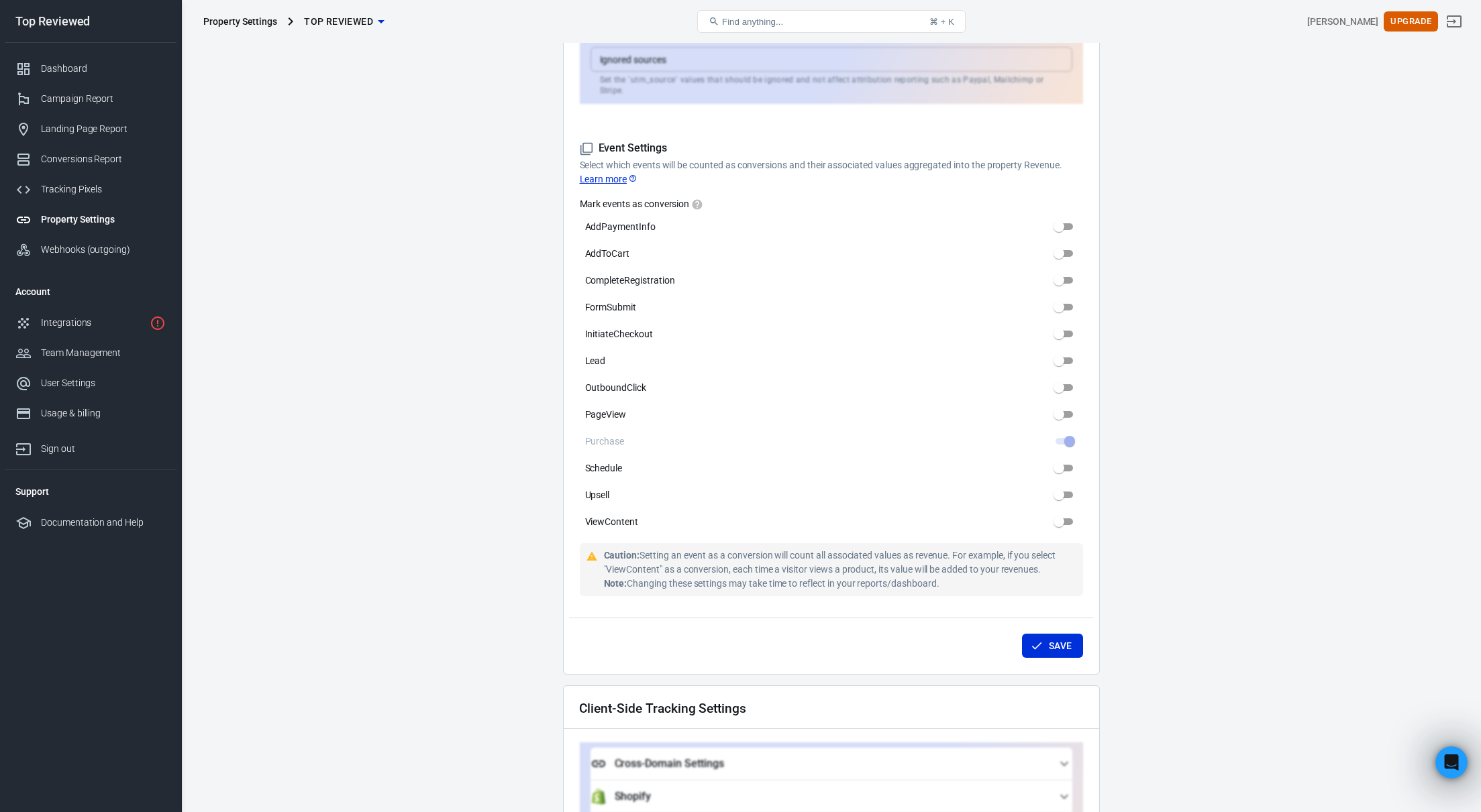
click at [603, 172] on link "Learn more" at bounding box center [609, 179] width 58 height 14
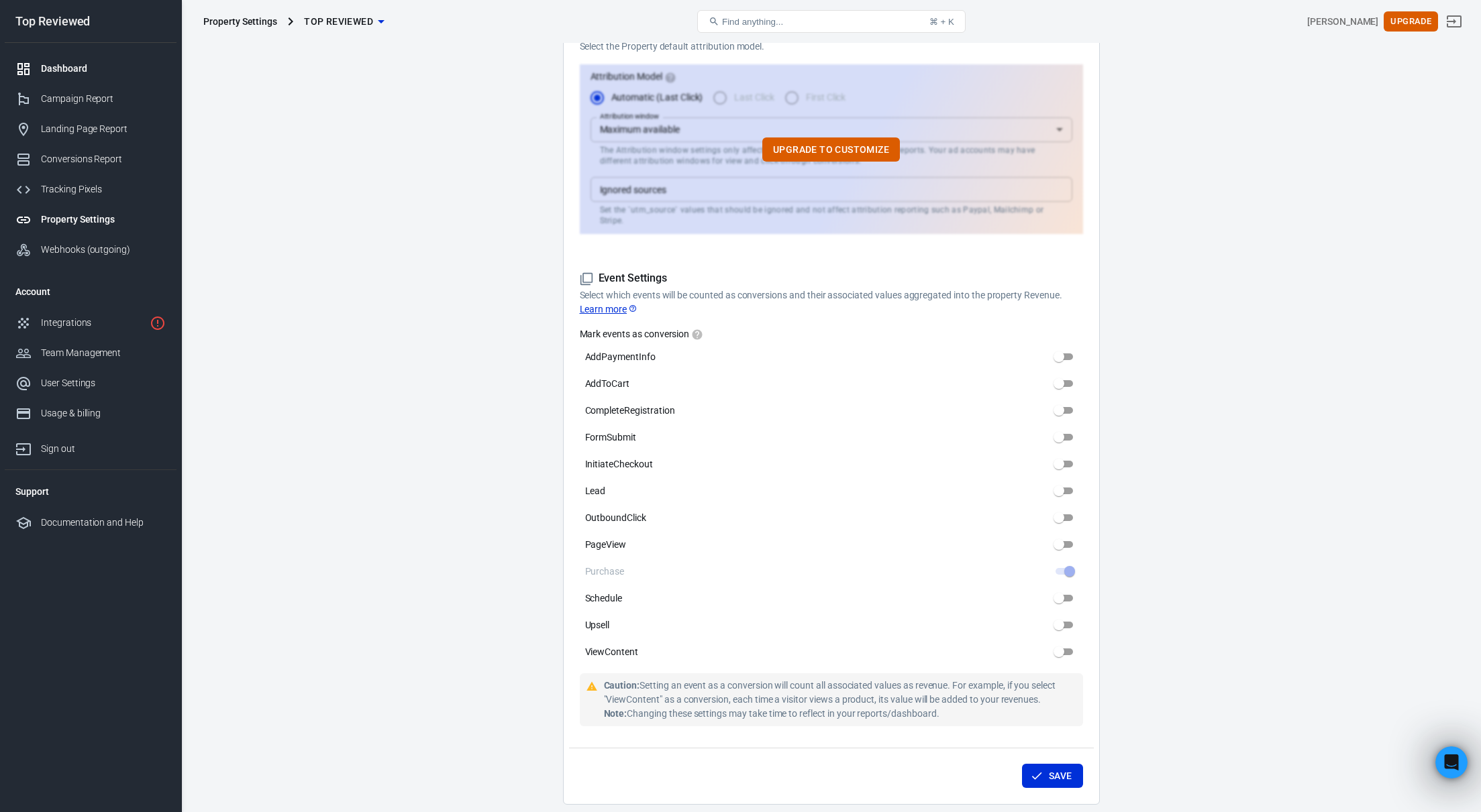
click at [106, 70] on div "Dashboard" at bounding box center [103, 68] width 125 height 14
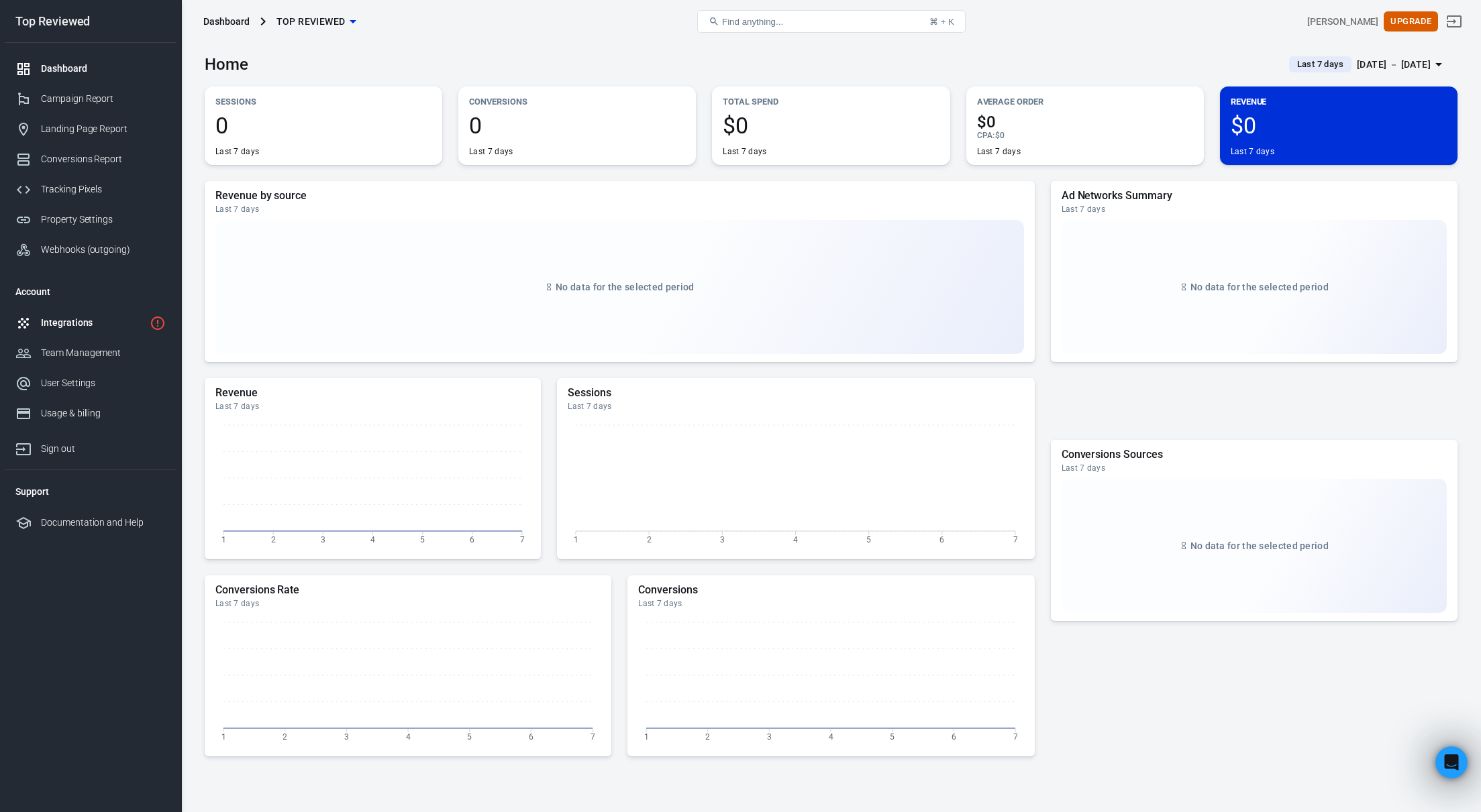
click at [77, 319] on div "Integrations" at bounding box center [93, 322] width 103 height 14
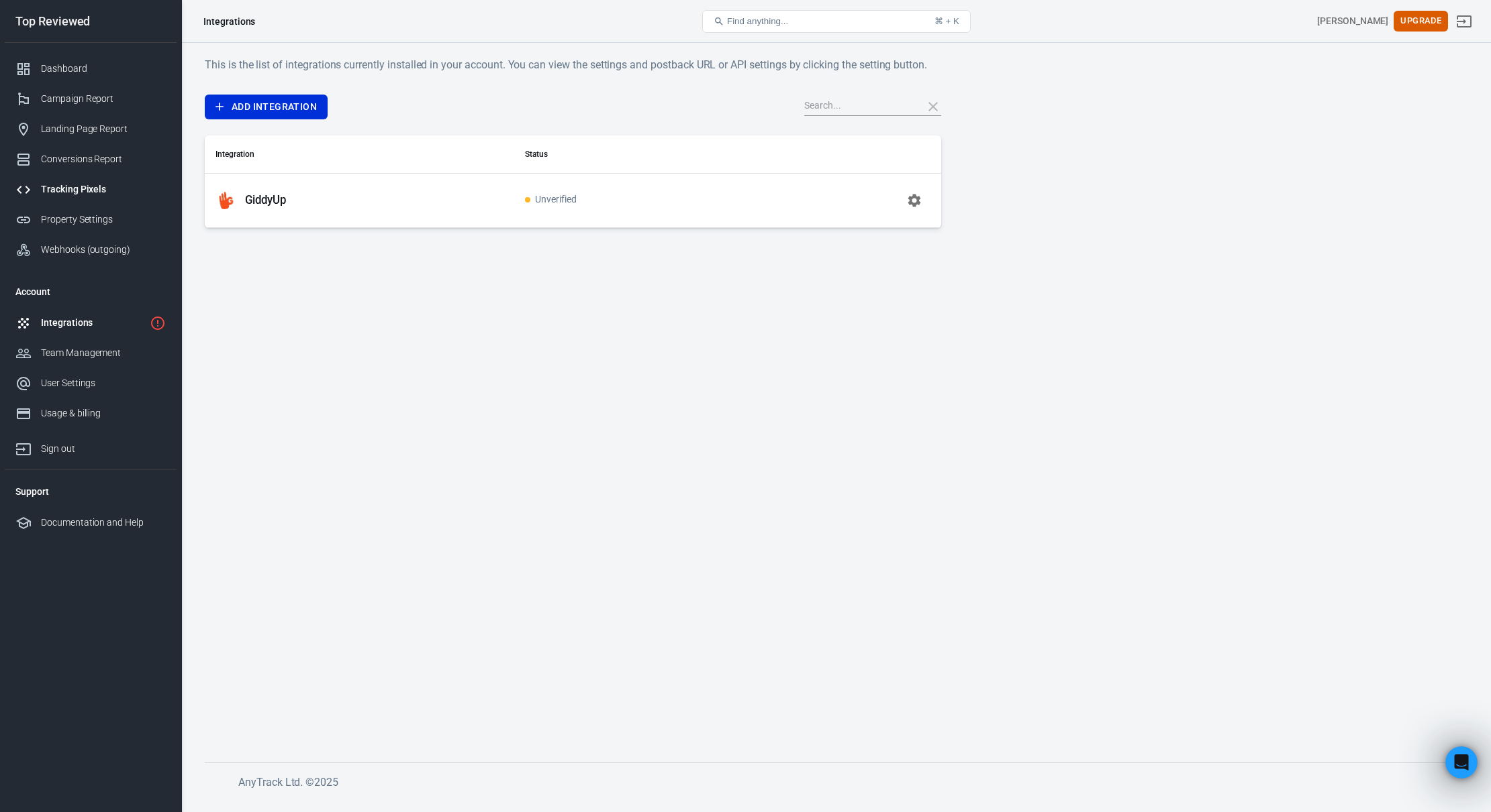
click at [79, 183] on div "Tracking Pixels" at bounding box center [103, 189] width 125 height 14
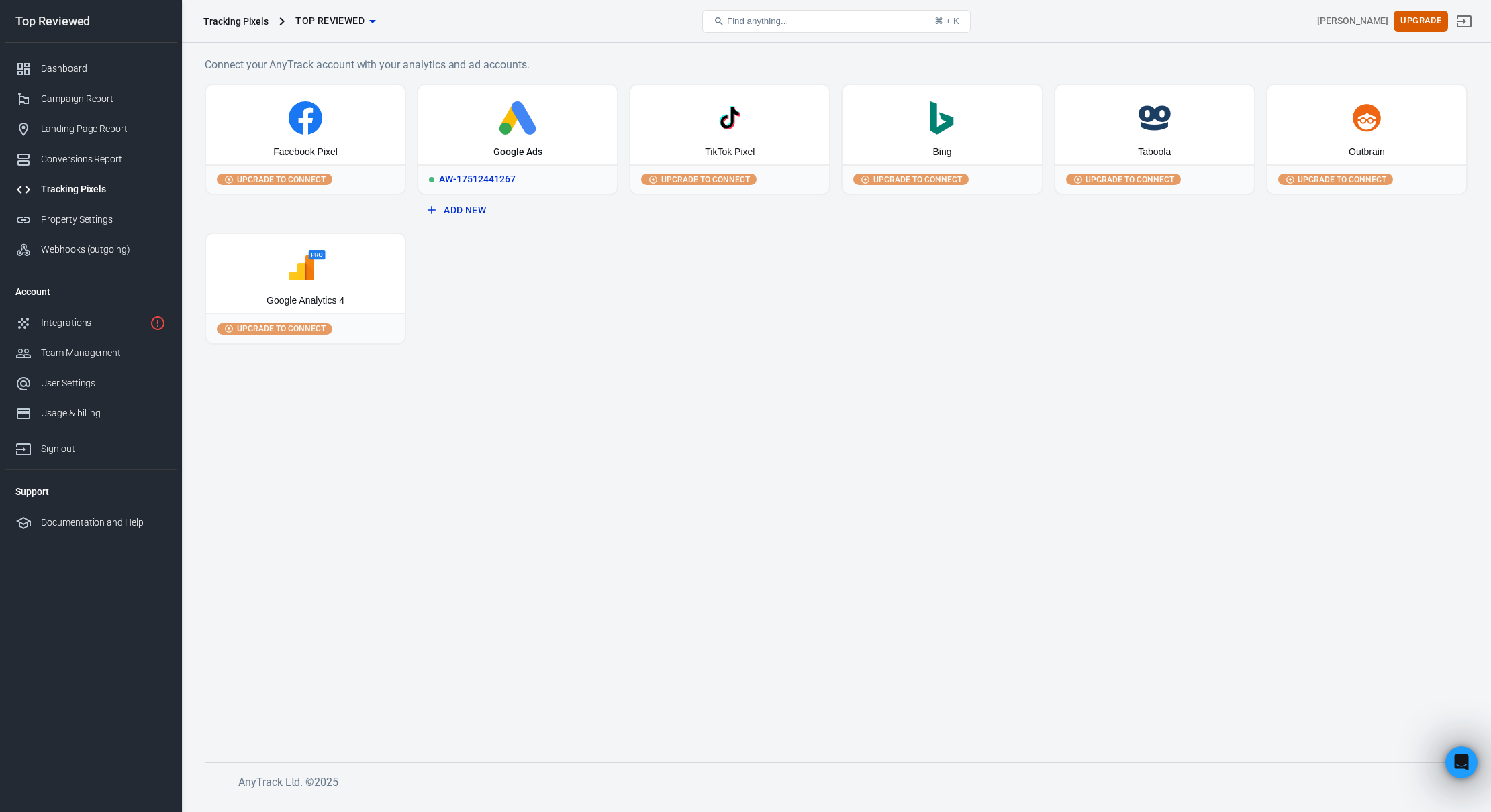
click at [521, 130] on icon at bounding box center [517, 118] width 188 height 34
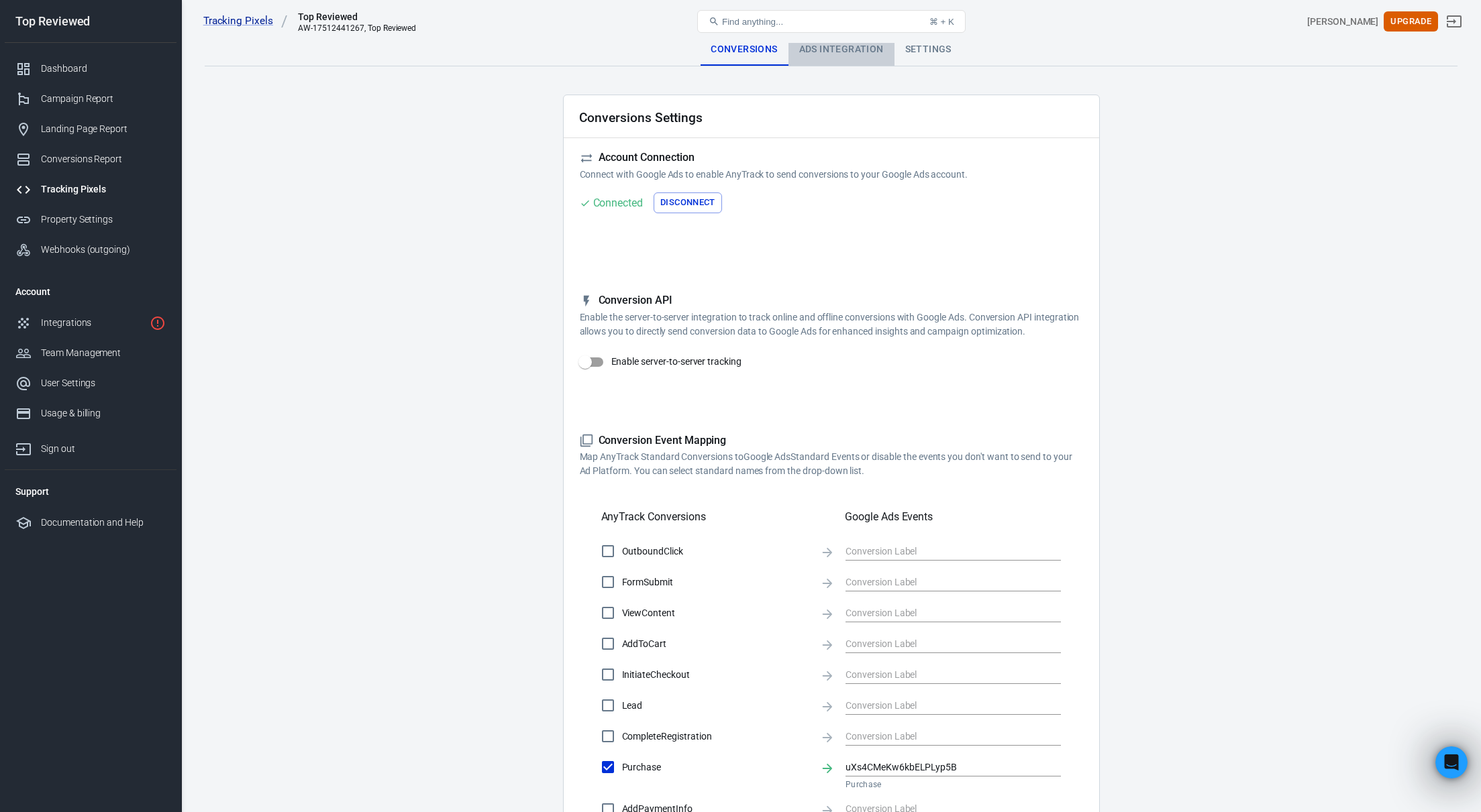
click at [832, 56] on div "Ads Integration" at bounding box center [842, 50] width 106 height 32
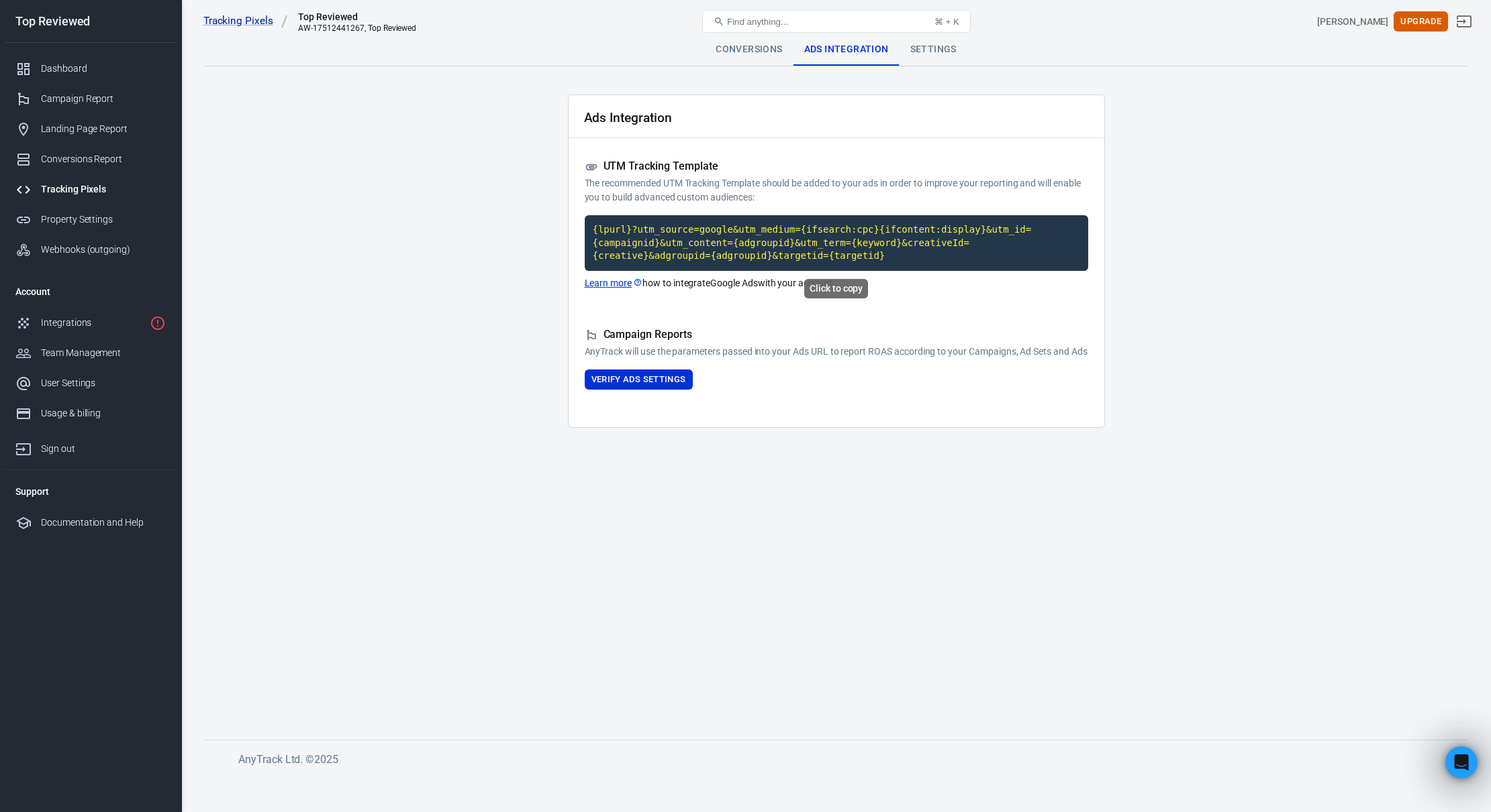
click at [652, 226] on code "{lpurl}?utm_source=google&utm_medium={ifsearch:cpc}{ifcontent:display}&utm_id={…" at bounding box center [836, 242] width 504 height 56
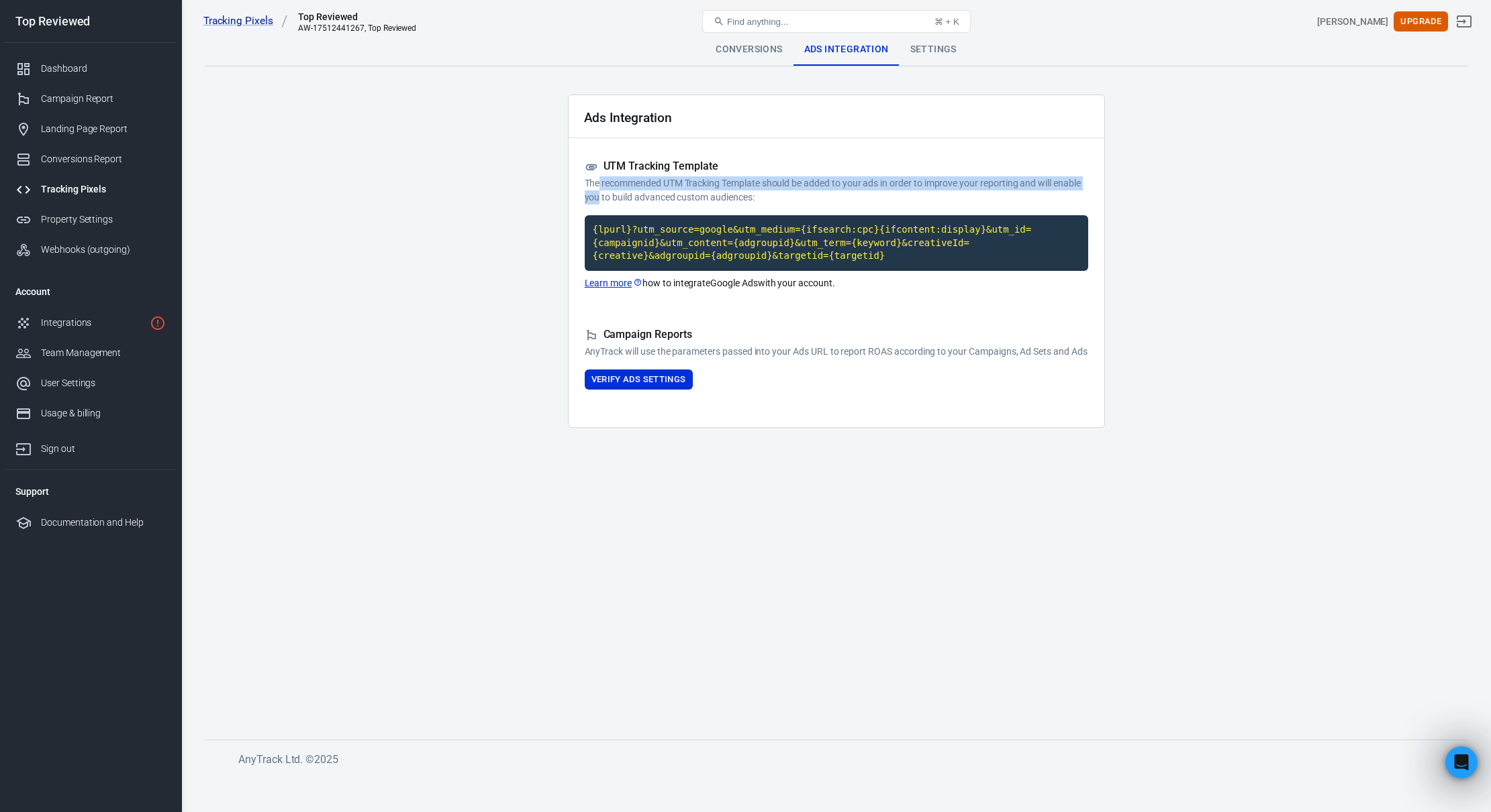
drag, startPoint x: 598, startPoint y: 183, endPoint x: 600, endPoint y: 195, distance: 12.2
click at [600, 195] on p "The recommended UTM Tracking Template should be added to your ads in order to i…" at bounding box center [836, 190] width 504 height 28
click at [601, 200] on p "The recommended UTM Tracking Template should be added to your ads in order to i…" at bounding box center [836, 190] width 504 height 28
click at [579, 186] on div "Ads Integration UTM Tracking Template The recommended UTM Tracking Template sho…" at bounding box center [837, 261] width 537 height 334
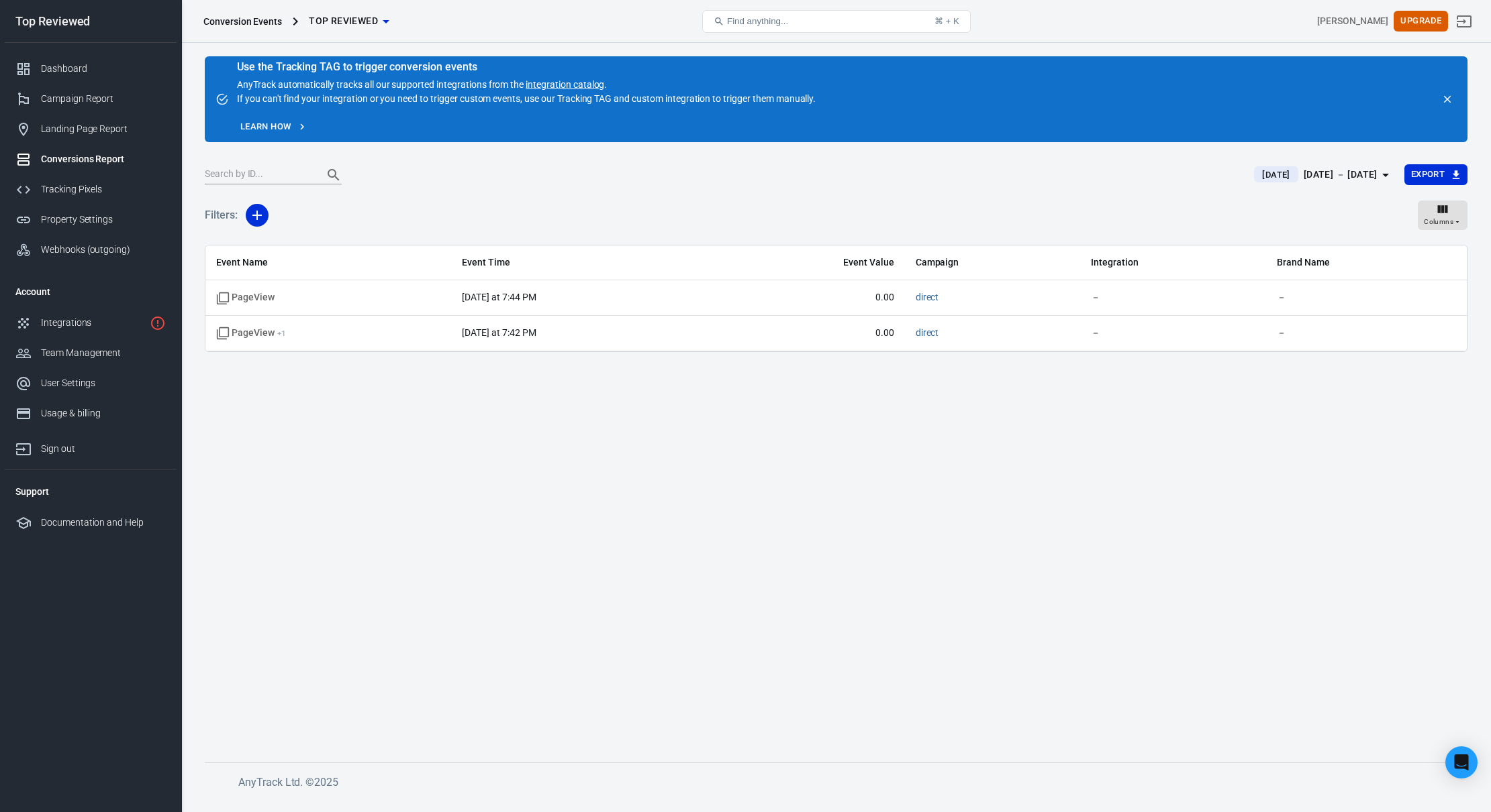
click at [618, 226] on div "Filters: Columns" at bounding box center [836, 221] width 1262 height 48
click at [272, 379] on main "Use the Tracking TAG to trigger conversion events AnyTrack automatically tracks…" at bounding box center [836, 399] width 1262 height 685
click at [484, 210] on div "Filters: Columns" at bounding box center [836, 221] width 1262 height 48
click at [108, 74] on div "Dashboard" at bounding box center [103, 68] width 125 height 14
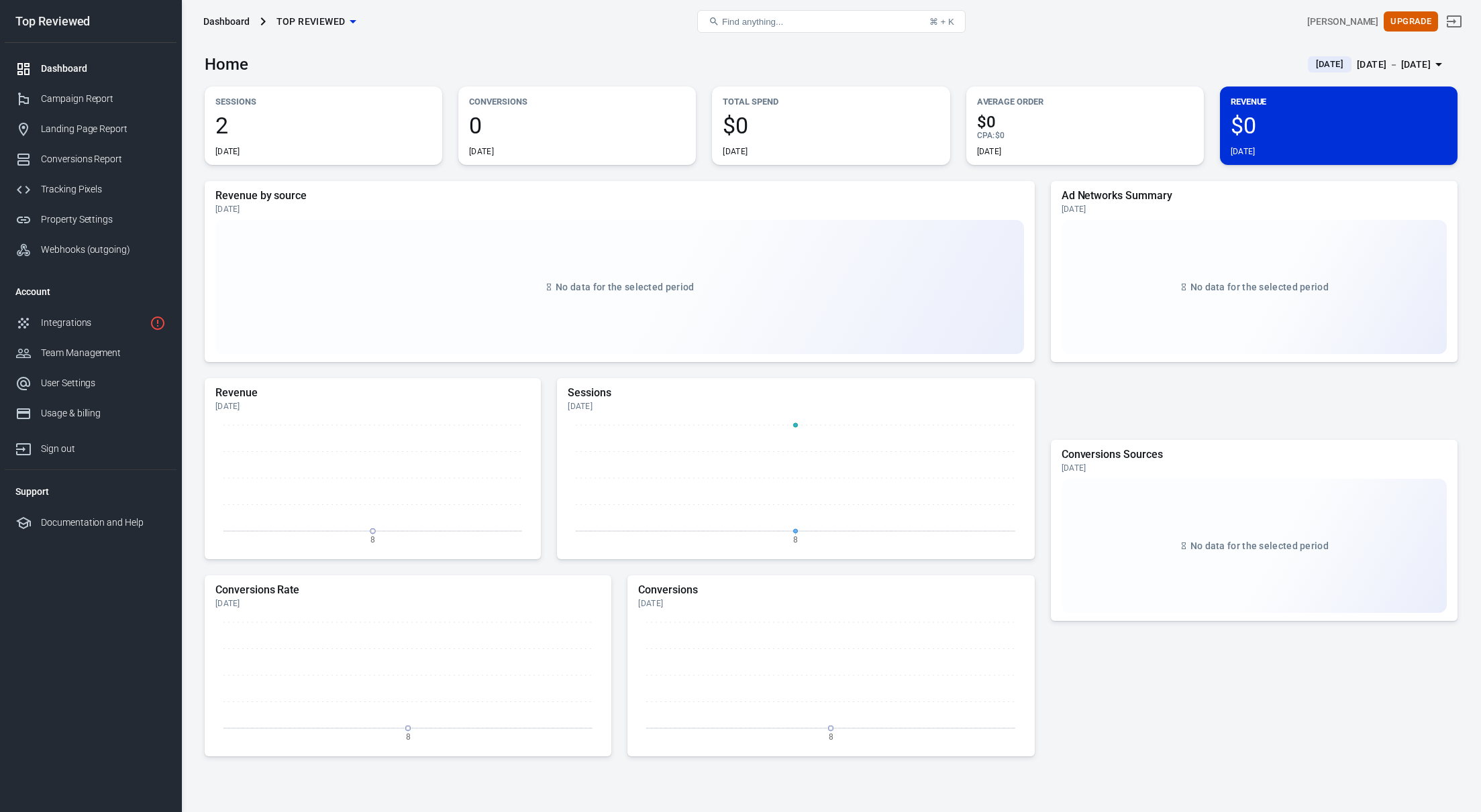
click at [560, 192] on h5 "Revenue by source" at bounding box center [619, 196] width 808 height 14
